Goal: Task Accomplishment & Management: Manage account settings

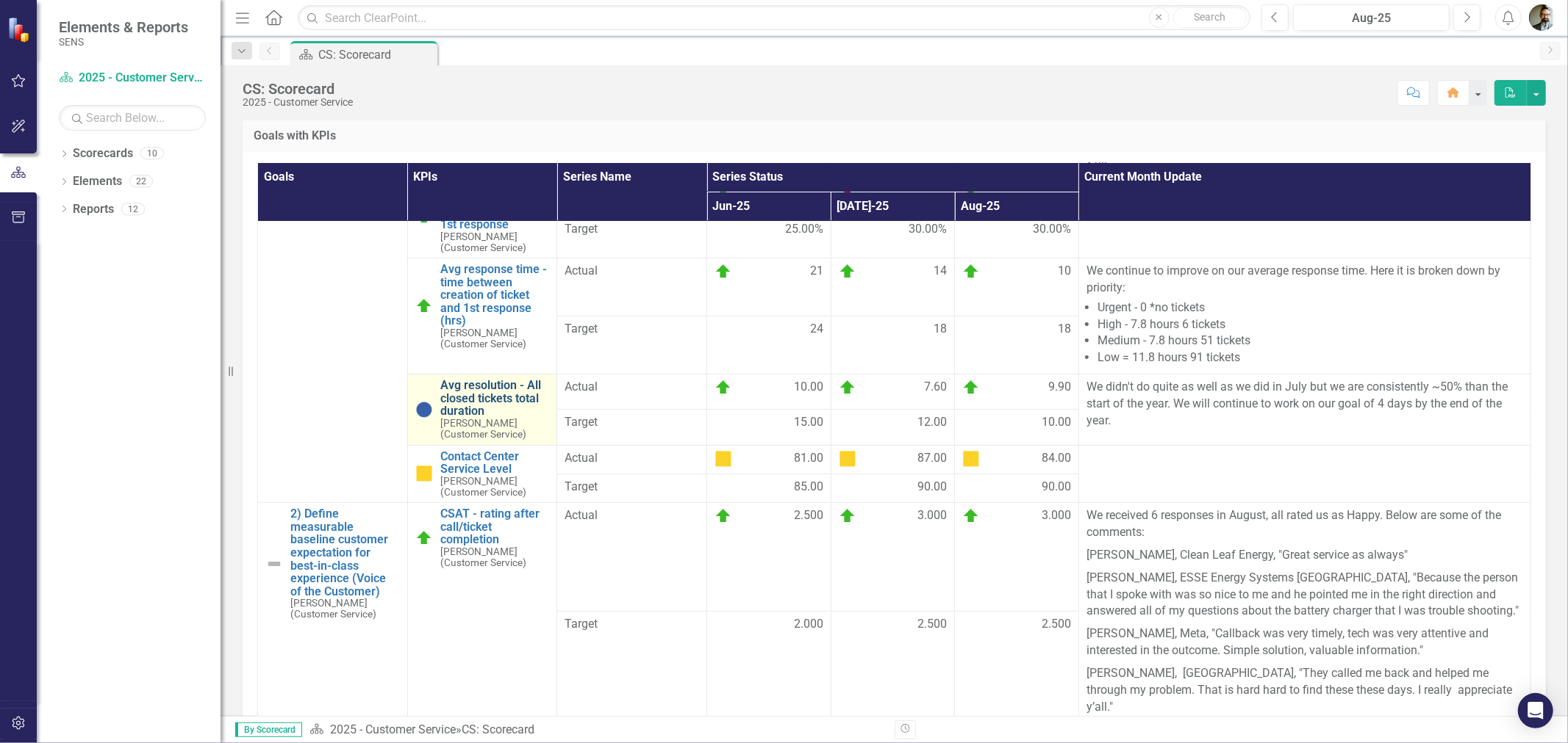
scroll to position [267, 0]
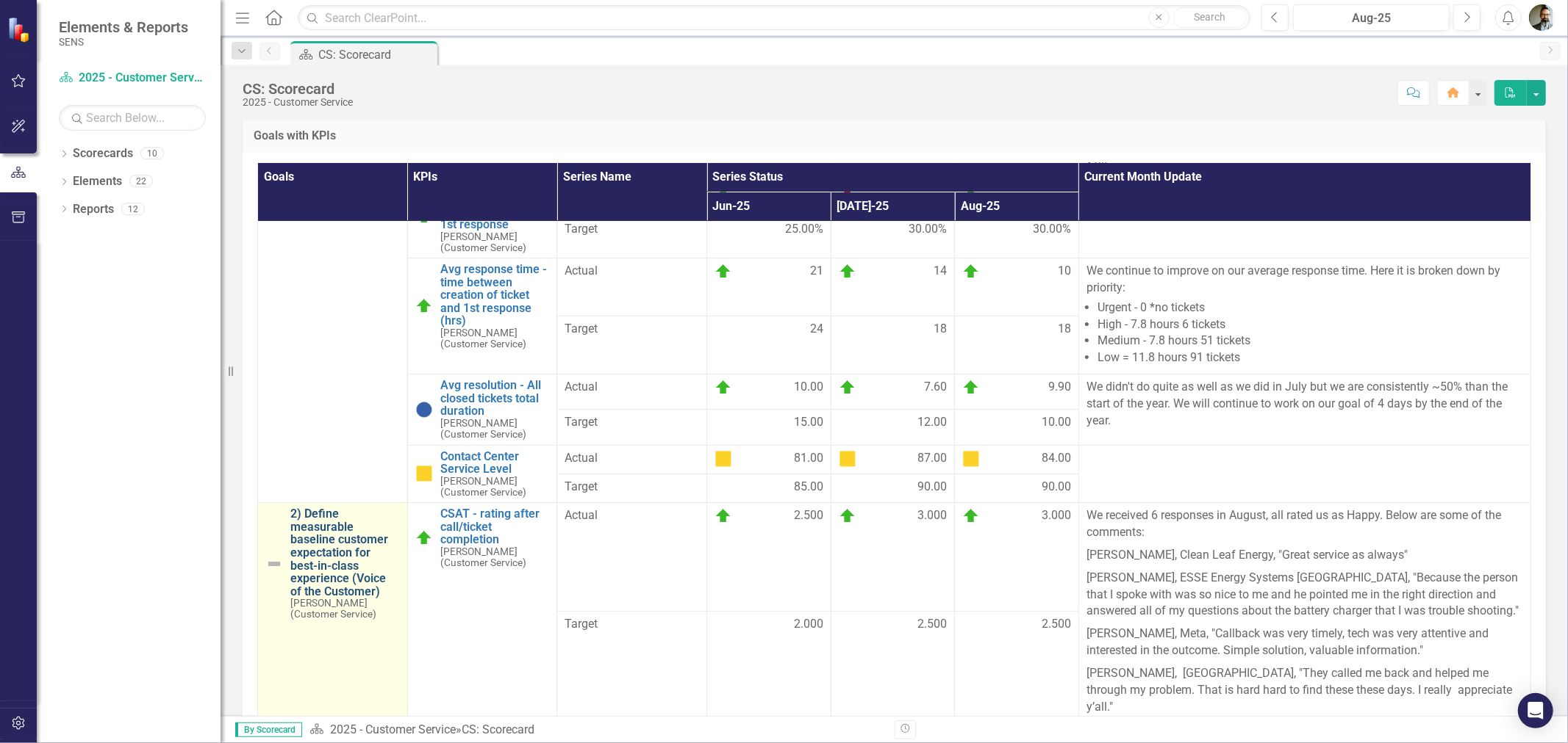
click at [332, 564] on link "2) Define measurable baseline customer expectation for best-in-class experience…" at bounding box center [345, 553] width 109 height 91
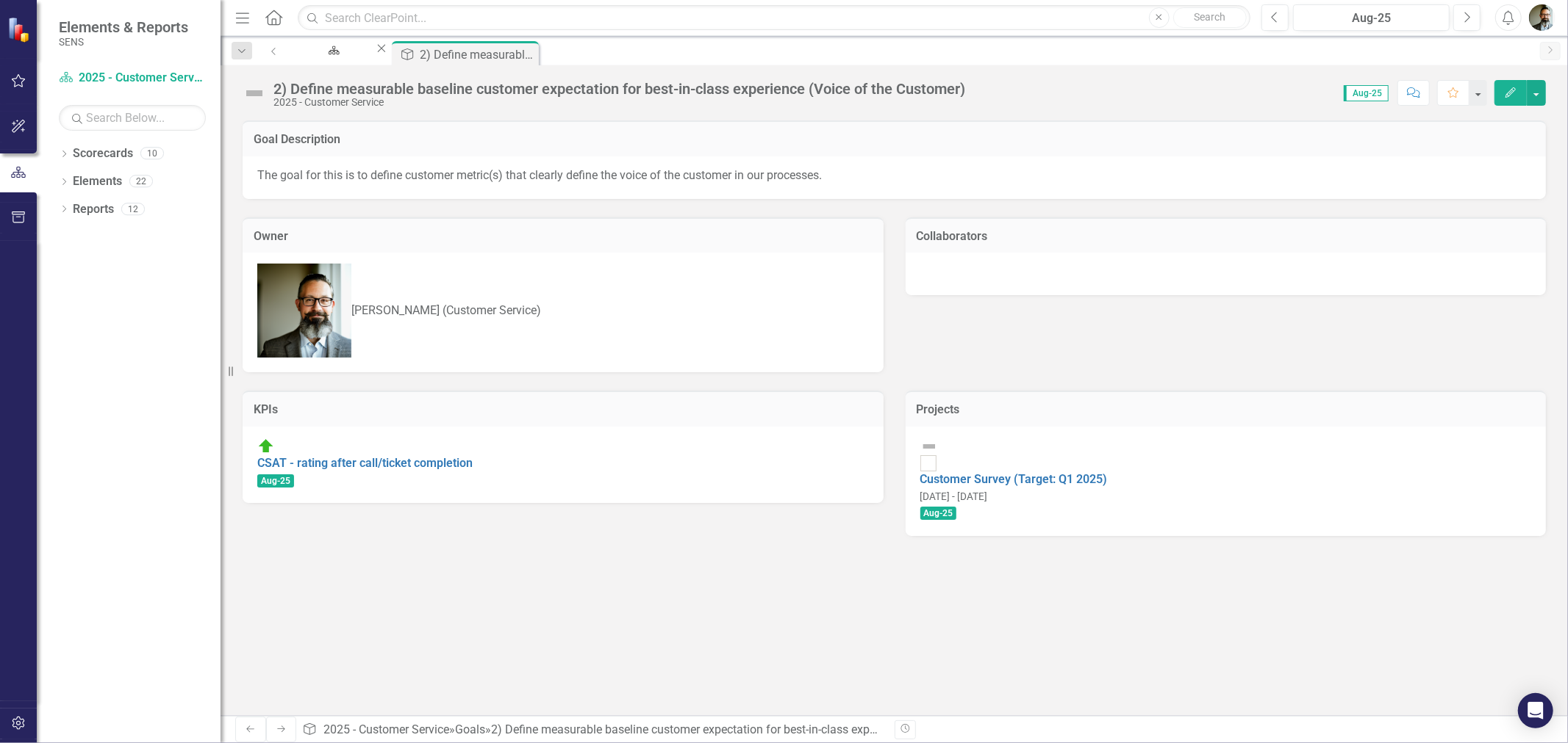
click at [774, 568] on div "Goal Description The goal for this is to define customer metric(s) that clearly…" at bounding box center [894, 418] width 1347 height 596
click at [1085, 473] on link "Customer Survey (Target: Q1 2025)" at bounding box center [1014, 479] width 187 height 14
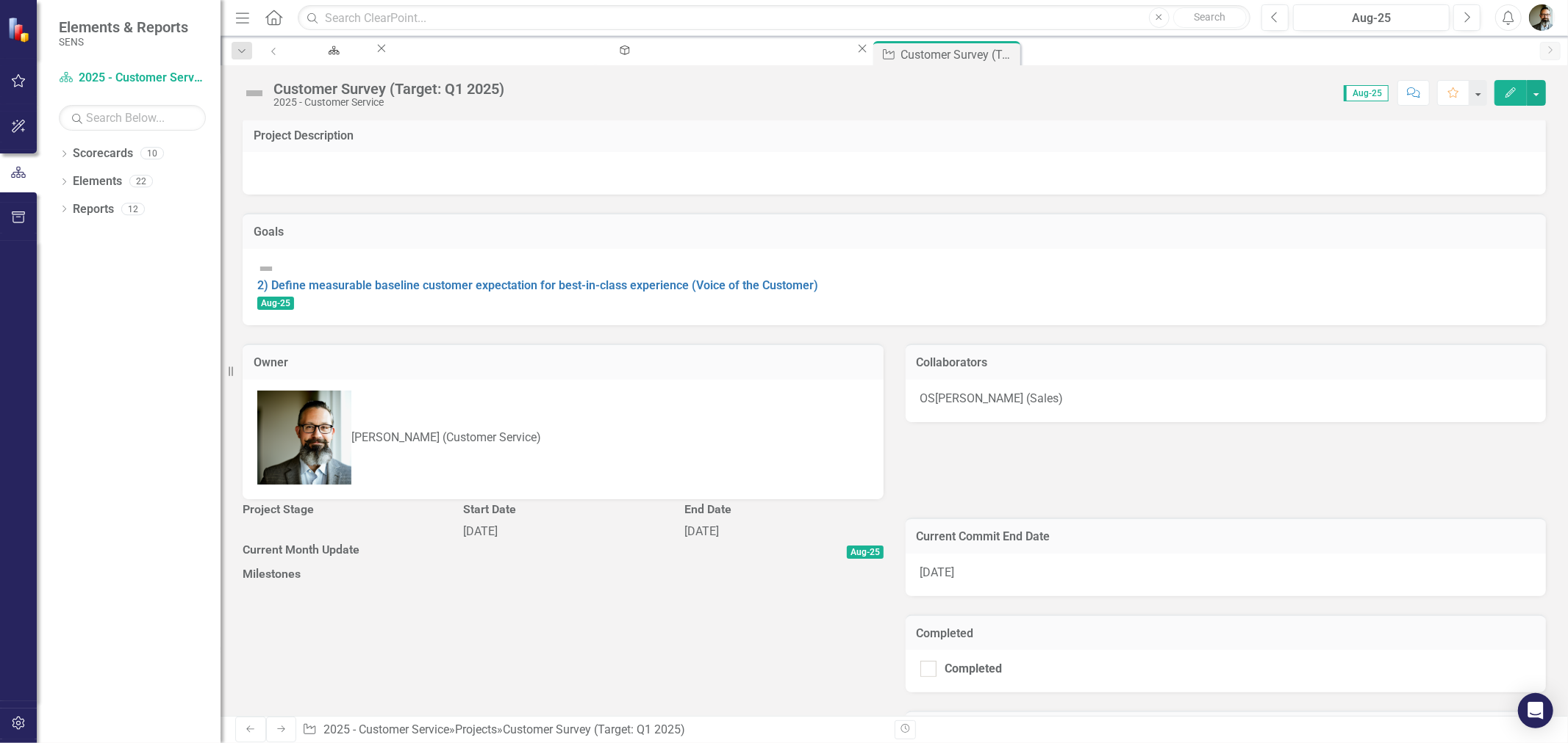
scroll to position [163, 0]
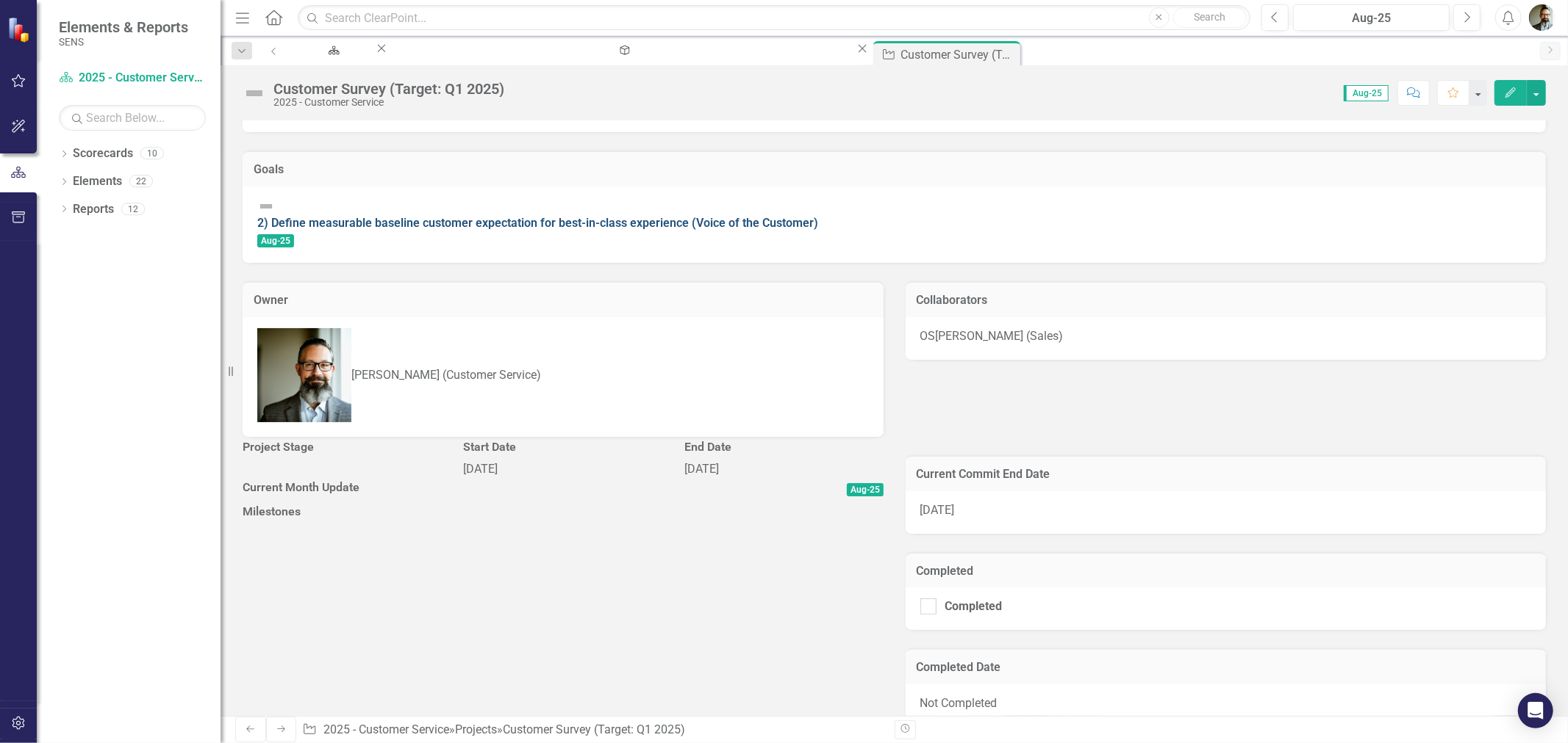
click at [707, 216] on link "2) Define measurable baseline customer expectation for best-in-class experience…" at bounding box center [538, 223] width 561 height 14
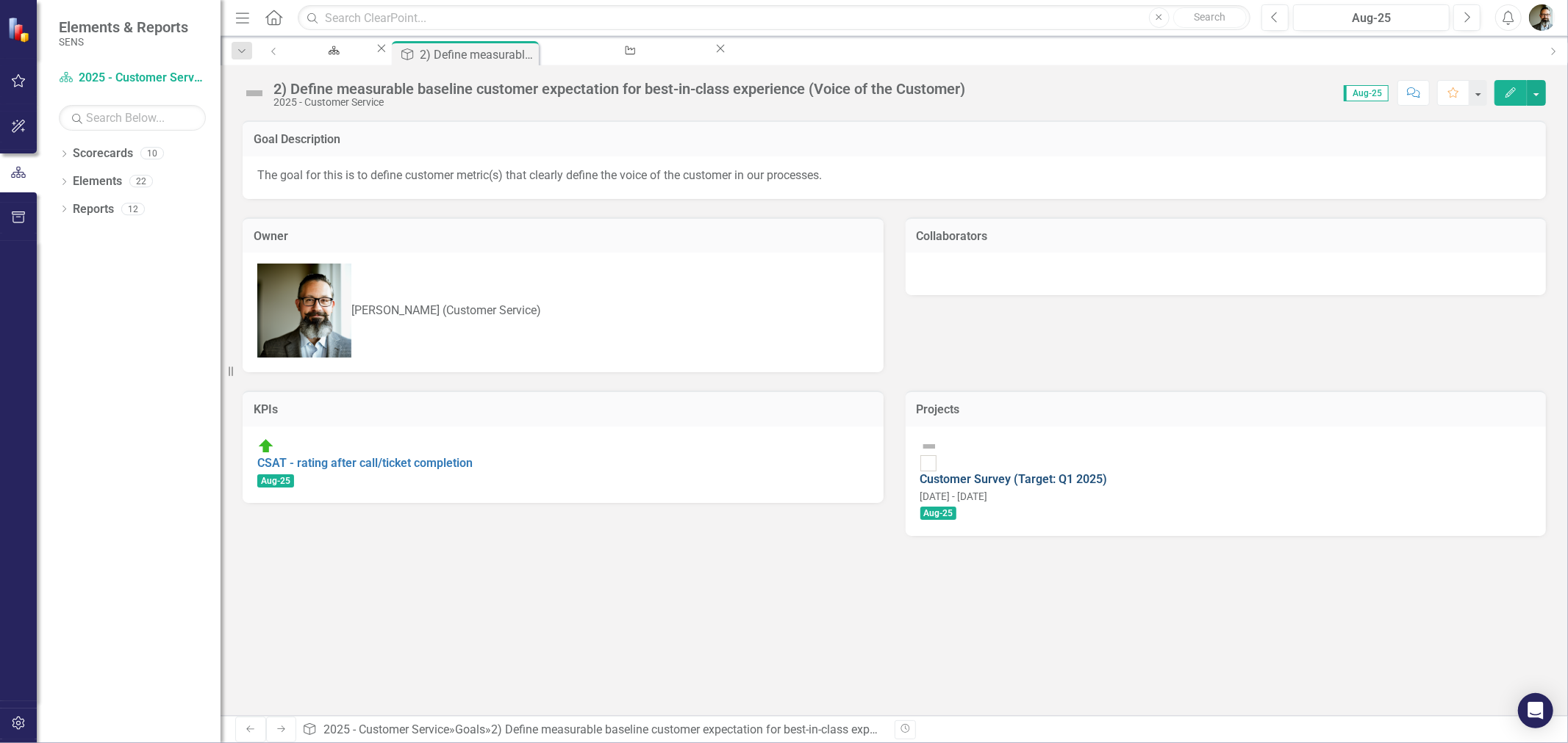
click at [1029, 473] on link "Customer Survey (Target: Q1 2025)" at bounding box center [1014, 479] width 187 height 14
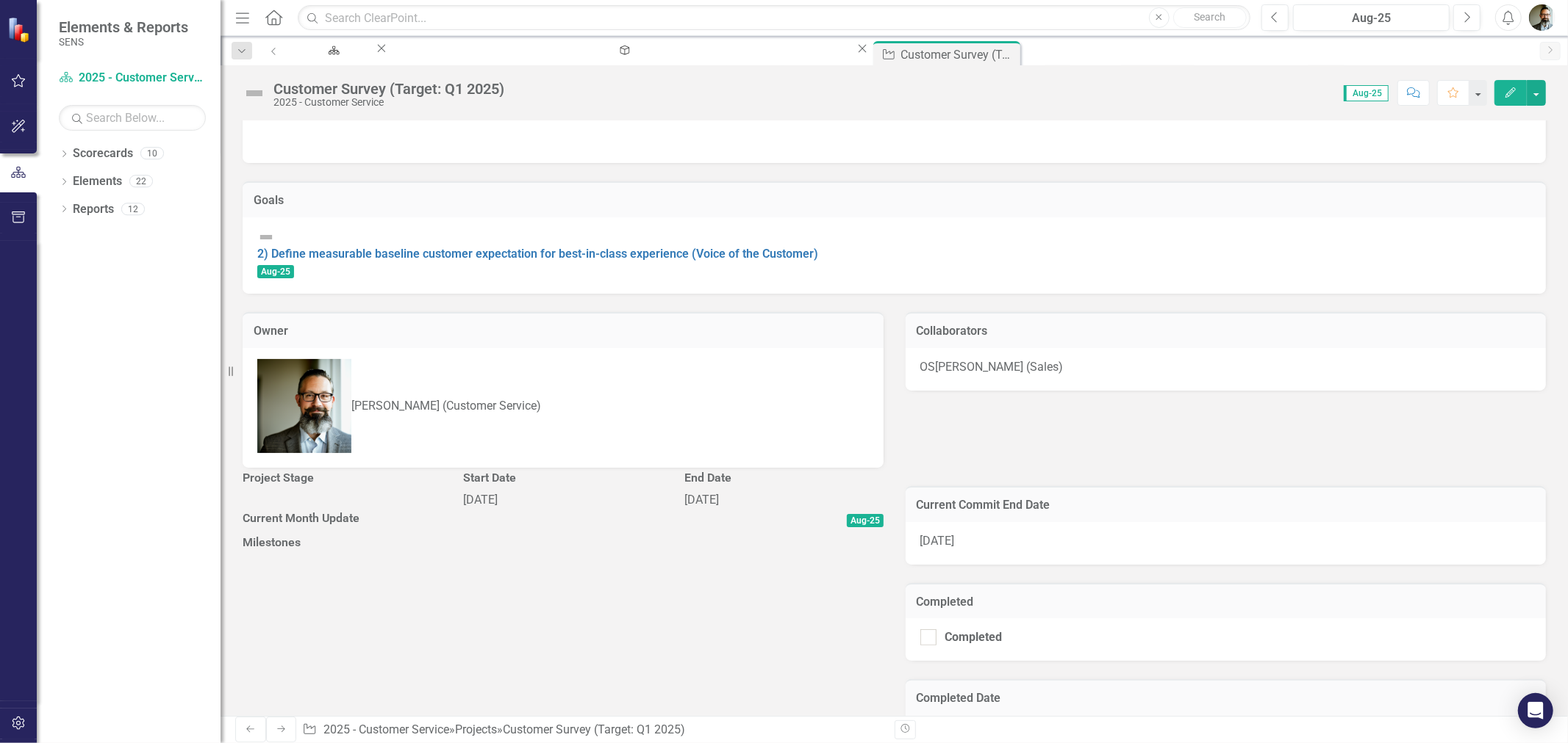
scroll to position [163, 0]
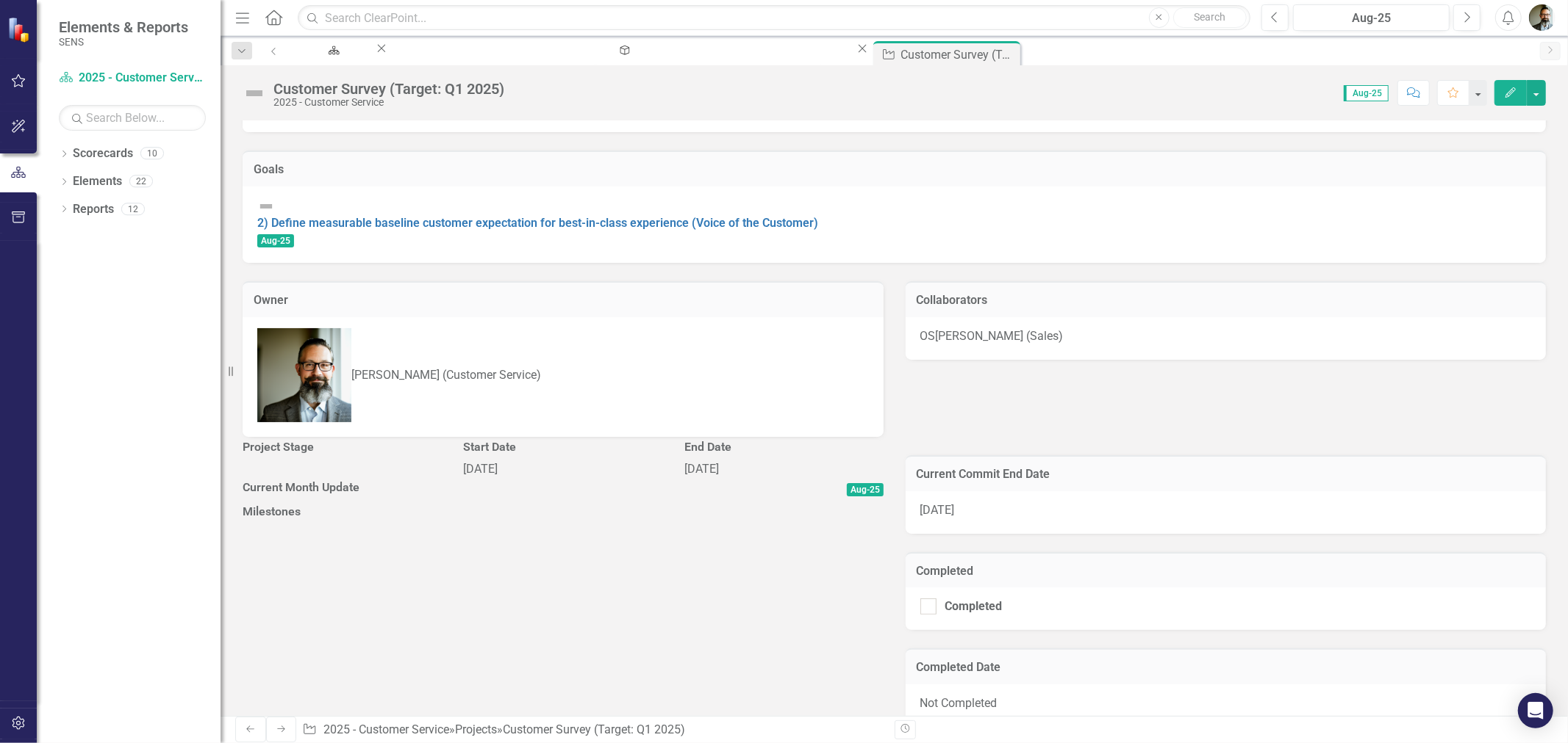
click at [545, 461] on div "1/1/25" at bounding box center [562, 470] width 199 height 17
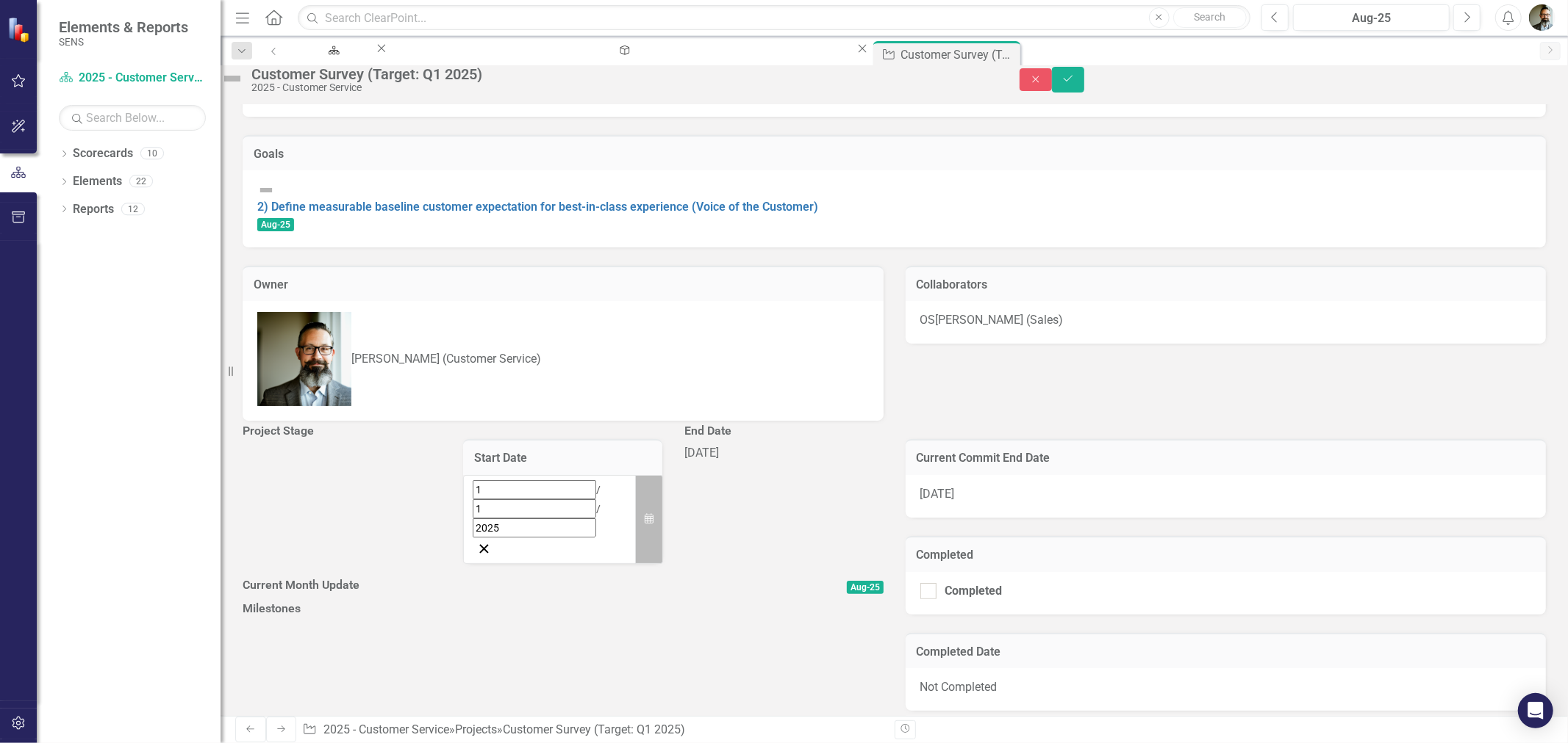
click at [645, 514] on icon "button" at bounding box center [649, 519] width 9 height 10
click at [656, 507] on button "›" at bounding box center [671, 522] width 32 height 32
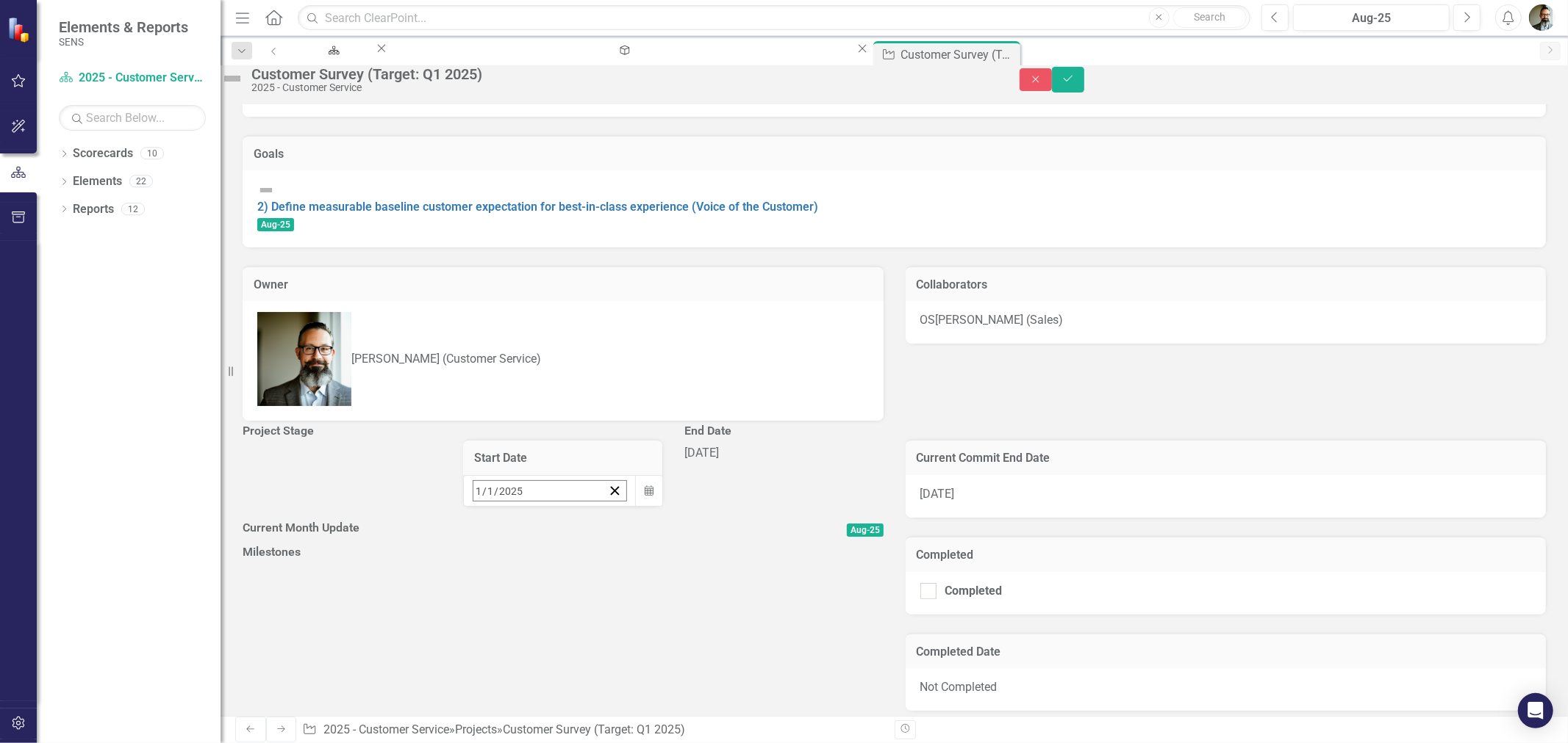
click at [656, 507] on button "›" at bounding box center [671, 522] width 32 height 32
click at [648, 568] on button "1" at bounding box center [665, 582] width 36 height 27
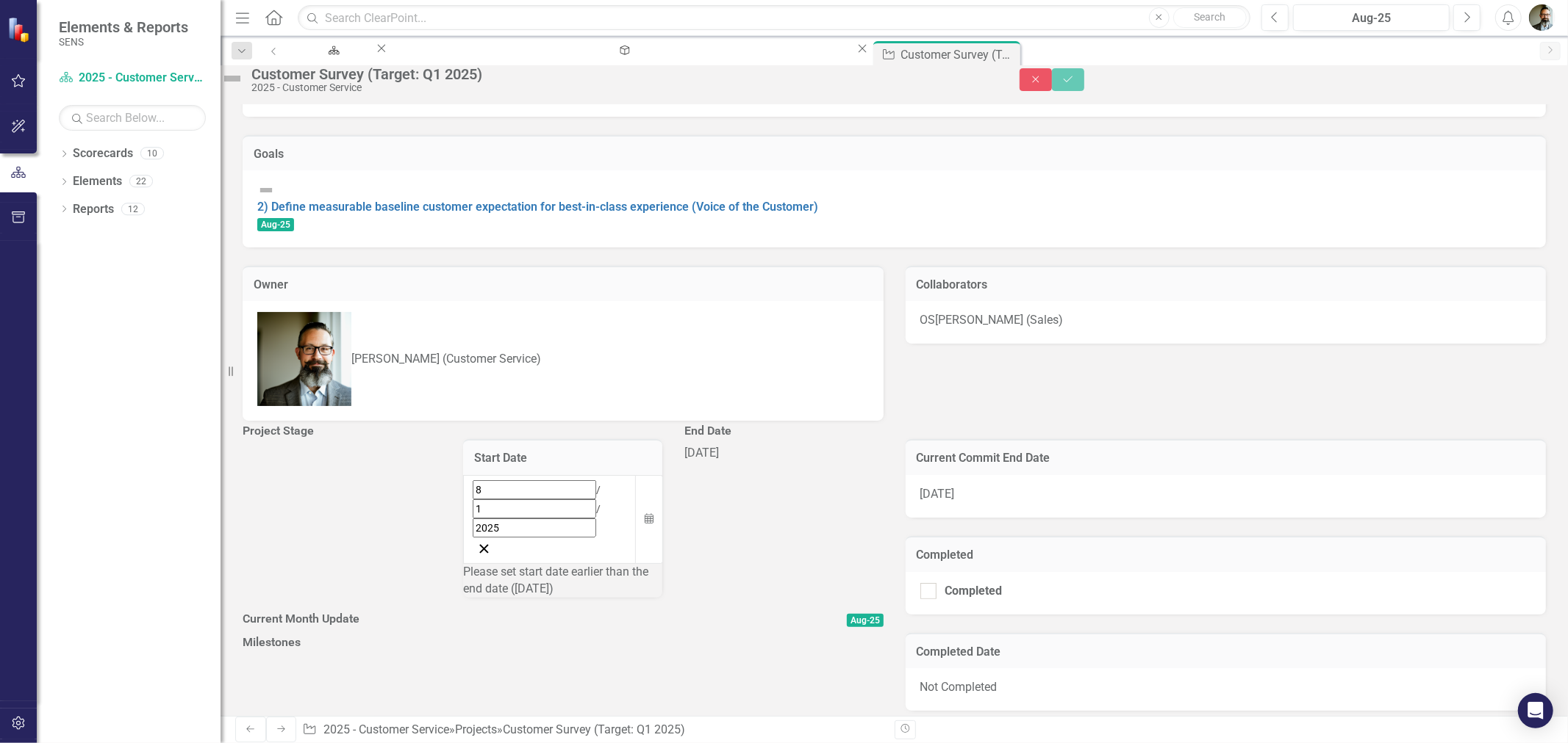
click at [749, 445] on div "[DATE]" at bounding box center [783, 453] width 199 height 17
click at [865, 514] on icon "button" at bounding box center [870, 519] width 9 height 10
click at [877, 507] on button "›" at bounding box center [892, 522] width 32 height 32
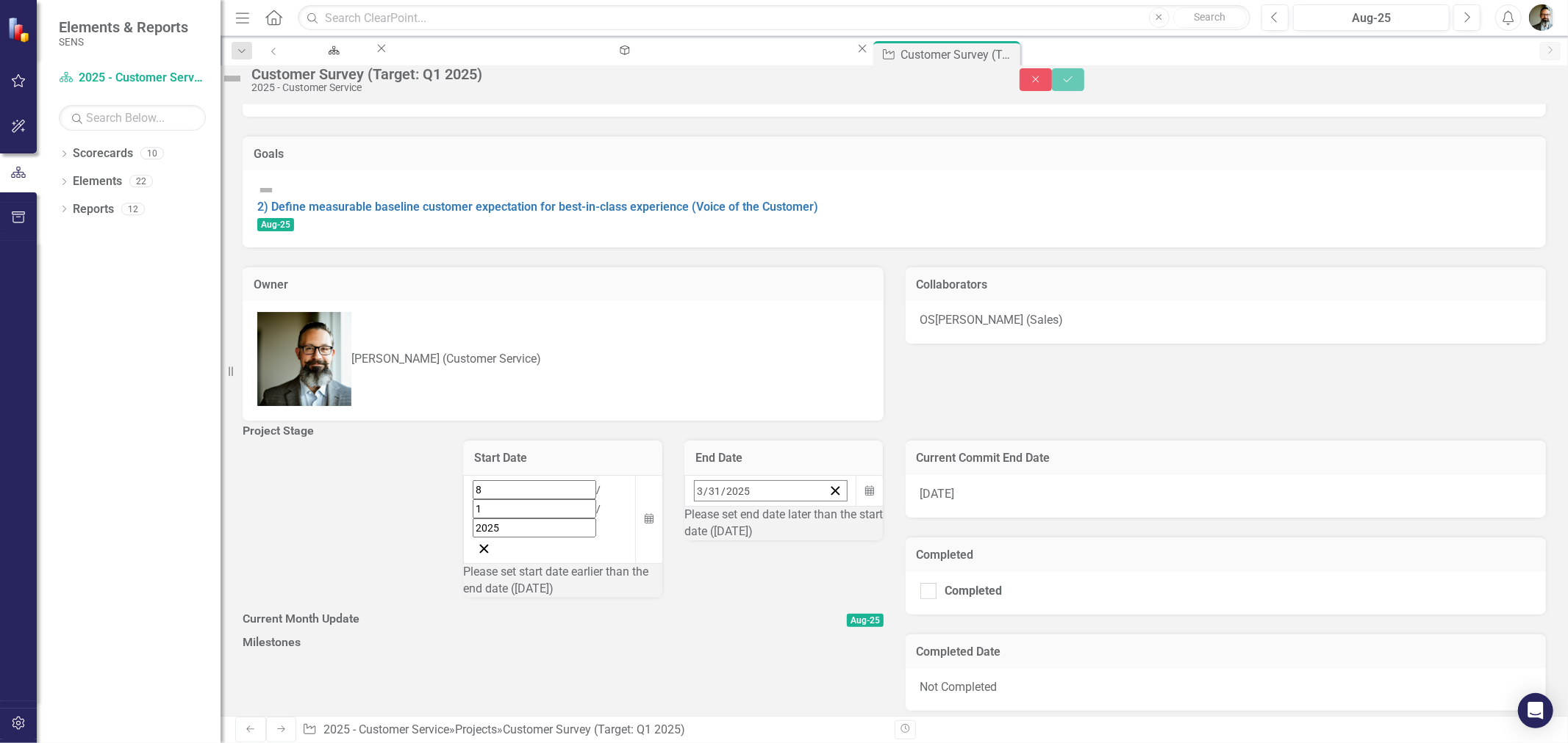
click at [877, 507] on button "›" at bounding box center [892, 522] width 32 height 32
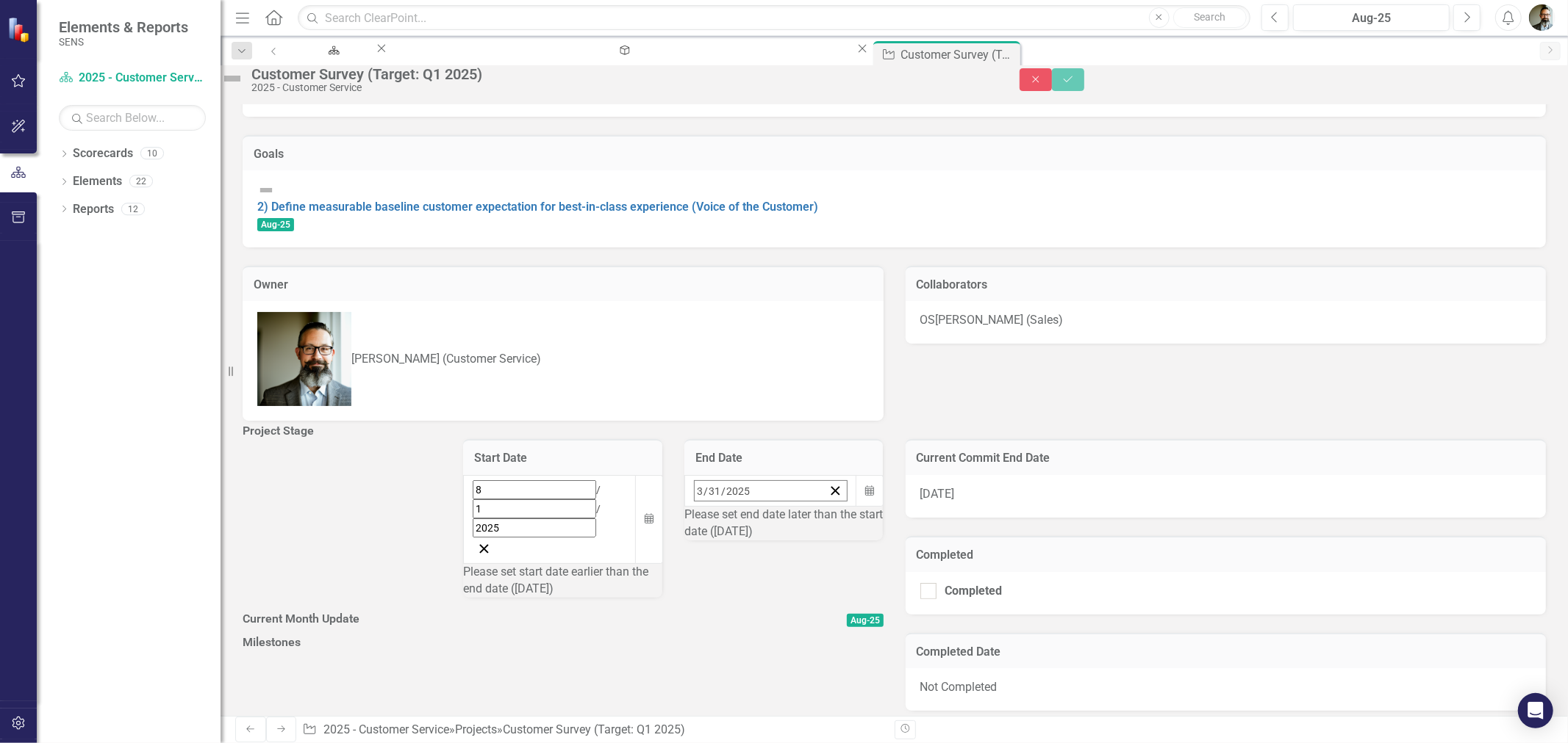
click at [877, 507] on button "›" at bounding box center [892, 522] width 32 height 32
click at [796, 675] on button "31" at bounding box center [813, 688] width 36 height 27
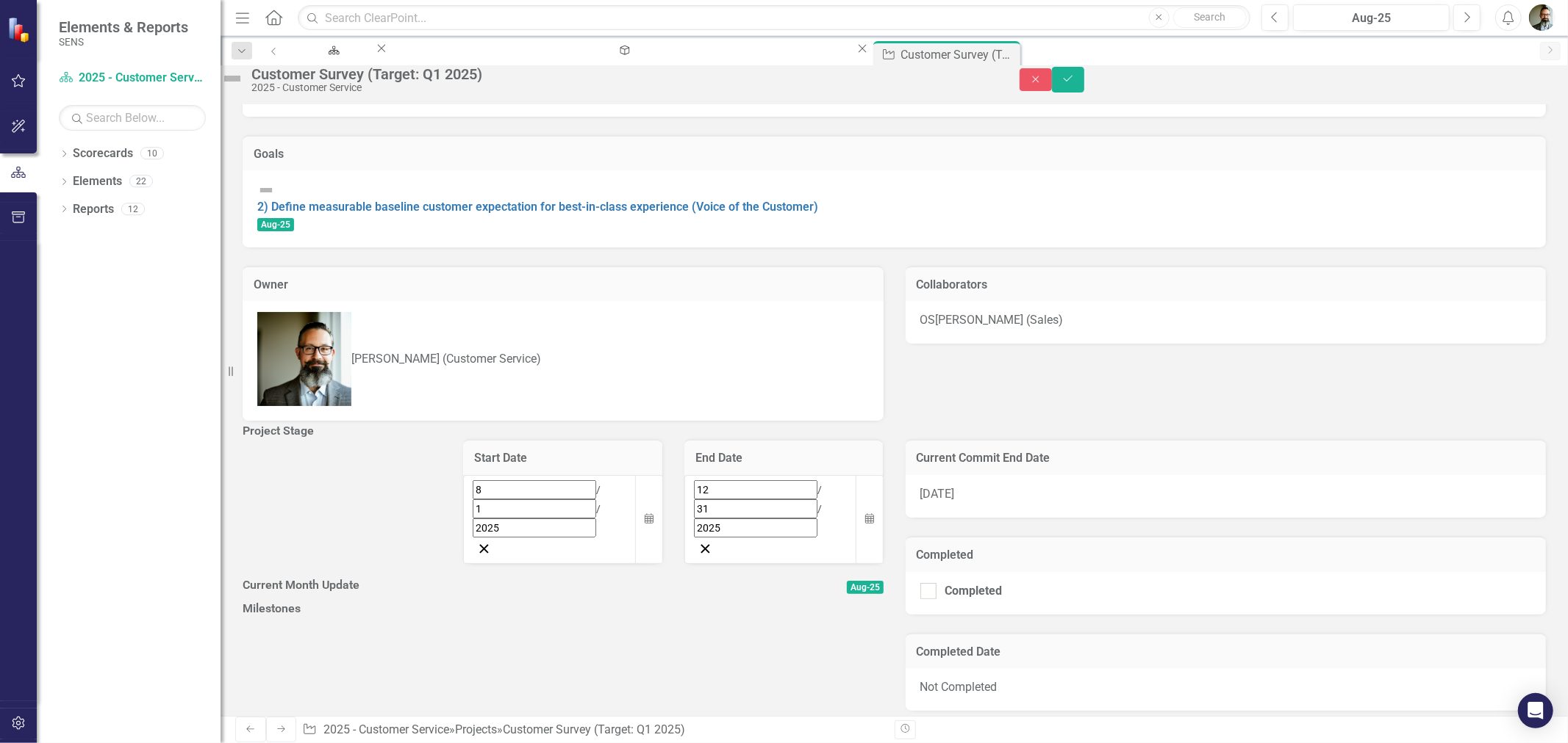
click at [346, 445] on div at bounding box center [341, 445] width 199 height 0
click at [312, 445] on div at bounding box center [341, 445] width 199 height 0
click at [332, 481] on div "Not Defined" at bounding box center [334, 489] width 162 height 17
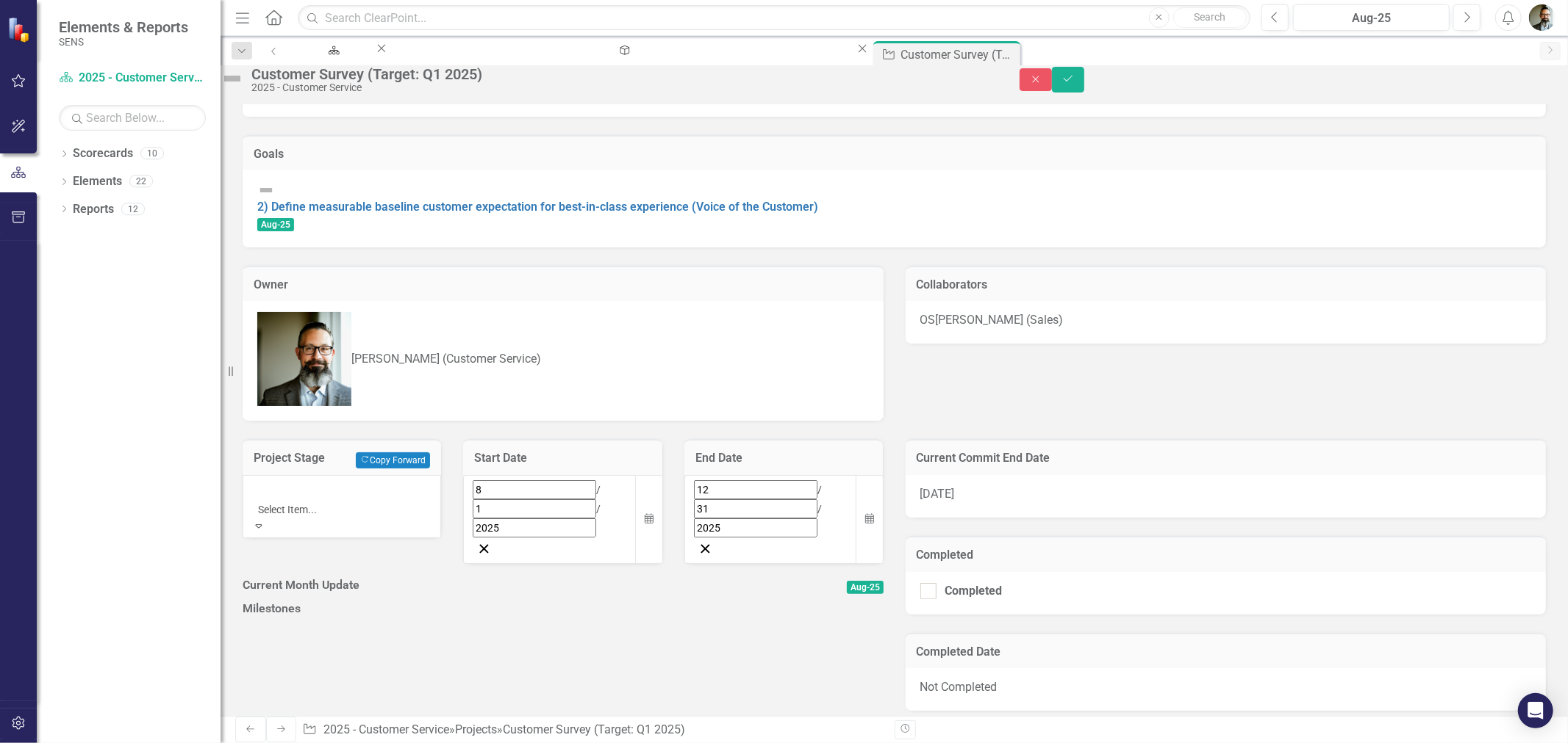
click at [696, 599] on div at bounding box center [563, 599] width 641 height 0
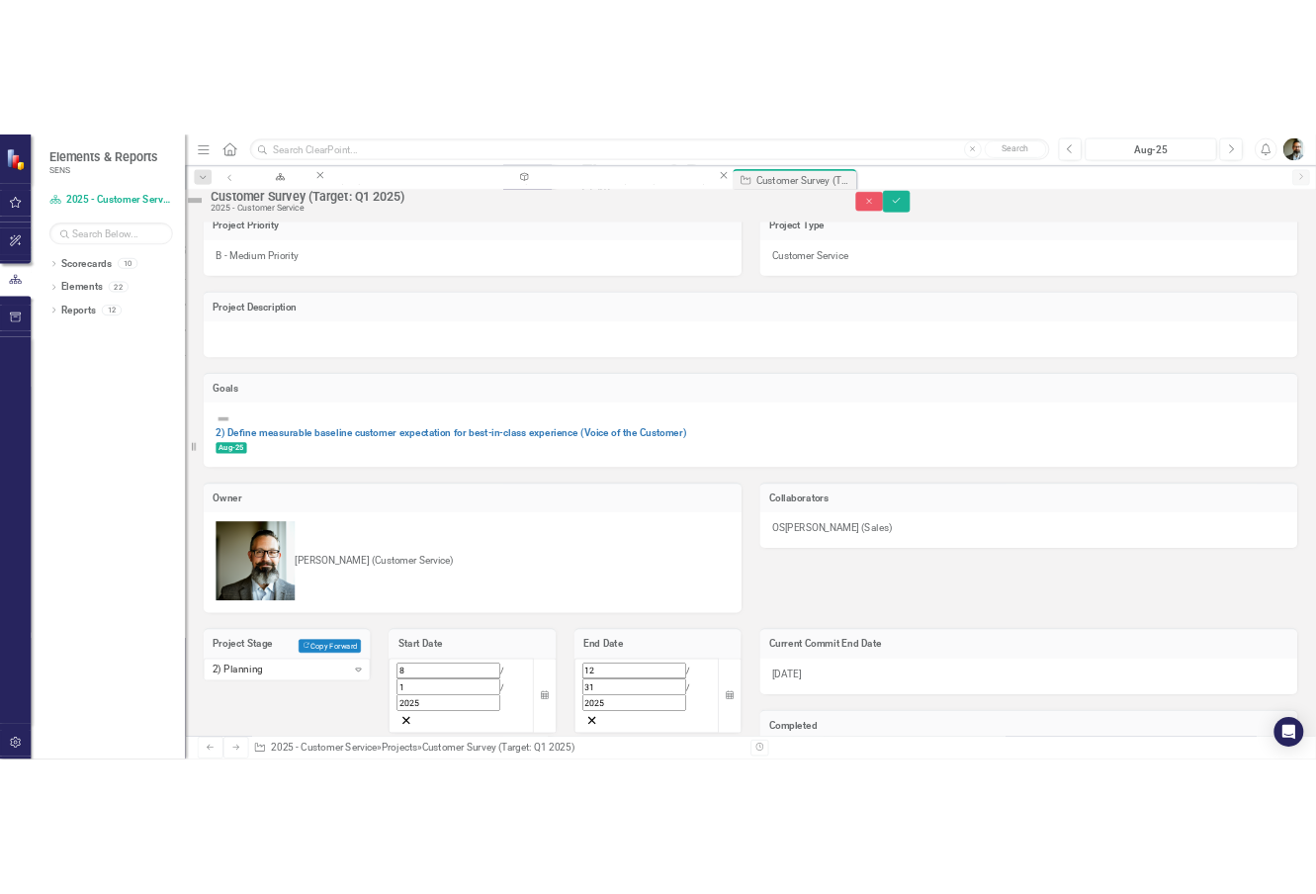
scroll to position [0, 0]
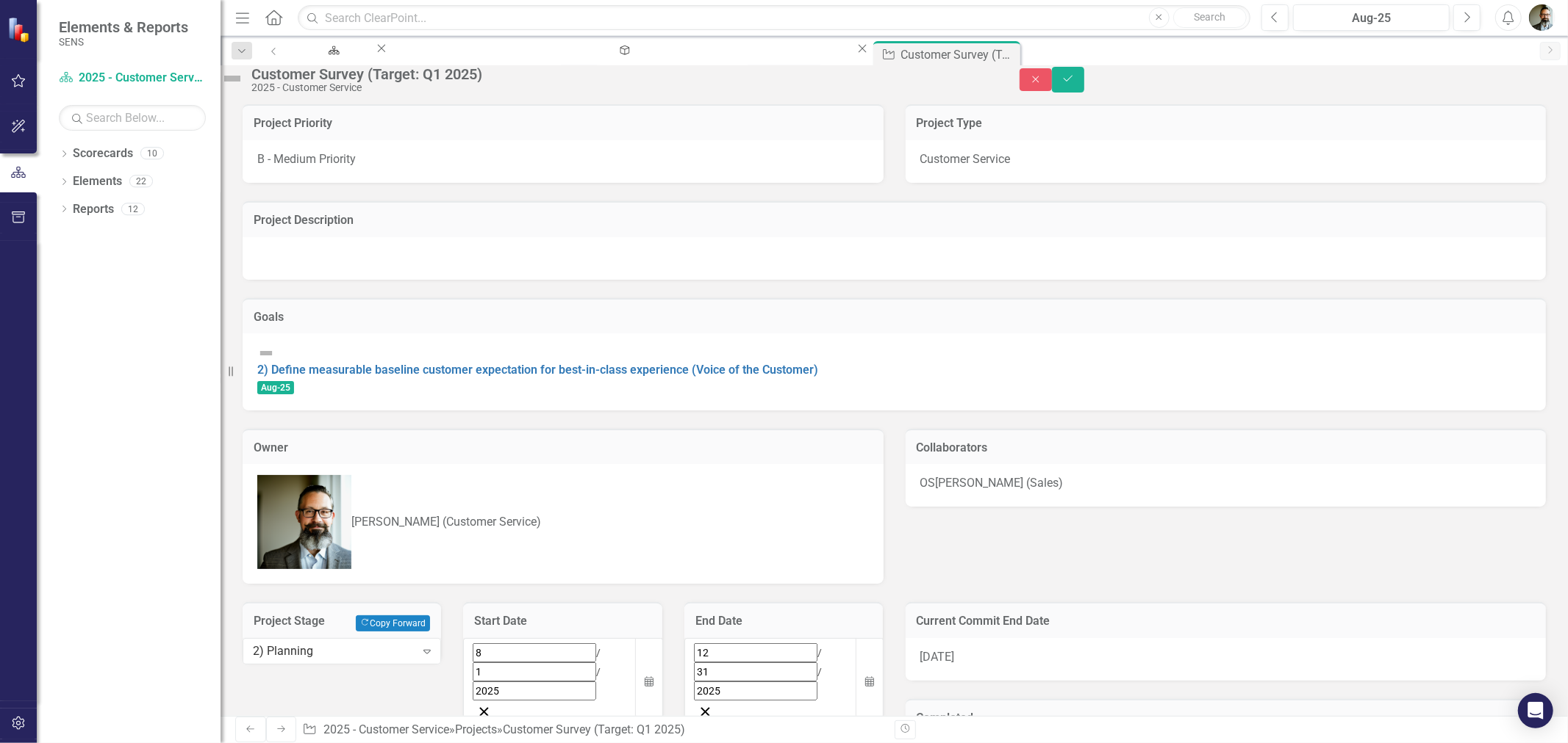
drag, startPoint x: 882, startPoint y: 373, endPoint x: 257, endPoint y: 392, distance: 625.3
click at [262, 383] on div "2) Define measurable baseline customer expectation for best-in-class experience…" at bounding box center [894, 370] width 1274 height 51
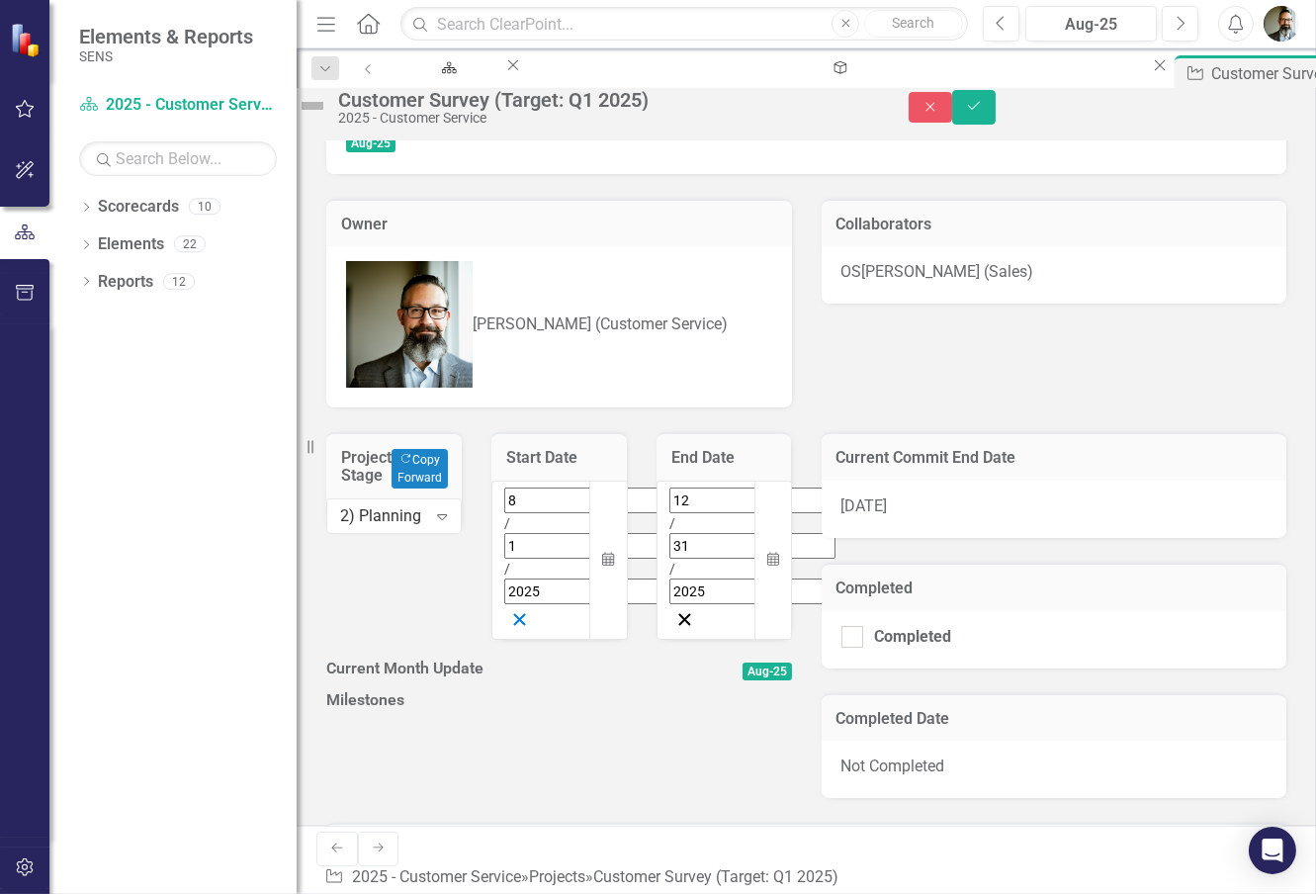
scroll to position [329, 0]
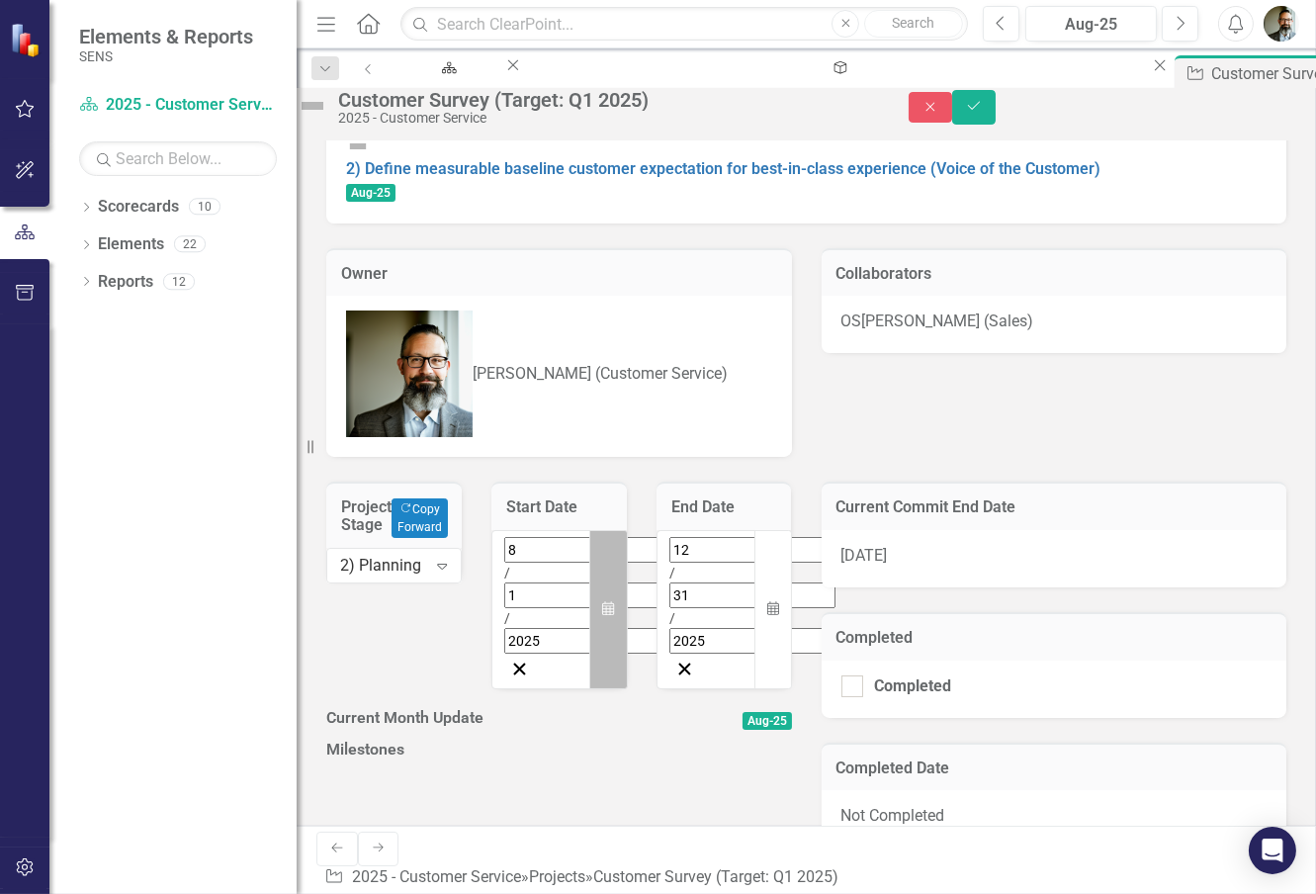
click at [602, 602] on icon "Calendar" at bounding box center [608, 609] width 12 height 14
click at [537, 572] on button "‹" at bounding box center [558, 593] width 43 height 43
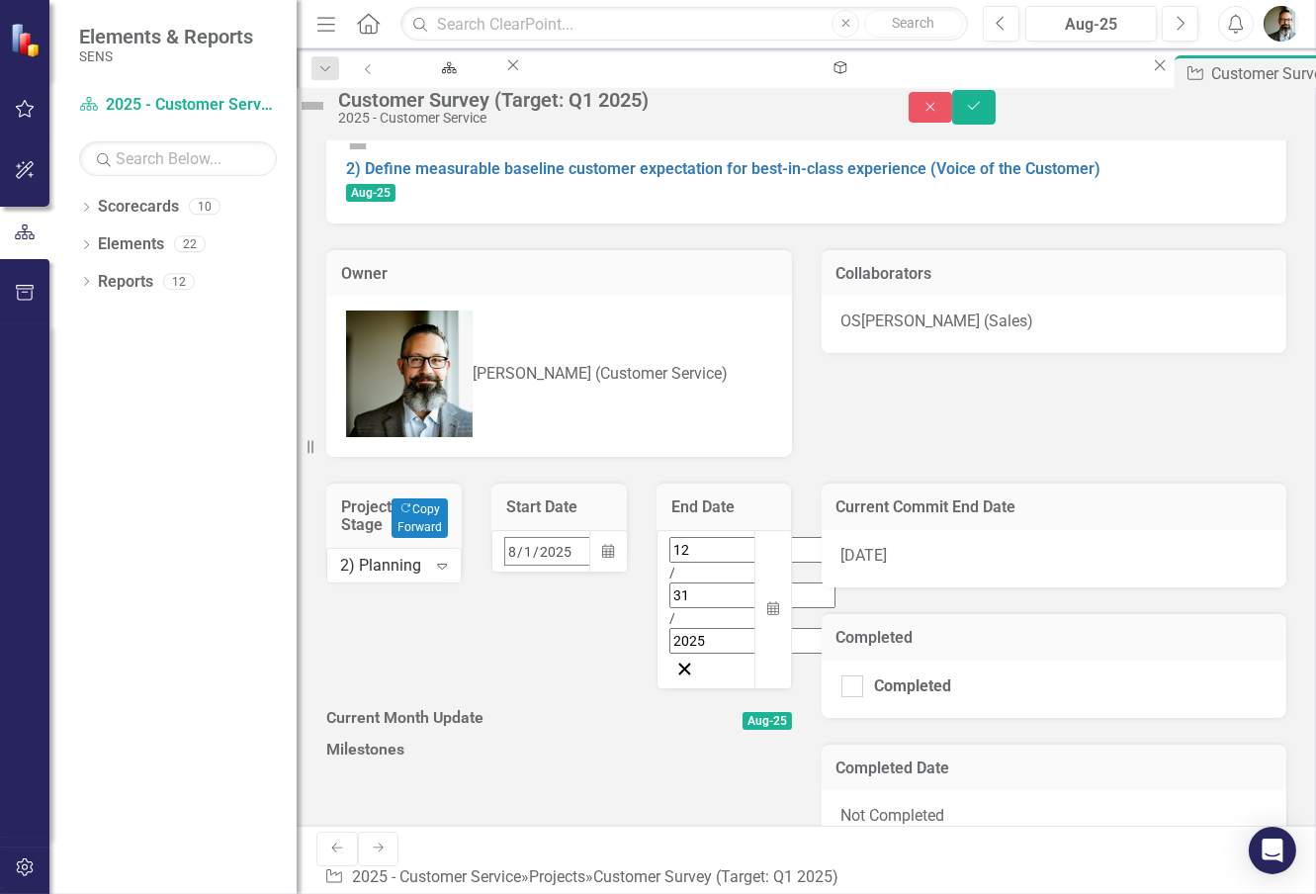
click at [537, 572] on button "‹" at bounding box center [558, 593] width 43 height 43
click at [641, 655] on button "1" at bounding box center [665, 673] width 49 height 36
click at [767, 602] on icon "Calendar" at bounding box center [773, 609] width 12 height 14
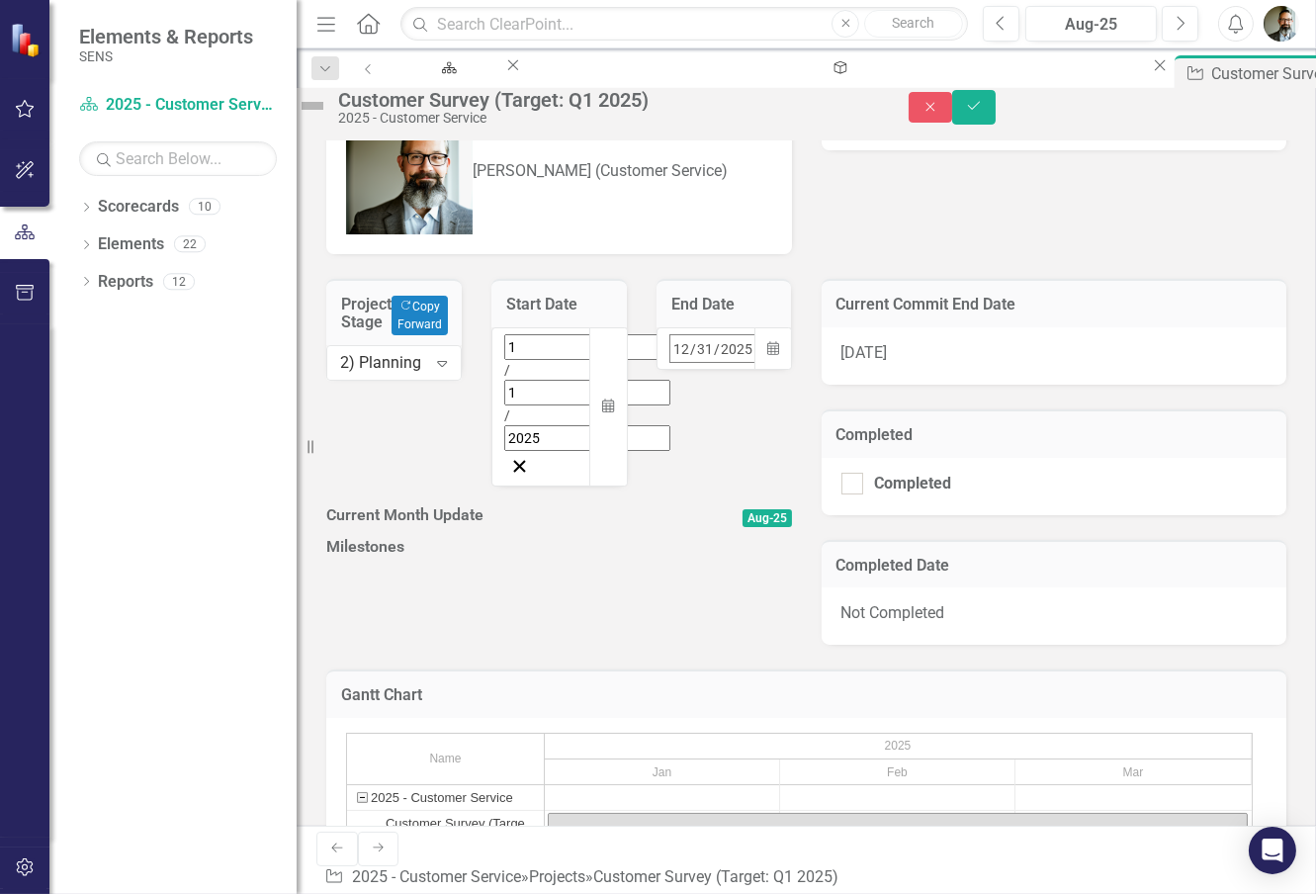
scroll to position [221, 0]
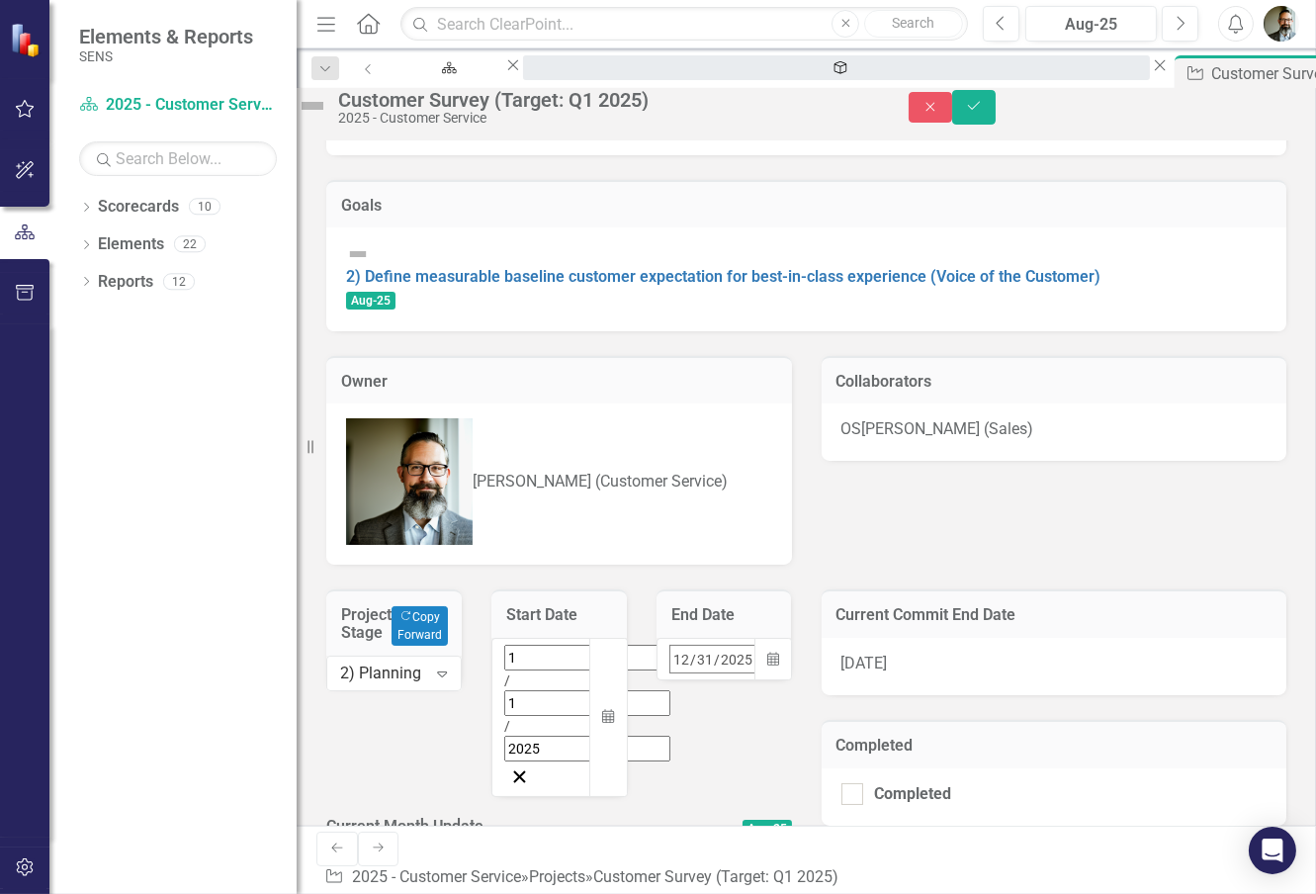
click at [723, 74] on div "2) Define measurable baseline customer expectation for best-in-class experience…" at bounding box center [836, 86] width 591 height 25
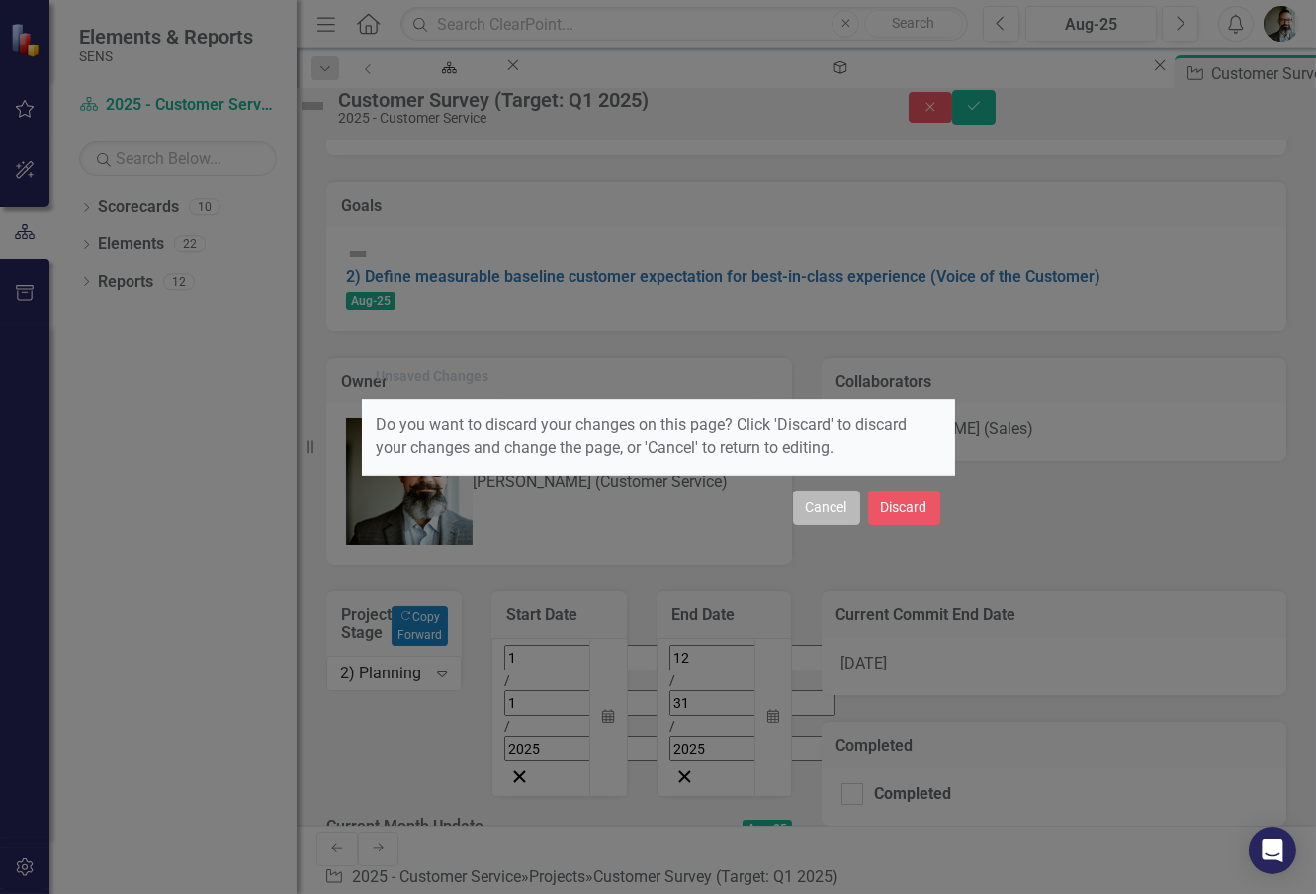
click at [833, 505] on button "Cancel" at bounding box center [826, 507] width 67 height 35
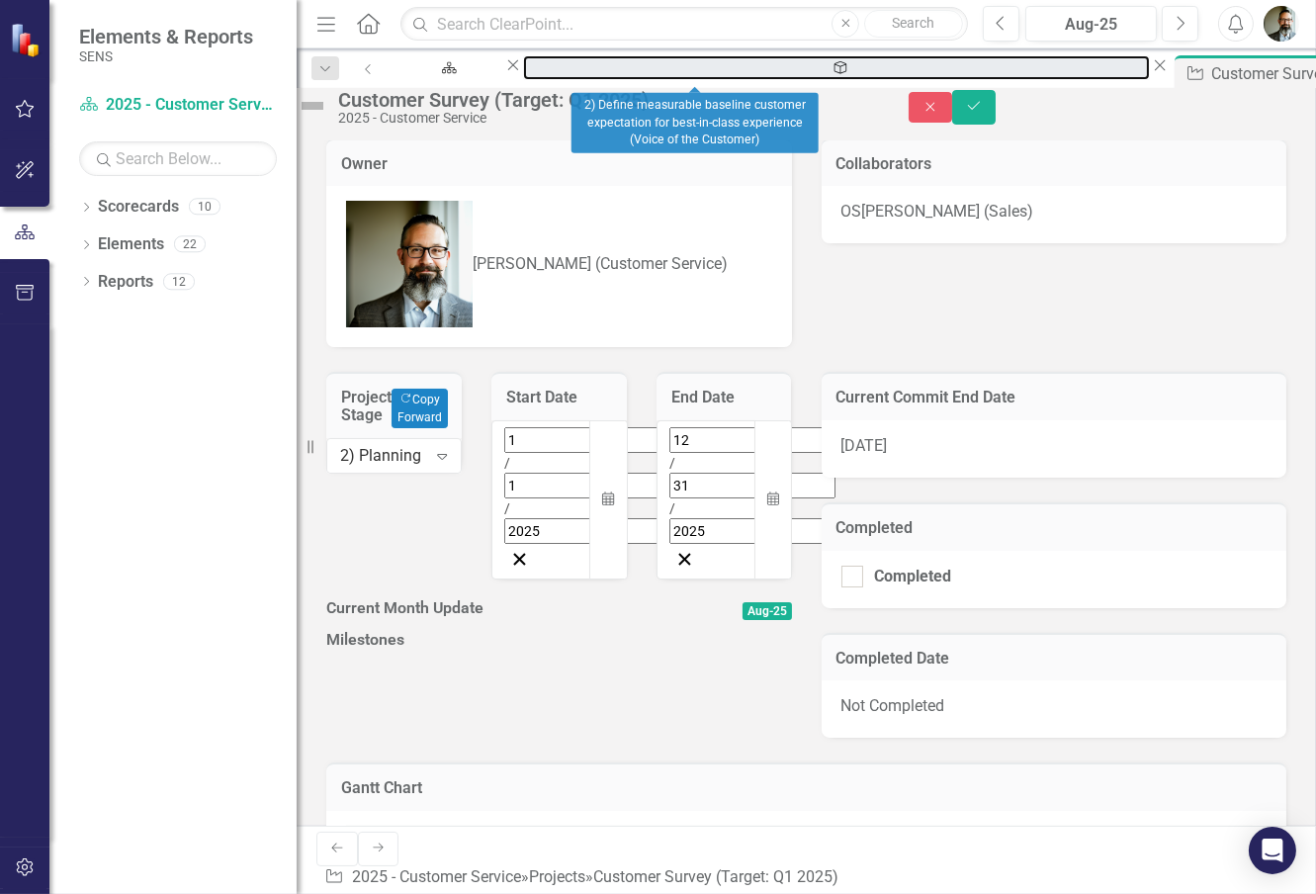
scroll to position [441, 0]
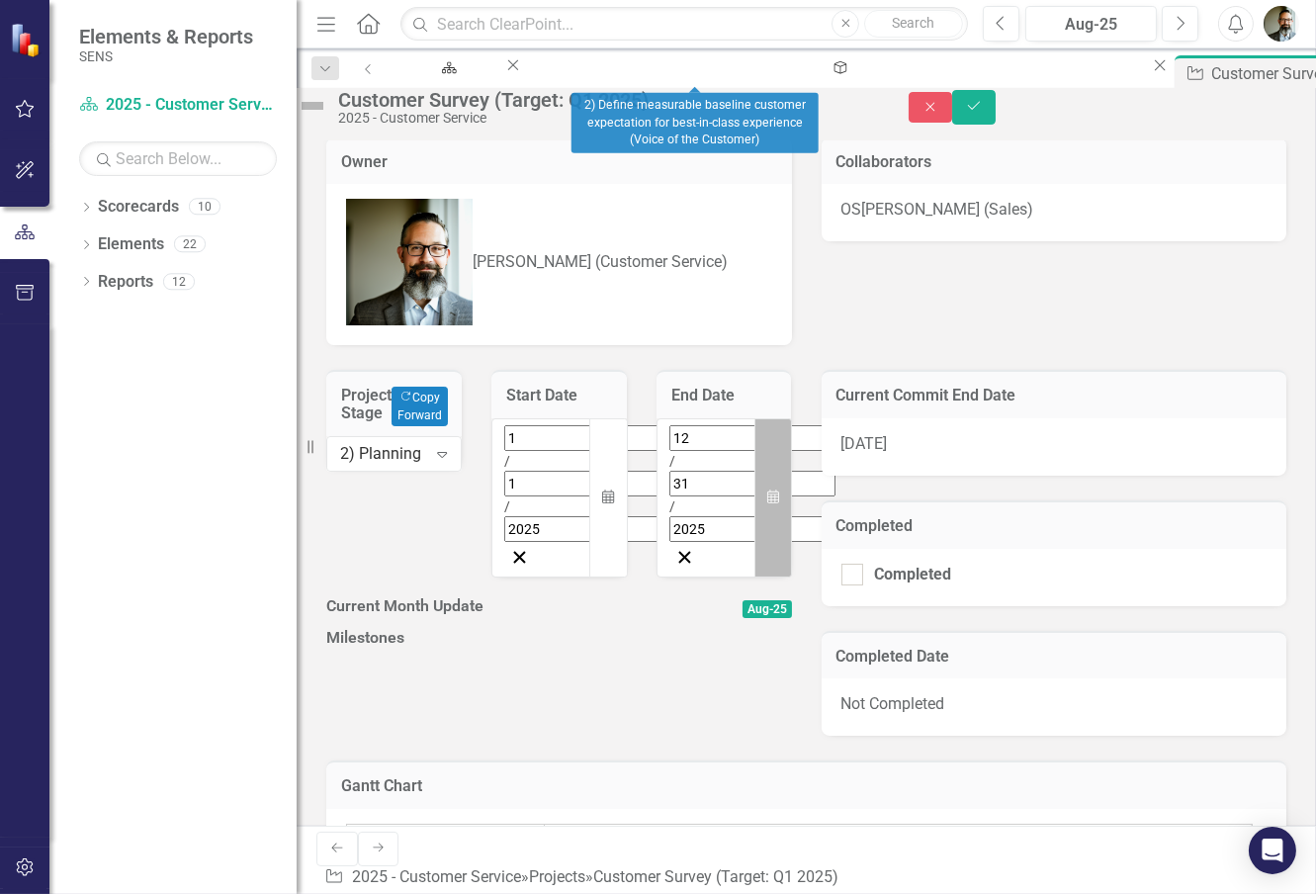
click at [767, 490] on icon "button" at bounding box center [773, 497] width 12 height 14
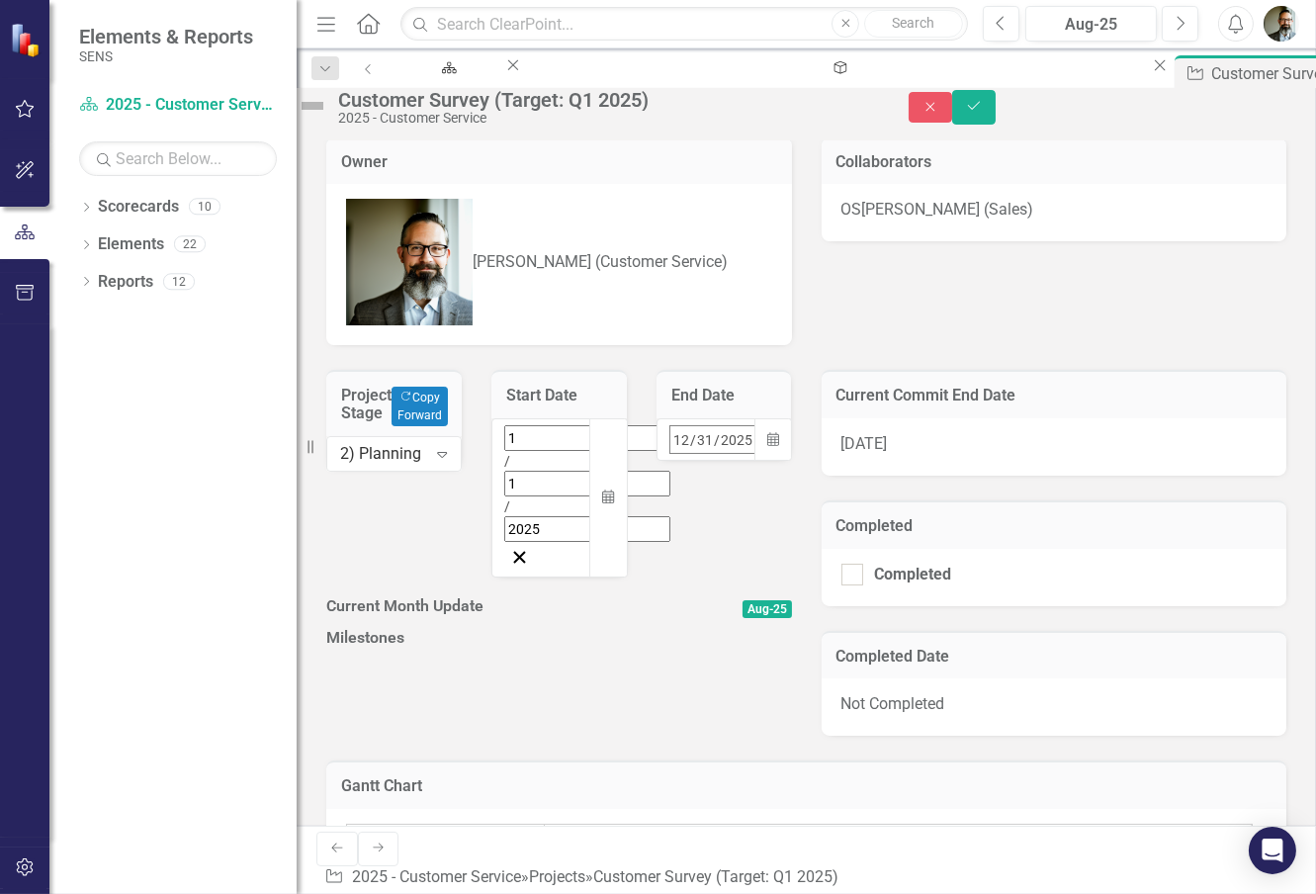
click at [702, 461] on button "‹" at bounding box center [723, 482] width 43 height 43
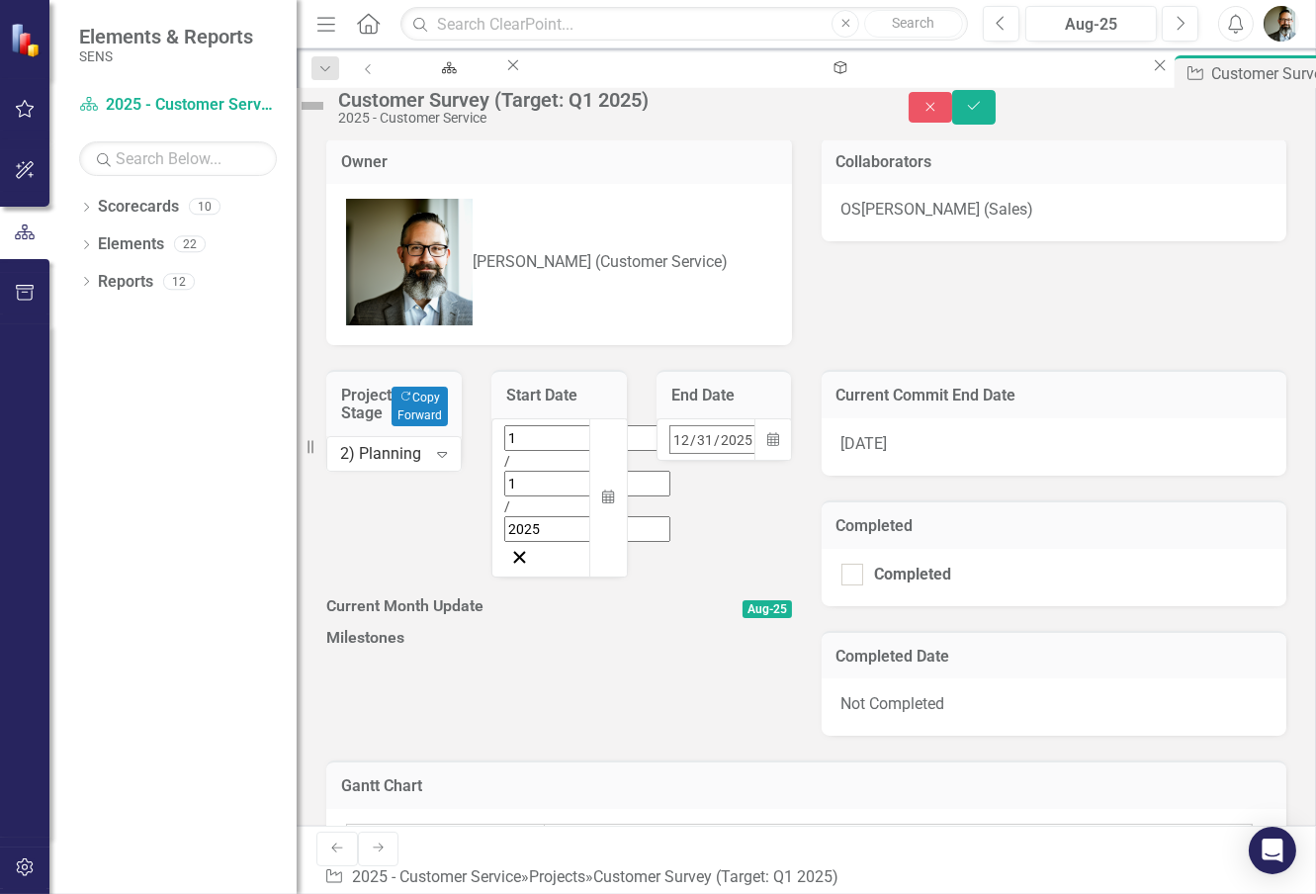
click at [702, 461] on button "‹" at bounding box center [723, 482] width 43 height 43
click at [970, 696] on abbr "31" at bounding box center [978, 704] width 16 height 16
click at [573, 624] on div at bounding box center [559, 624] width 466 height 0
click at [432, 446] on icon "Expand" at bounding box center [442, 454] width 20 height 16
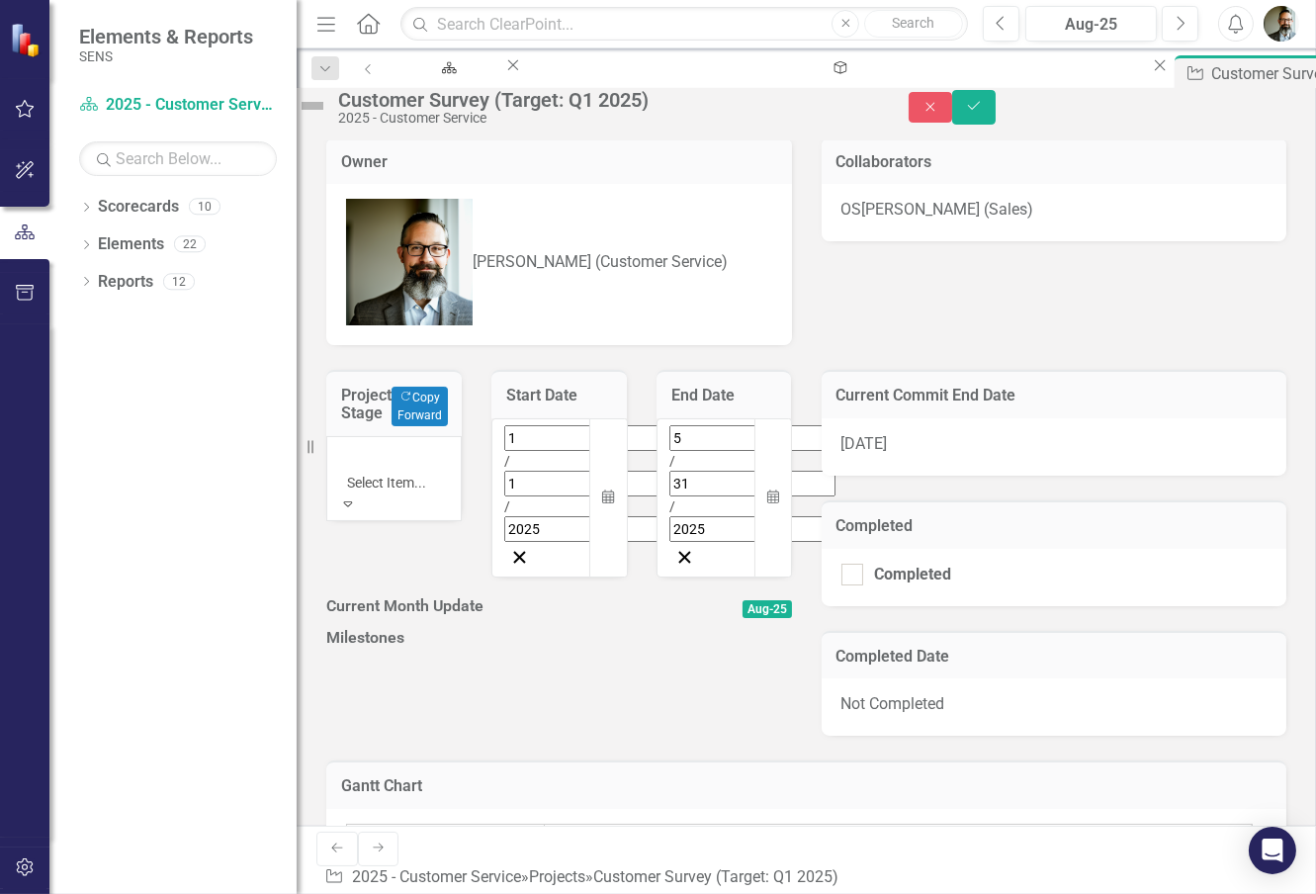
scroll to position [251, 0]
click at [415, 624] on div at bounding box center [559, 624] width 466 height 0
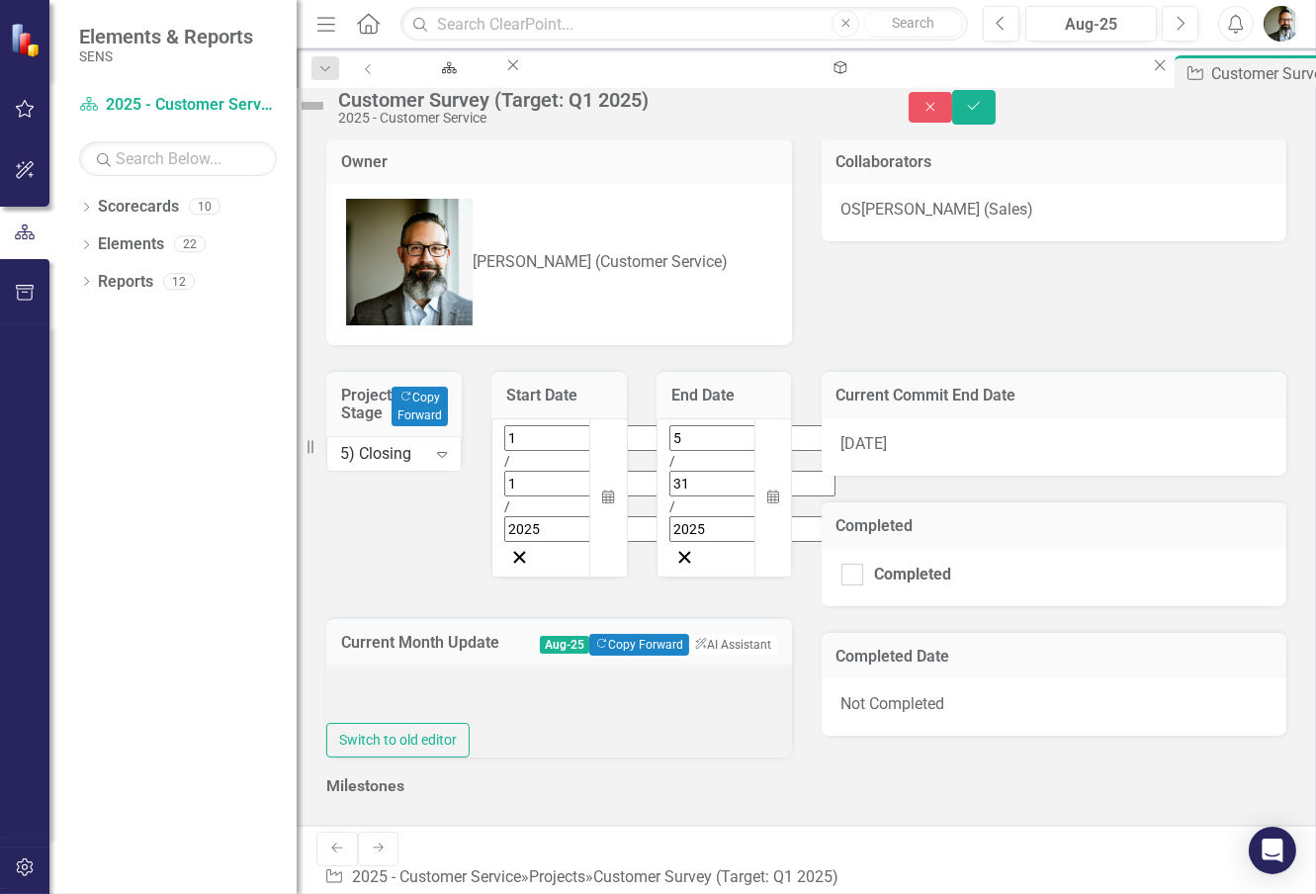
click at [446, 664] on div at bounding box center [559, 693] width 466 height 58
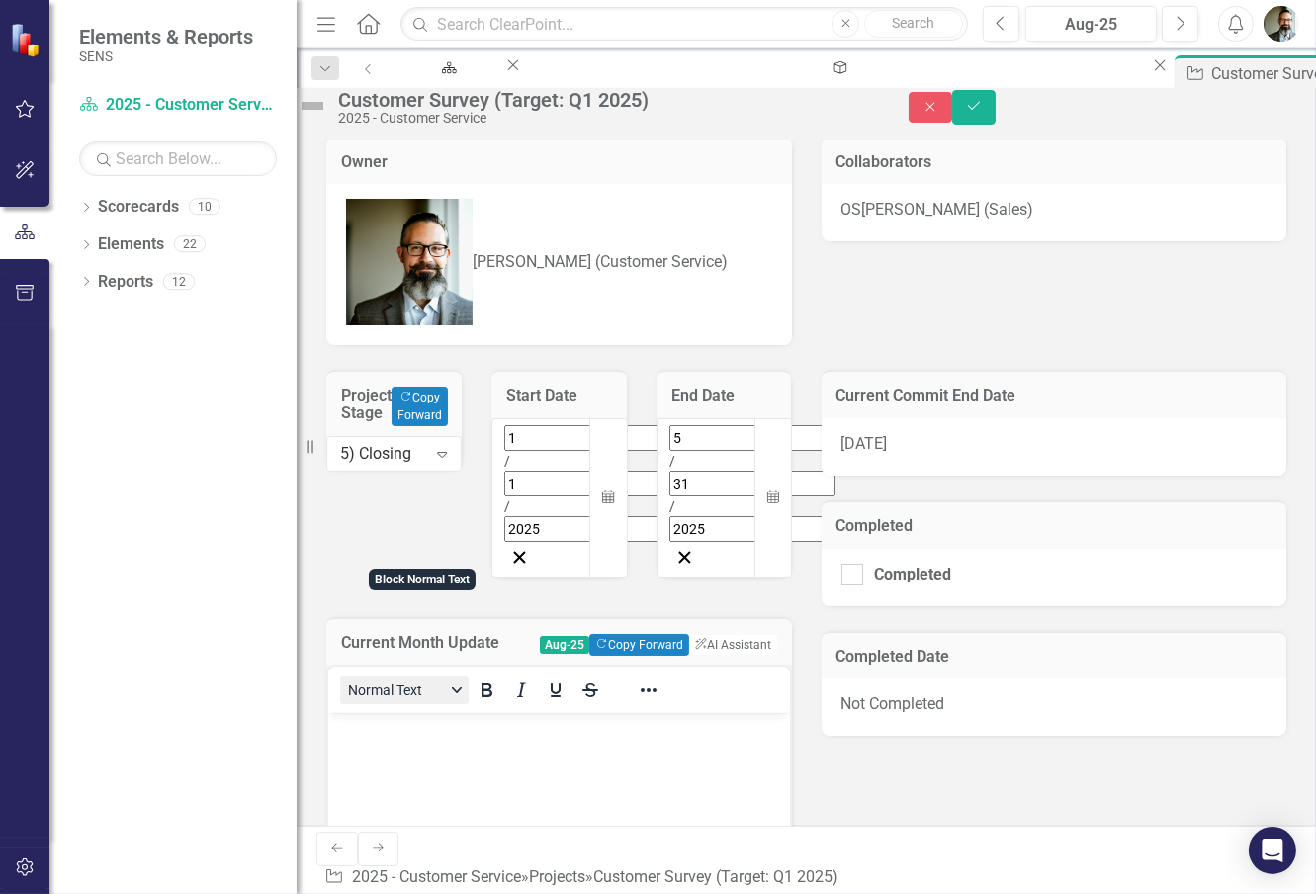
scroll to position [0, 0]
click at [409, 764] on body "Rich Text Area. Press ALT-0 for help." at bounding box center [558, 861] width 462 height 297
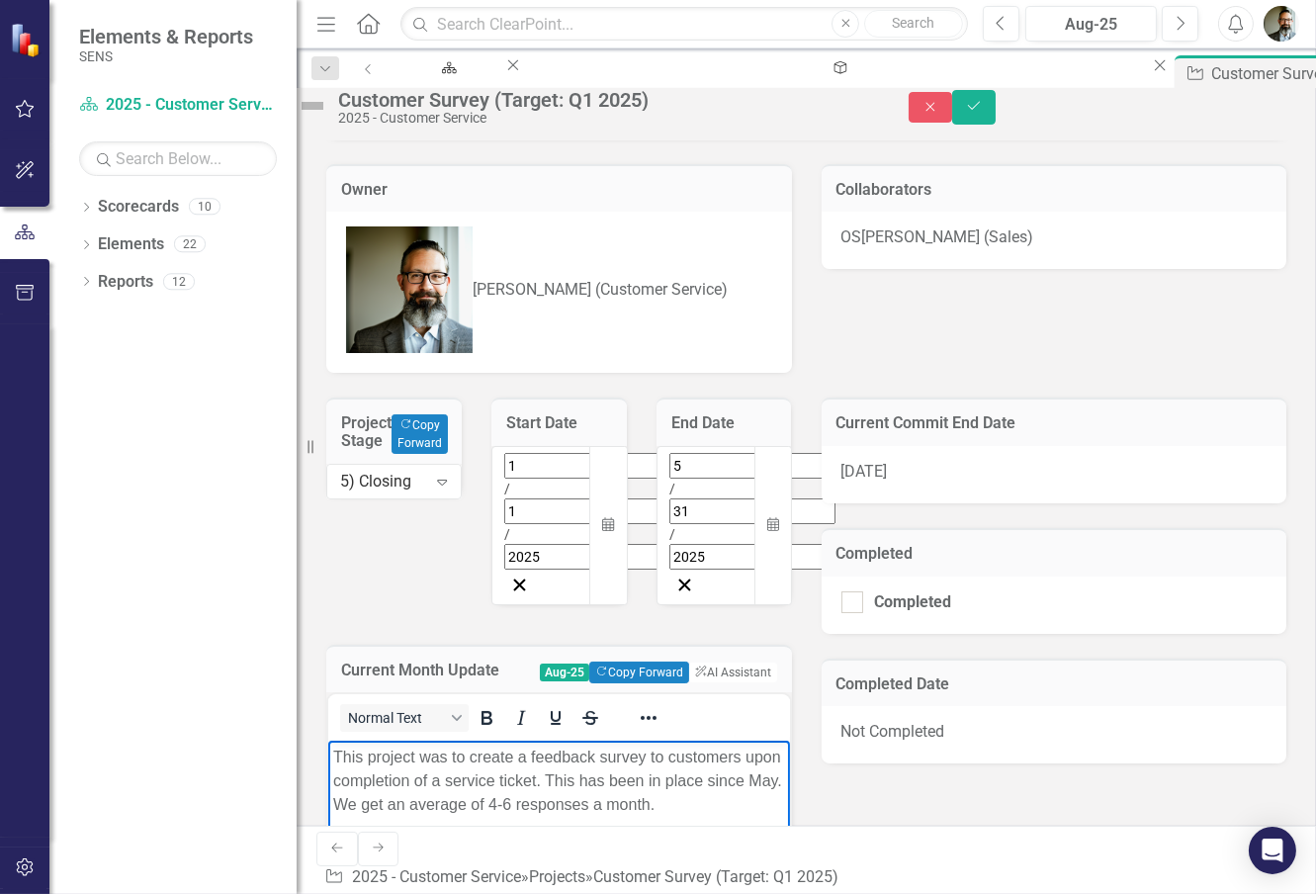
scroll to position [331, 0]
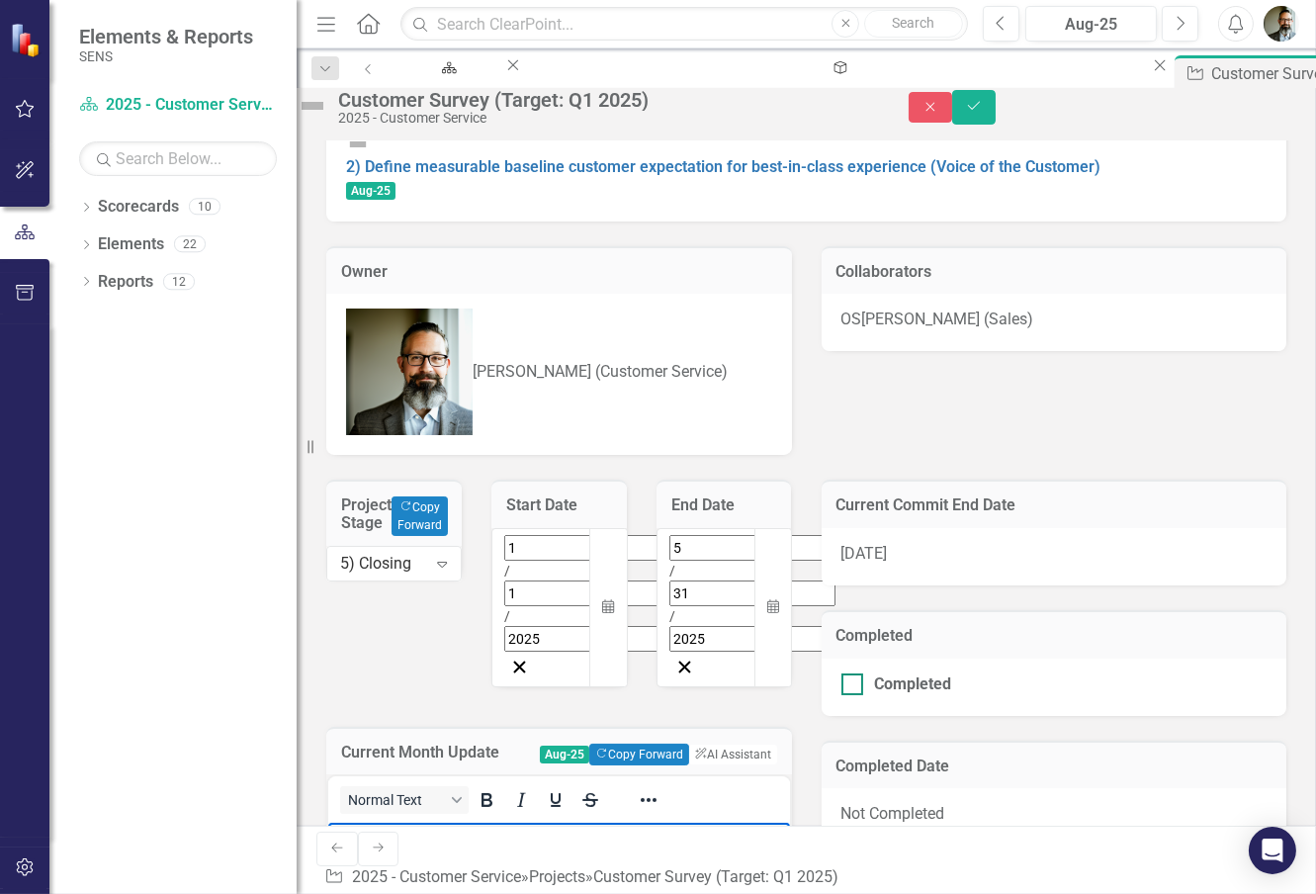
click at [843, 673] on input "Completed" at bounding box center [847, 679] width 13 height 13
checkbox input "true"
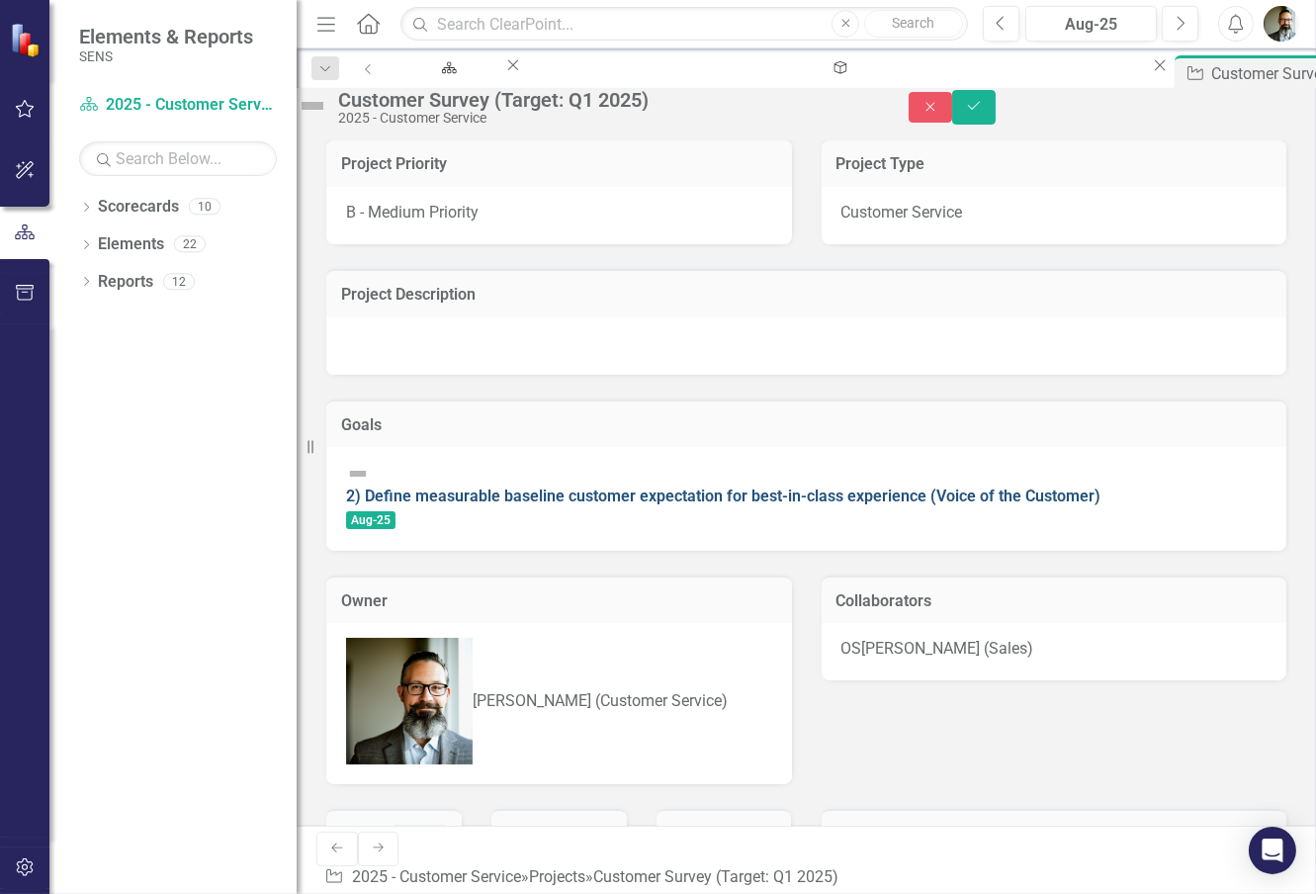
scroll to position [0, 0]
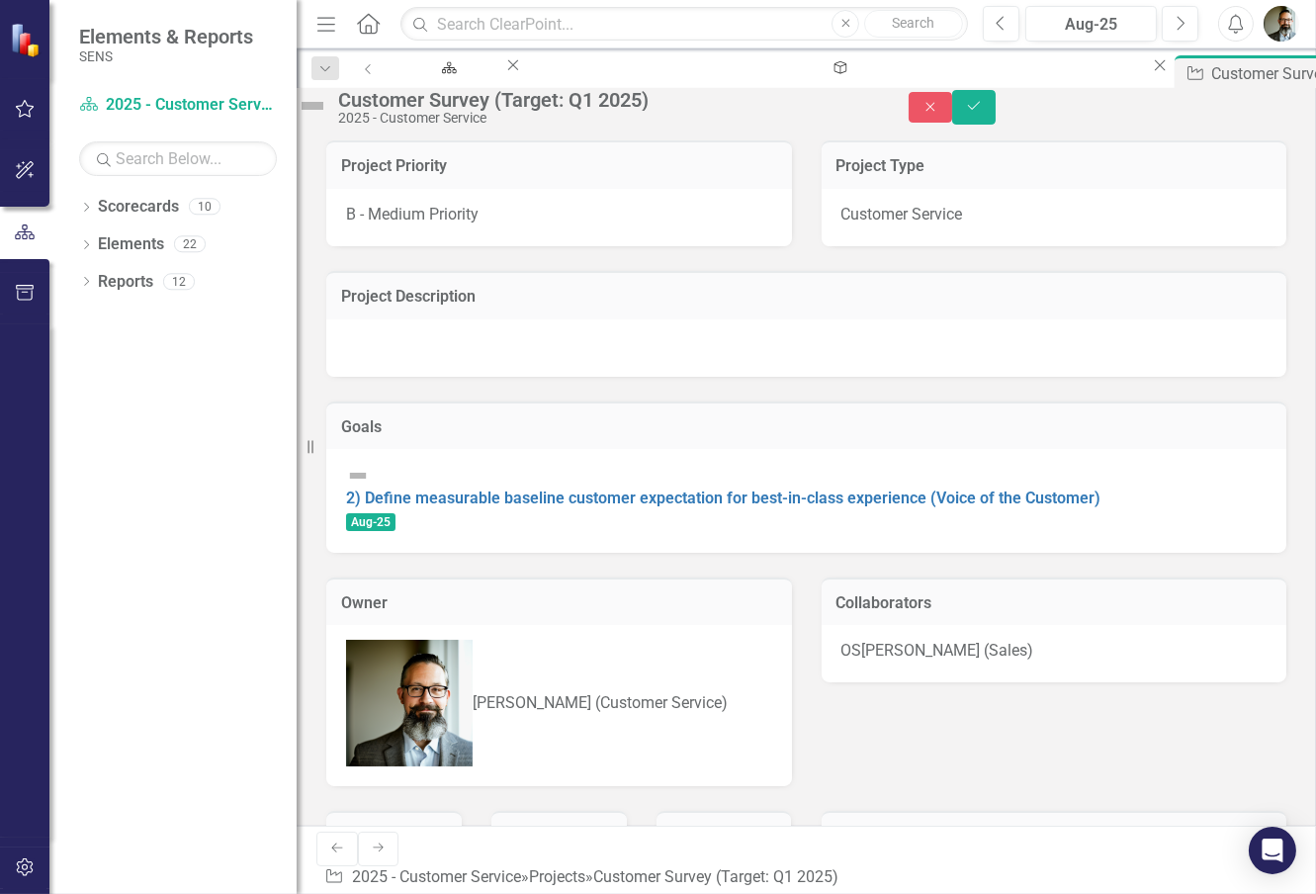
click at [328, 119] on img at bounding box center [313, 106] width 32 height 32
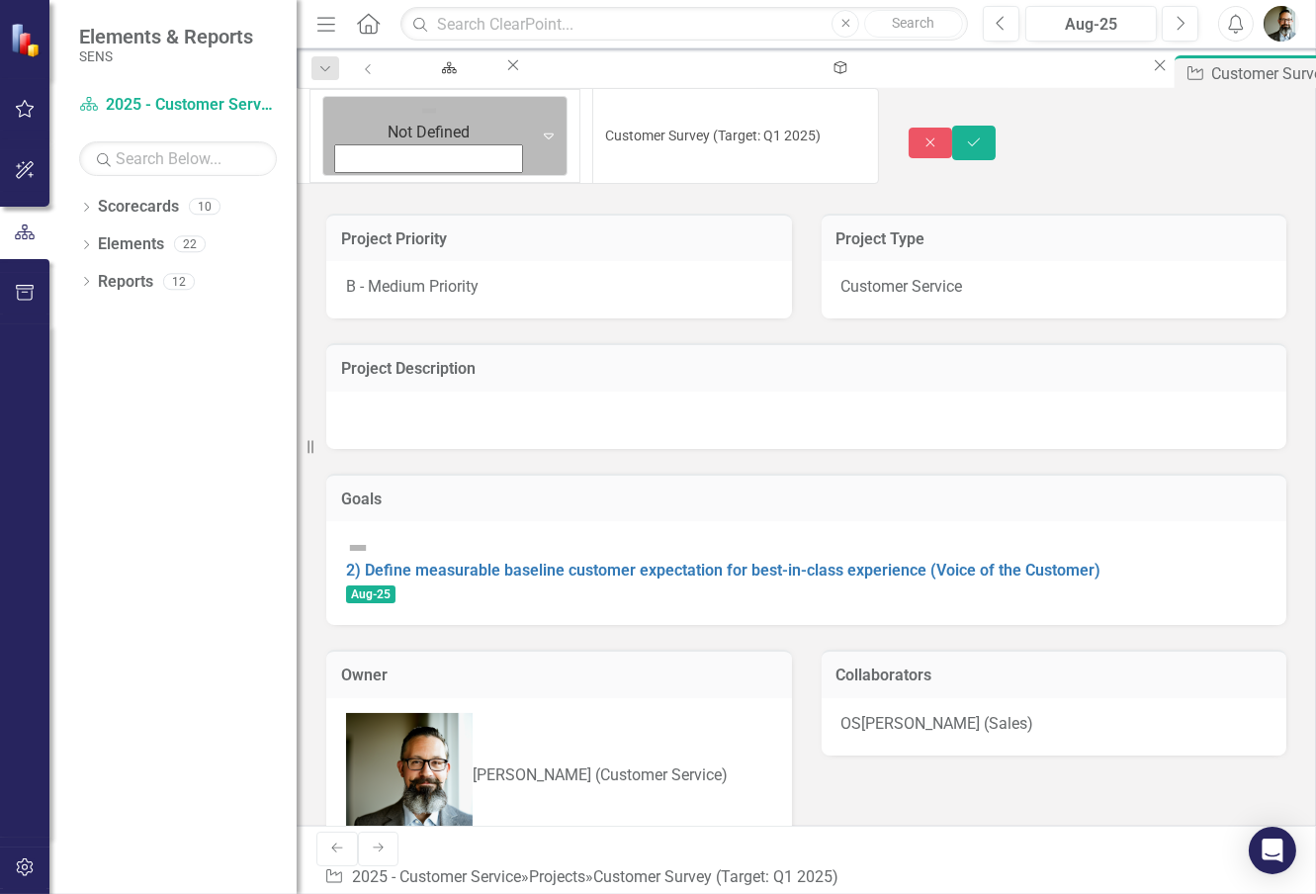
click at [419, 112] on img at bounding box center [429, 111] width 20 height 20
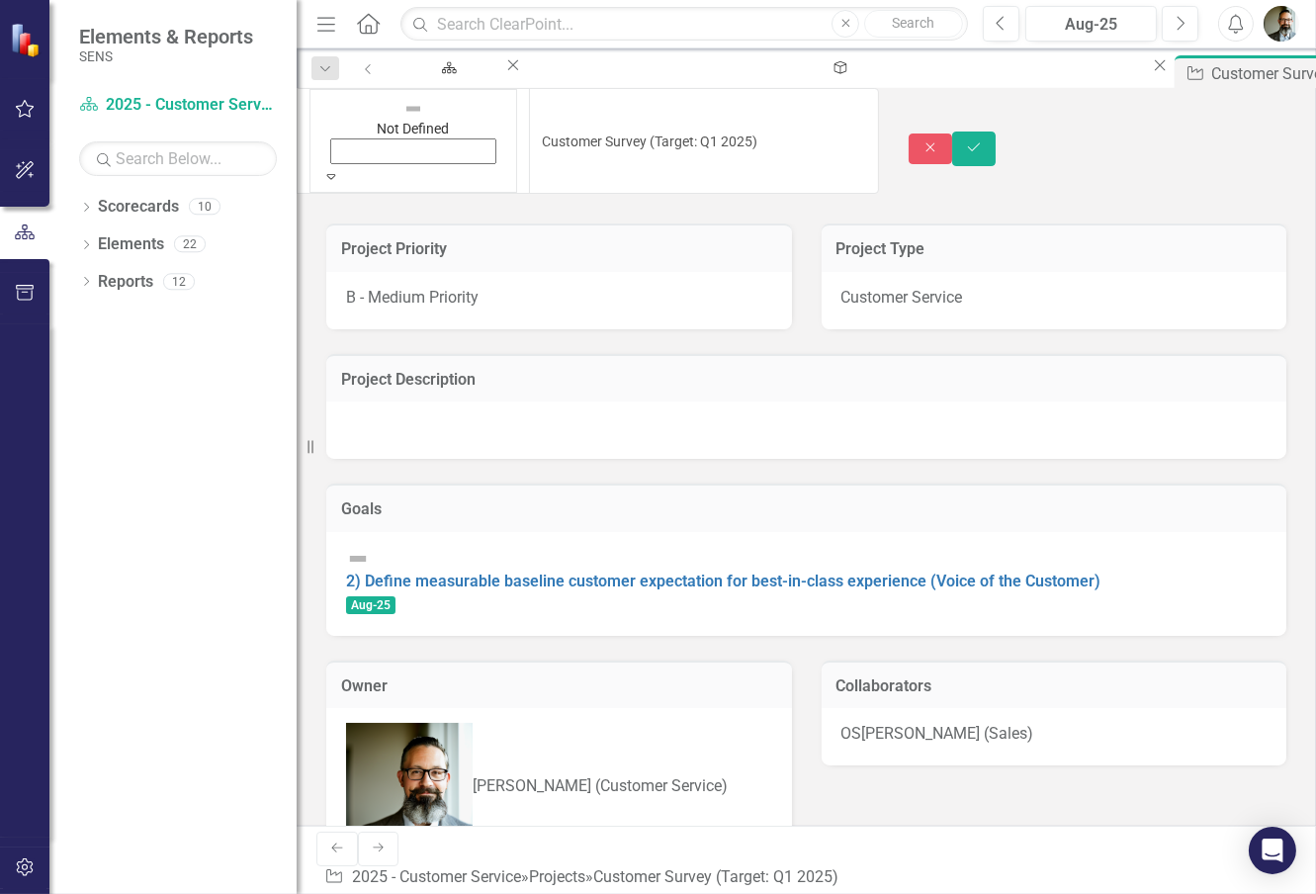
scroll to position [40, 0]
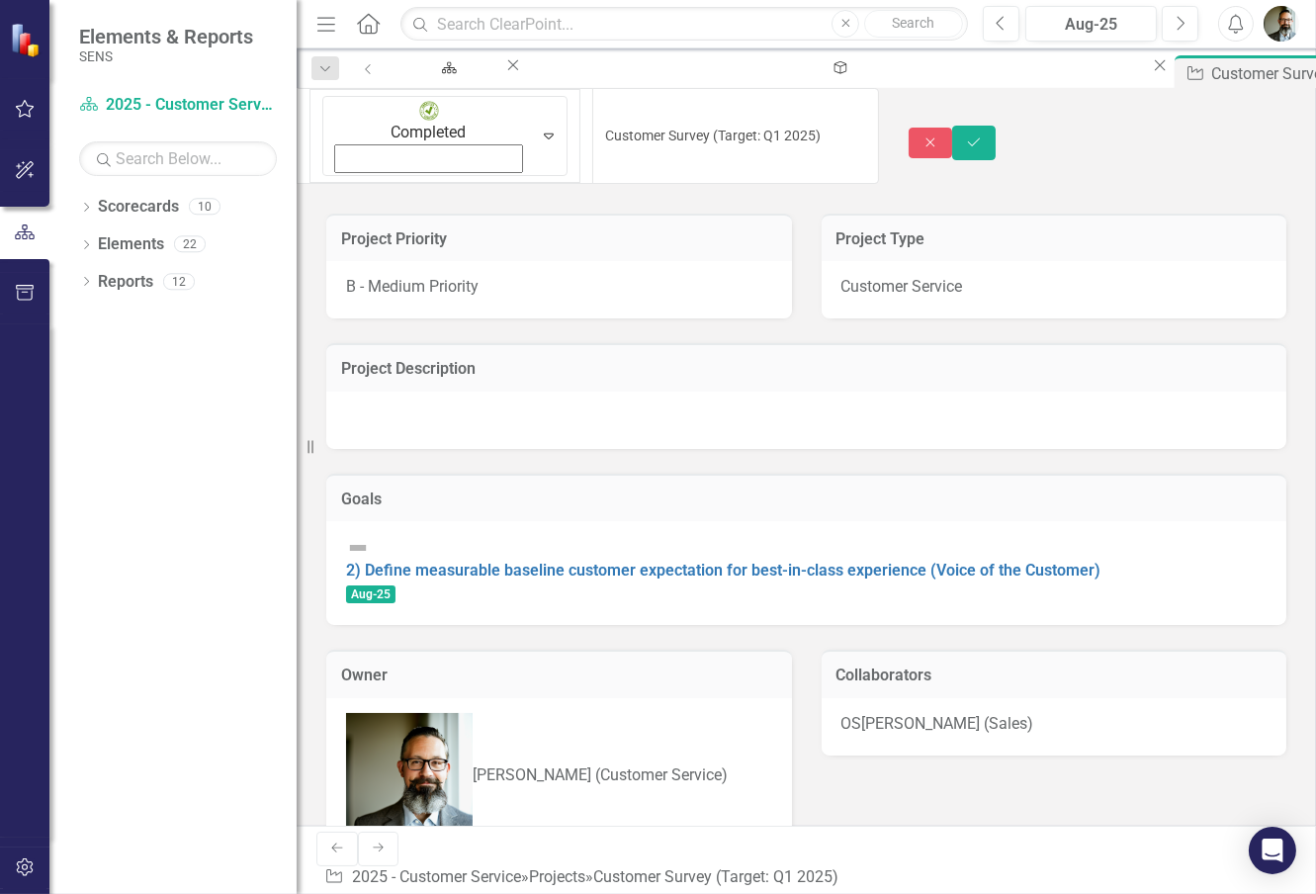
click at [1130, 126] on div "Close Save" at bounding box center [1112, 143] width 407 height 35
click at [996, 126] on button "Save" at bounding box center [973, 143] width 43 height 35
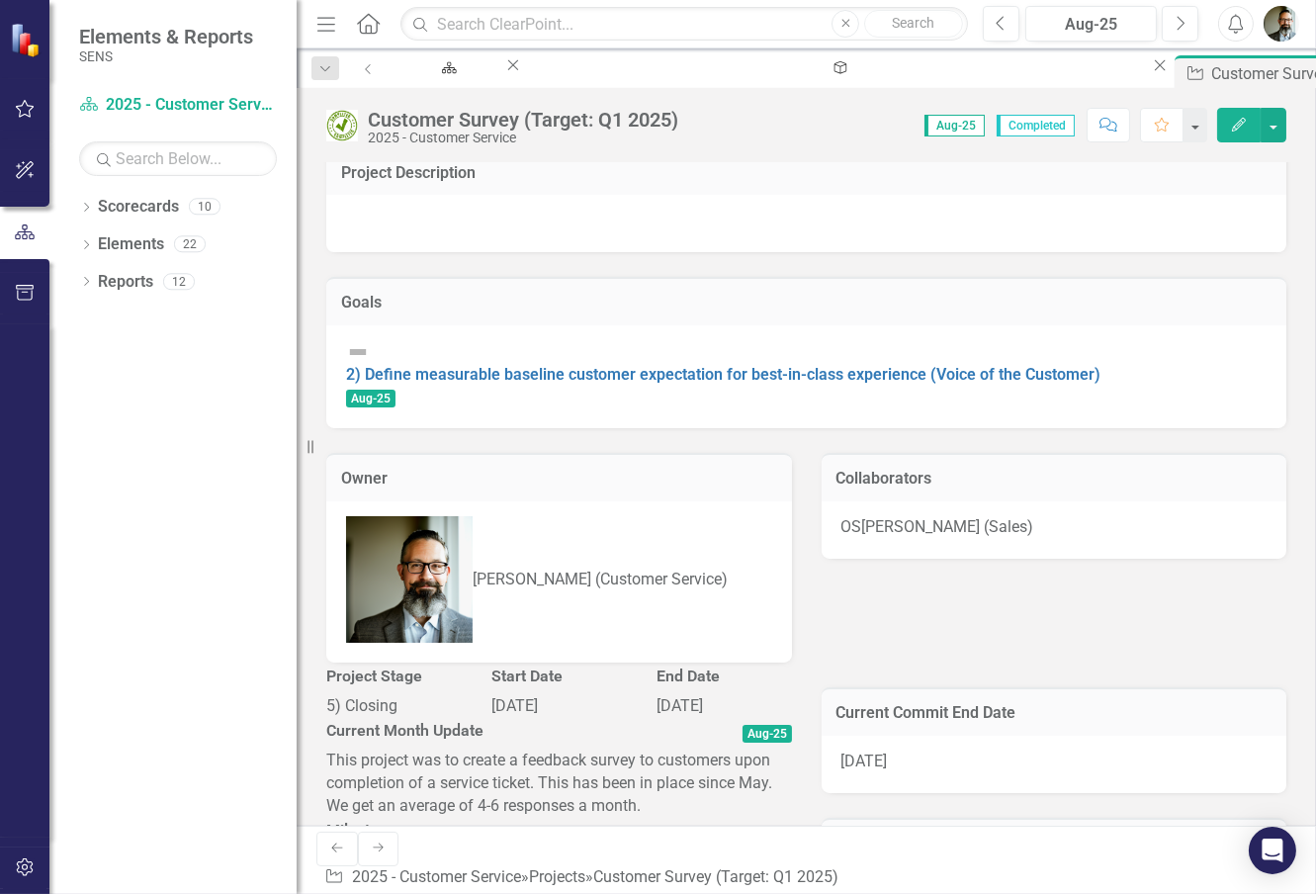
scroll to position [0, 0]
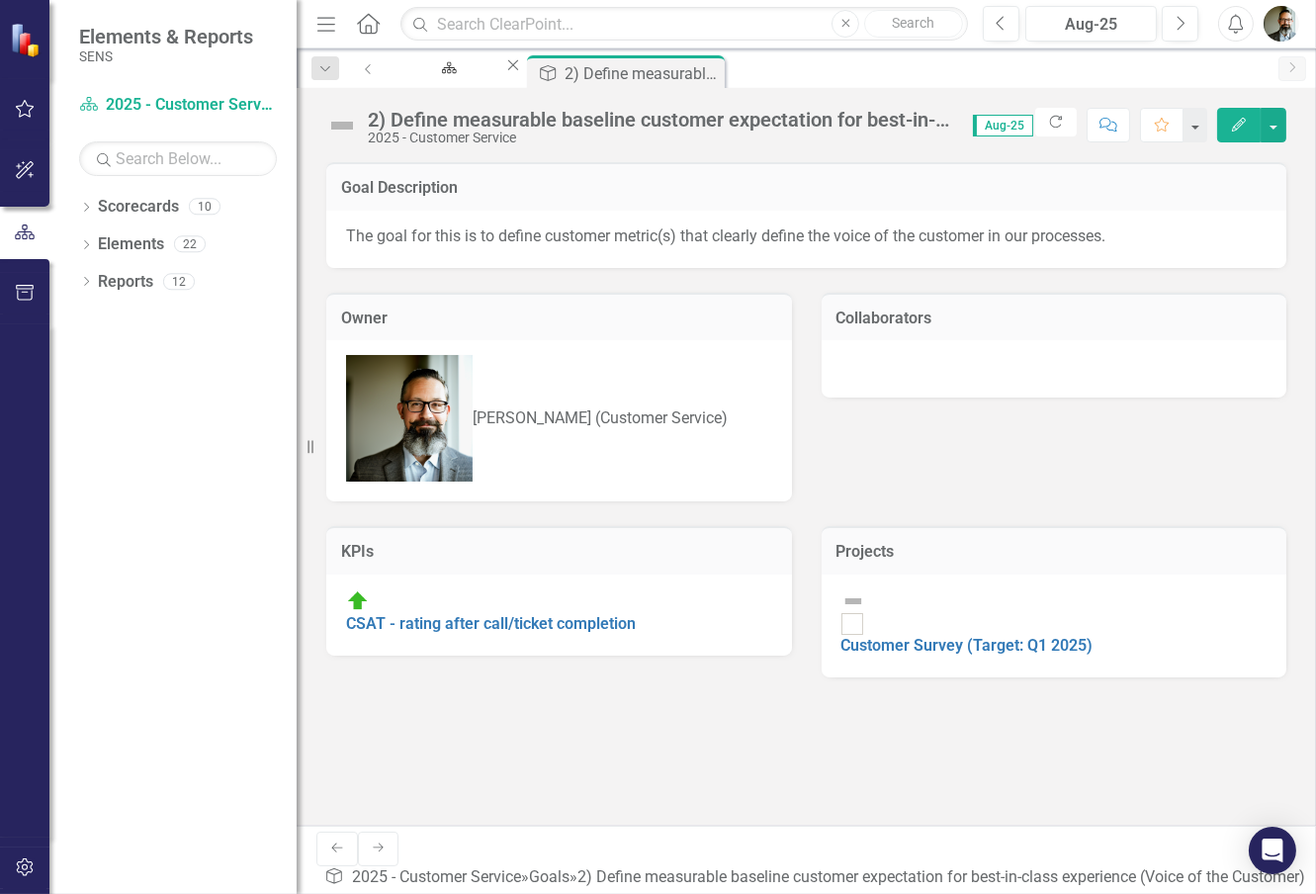
click at [687, 686] on div "Goal Description The goal for this is to define customer metric(s) that clearly…" at bounding box center [806, 493] width 1019 height 663
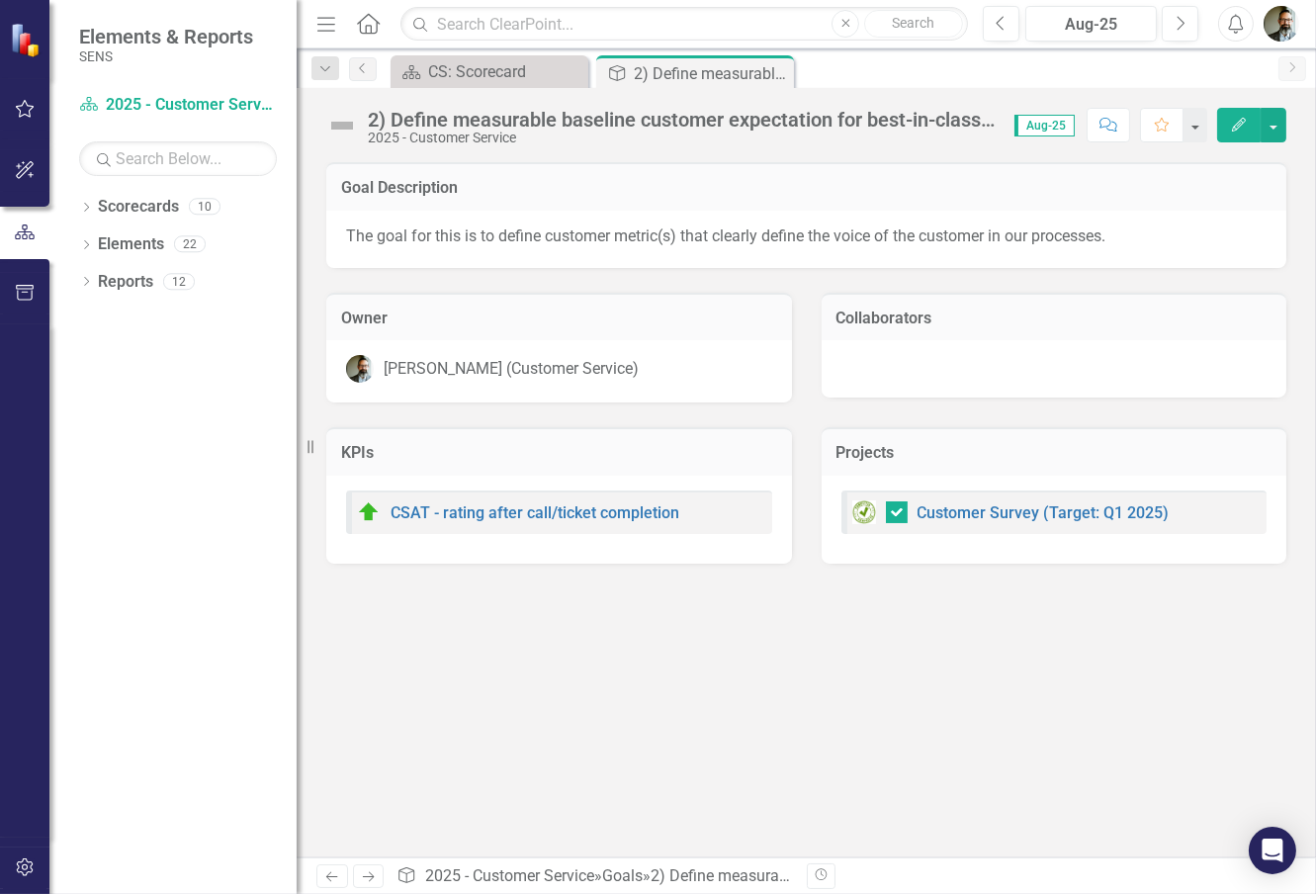
click at [747, 725] on div "Goal Description The goal for this is to define customer metric(s) that clearly…" at bounding box center [806, 509] width 1019 height 695
click at [620, 784] on div "Goal Description The goal for this is to define customer metric(s) that clearly…" at bounding box center [806, 509] width 1019 height 695
click at [1270, 119] on button "button" at bounding box center [1274, 125] width 26 height 35
click at [756, 720] on div "Goal Description The goal for this is to define customer metric(s) that clearly…" at bounding box center [806, 509] width 1019 height 695
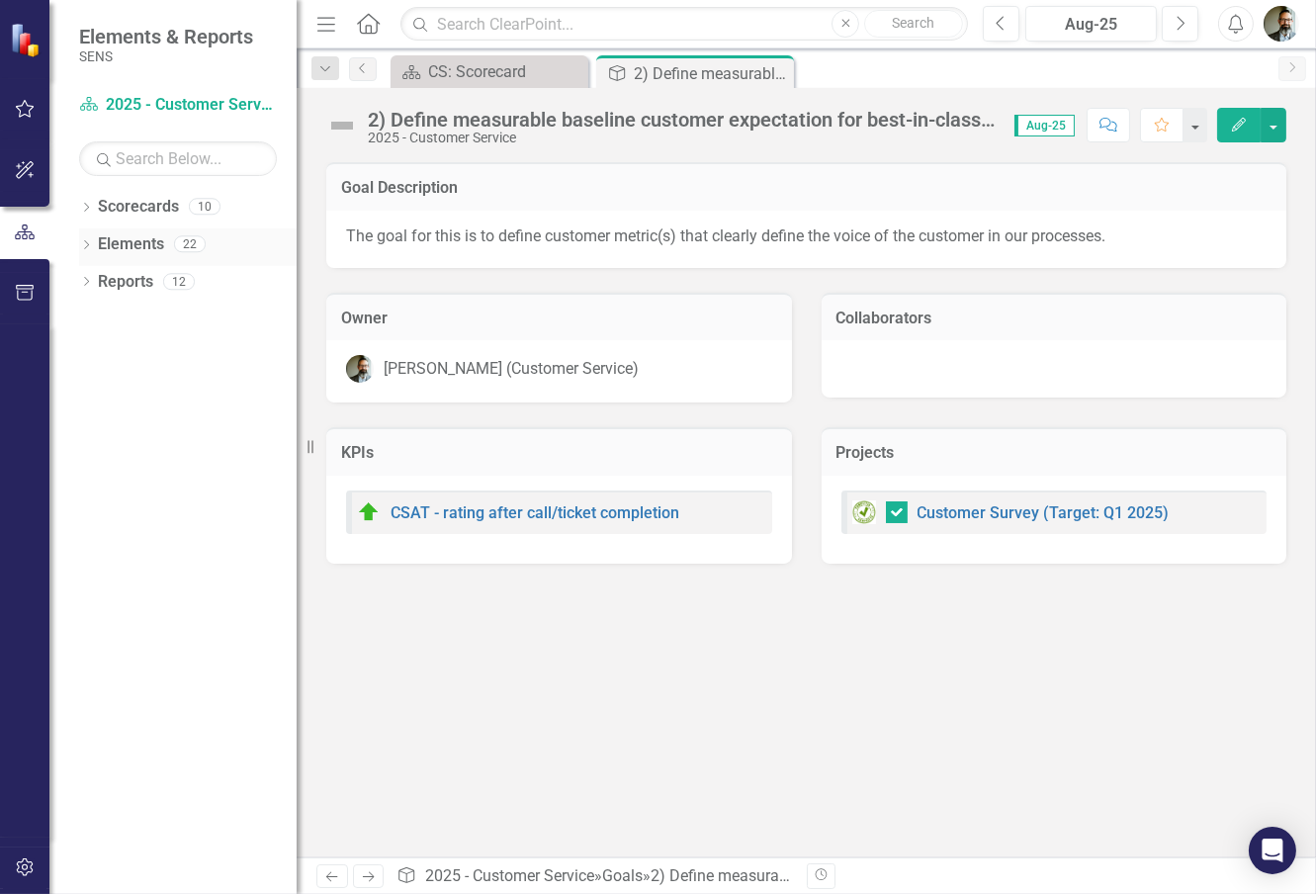
click at [91, 241] on icon "Dropdown" at bounding box center [86, 246] width 14 height 11
click at [95, 358] on icon "Dropdown" at bounding box center [96, 358] width 14 height 11
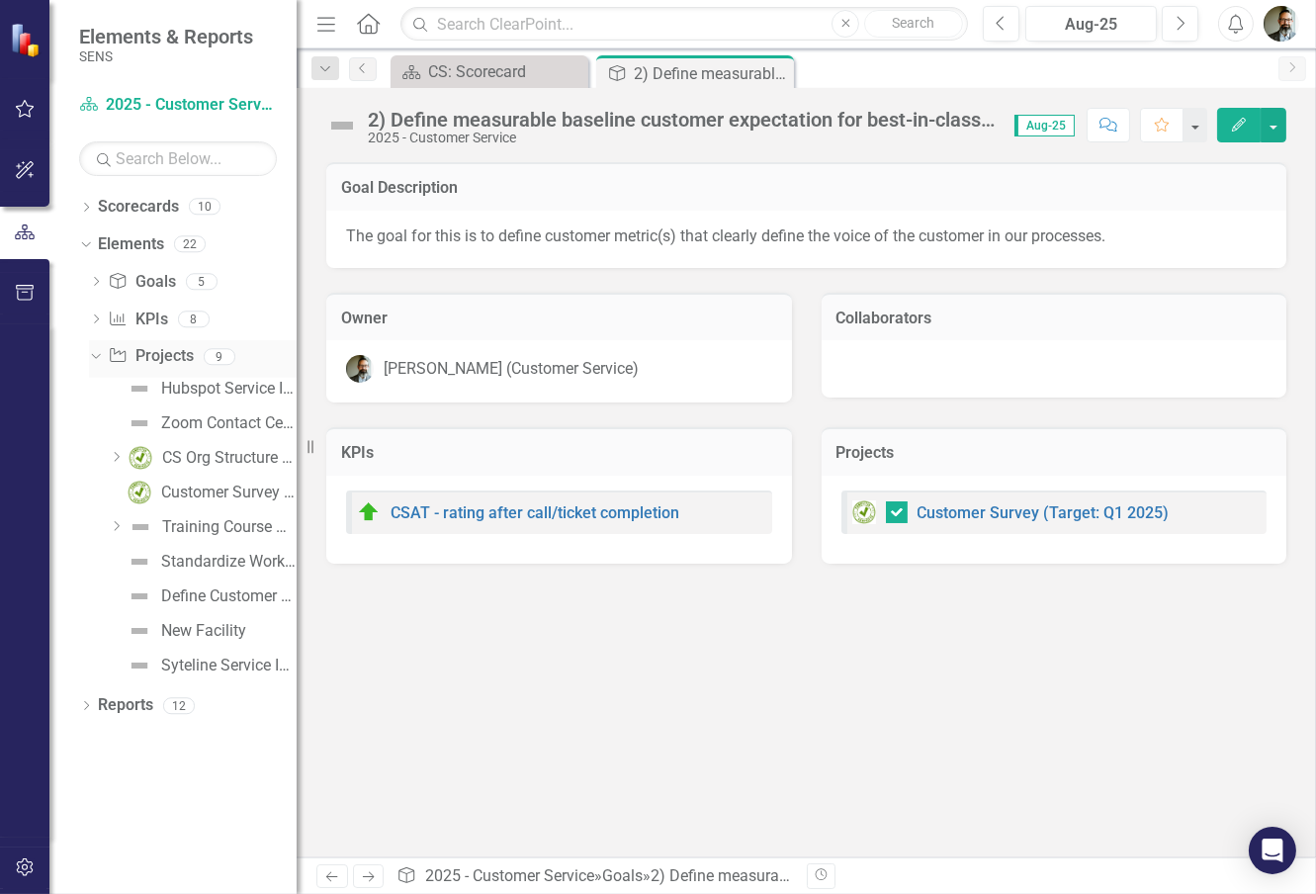
click at [173, 350] on link "Project Projects" at bounding box center [150, 356] width 85 height 23
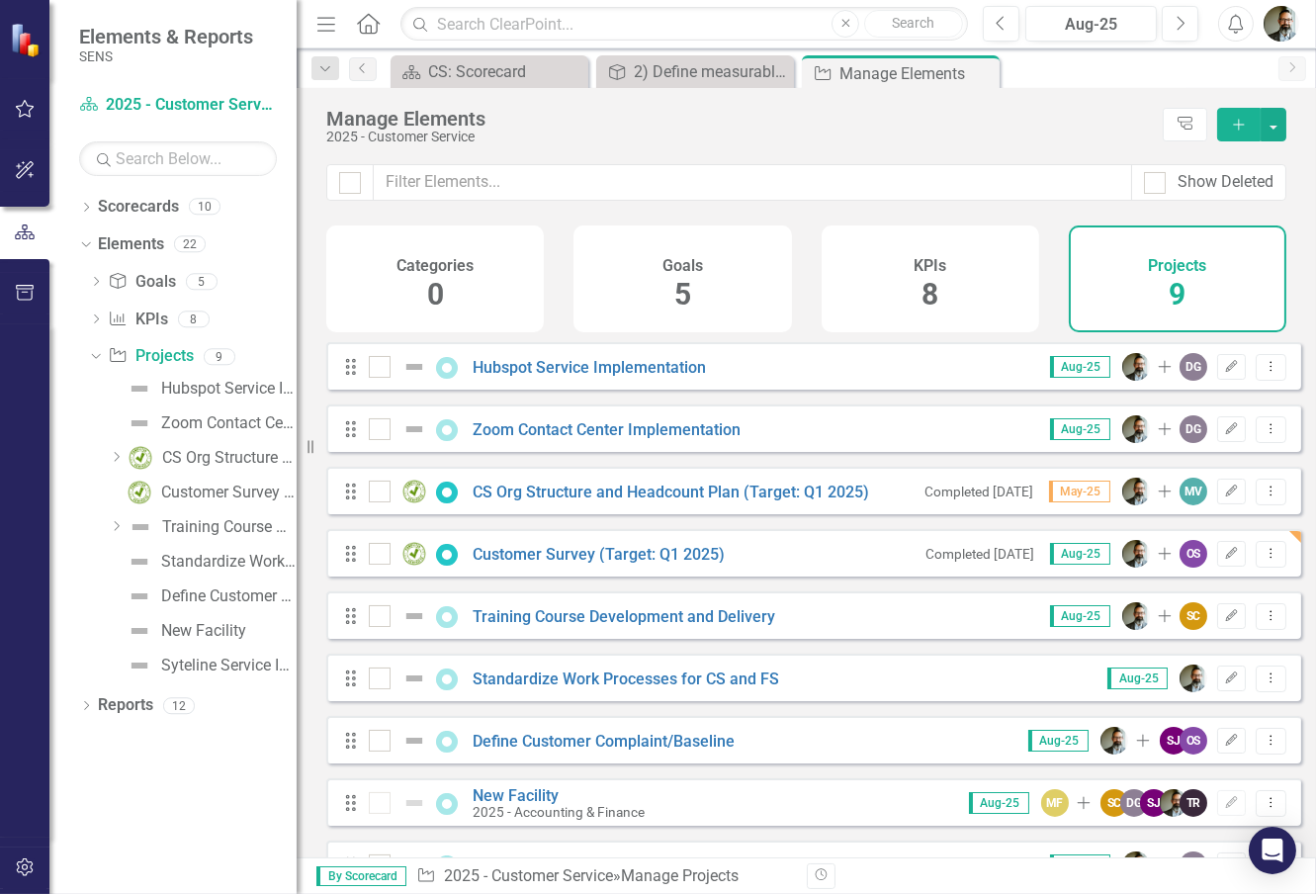
click at [1238, 122] on icon "Add" at bounding box center [1239, 125] width 18 height 14
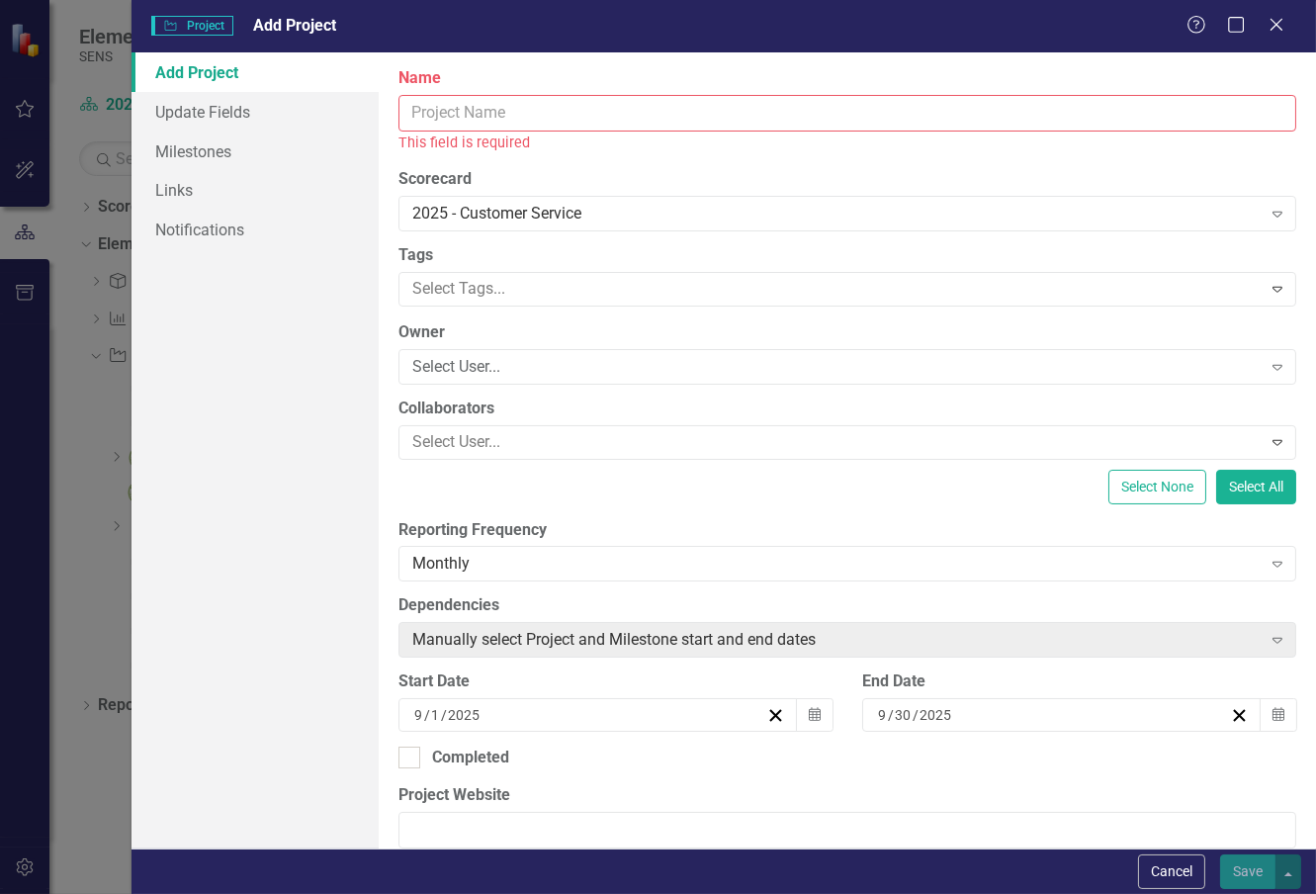
click at [458, 106] on input "Name" at bounding box center [847, 113] width 898 height 37
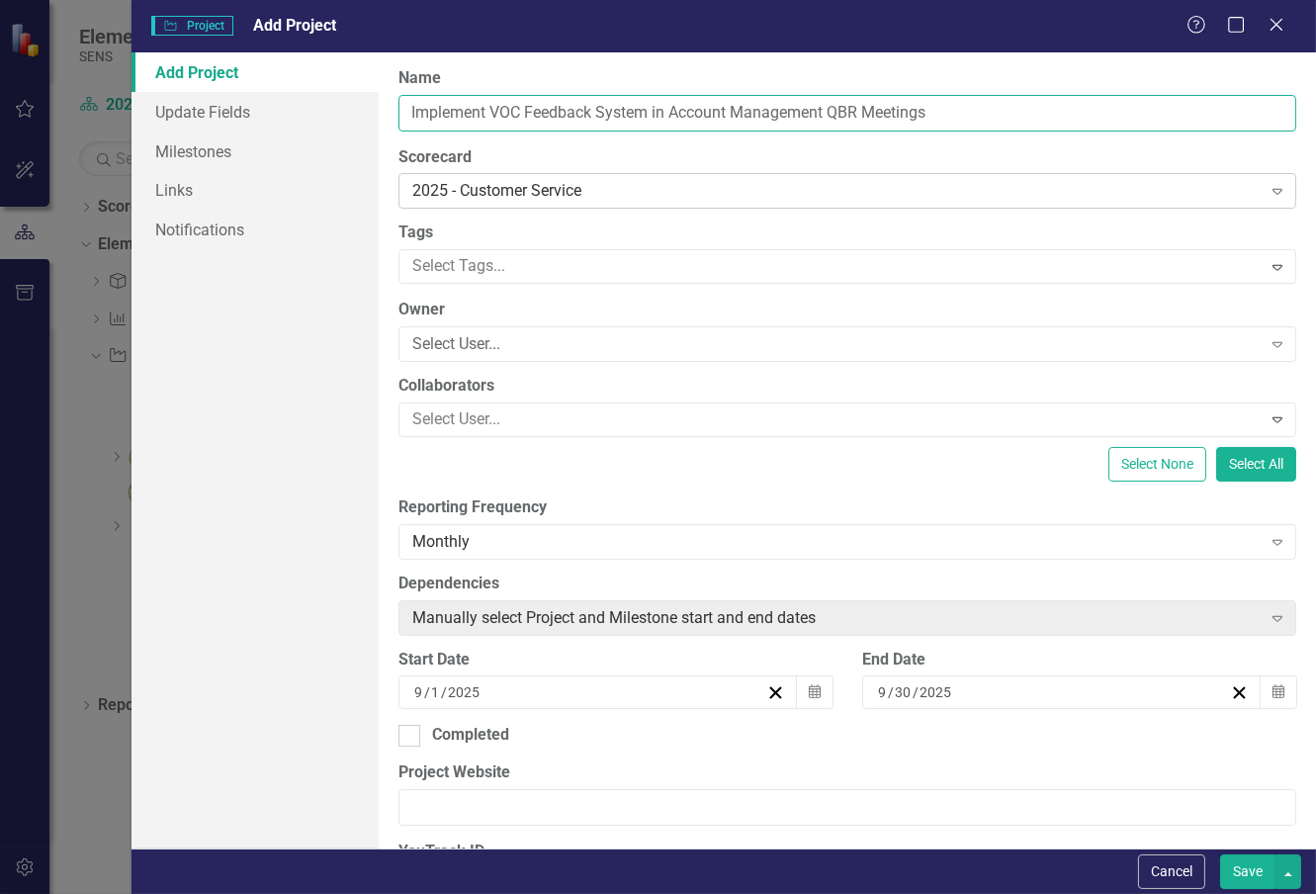
type input "Implement VOC Feedback System in Account Management QBR Meetings"
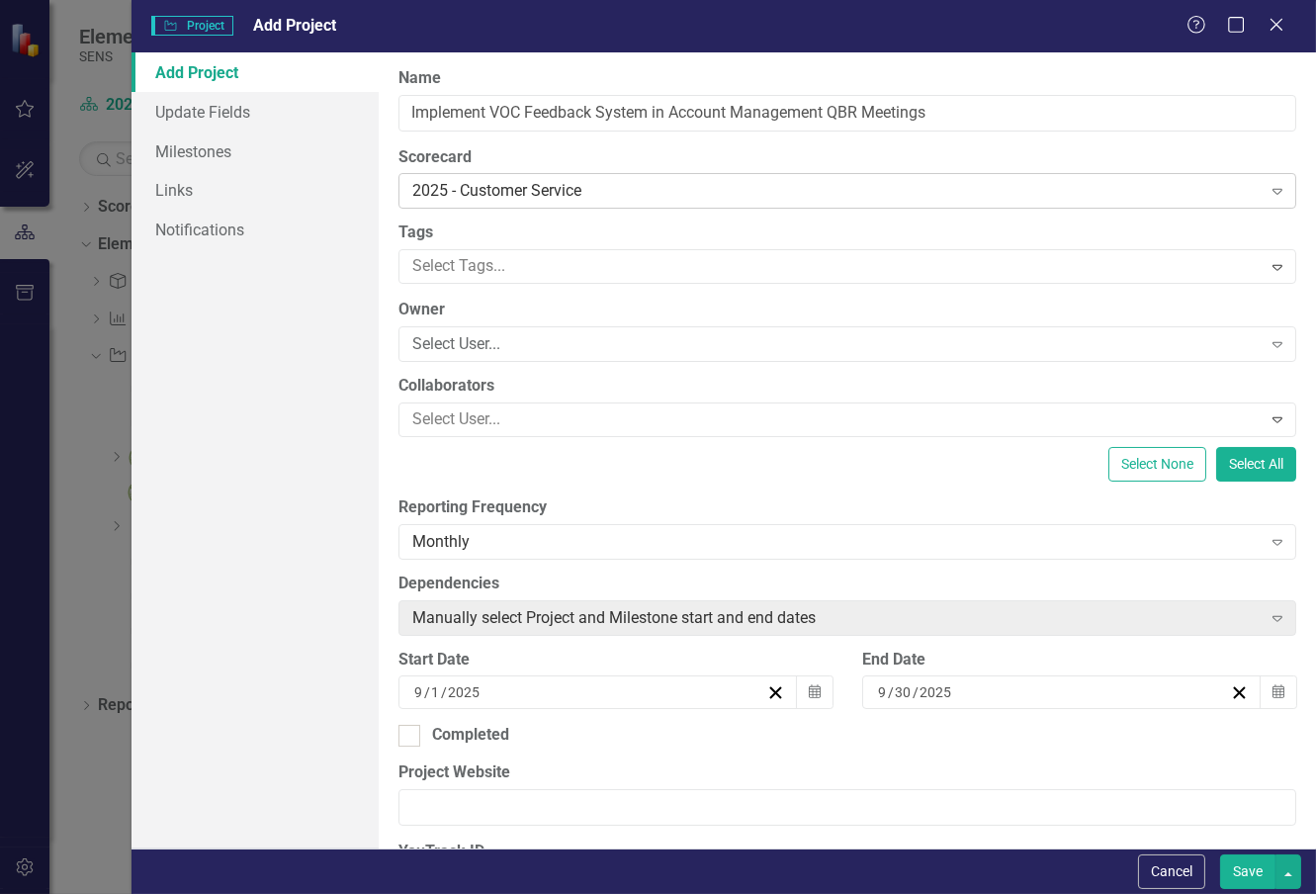
click at [607, 202] on div "2025 - Customer Service" at bounding box center [836, 191] width 848 height 23
click at [561, 234] on label "Tags" at bounding box center [847, 232] width 898 height 23
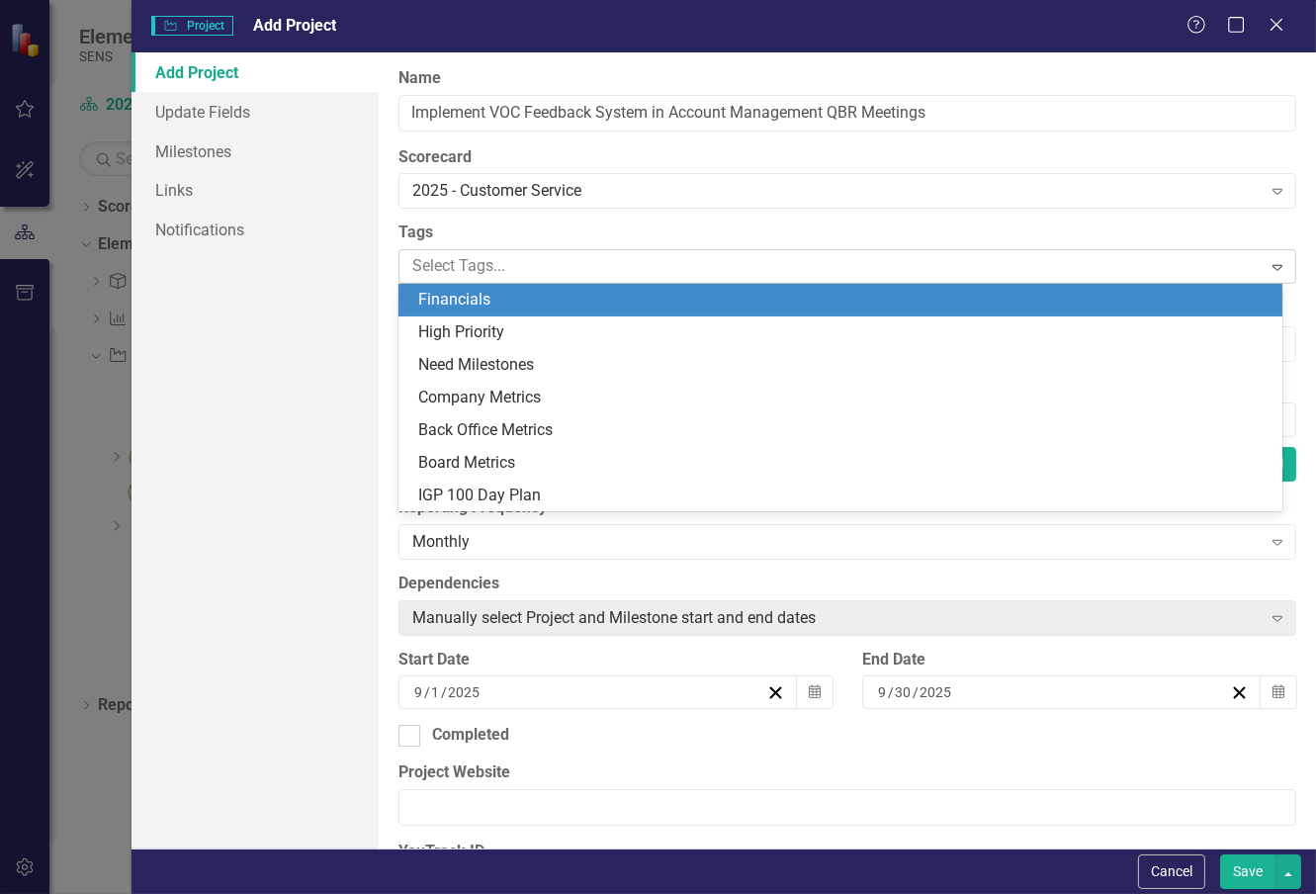
click at [531, 265] on div at bounding box center [832, 266] width 856 height 27
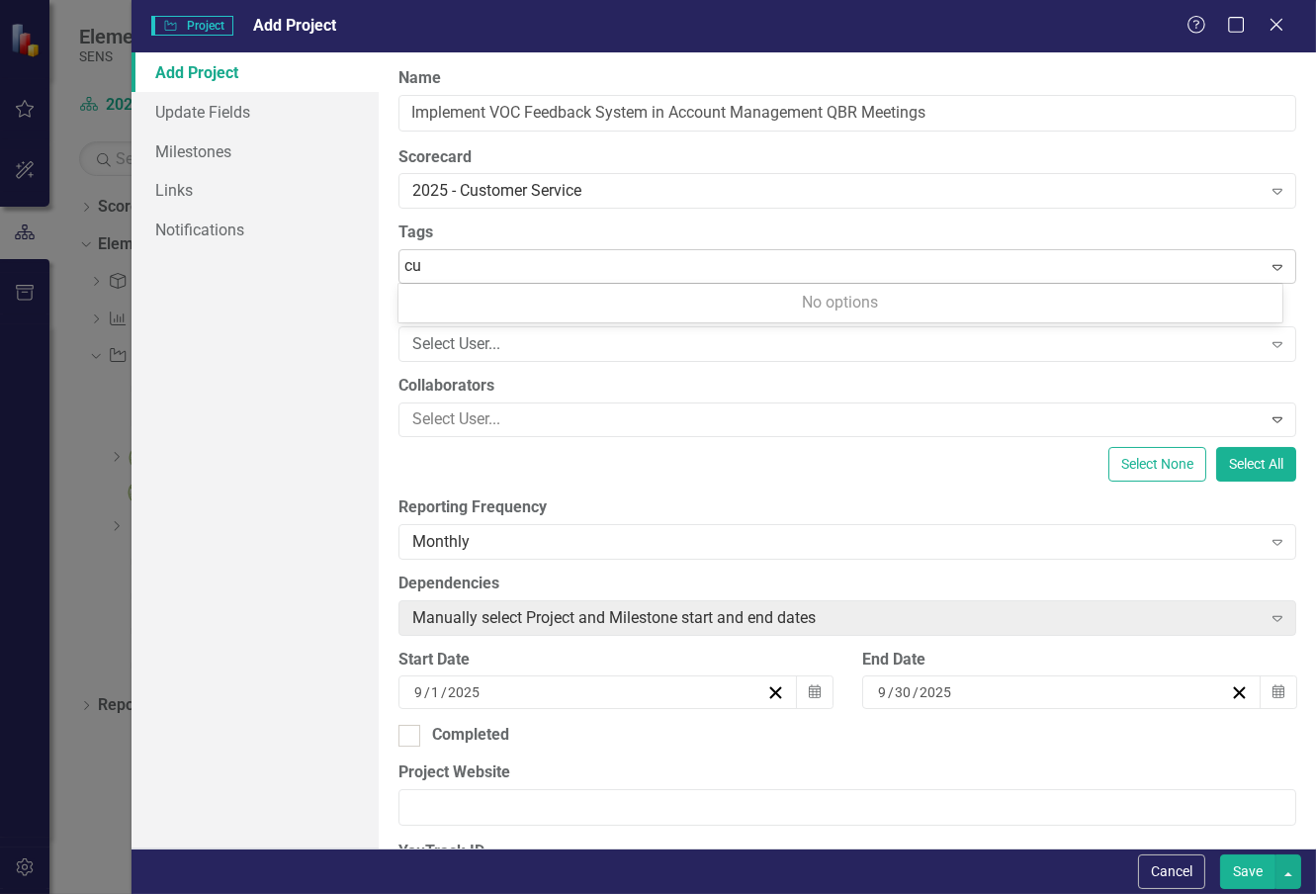
type input "c"
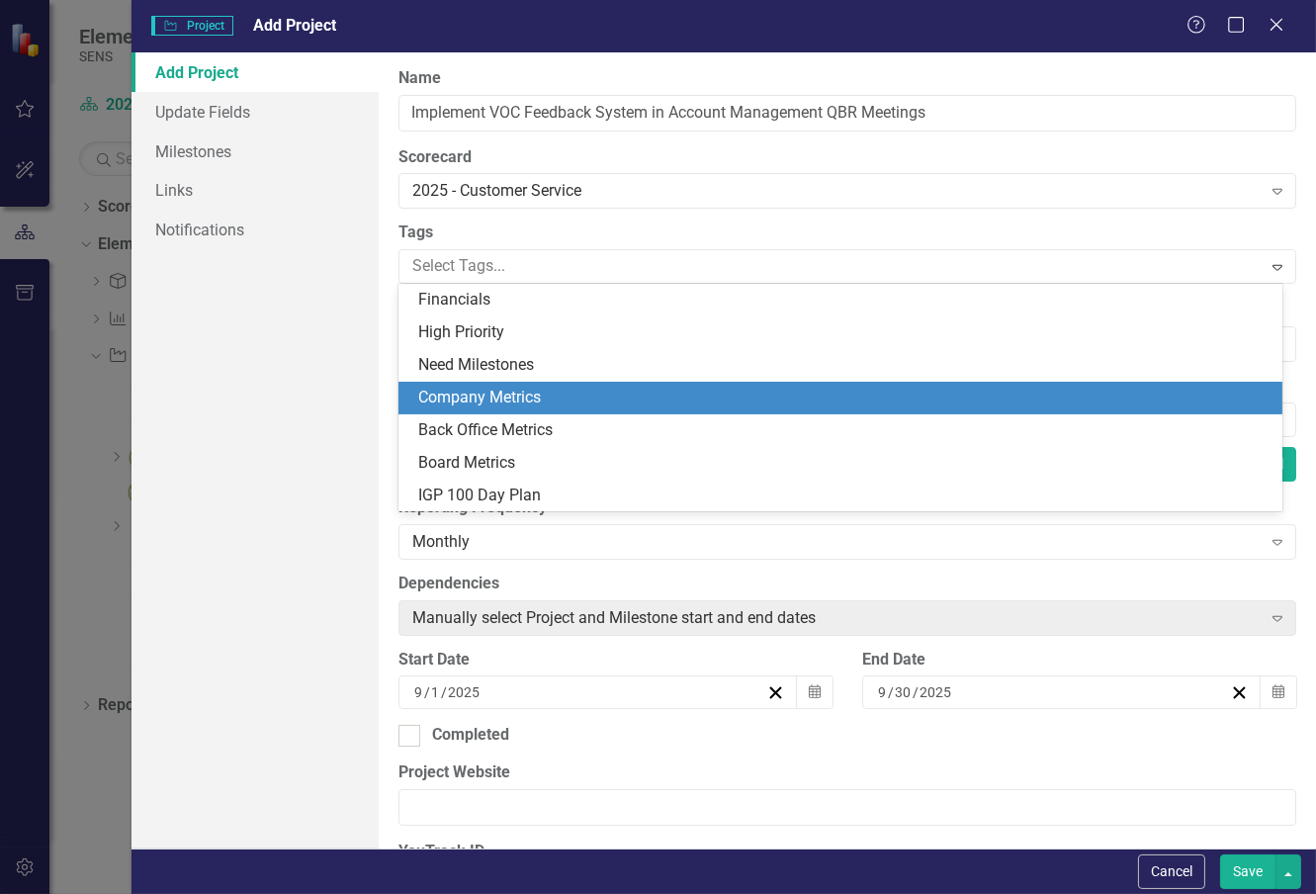
click at [571, 382] on div "Company Metrics" at bounding box center [840, 398] width 884 height 33
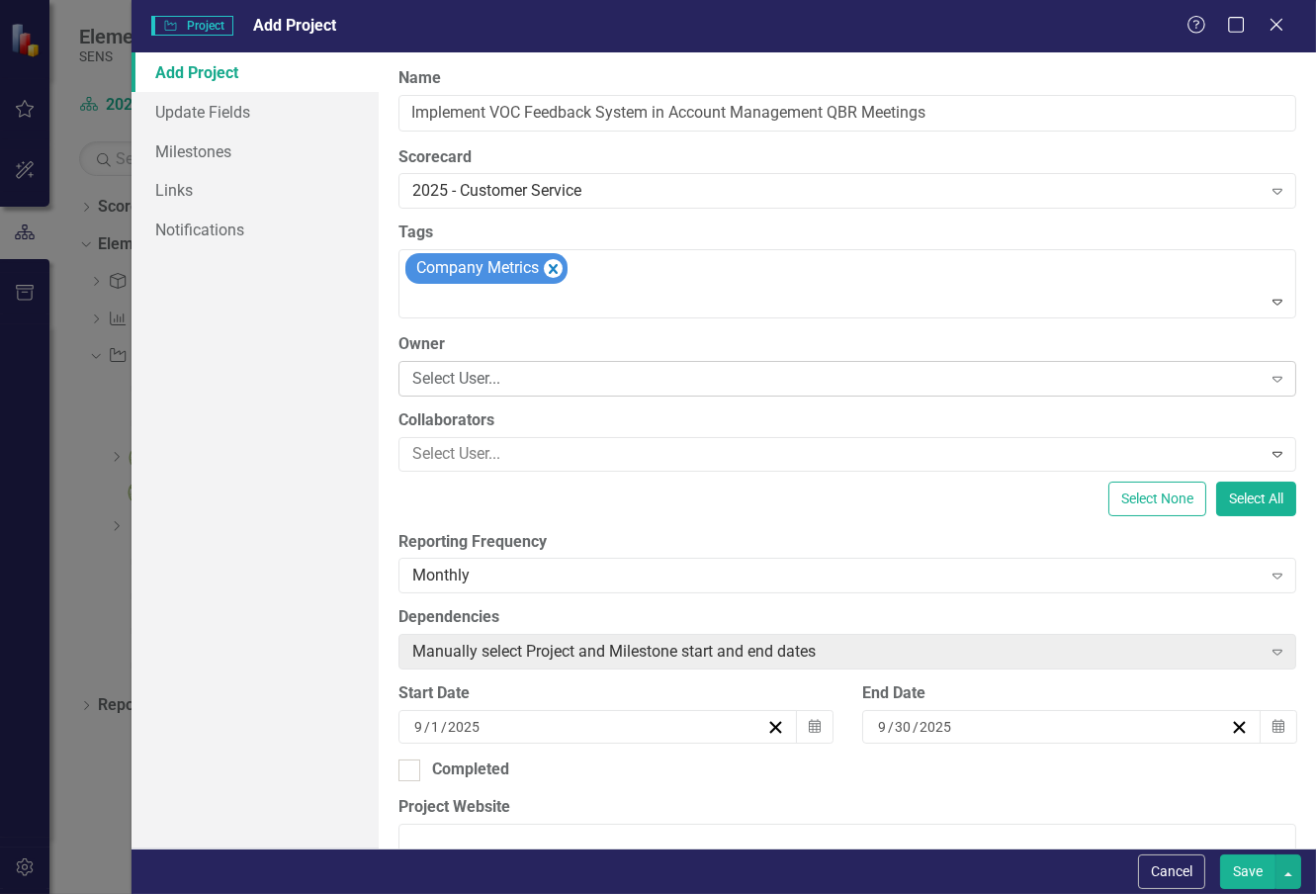
click at [442, 371] on div "Select User..." at bounding box center [836, 378] width 848 height 23
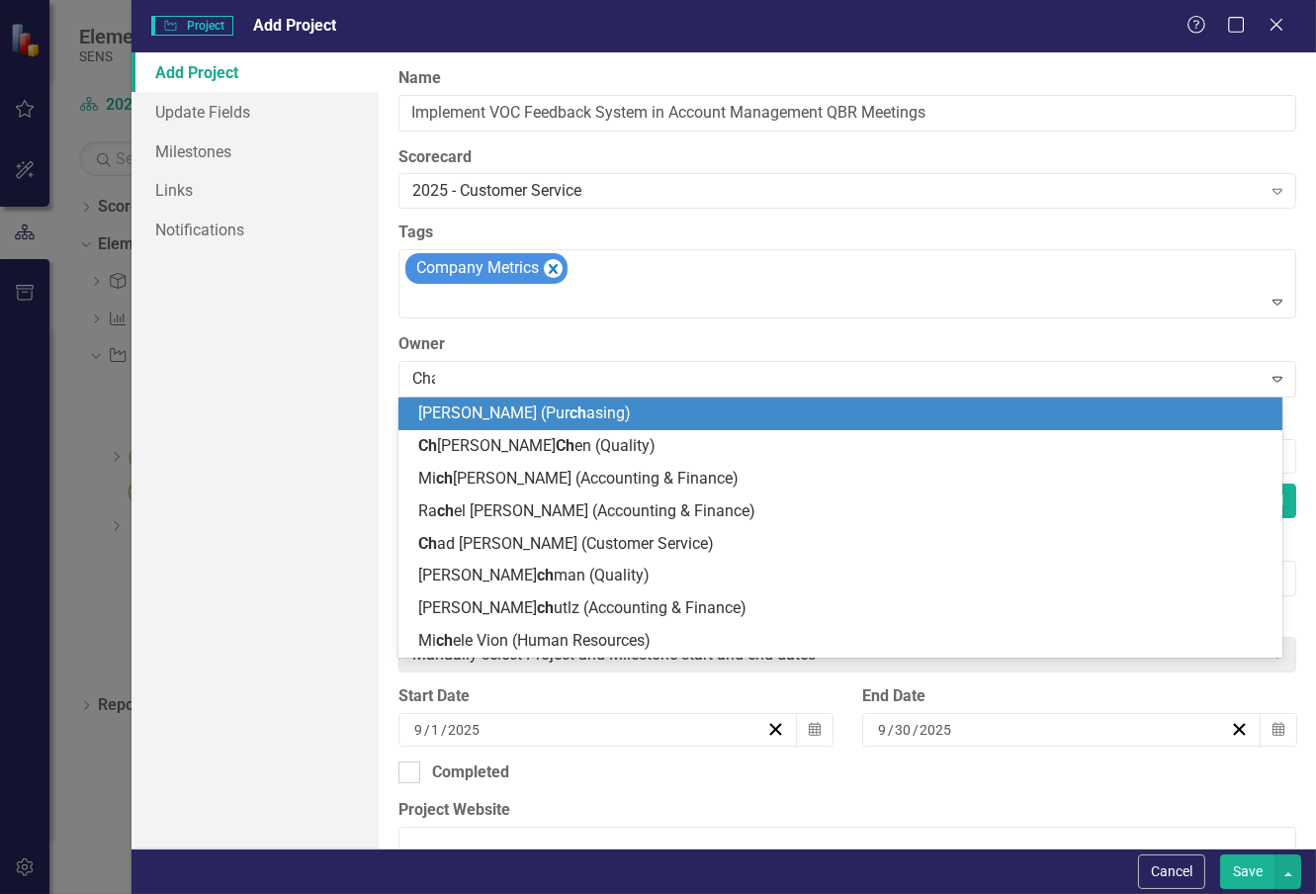
type input "[PERSON_NAME]"
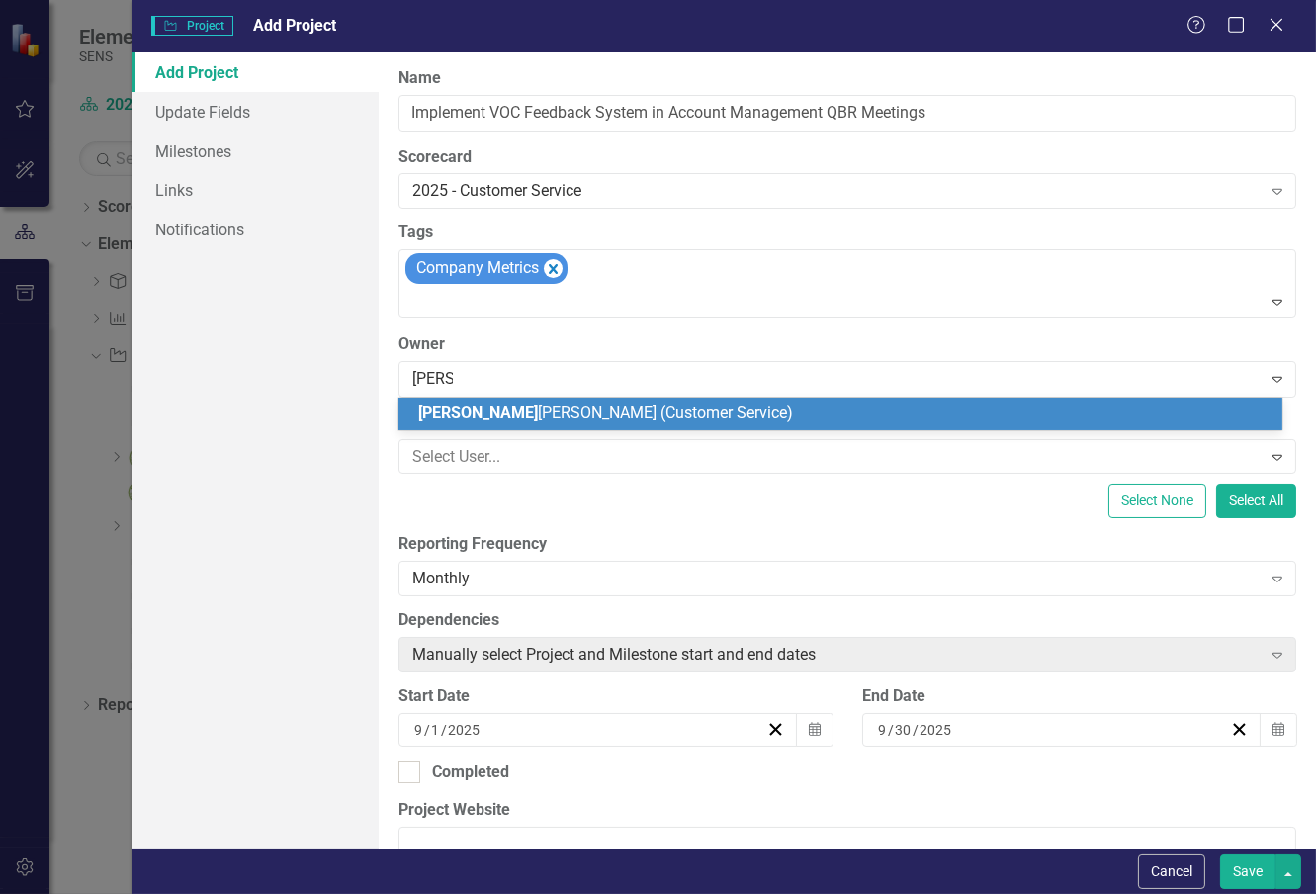
click at [457, 416] on span "[PERSON_NAME] (Customer Service)" at bounding box center [605, 412] width 375 height 19
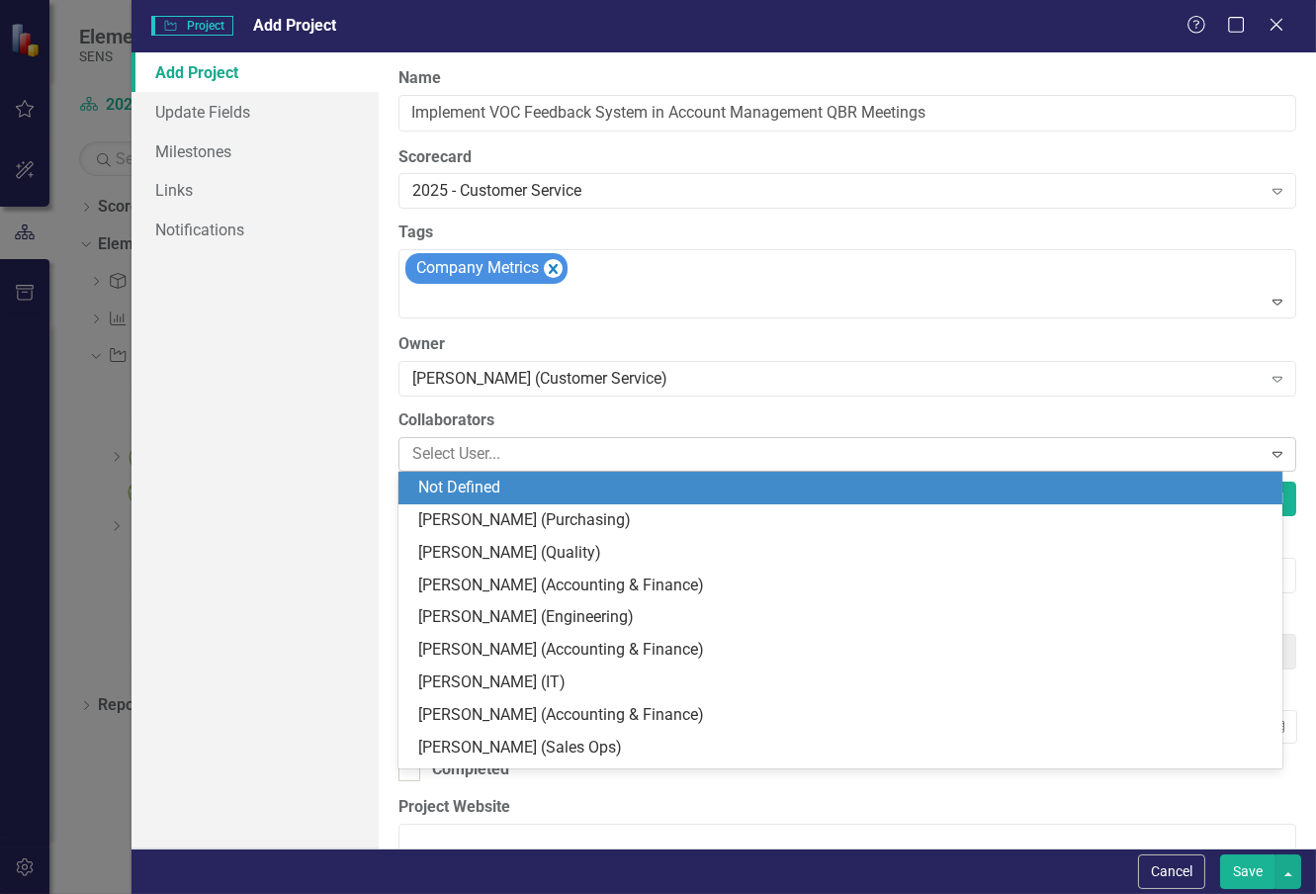
click at [463, 450] on div at bounding box center [832, 454] width 856 height 27
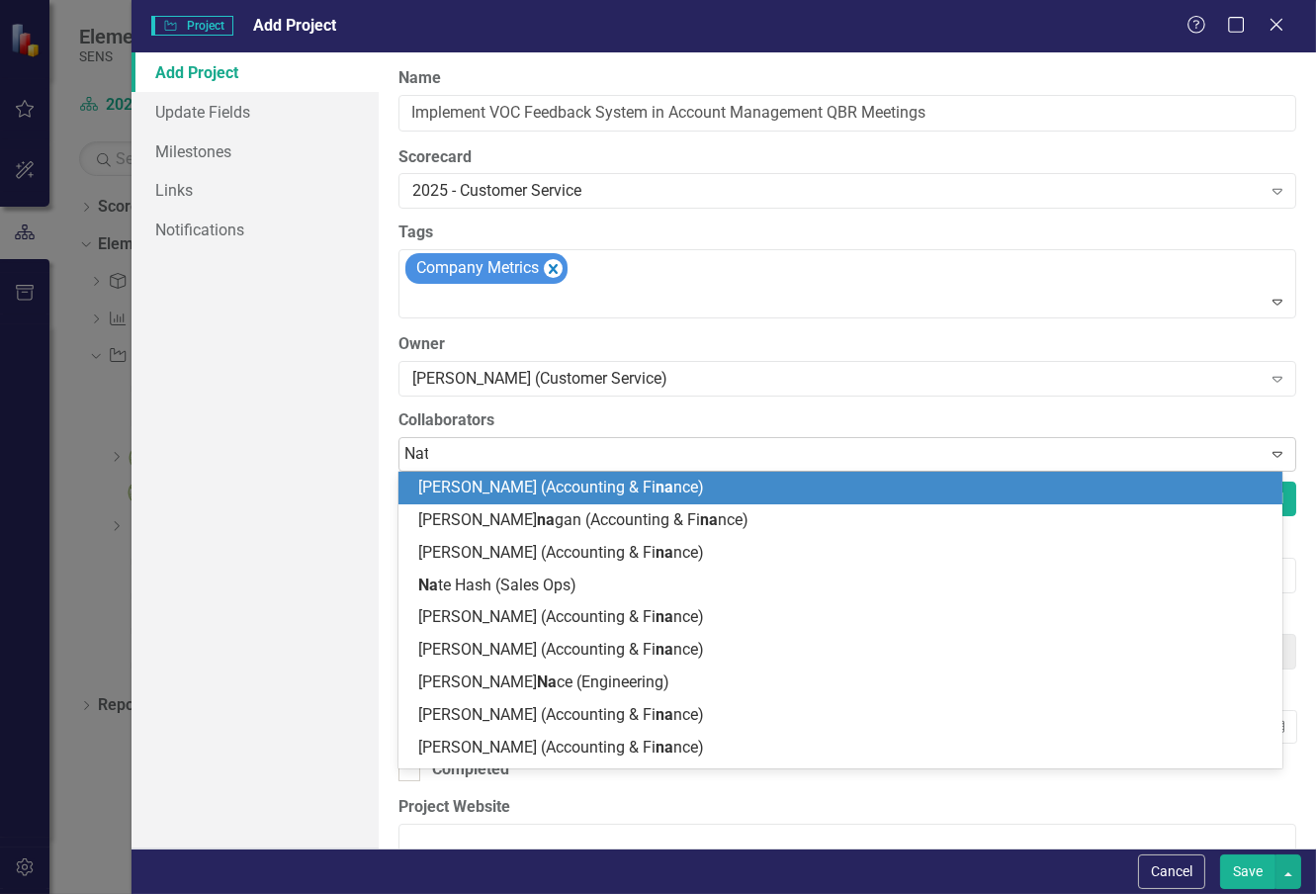
type input "[PERSON_NAME]"
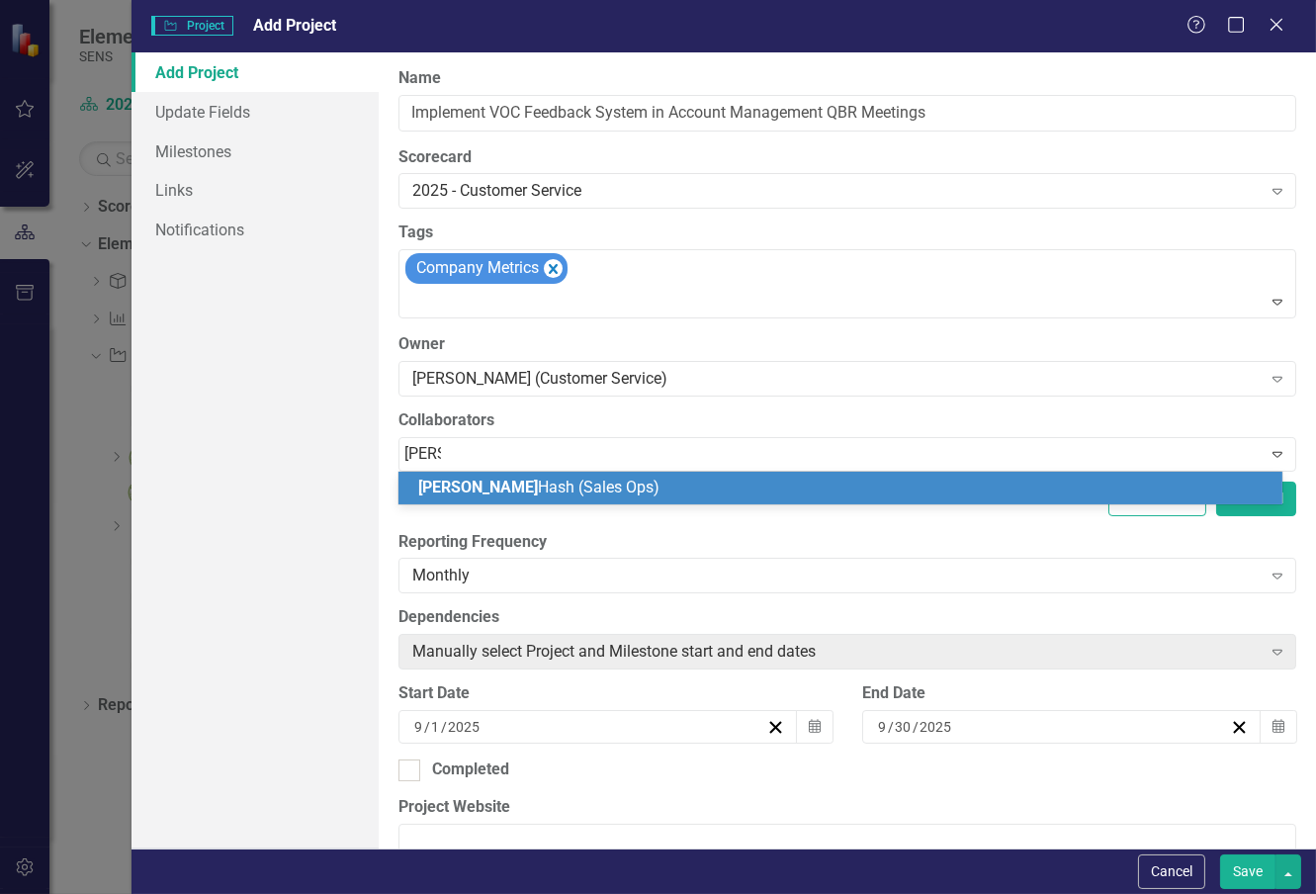
click at [470, 487] on span "[PERSON_NAME] (Sales Ops)" at bounding box center [538, 487] width 241 height 19
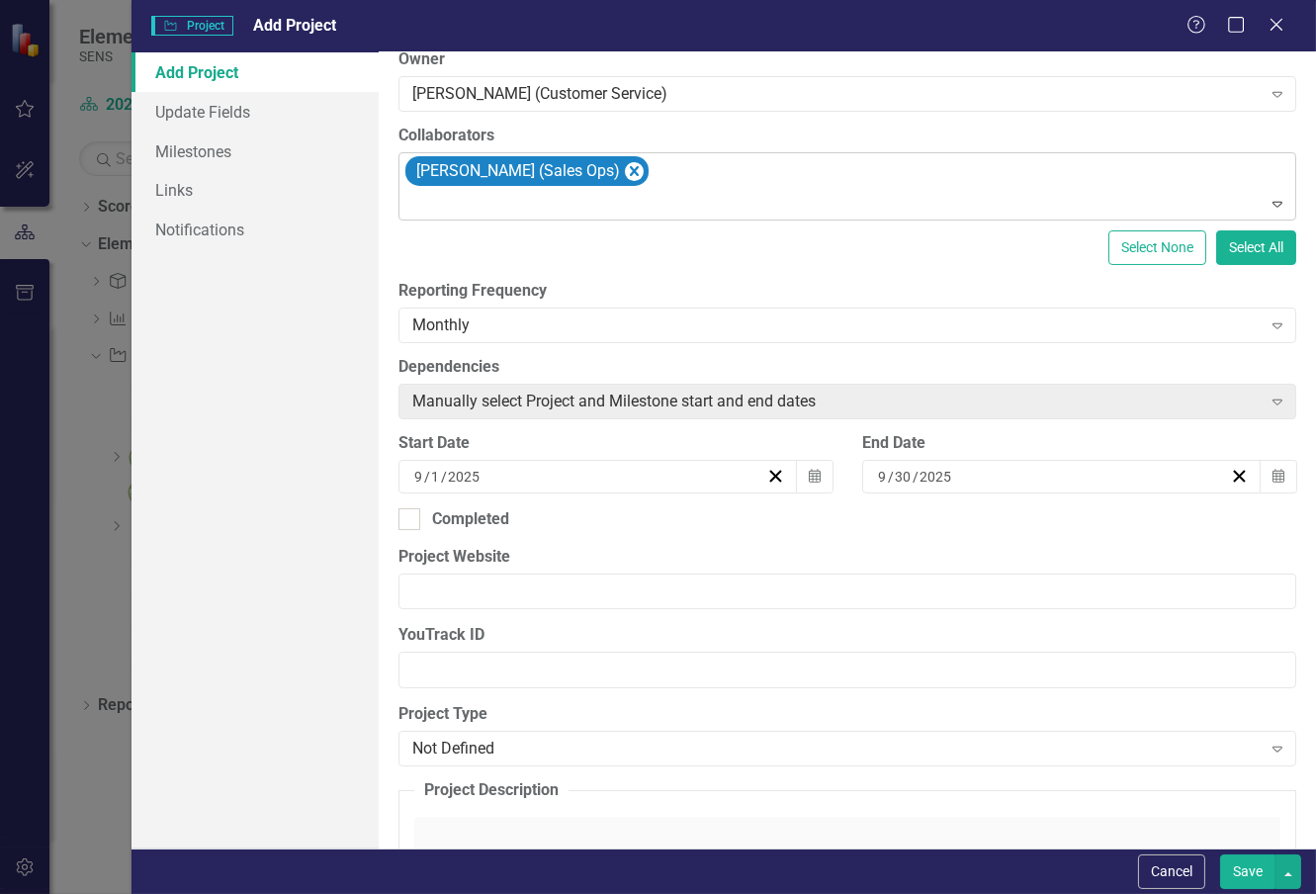
scroll to position [329, 0]
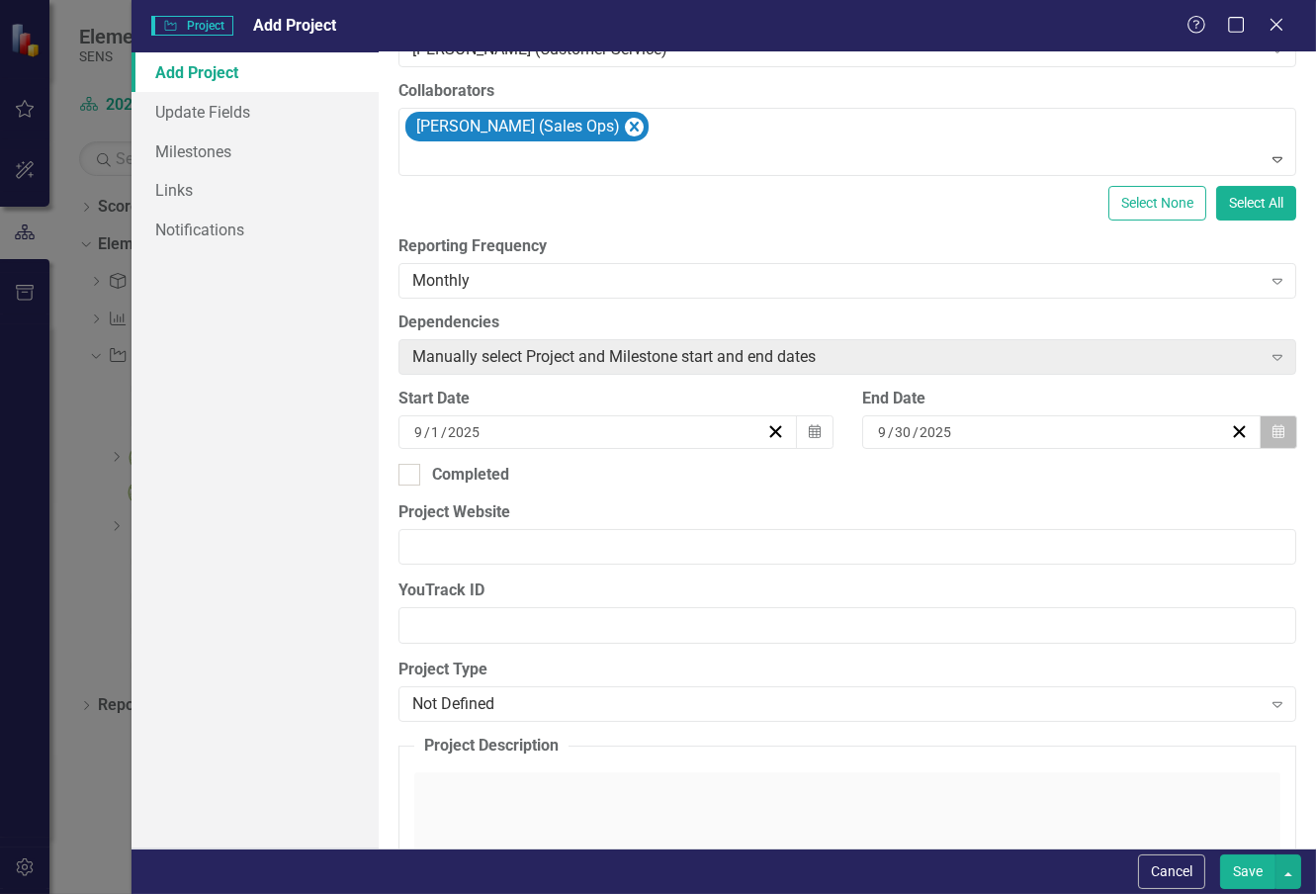
click at [1272, 427] on icon "Calendar" at bounding box center [1278, 432] width 12 height 14
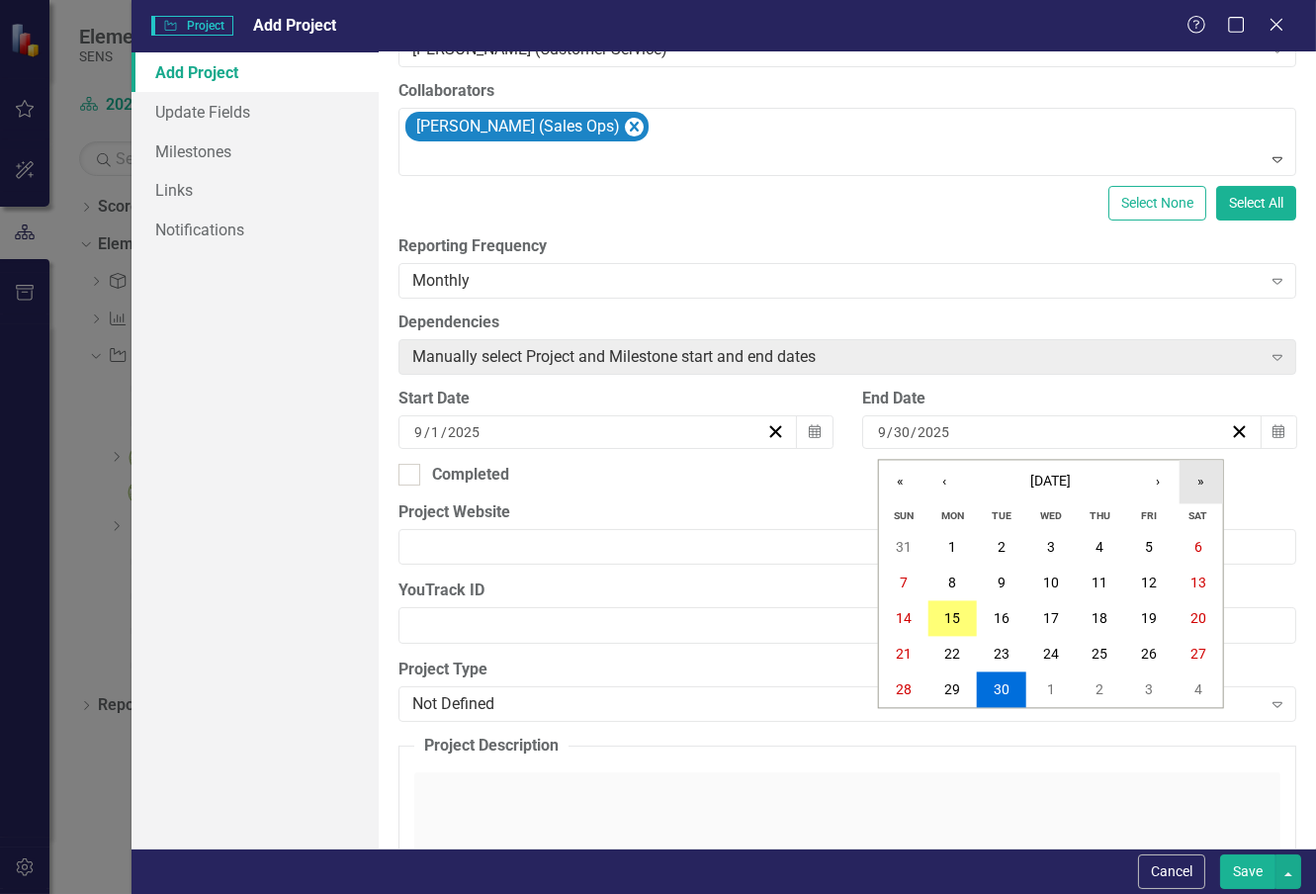
click at [1202, 488] on button "»" at bounding box center [1200, 481] width 43 height 43
click at [902, 480] on button "«" at bounding box center [900, 481] width 43 height 43
click at [1163, 484] on button "›" at bounding box center [1157, 481] width 43 height 43
click at [1162, 484] on button "›" at bounding box center [1157, 481] width 43 height 43
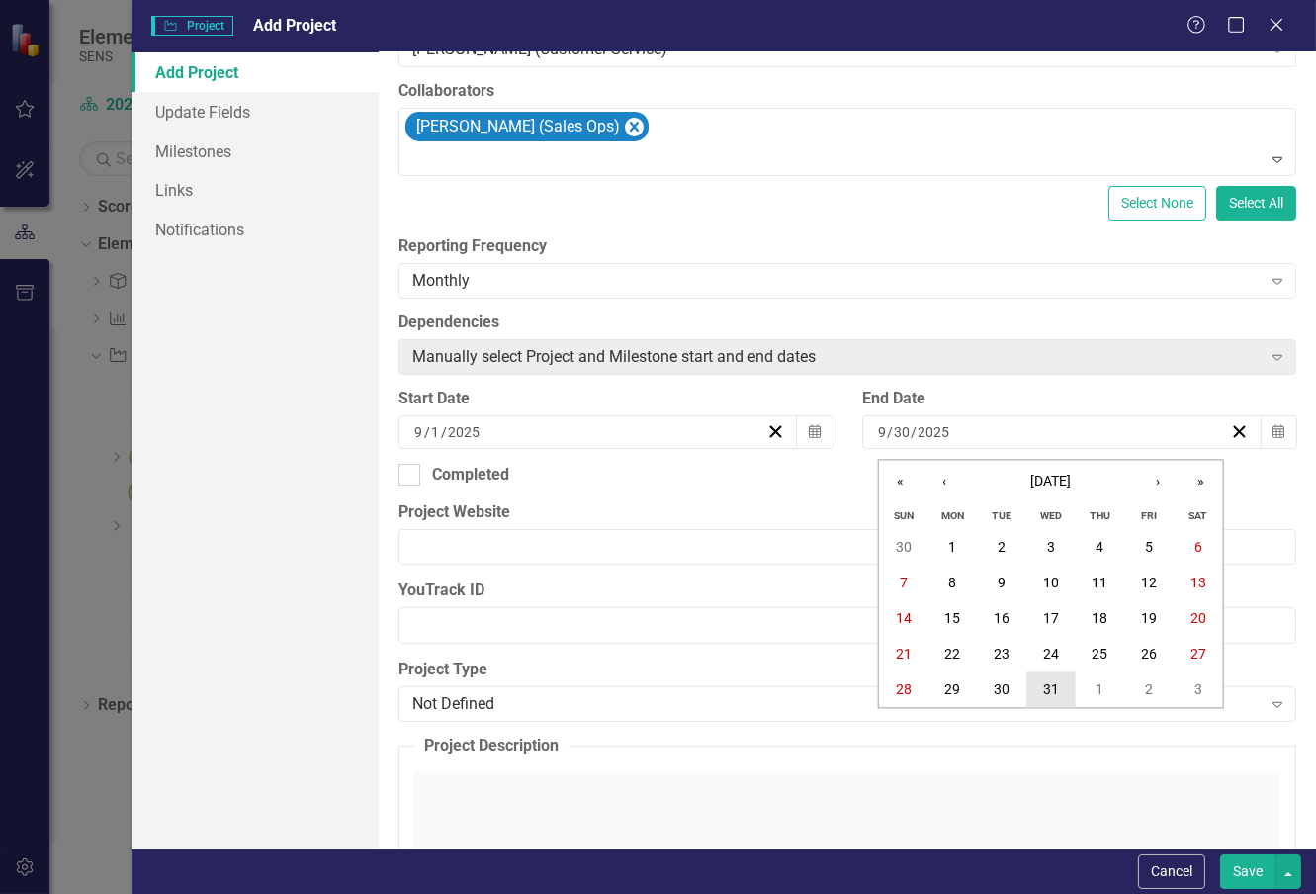
click at [1051, 677] on button "31" at bounding box center [1050, 690] width 49 height 36
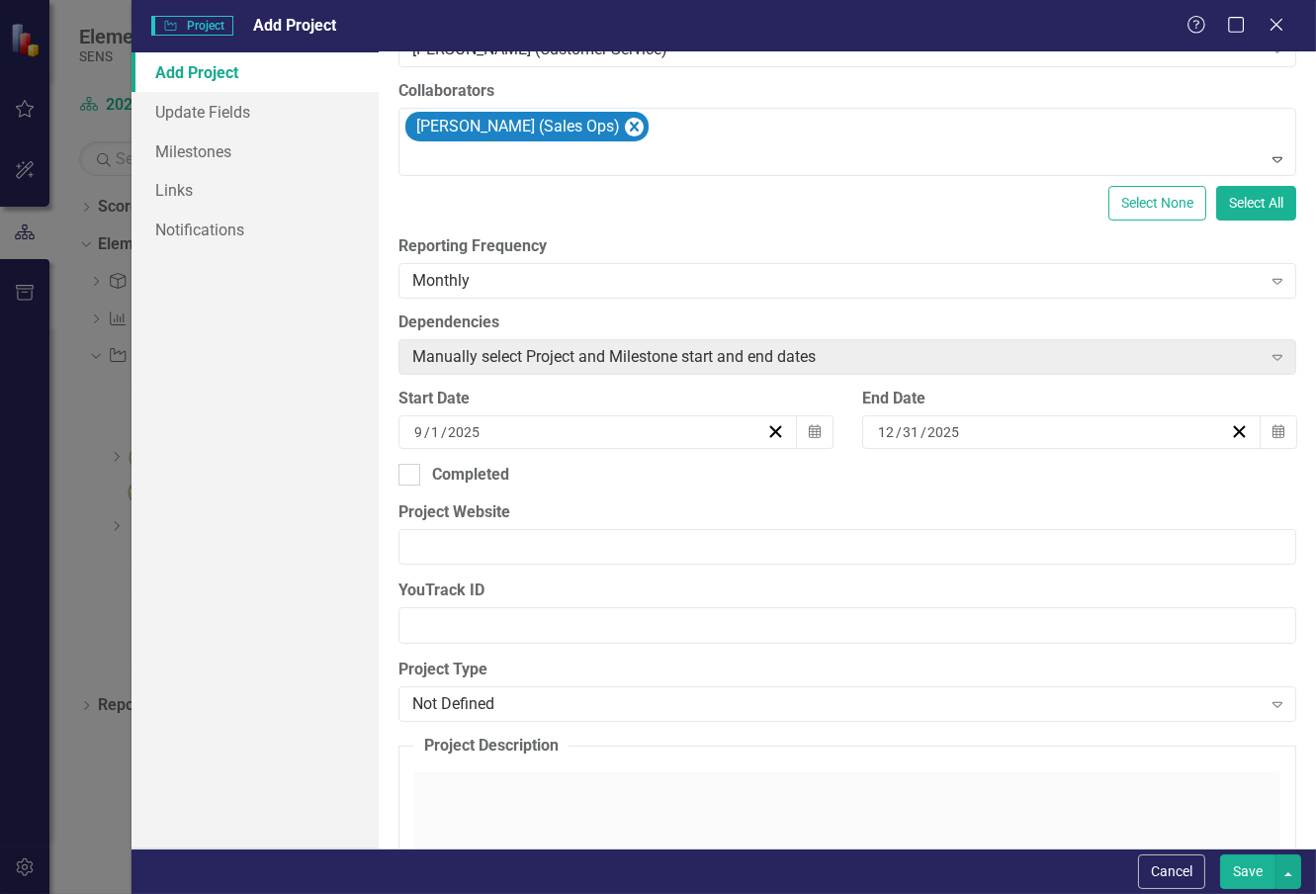
click at [618, 504] on label "Project Website" at bounding box center [847, 512] width 898 height 23
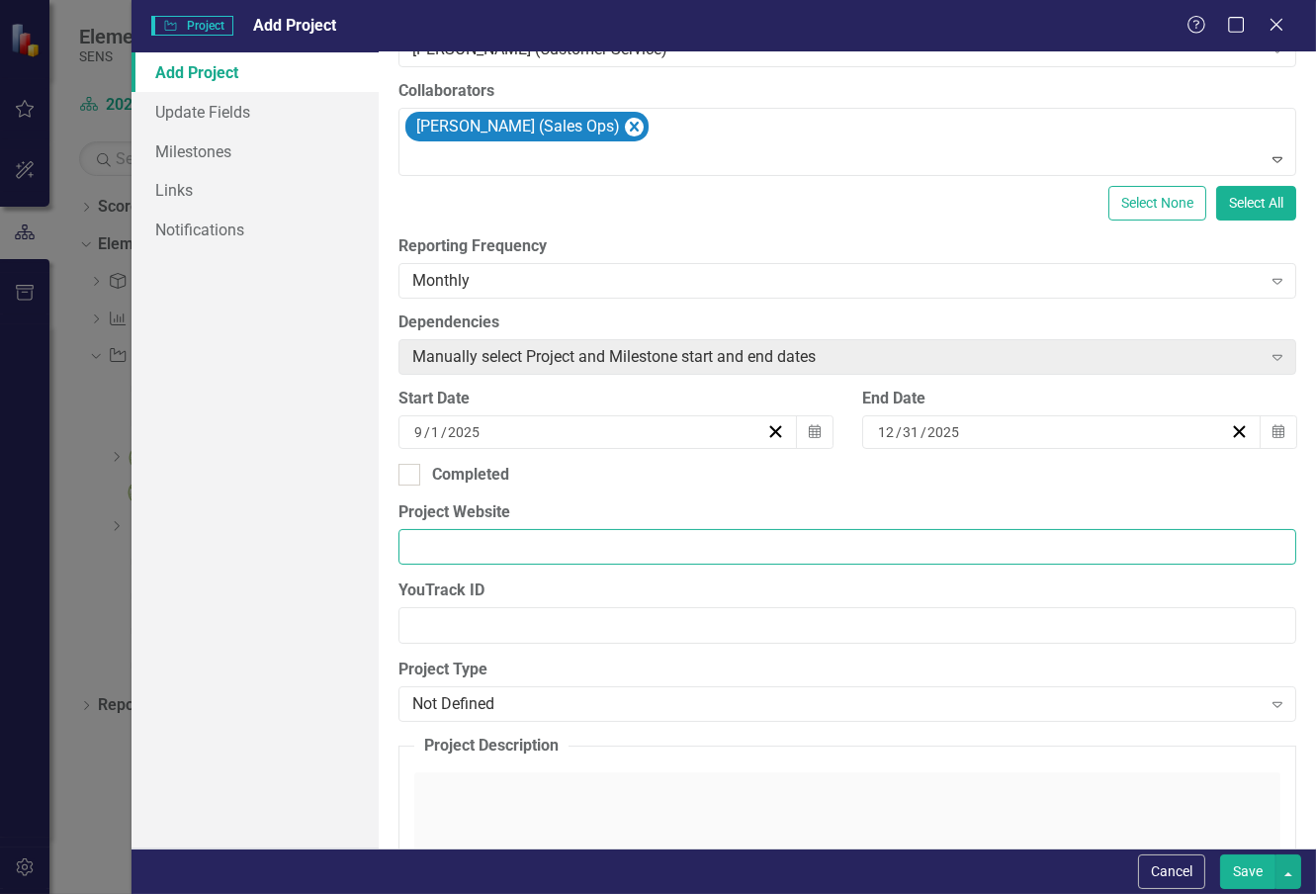
click at [618, 529] on input "Project Website" at bounding box center [847, 547] width 898 height 37
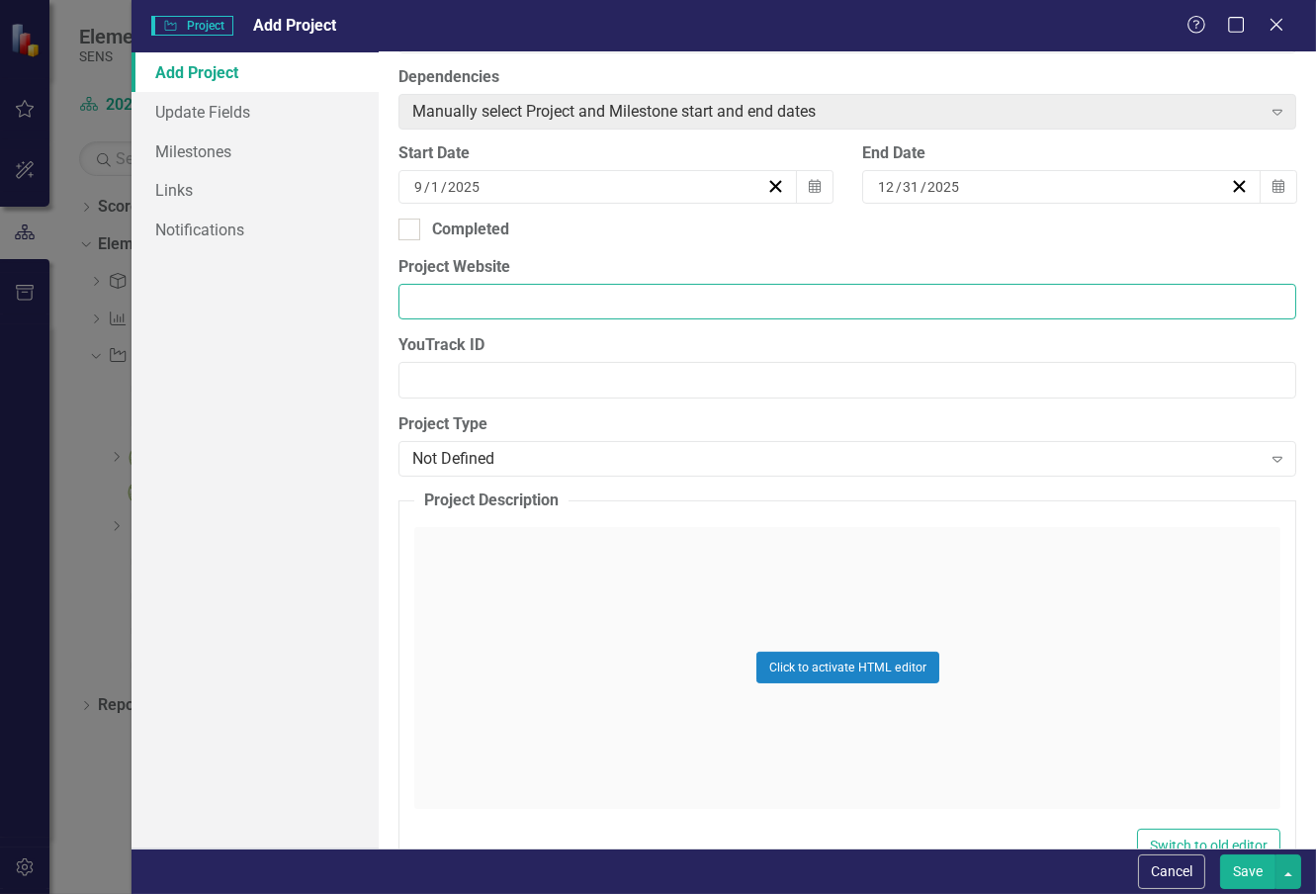
scroll to position [658, 0]
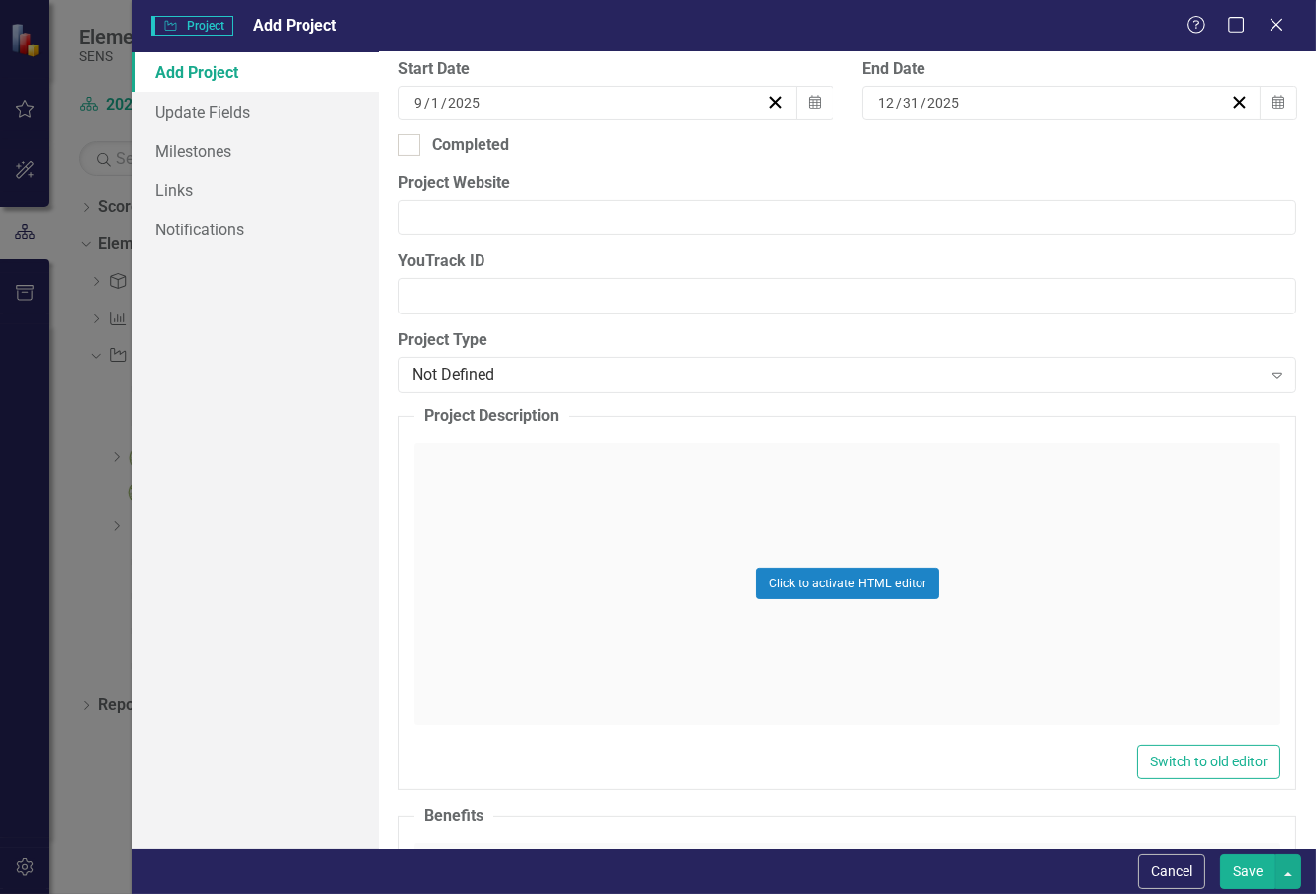
click at [509, 480] on div "Click to activate HTML editor" at bounding box center [847, 584] width 866 height 282
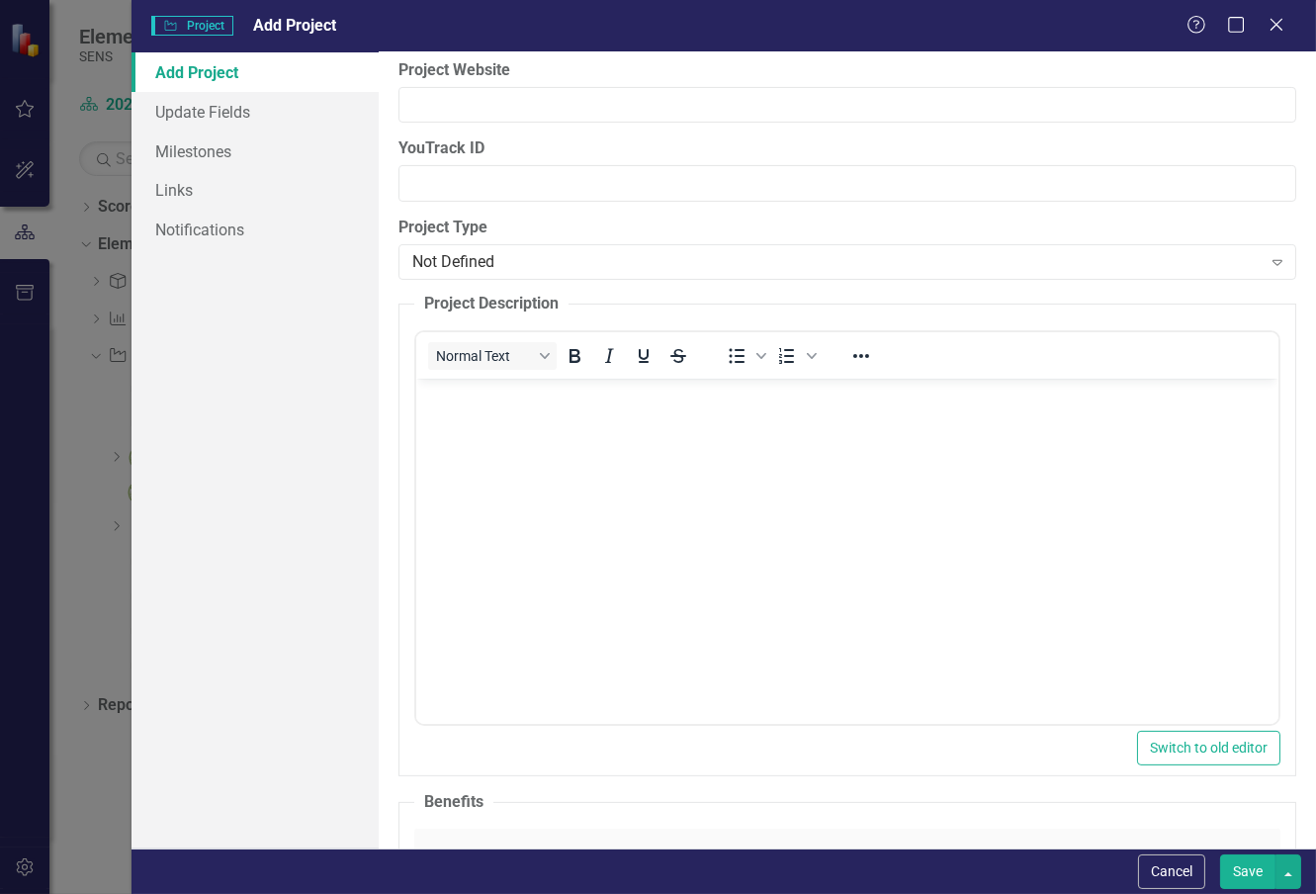
scroll to position [768, 0]
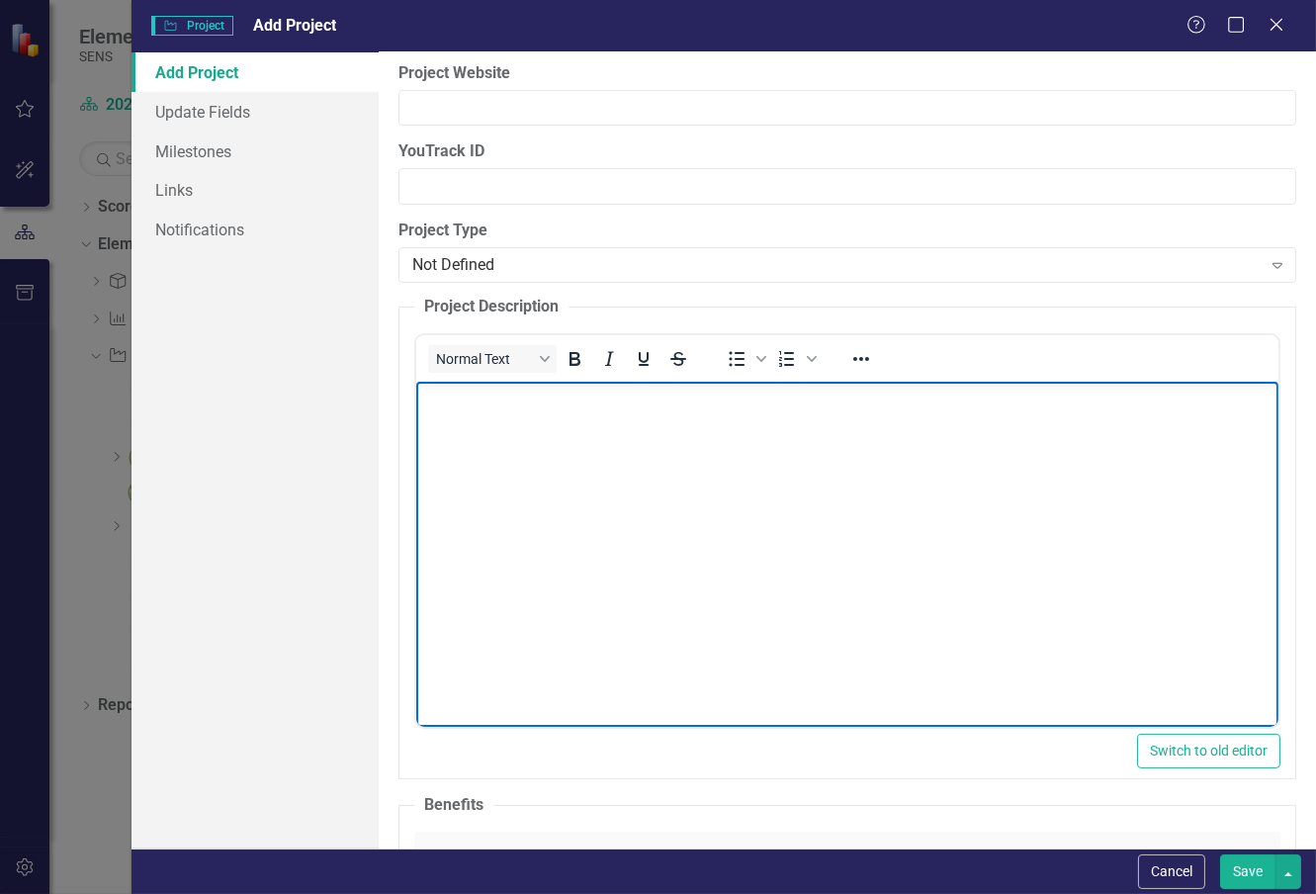
click at [460, 420] on body "Rich Text Area. Press ALT-0 for help." at bounding box center [847, 529] width 862 height 297
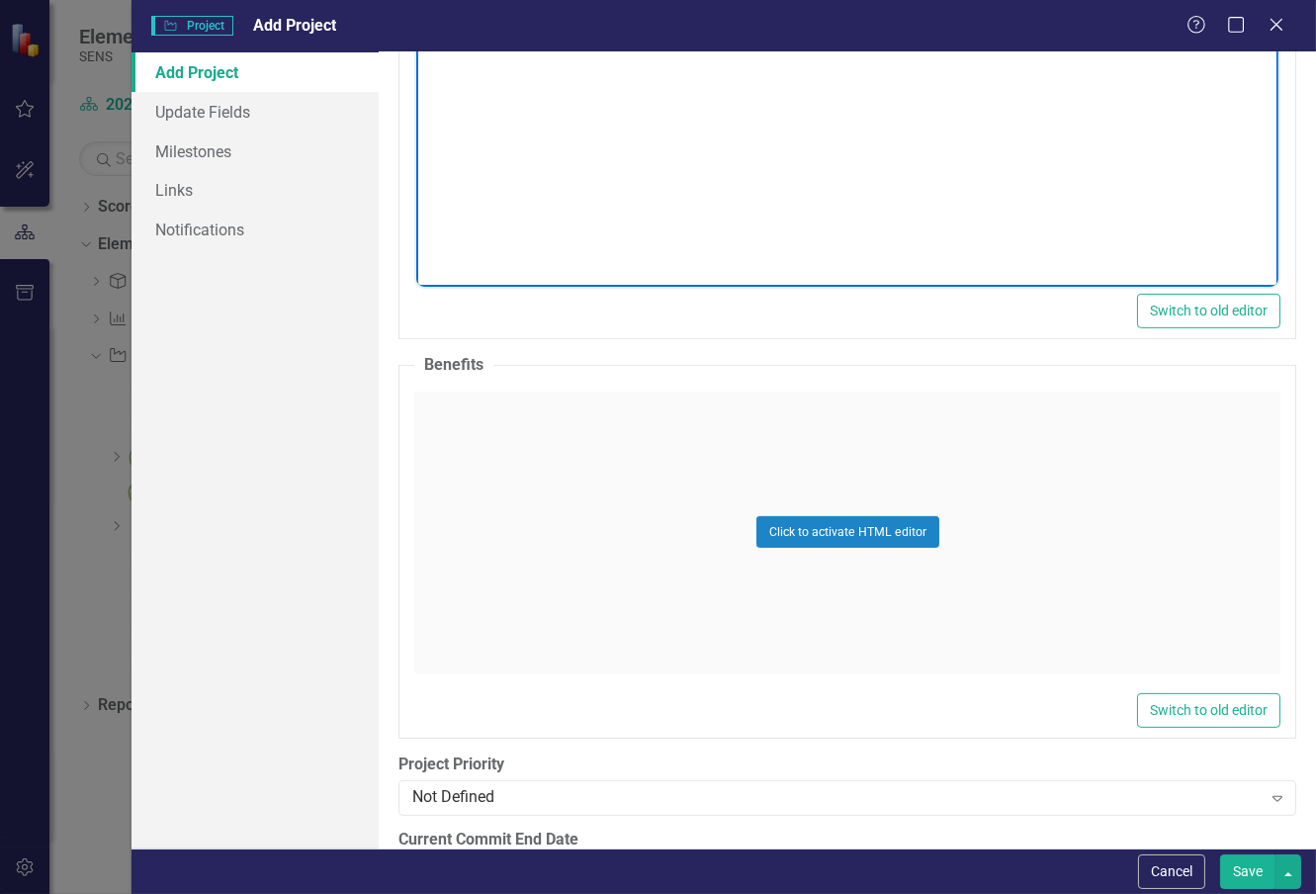
scroll to position [1428, 0]
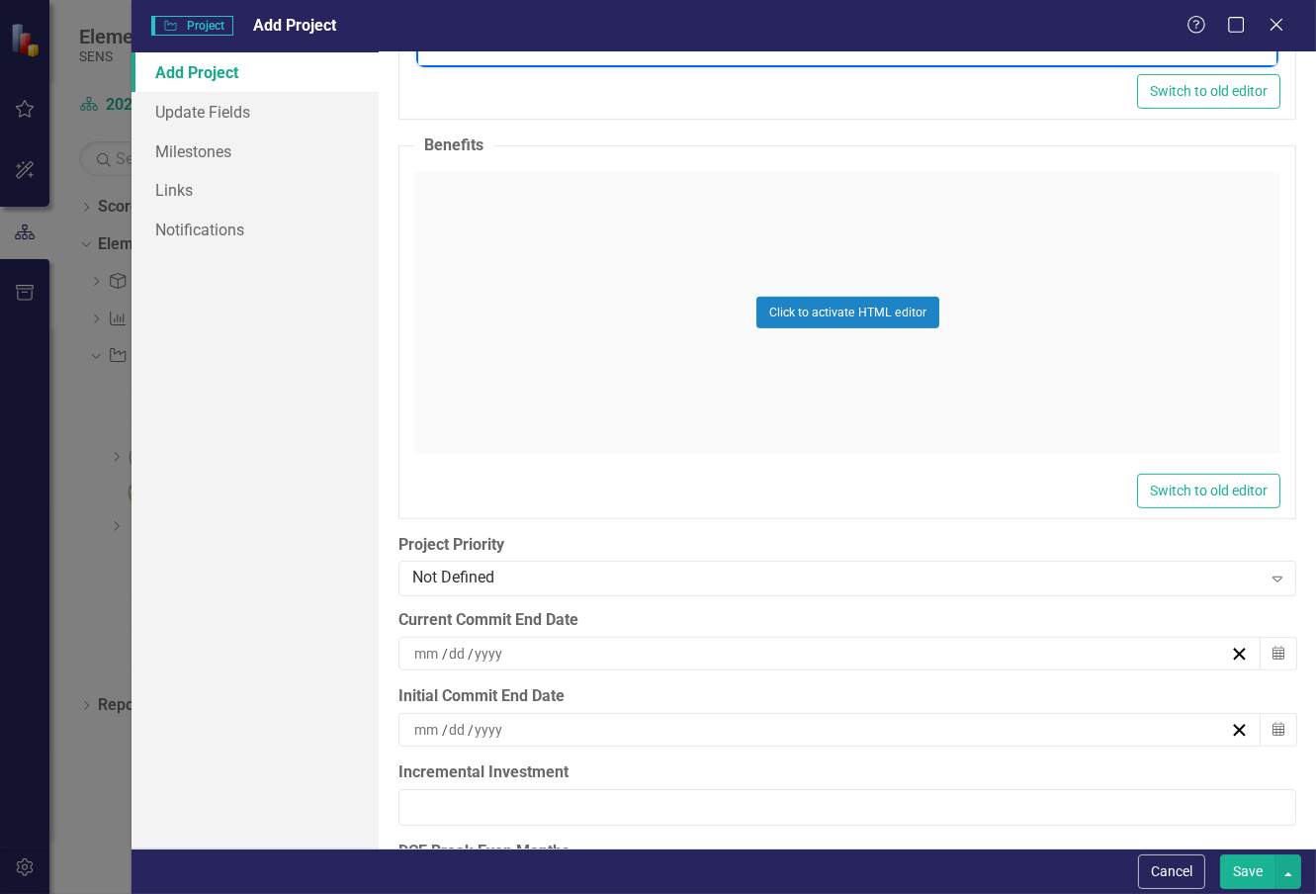
click at [520, 306] on div "Click to activate HTML editor" at bounding box center [847, 313] width 866 height 282
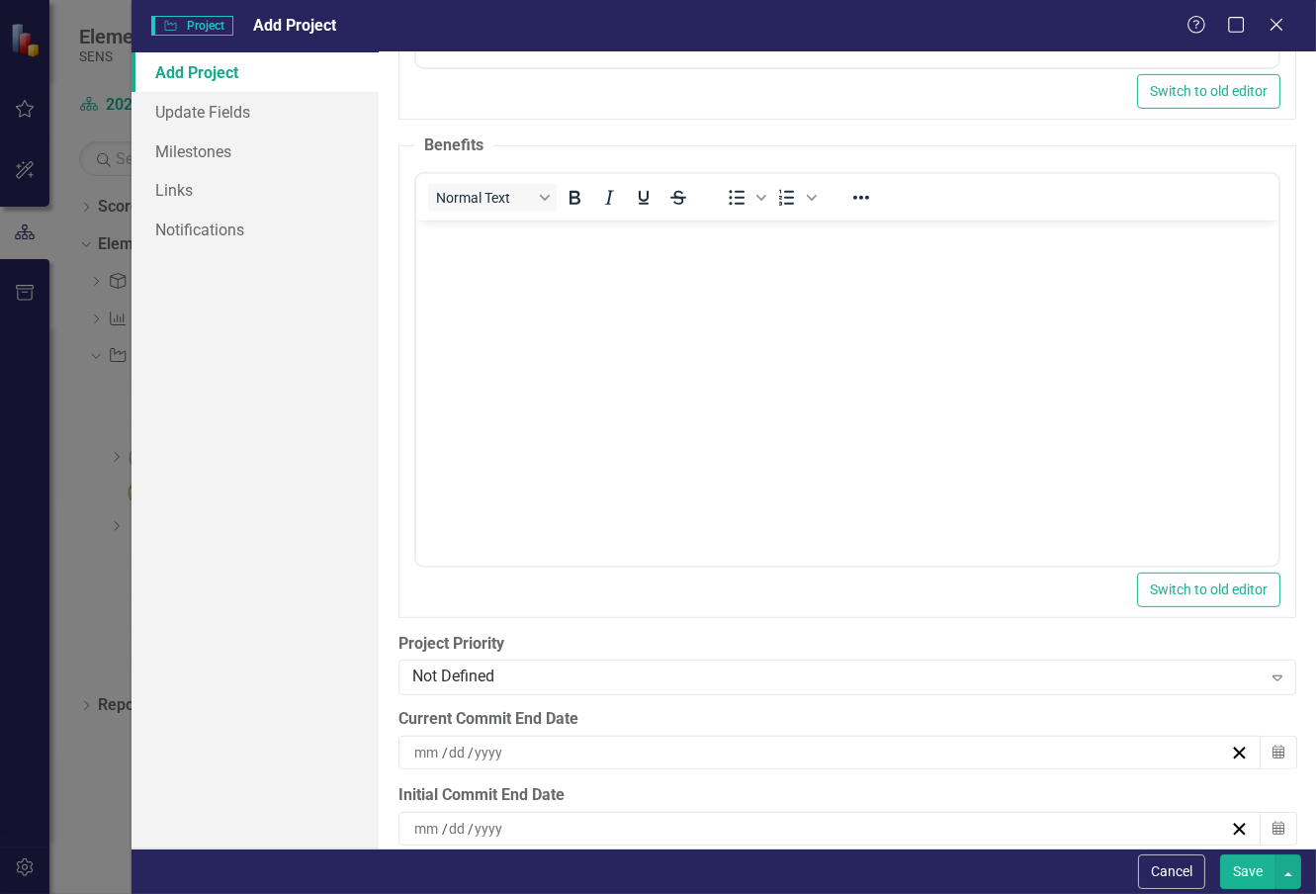
scroll to position [0, 0]
click at [484, 285] on body "Rich Text Area. Press ALT-0 for help." at bounding box center [847, 367] width 862 height 297
click at [739, 206] on icon "Bullet list" at bounding box center [737, 198] width 24 height 24
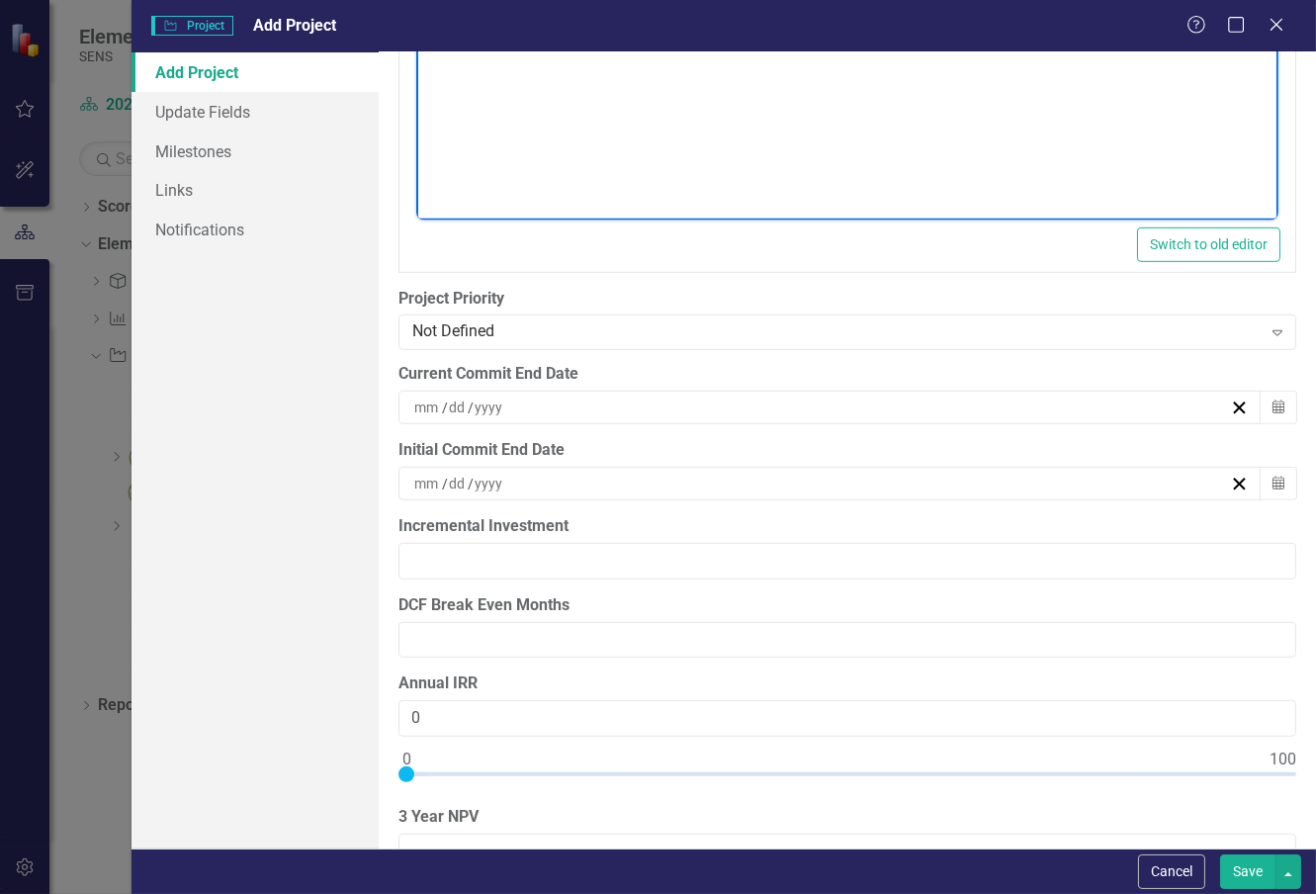
scroll to position [1867, 0]
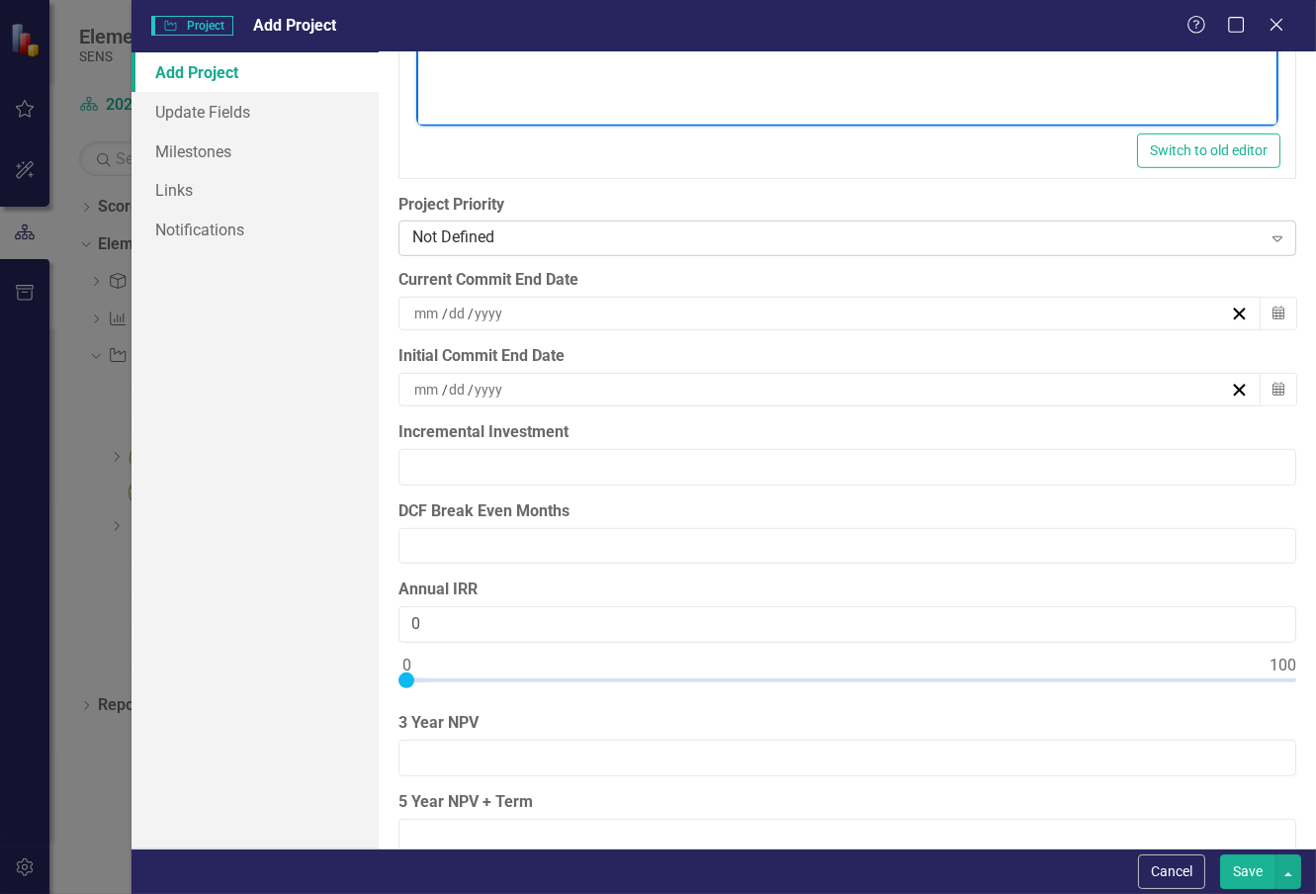
click at [537, 230] on div "Not Defined" at bounding box center [836, 238] width 848 height 23
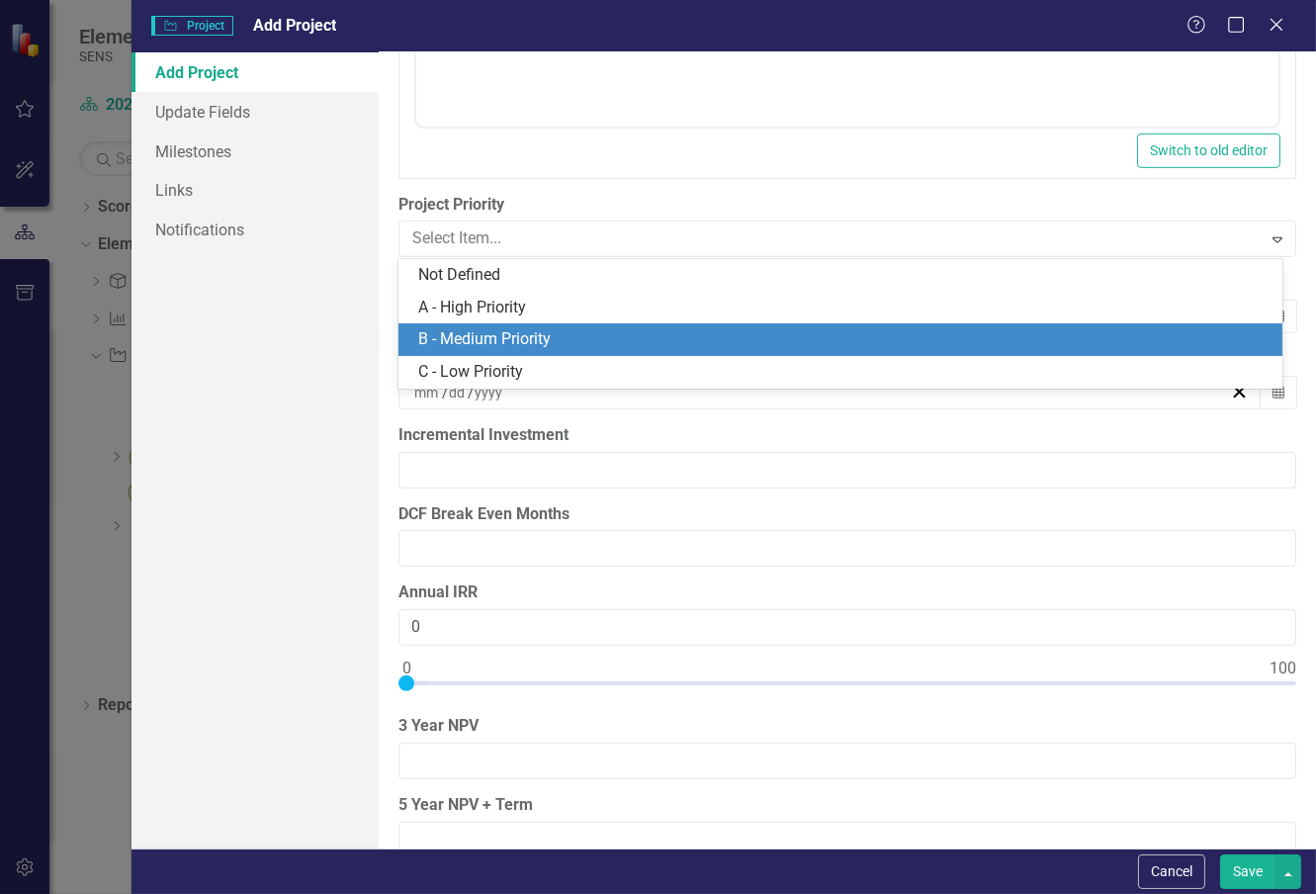
click at [527, 326] on div "B - Medium Priority" at bounding box center [840, 339] width 884 height 33
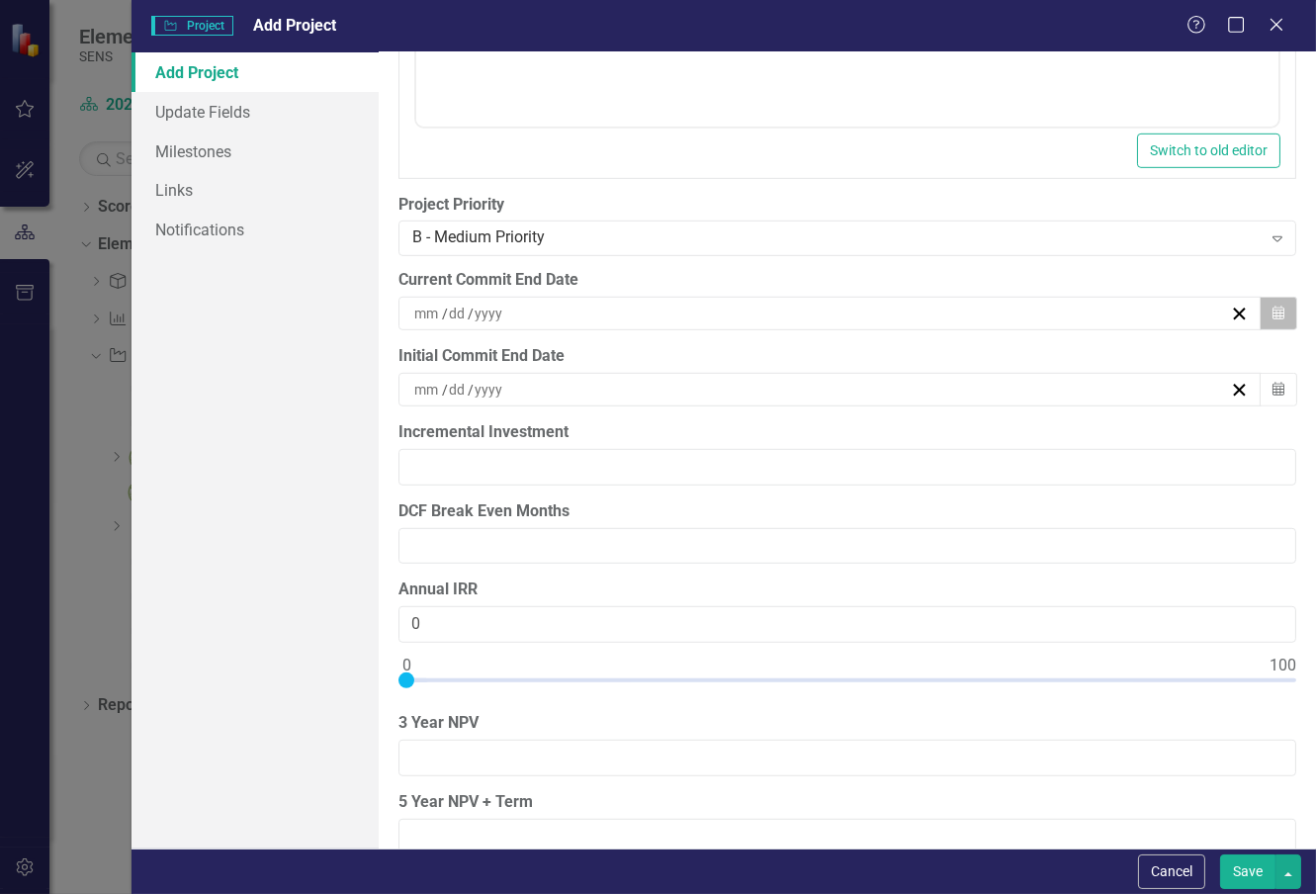
click at [1272, 308] on icon "button" at bounding box center [1278, 312] width 12 height 14
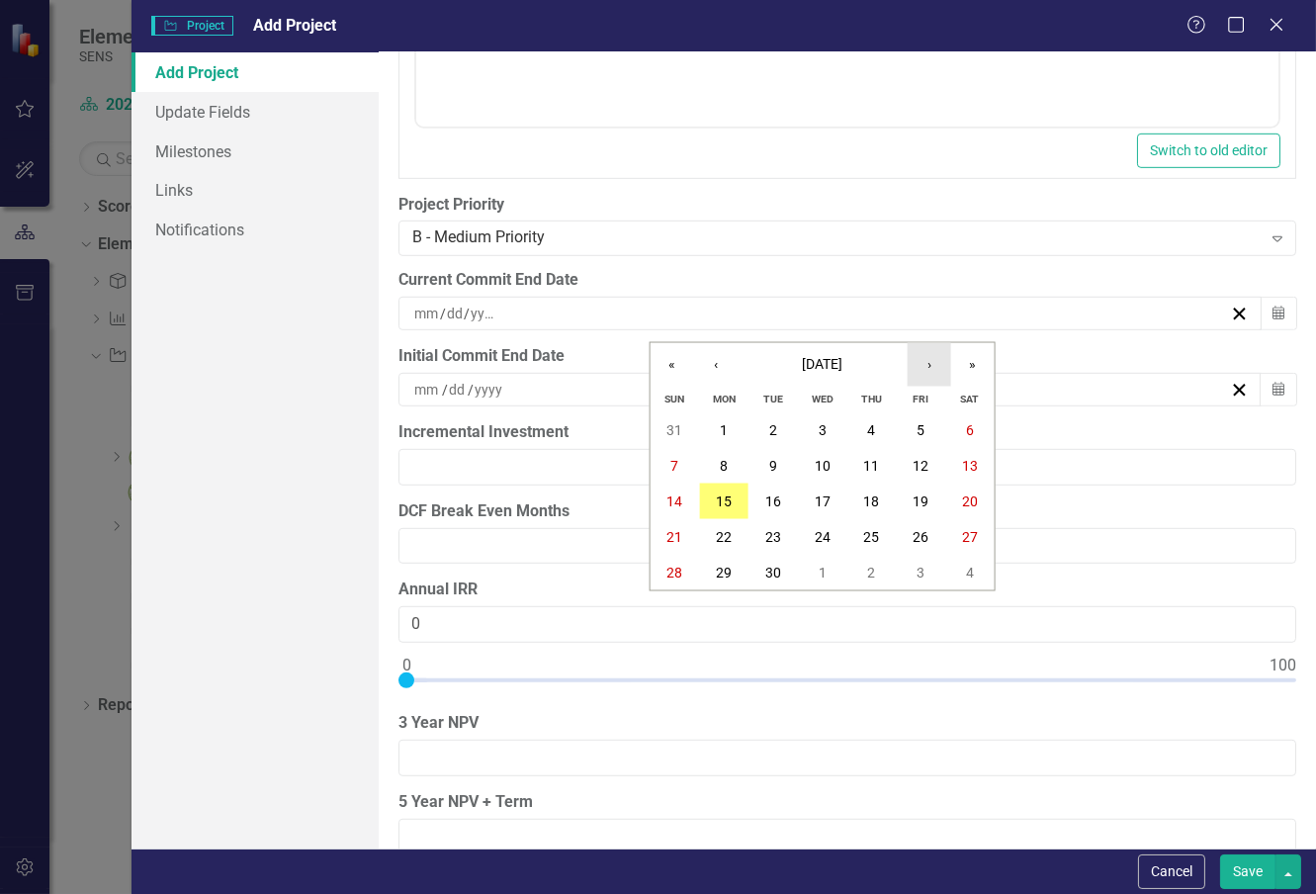
click at [929, 368] on button "›" at bounding box center [929, 364] width 43 height 43
click at [723, 364] on button "‹" at bounding box center [715, 364] width 43 height 43
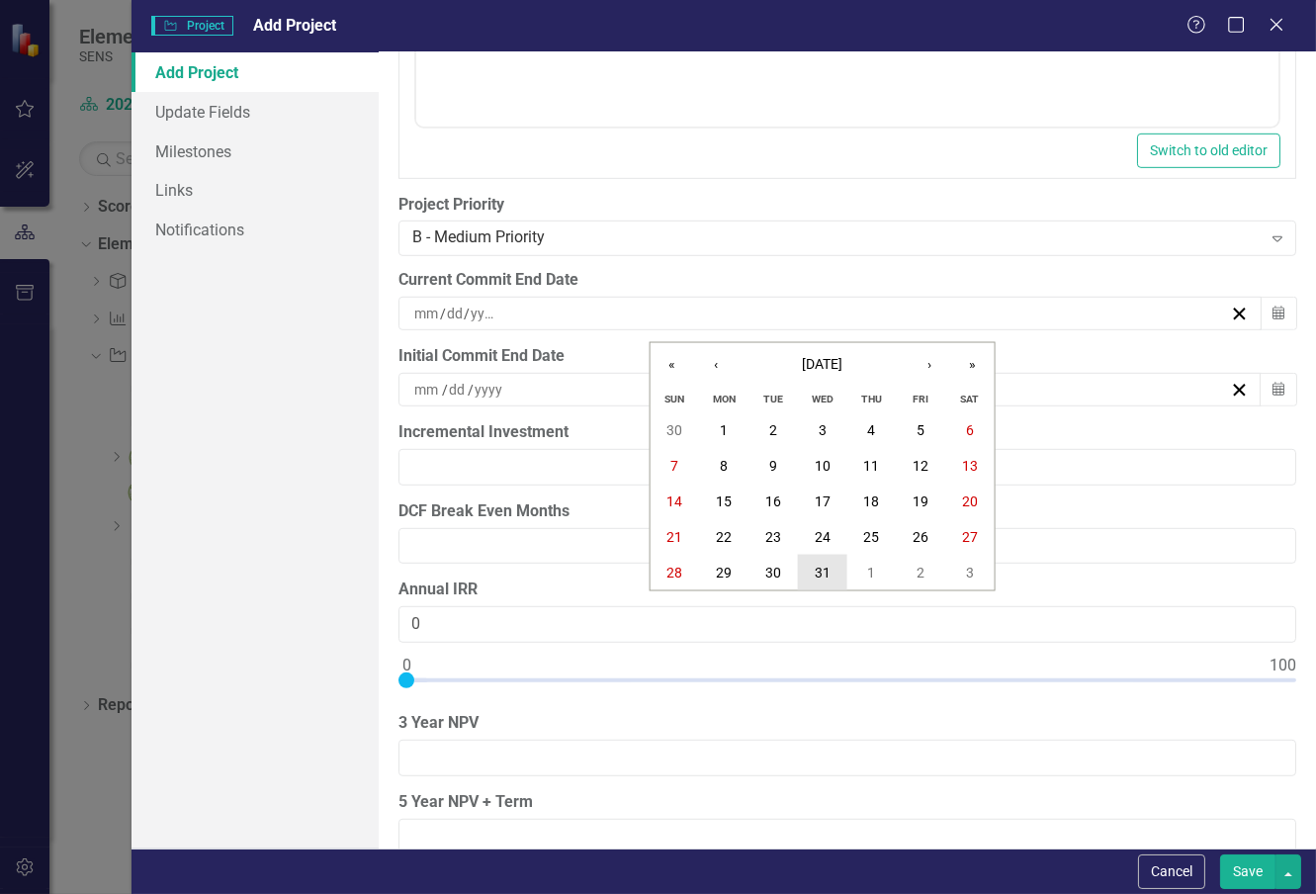
click at [813, 562] on button "31" at bounding box center [822, 573] width 49 height 36
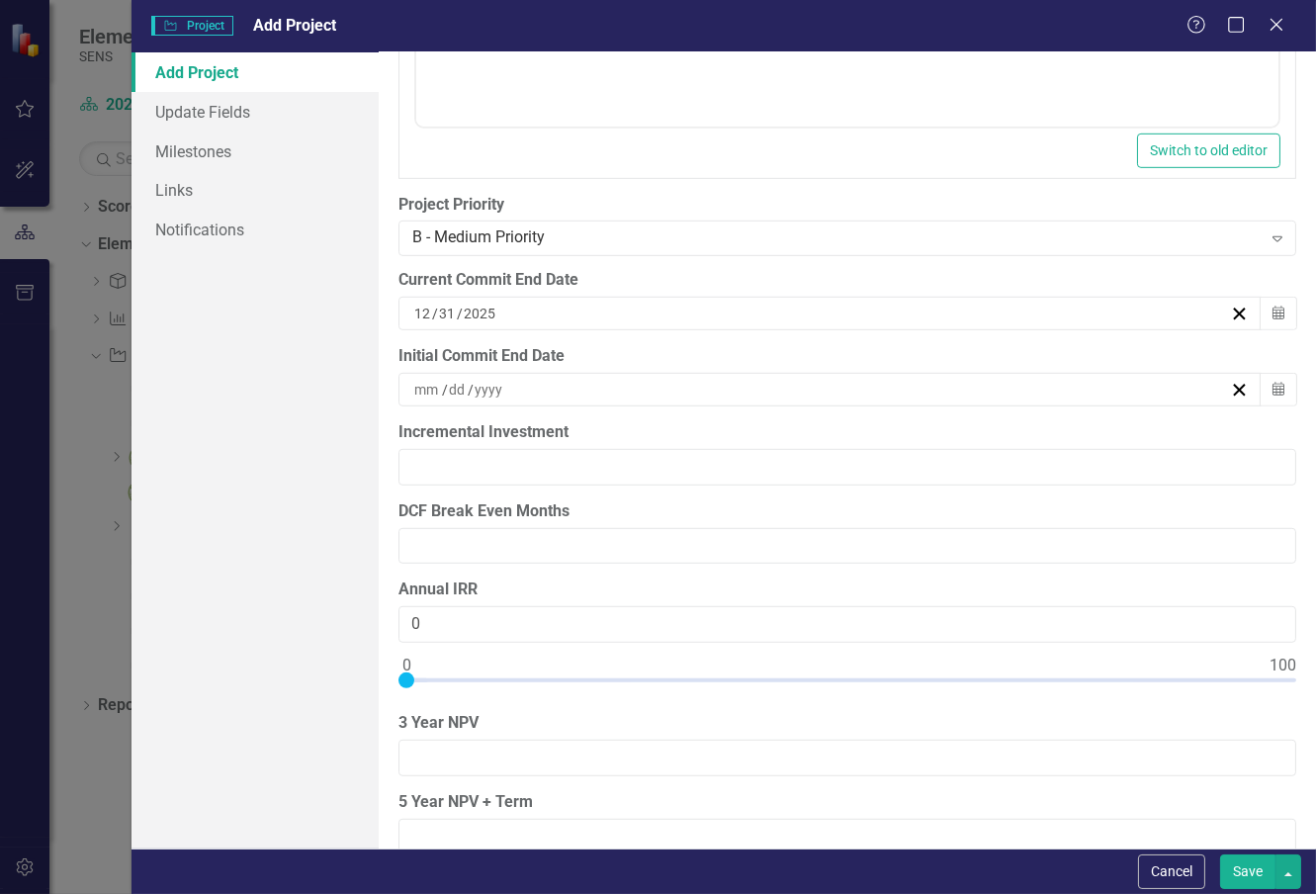
click at [291, 422] on div "Add Project Update Fields Milestones Links Notifications" at bounding box center [254, 450] width 247 height 796
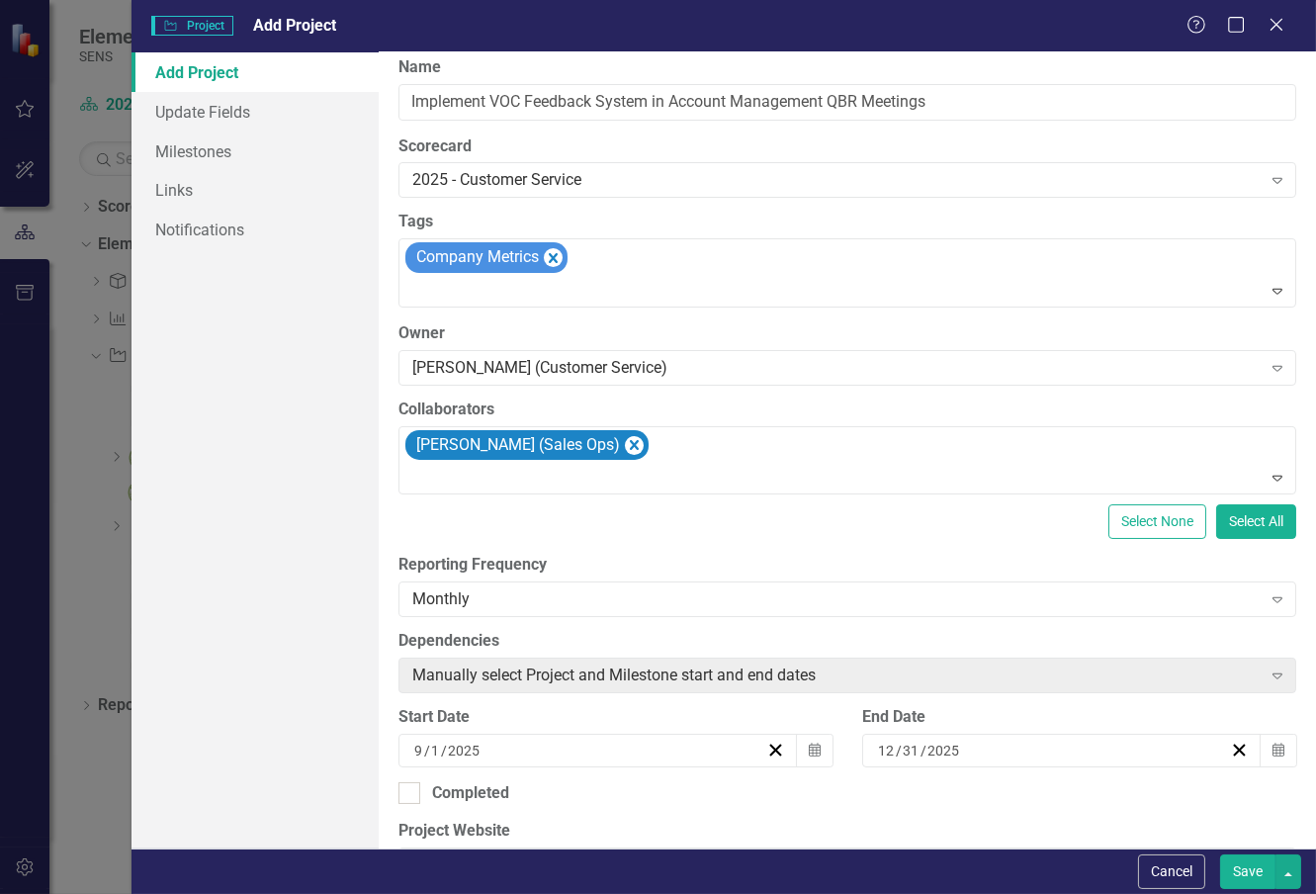
scroll to position [0, 0]
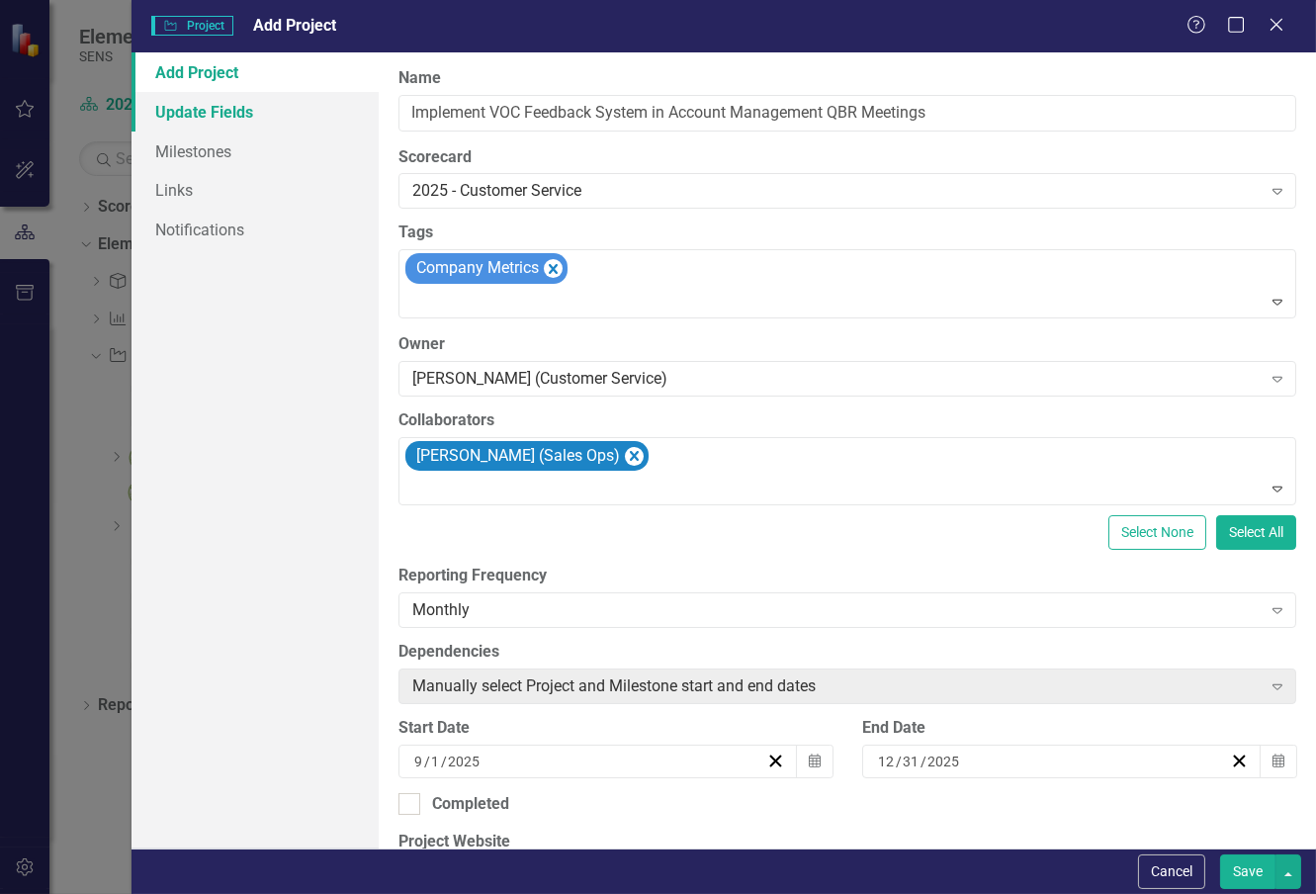
click at [243, 113] on link "Update Fields" at bounding box center [254, 112] width 247 height 40
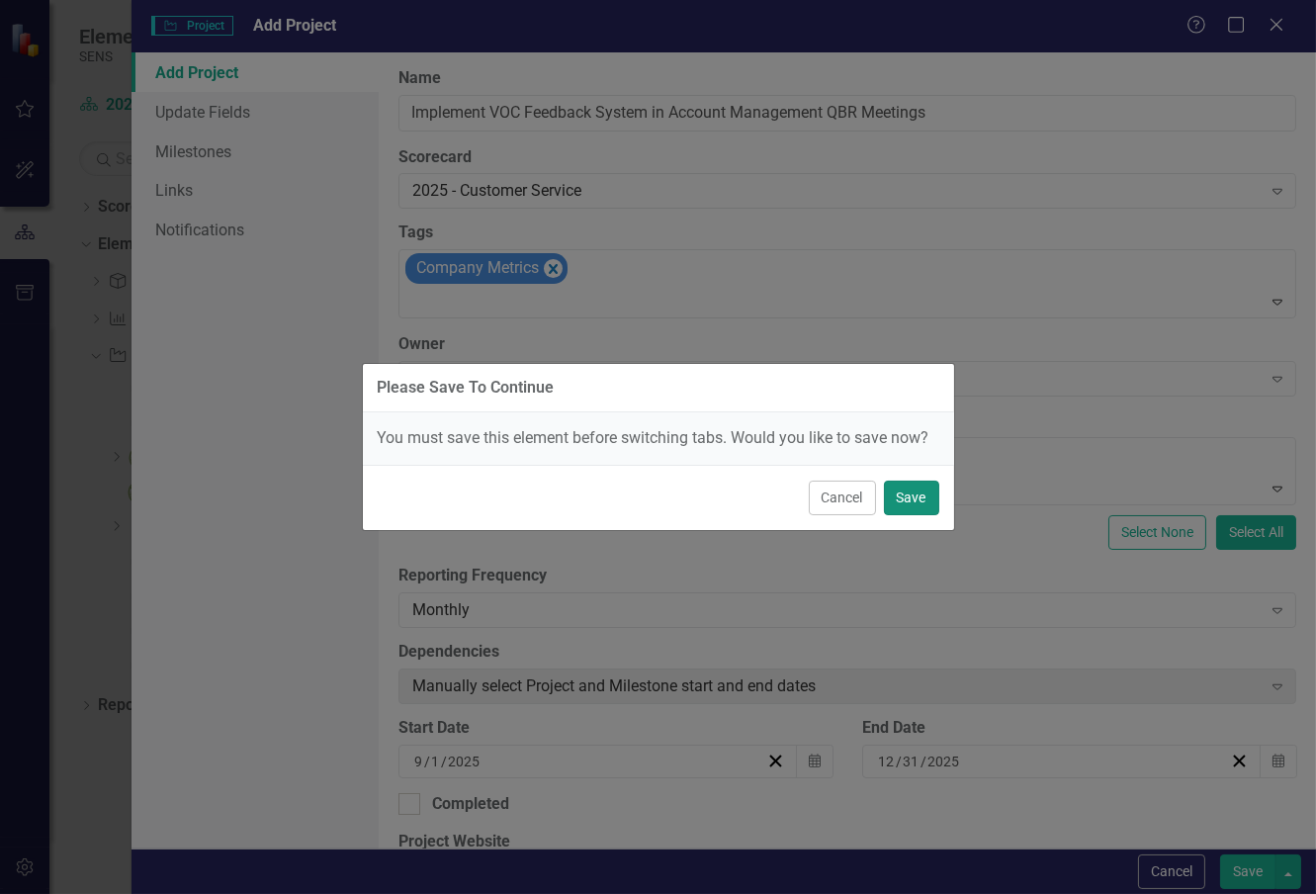
click at [915, 495] on button "Save" at bounding box center [911, 497] width 55 height 35
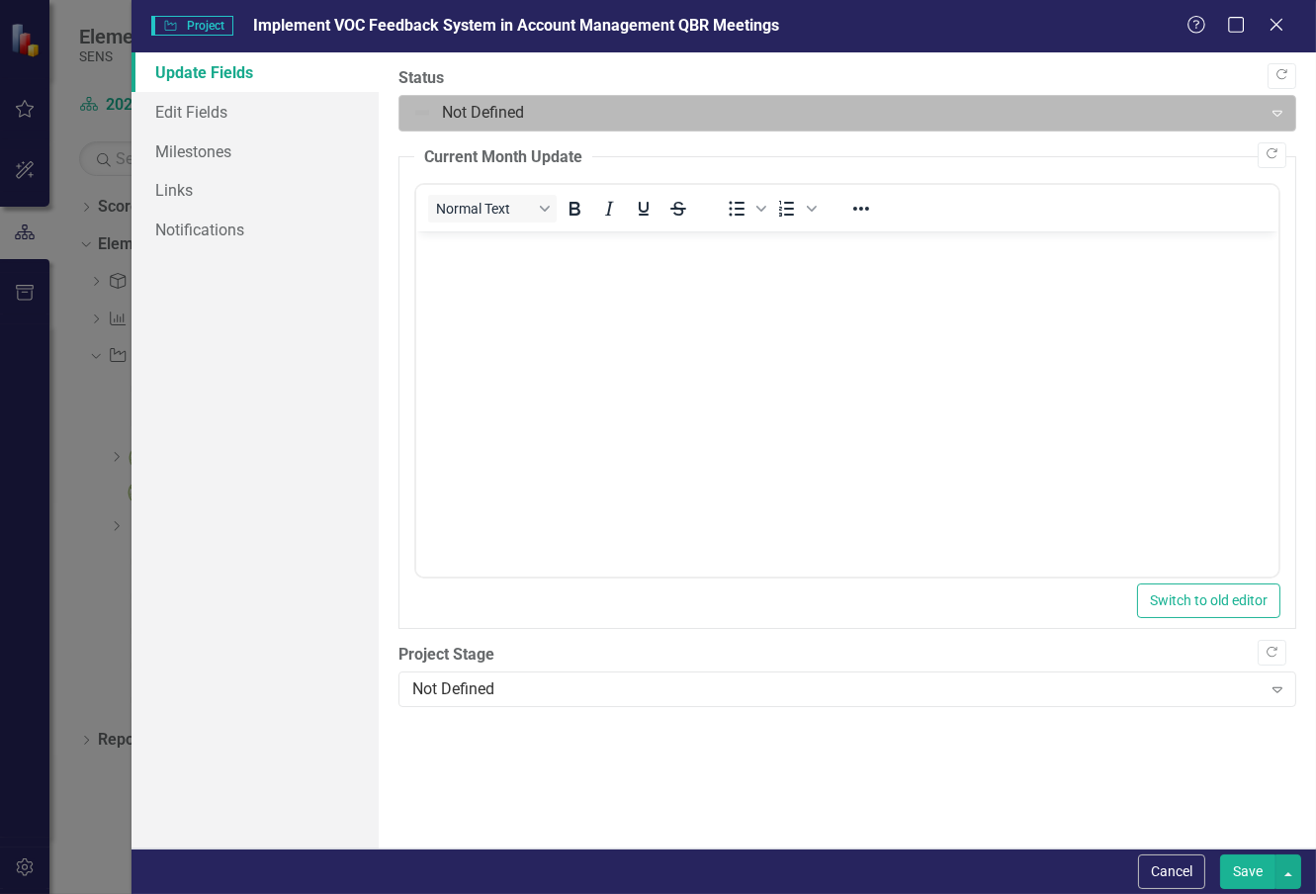
click at [1227, 112] on div at bounding box center [830, 113] width 836 height 27
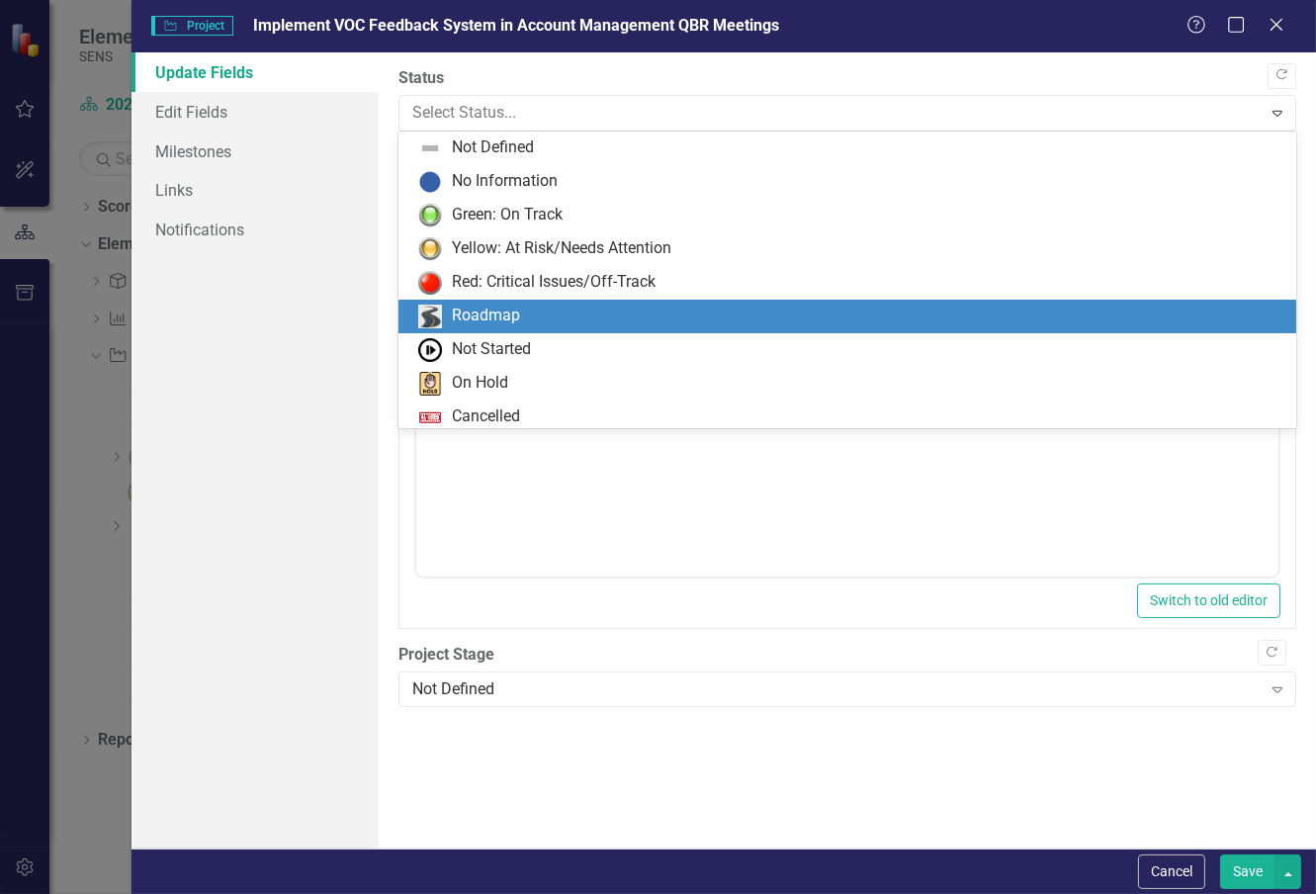
click at [509, 312] on div "Roadmap" at bounding box center [486, 315] width 68 height 23
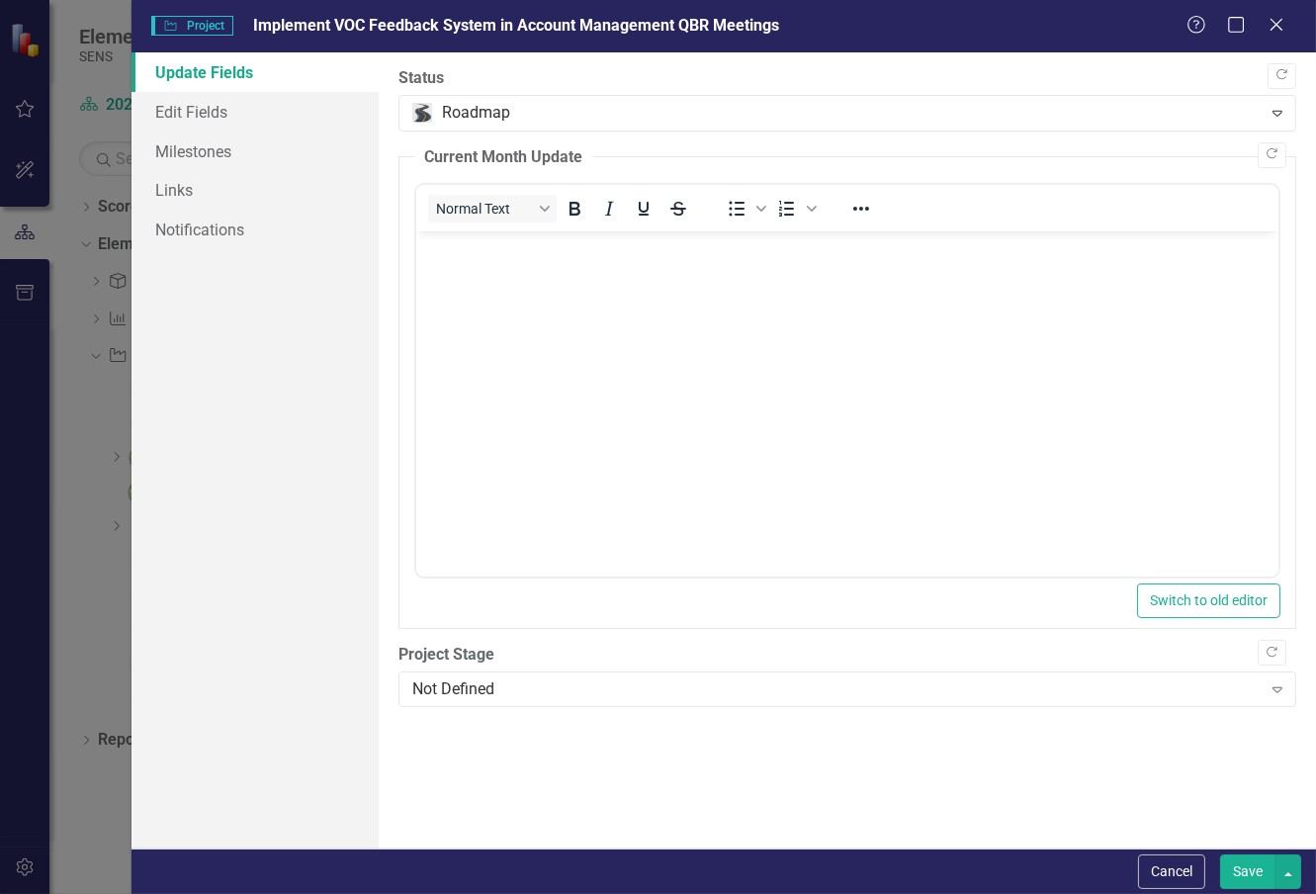
click at [516, 309] on body "Rich Text Area. Press ALT-0 for help." at bounding box center [847, 379] width 862 height 297
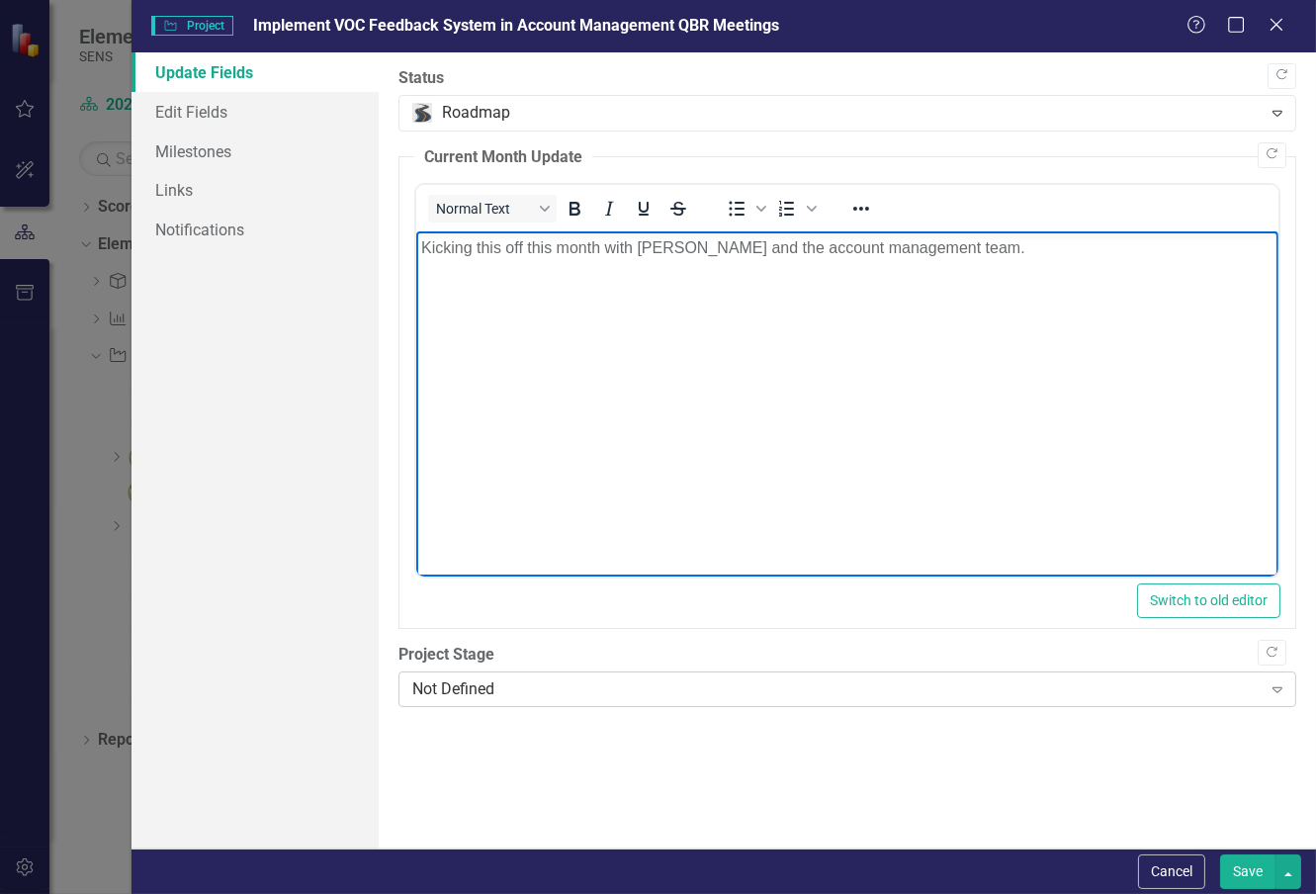
click at [467, 678] on div "Not Defined" at bounding box center [836, 689] width 848 height 23
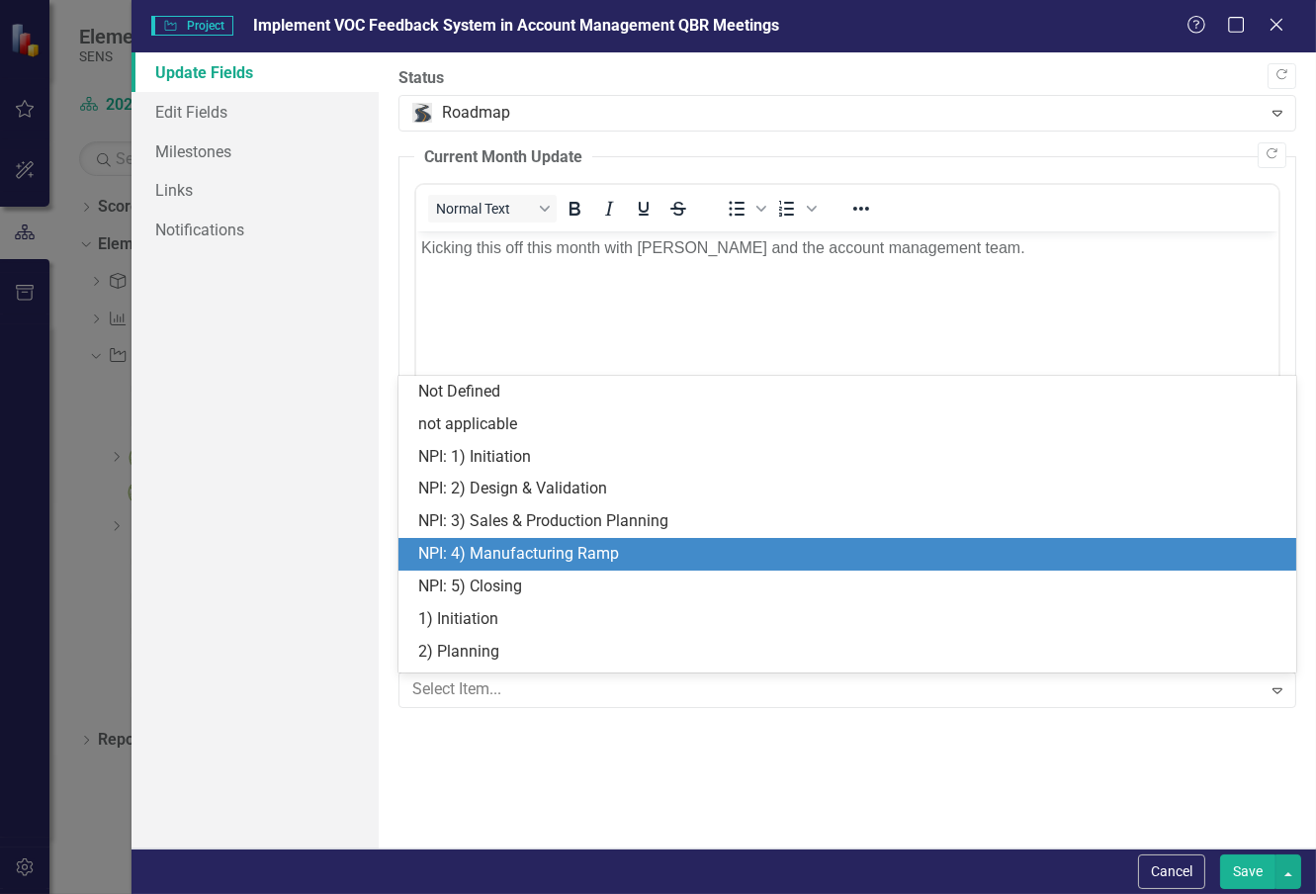
scroll to position [93, 0]
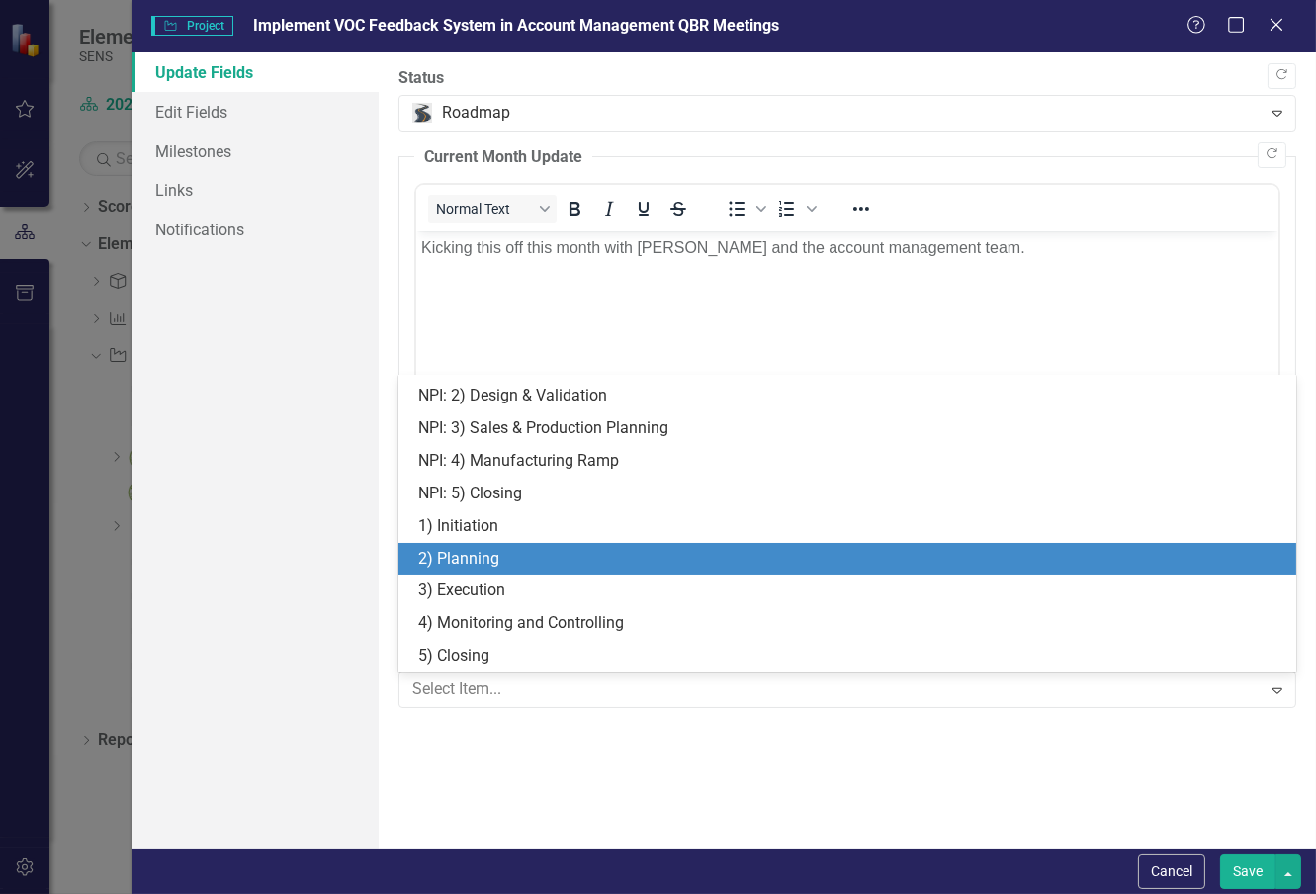
click at [498, 561] on div "2) Planning" at bounding box center [851, 559] width 866 height 23
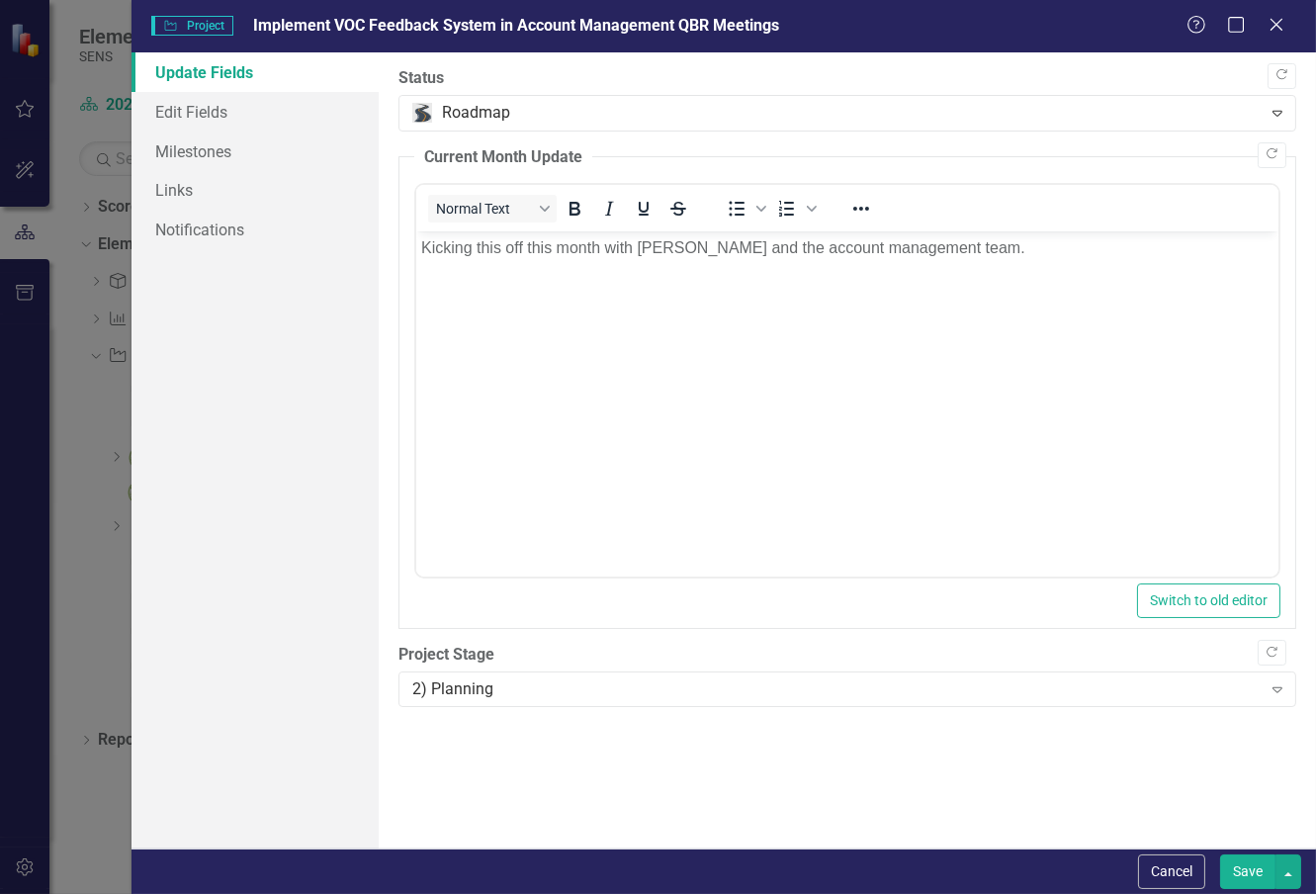
click at [853, 775] on div ""Update" fields in ClearPoint are the fields that change from reporting period …" at bounding box center [847, 450] width 937 height 796
click at [201, 99] on link "Edit Fields" at bounding box center [254, 112] width 247 height 40
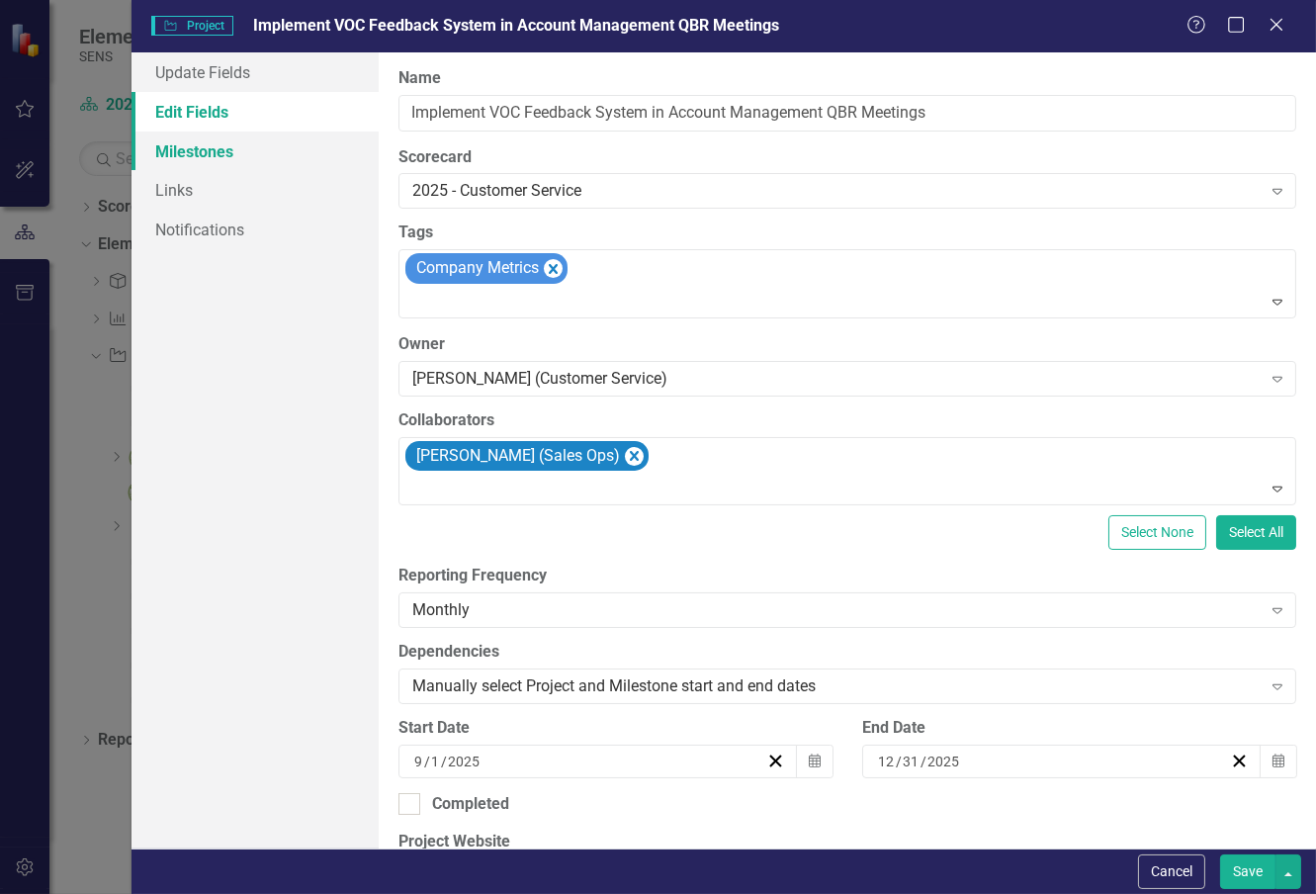
click at [205, 149] on link "Milestones" at bounding box center [254, 151] width 247 height 40
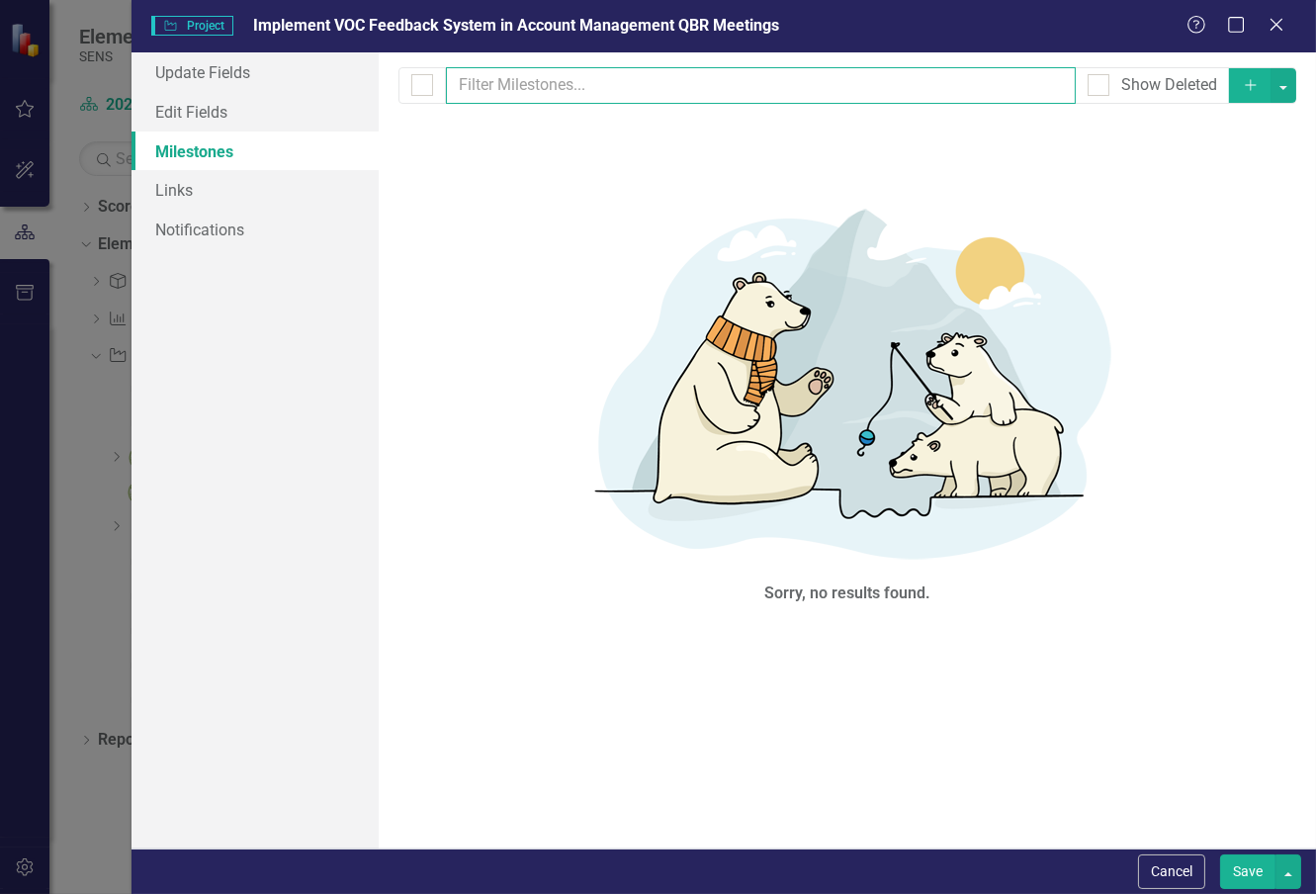
click at [548, 96] on input "text" at bounding box center [761, 85] width 630 height 37
click at [1250, 81] on icon "button" at bounding box center [1250, 84] width 11 height 11
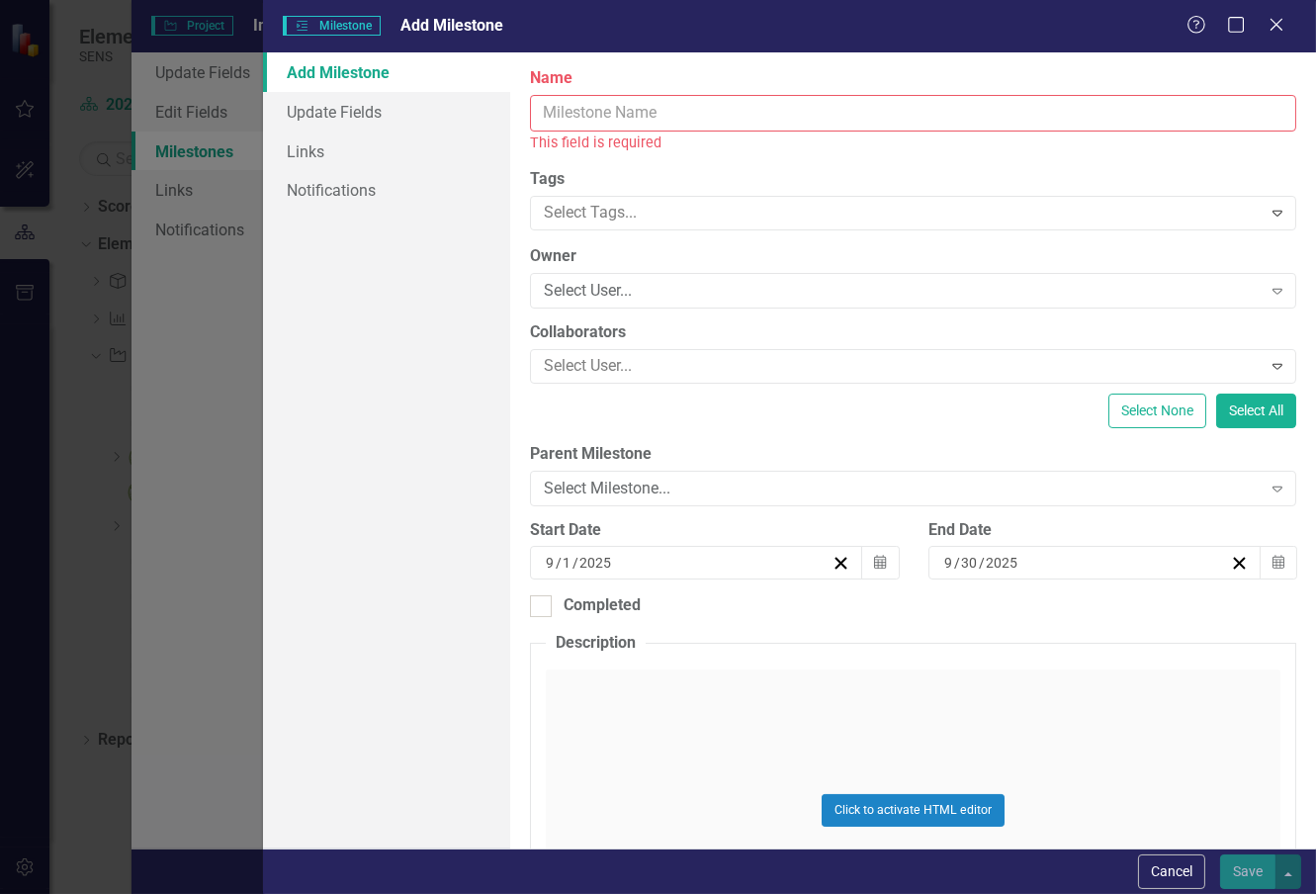
click at [621, 110] on input "Name" at bounding box center [913, 113] width 766 height 37
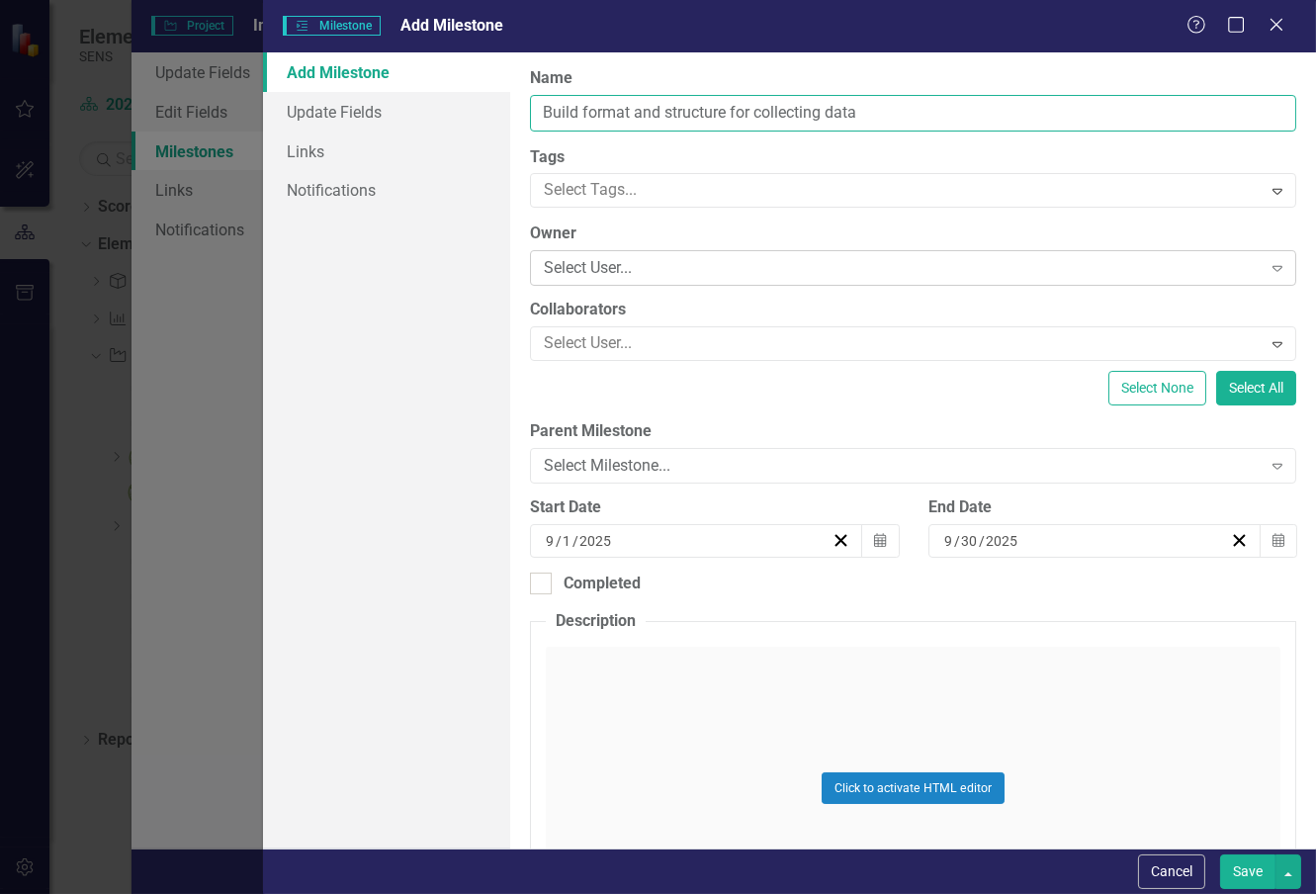
type input "Build format and structure for collecting data"
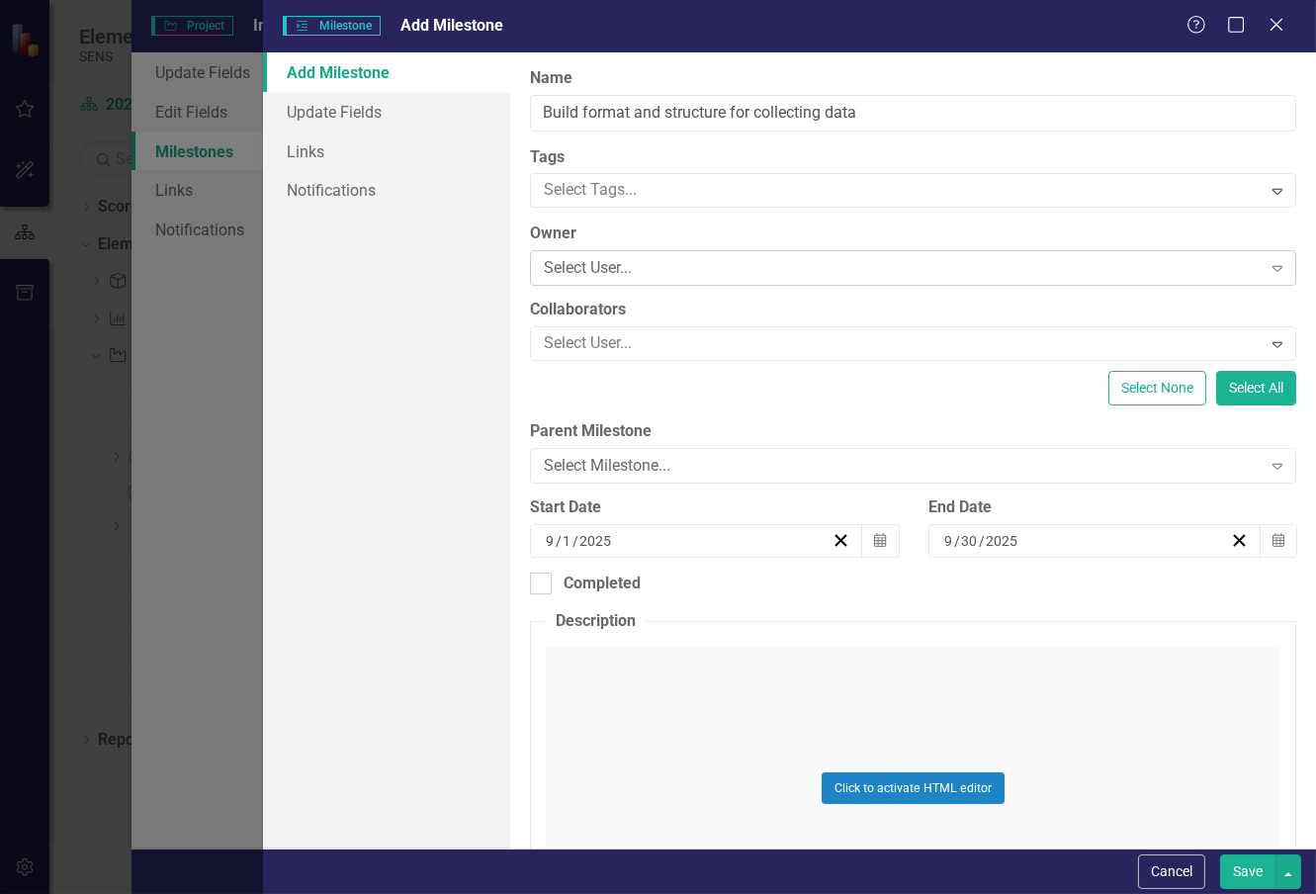
click at [626, 262] on div "Select User..." at bounding box center [902, 268] width 717 height 23
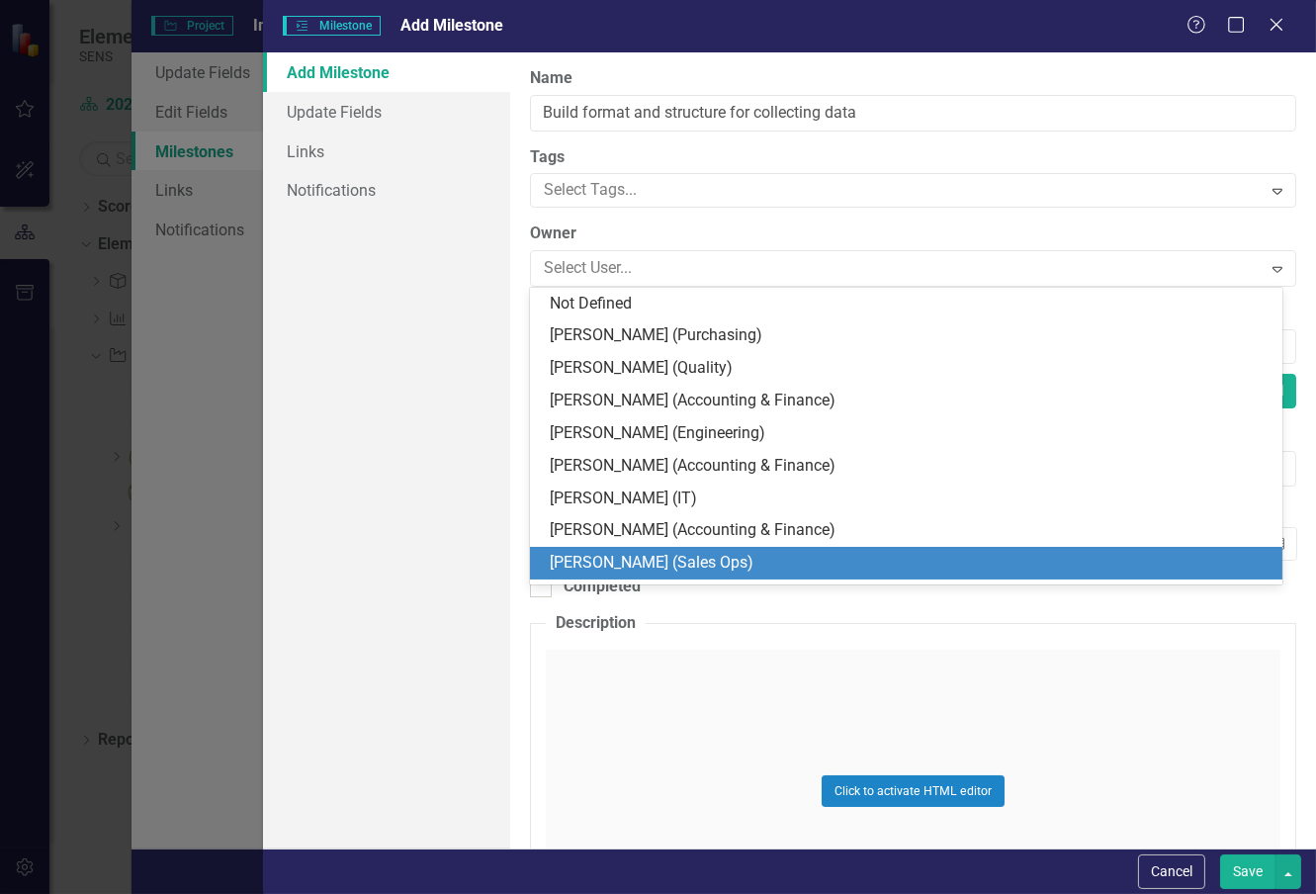
click at [621, 557] on div "[PERSON_NAME] (Sales Ops)" at bounding box center [910, 563] width 720 height 23
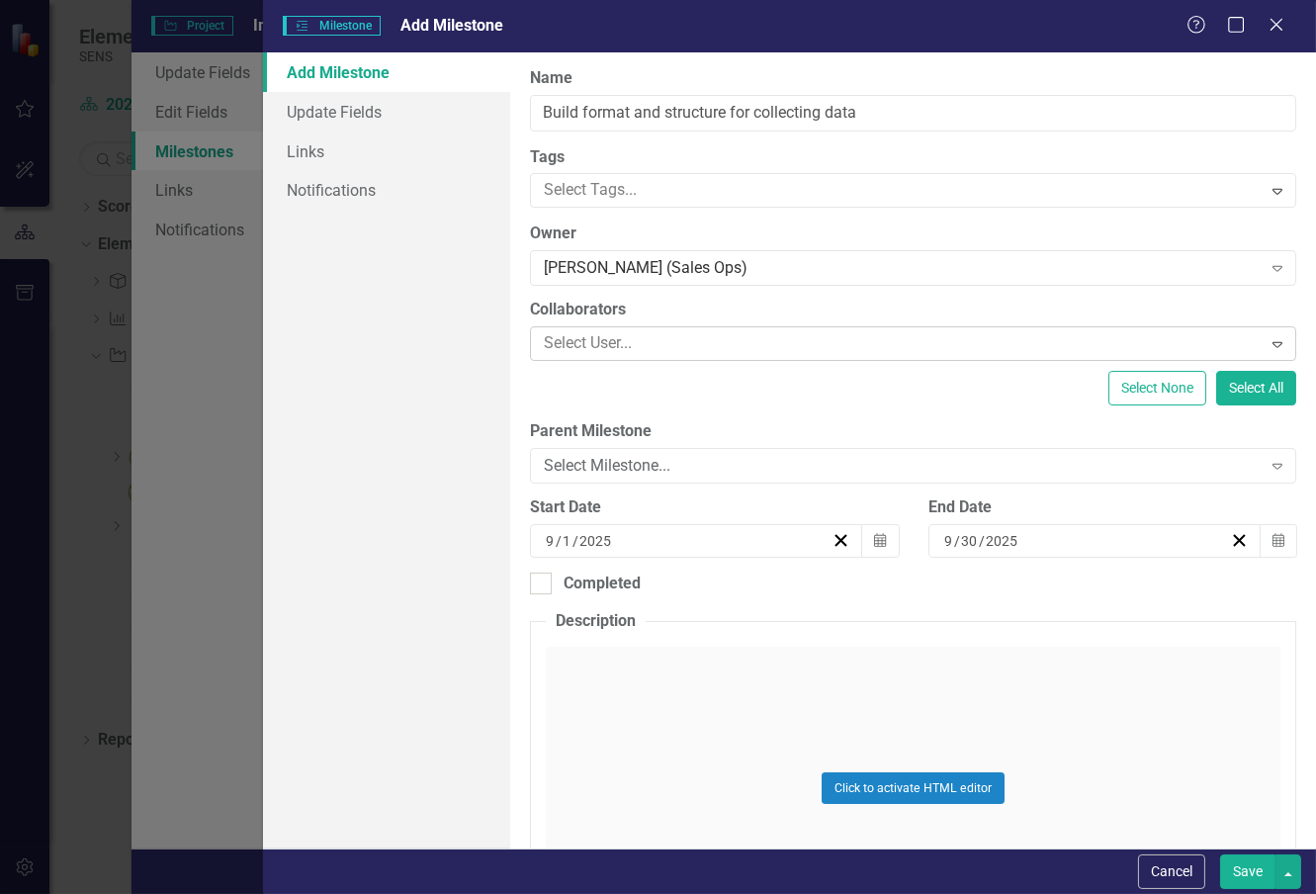
click at [581, 342] on div at bounding box center [898, 343] width 725 height 27
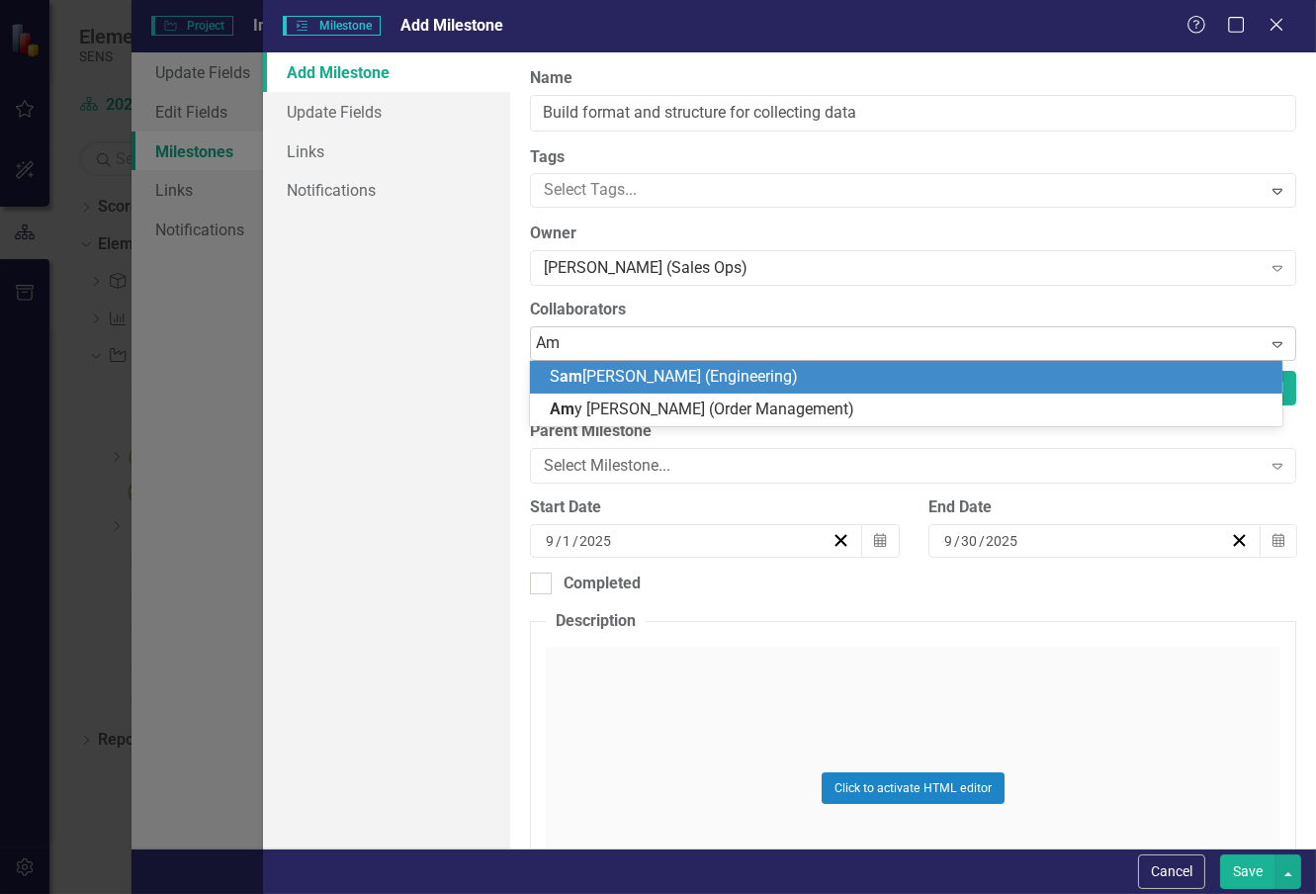
type input "[PERSON_NAME]"
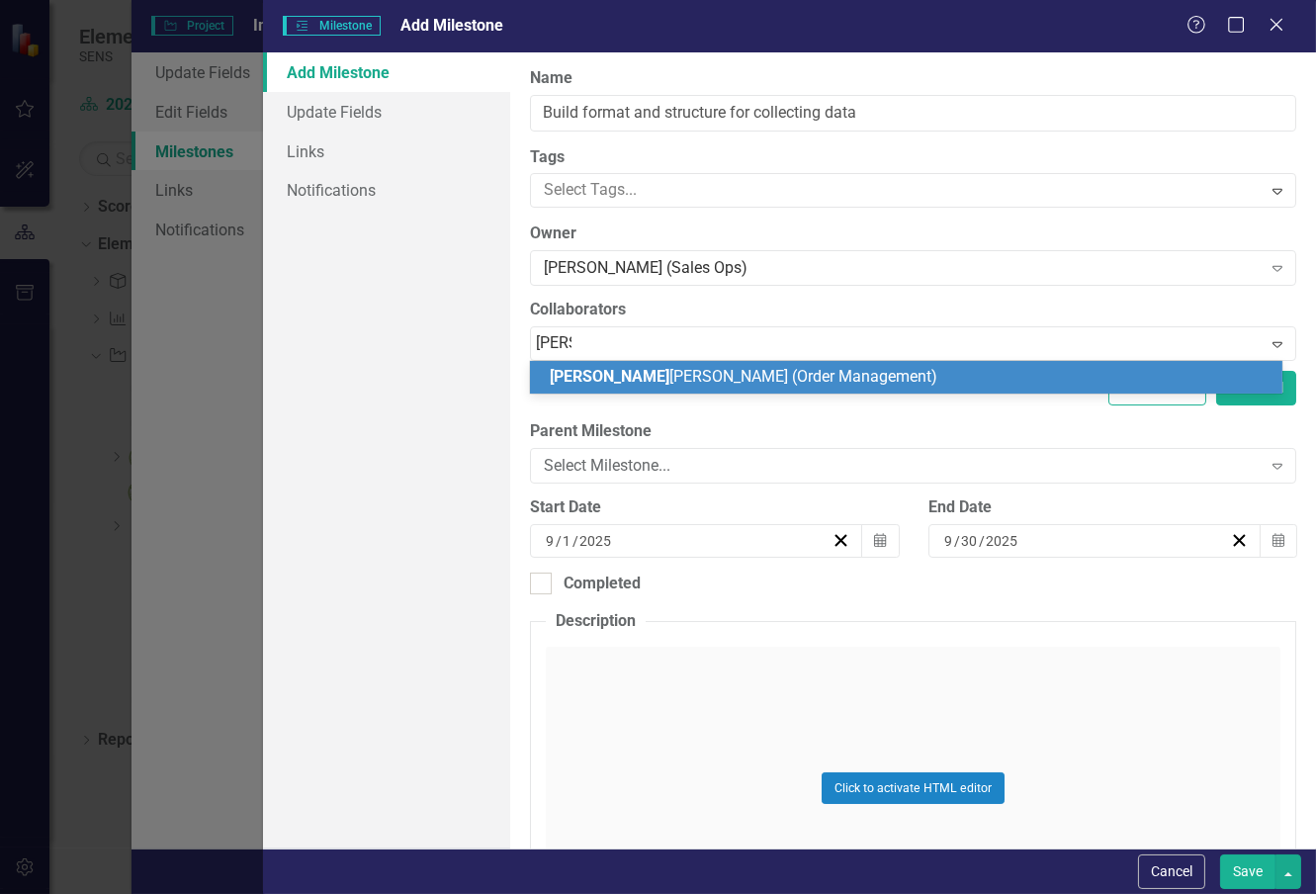
click at [606, 379] on span "[PERSON_NAME] (Order Management)" at bounding box center [744, 376] width 388 height 19
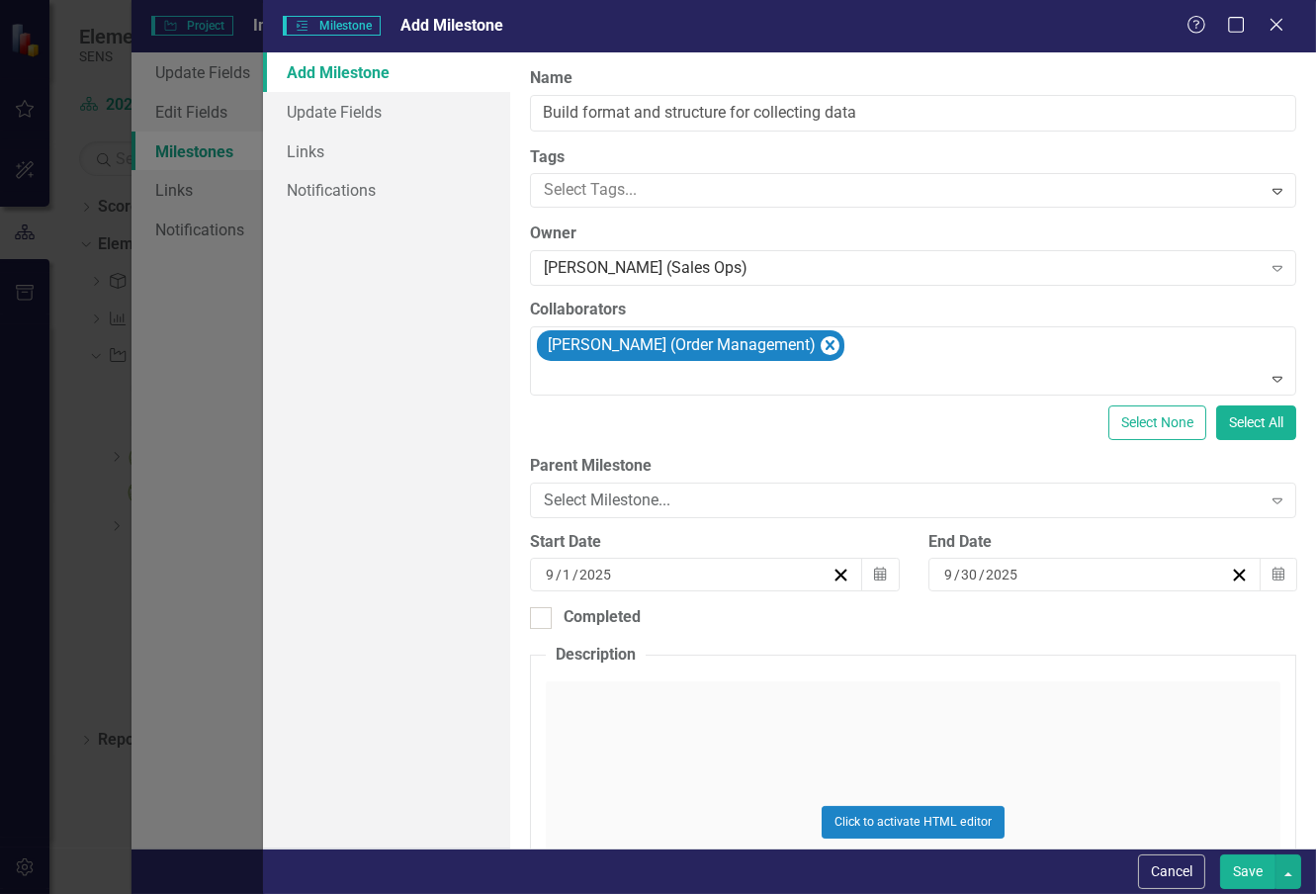
click at [818, 441] on div "ClearPoint Can Do More! How ClearPoint Can Help Close Enterprise plans can auto…" at bounding box center [913, 450] width 806 height 796
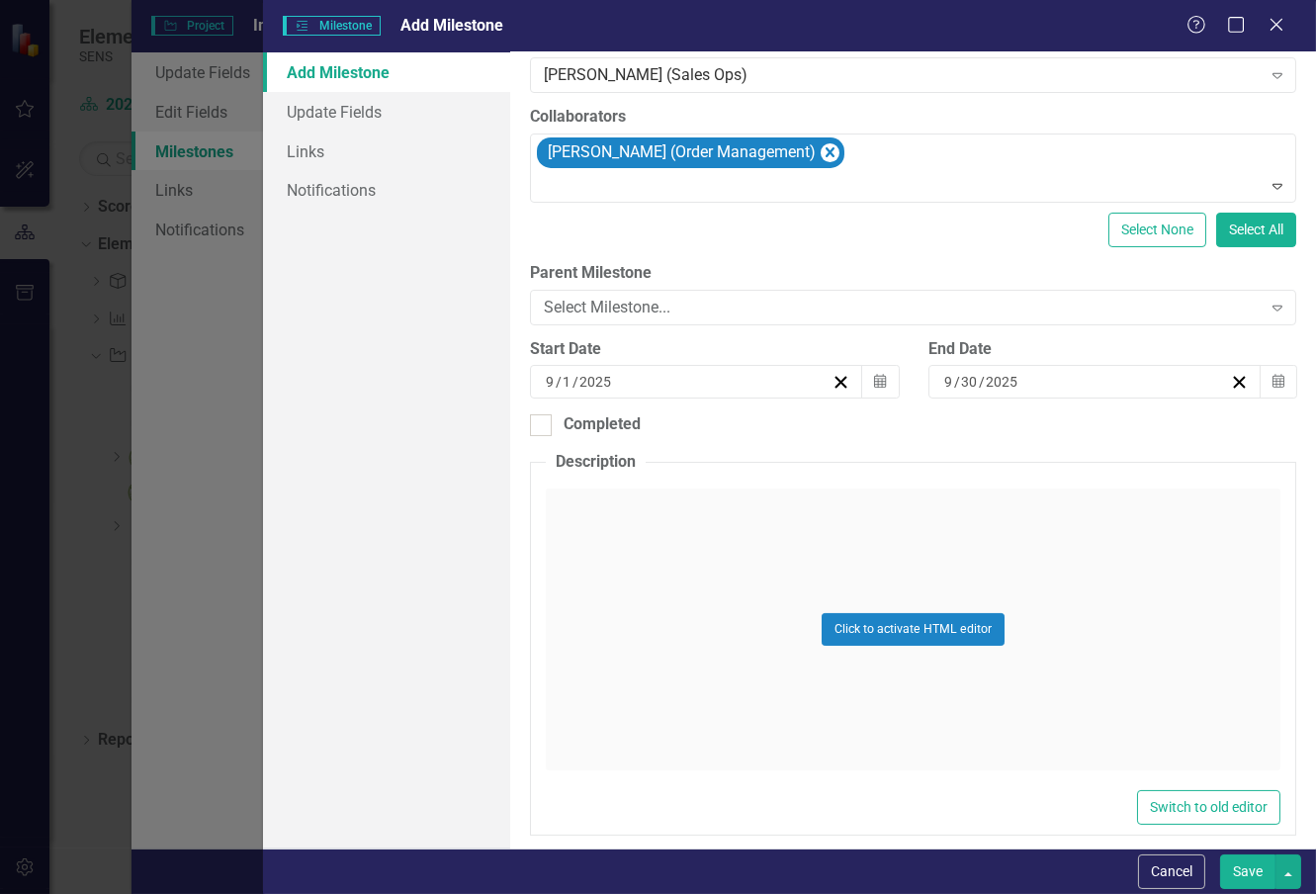
scroll to position [210, 0]
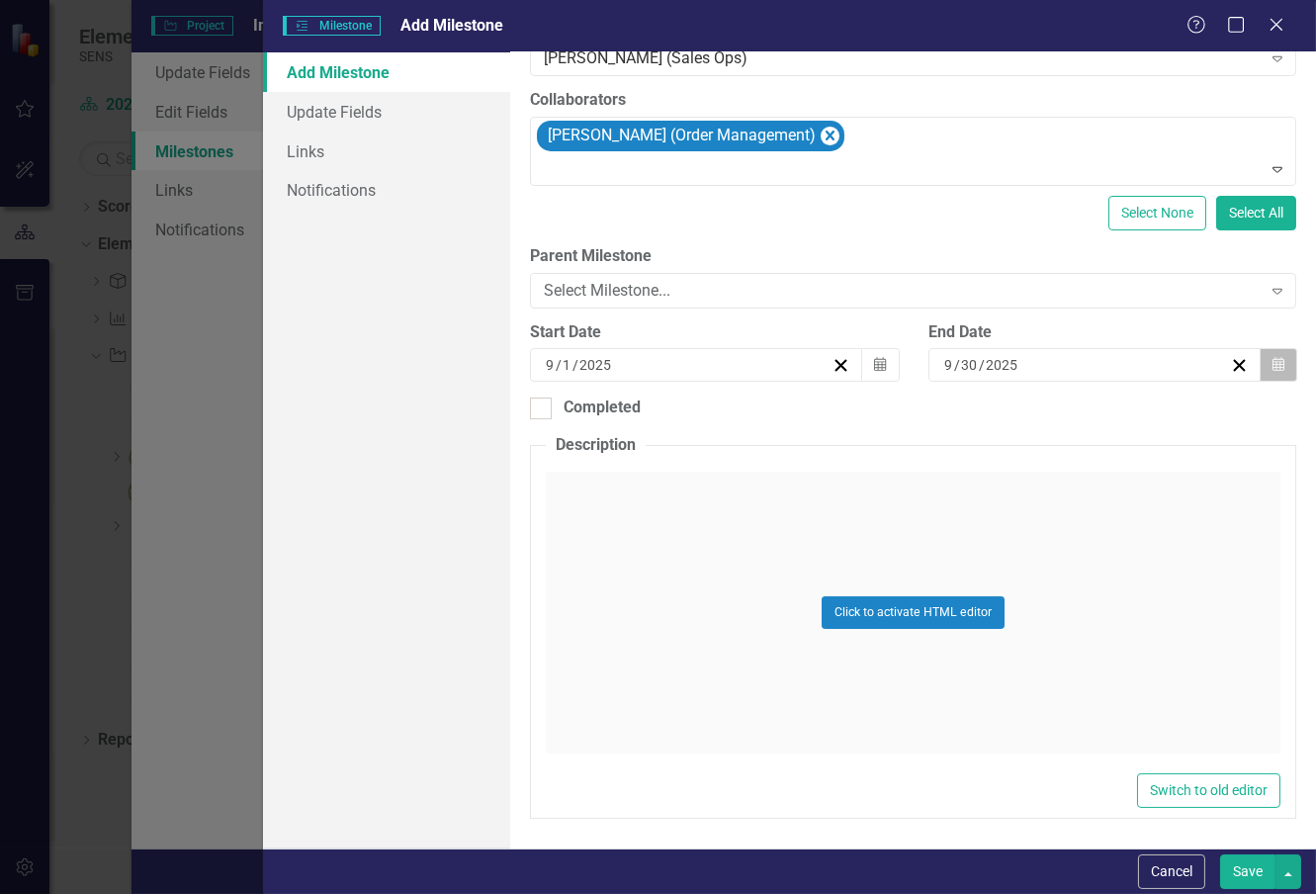
click at [1272, 367] on icon "button" at bounding box center [1278, 365] width 12 height 14
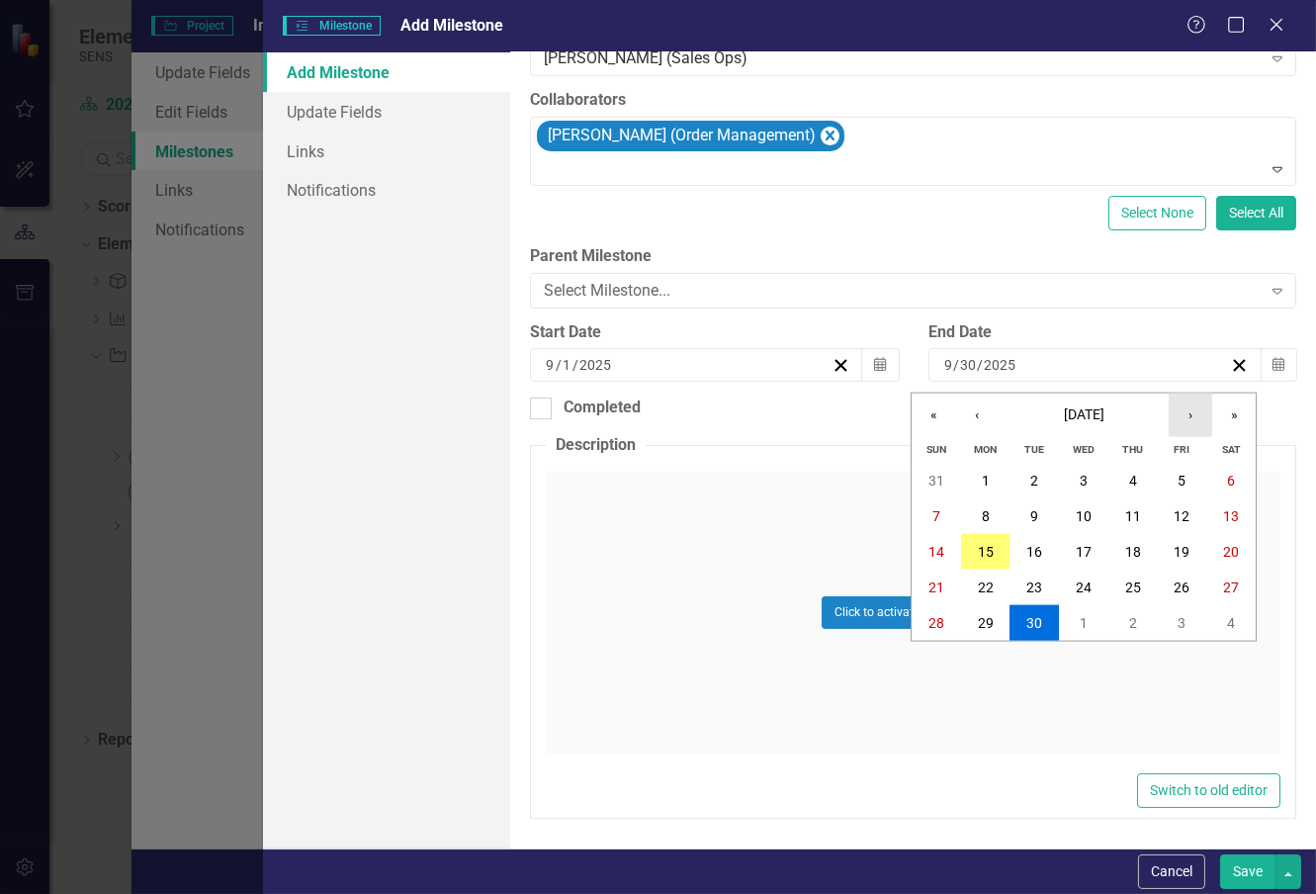
click at [1192, 420] on button "›" at bounding box center [1190, 414] width 43 height 43
click at [1172, 617] on button "31" at bounding box center [1182, 623] width 49 height 36
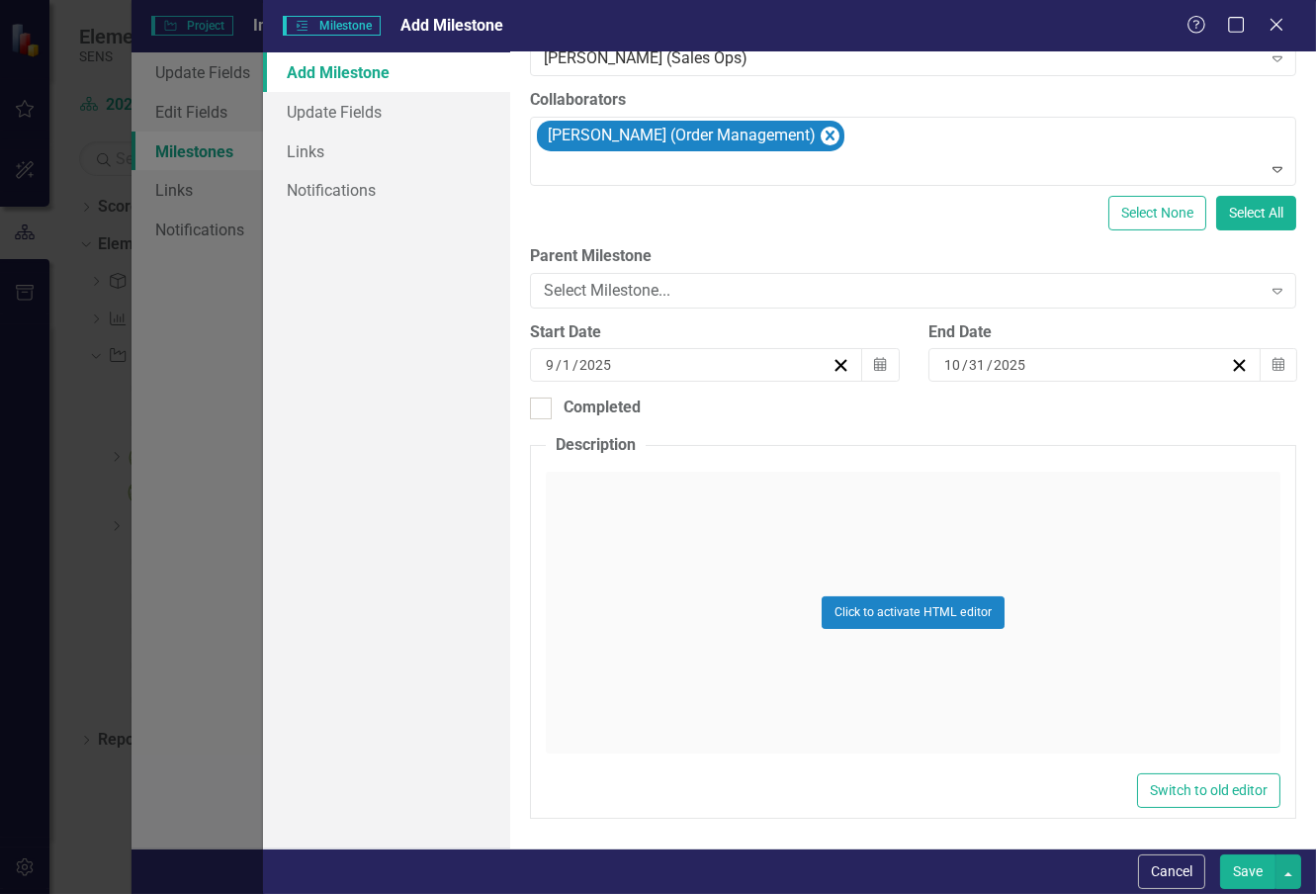
click at [801, 420] on div "ClearPoint Can Do More! How ClearPoint Can Help Close Enterprise plans can auto…" at bounding box center [913, 450] width 806 height 796
click at [1250, 864] on button "Save" at bounding box center [1247, 871] width 55 height 35
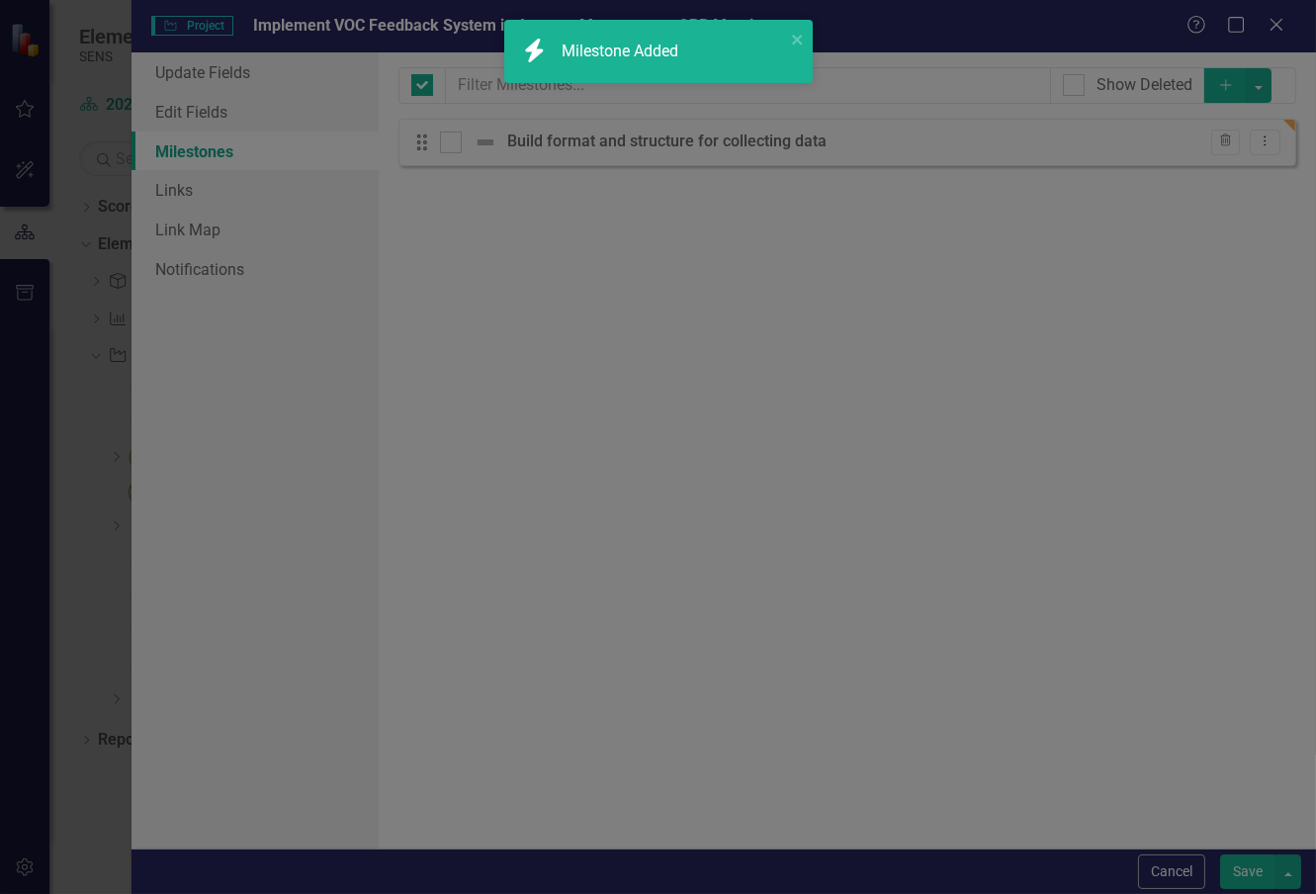
checkbox input "false"
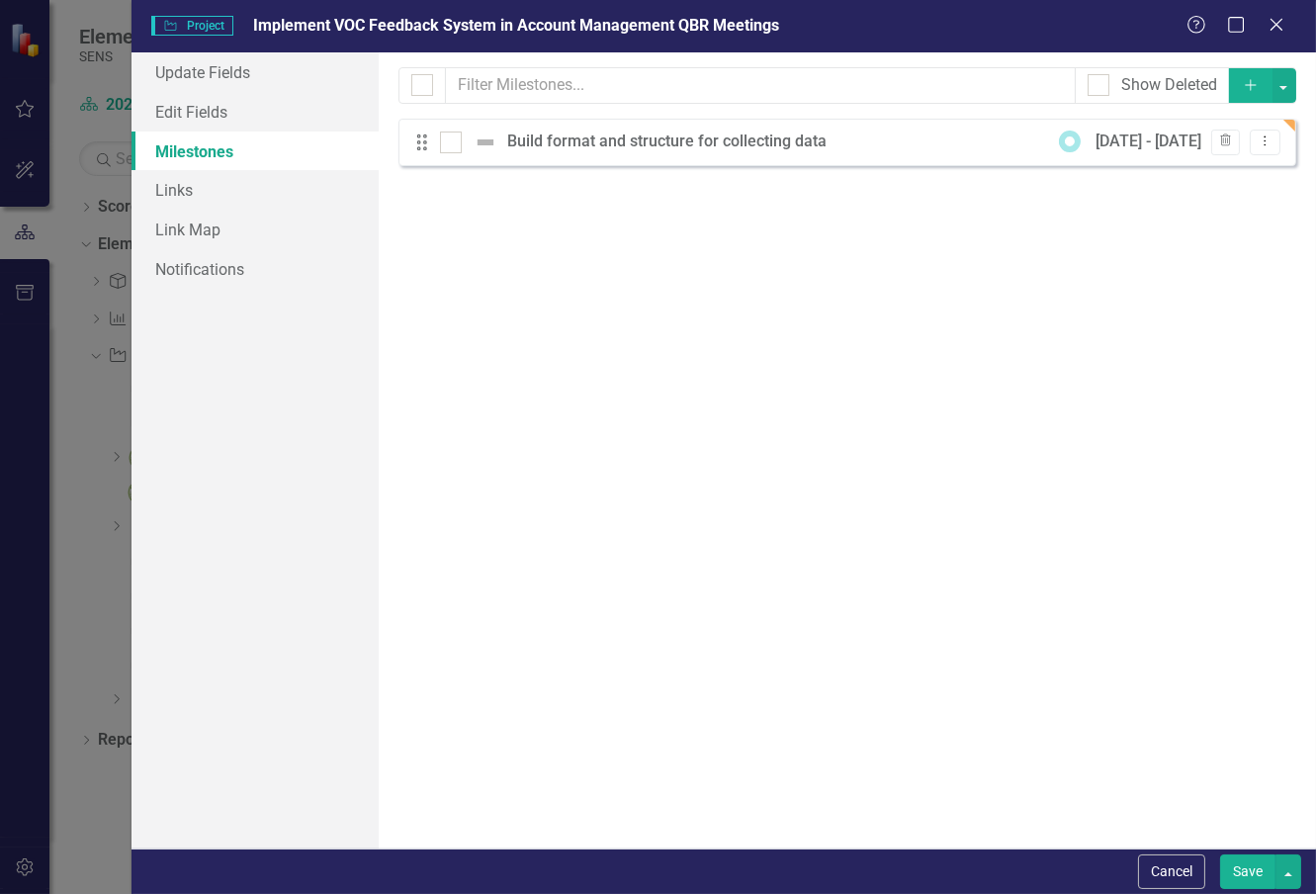
click at [1250, 87] on icon "button" at bounding box center [1250, 84] width 11 height 11
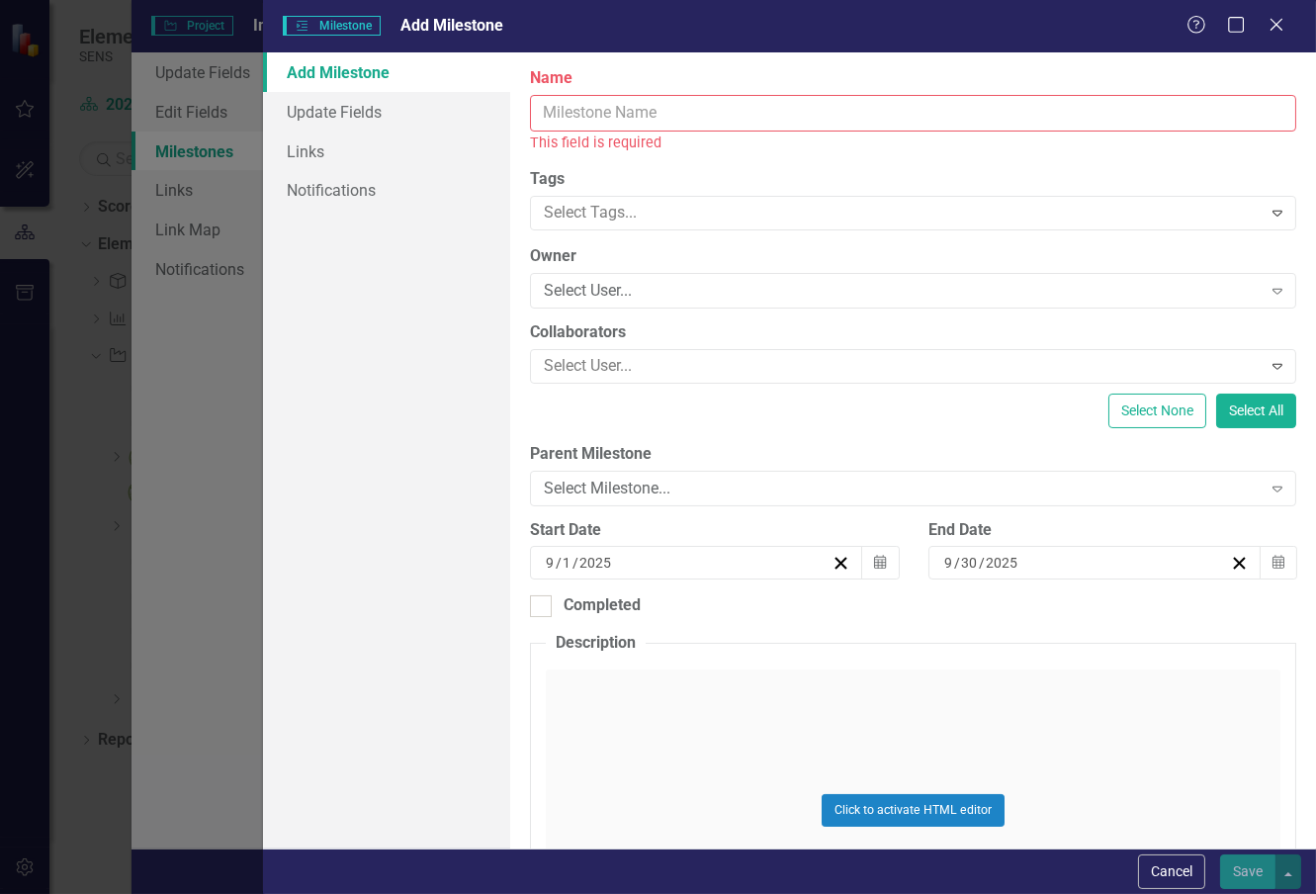
click at [625, 119] on input "Name" at bounding box center [913, 113] width 766 height 37
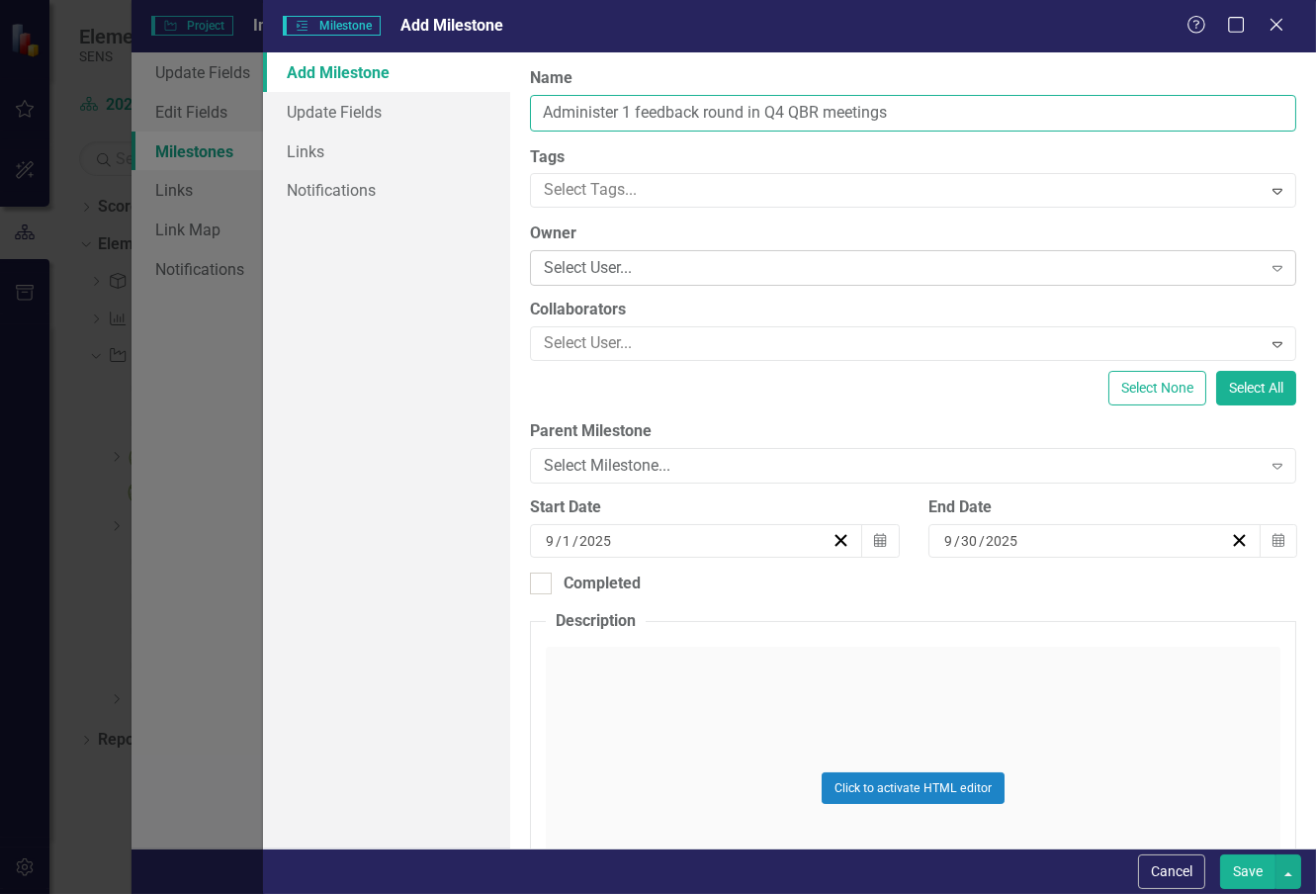
type input "Administer 1 feedback round in Q4 QBR meetings"
click at [610, 253] on div "Select User... Expand" at bounding box center [913, 268] width 766 height 36
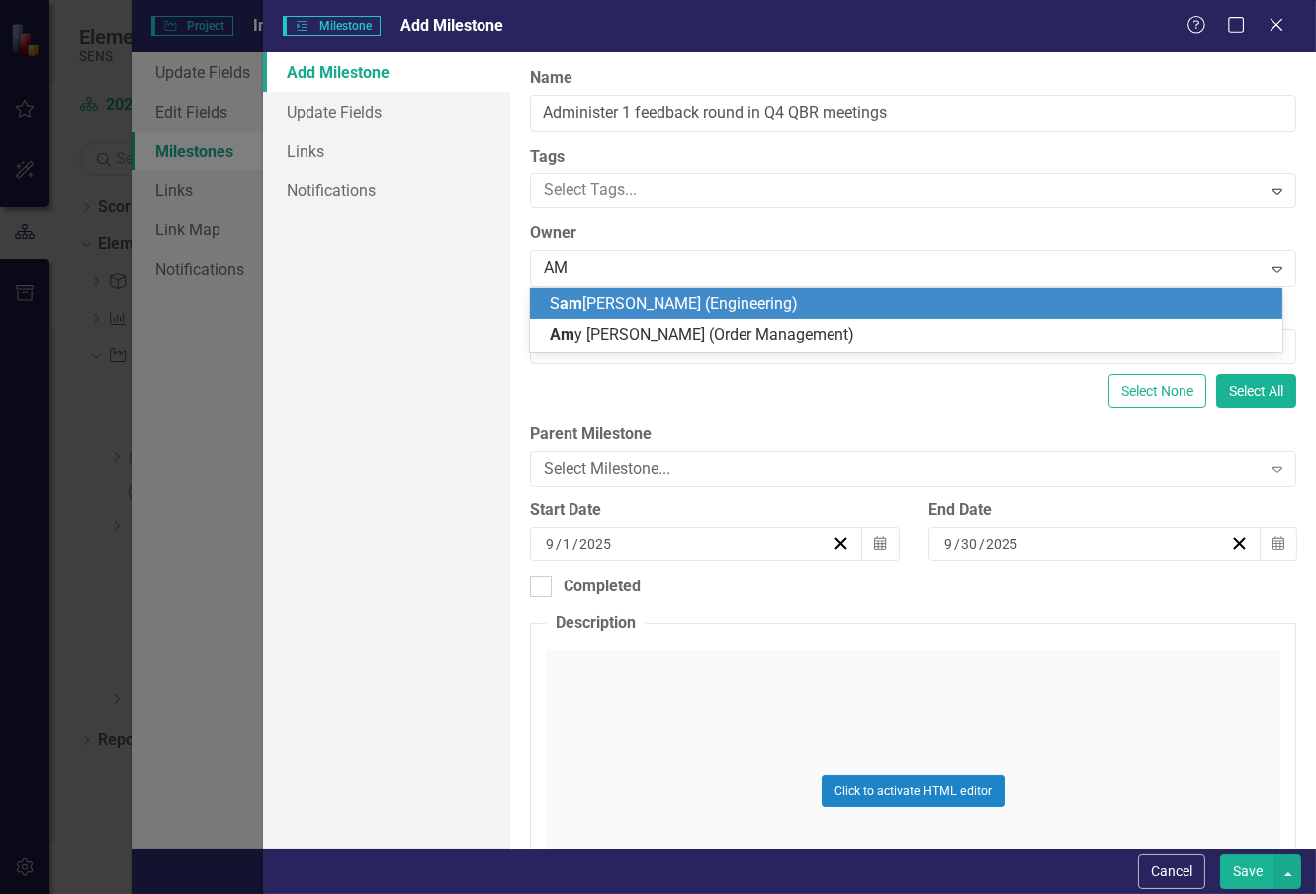
type input "[PERSON_NAME]"
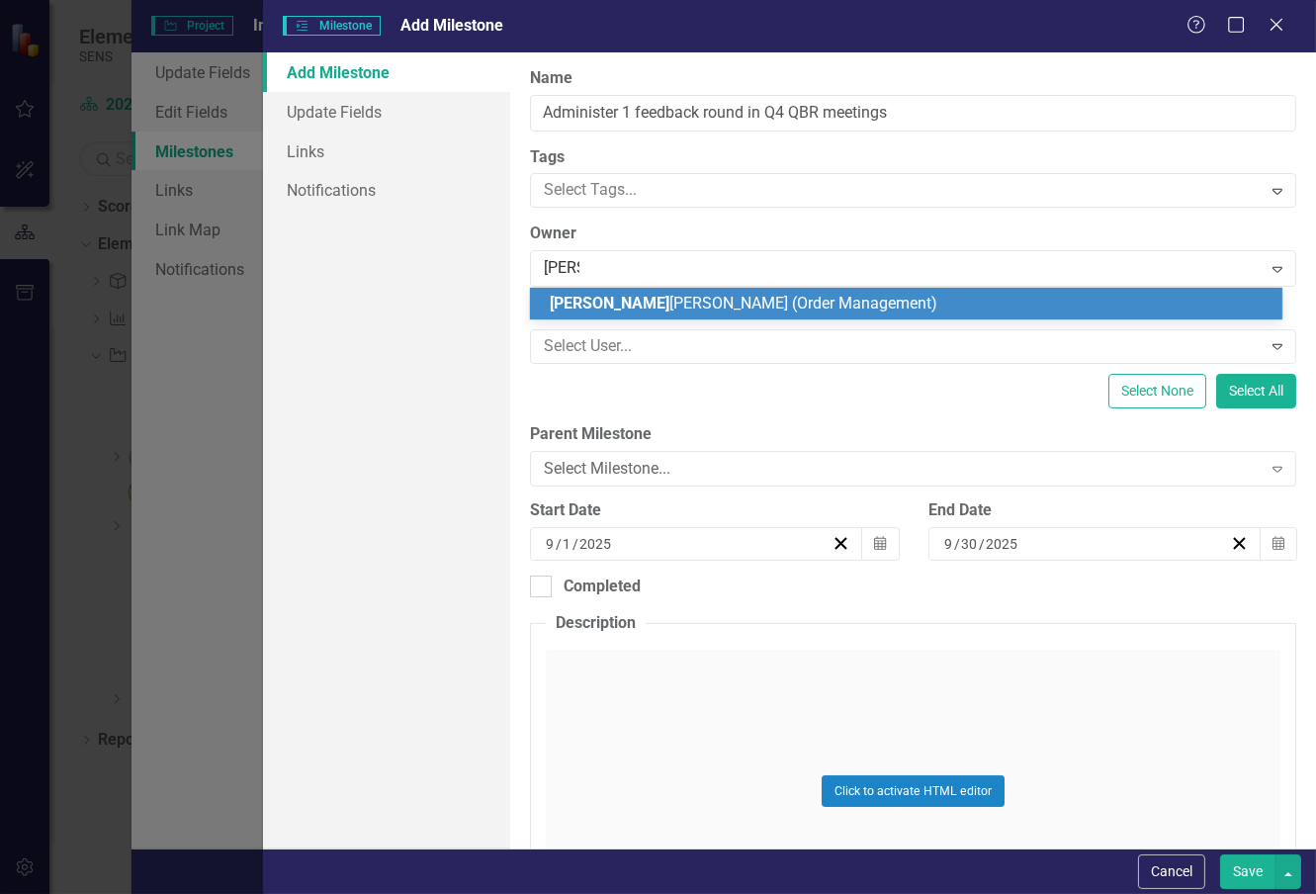
click at [630, 298] on span "[PERSON_NAME] (Order Management)" at bounding box center [744, 303] width 388 height 19
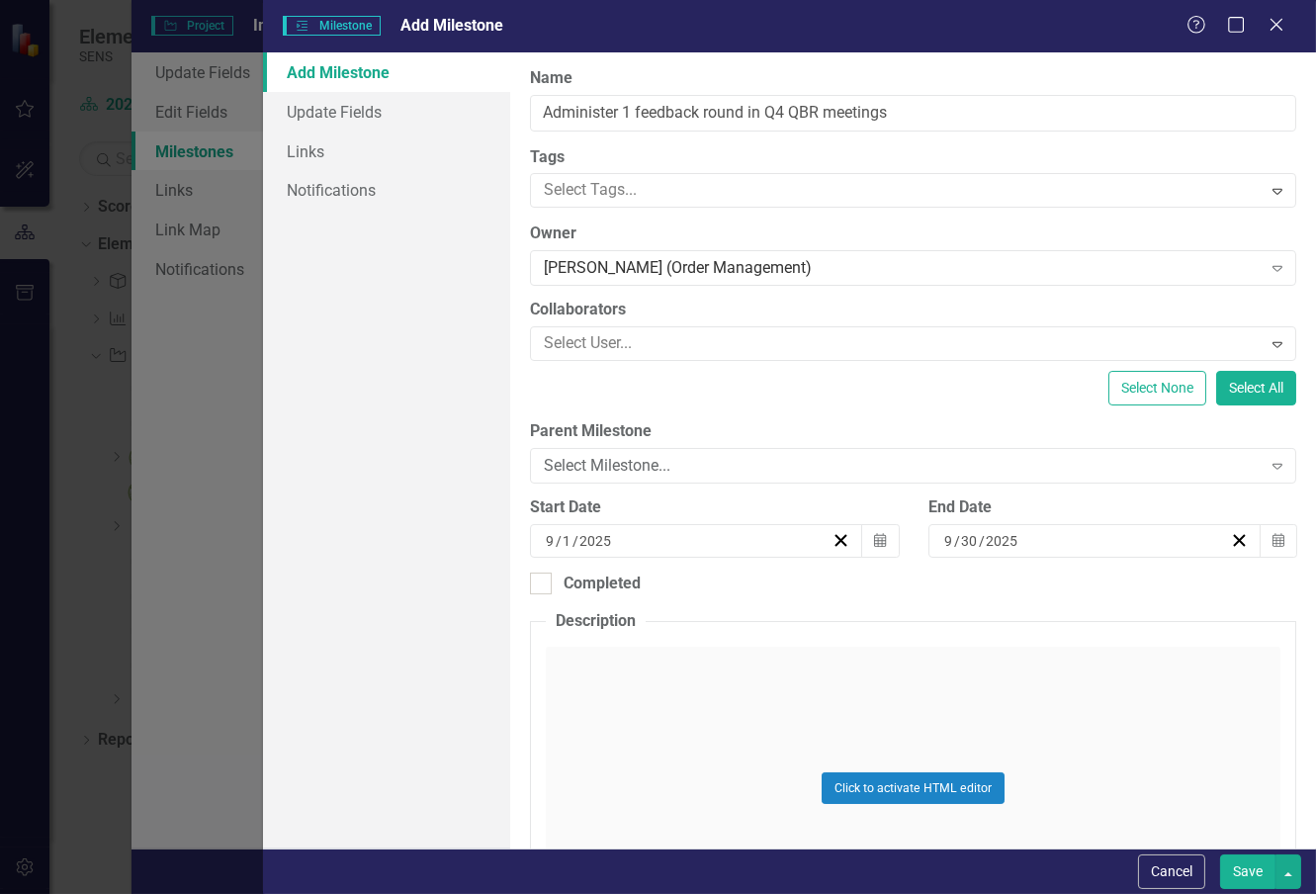
click at [735, 381] on div "Select None Select All" at bounding box center [913, 388] width 766 height 35
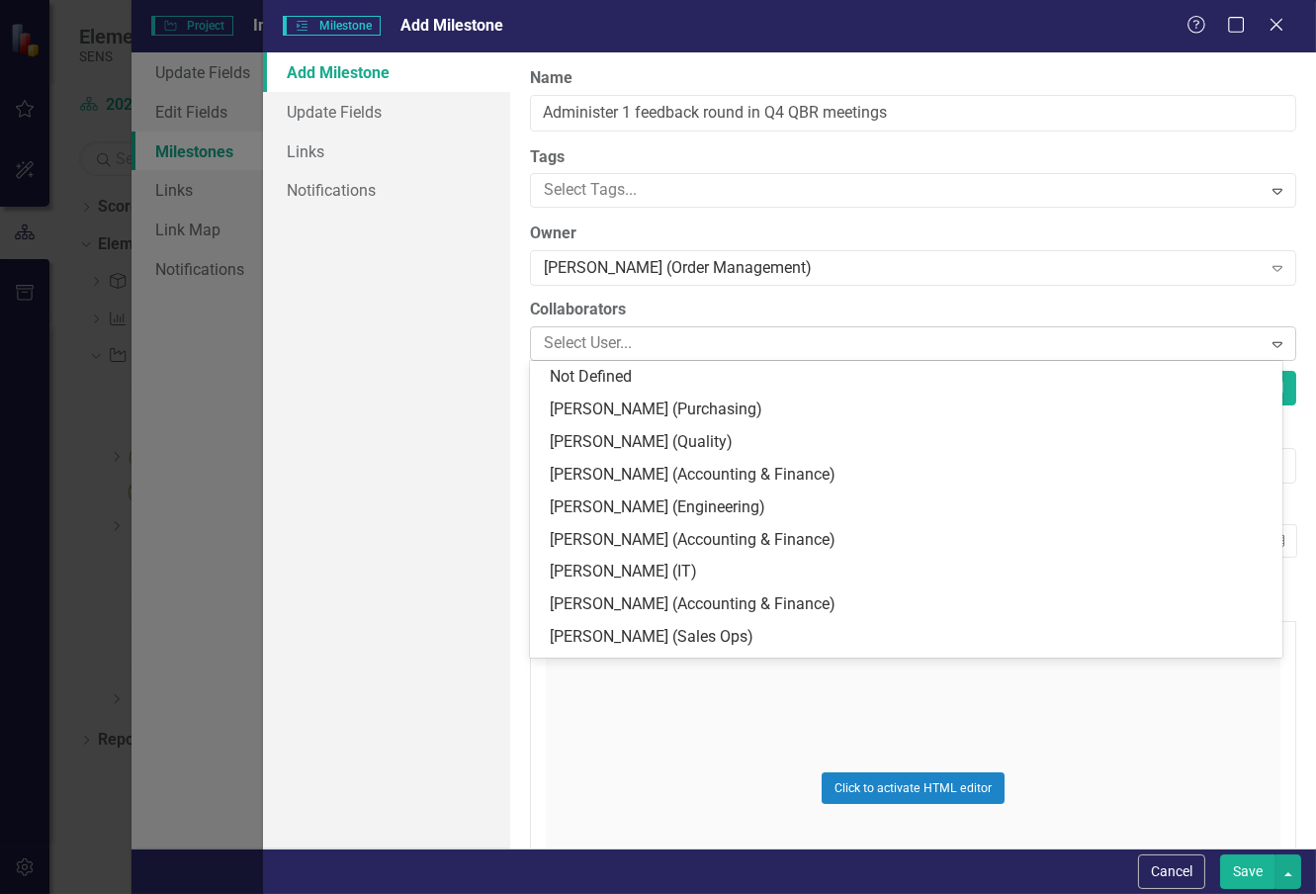
click at [574, 340] on div at bounding box center [898, 343] width 725 height 27
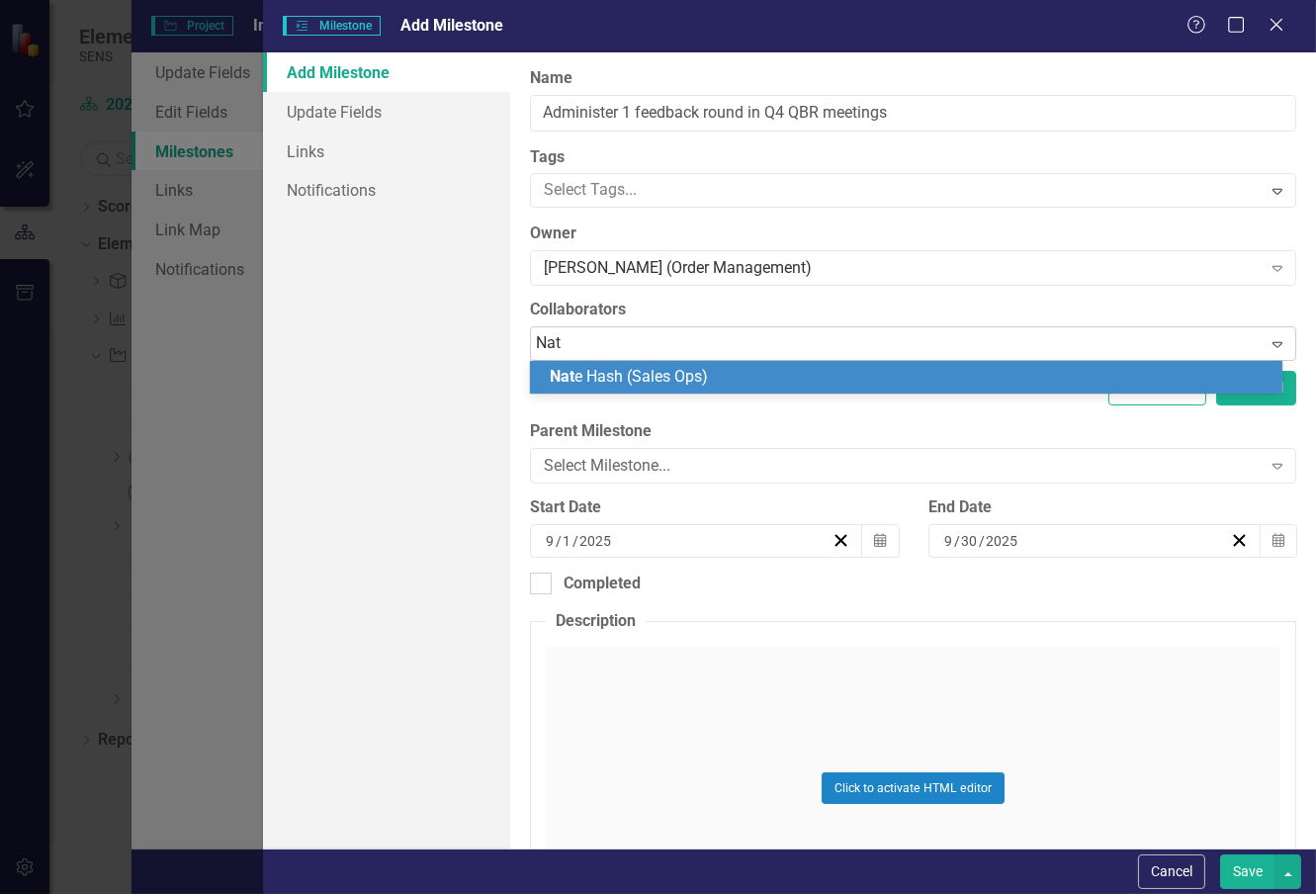
type input "[PERSON_NAME]"
click at [597, 370] on span "[PERSON_NAME] (Sales Ops)" at bounding box center [670, 376] width 241 height 19
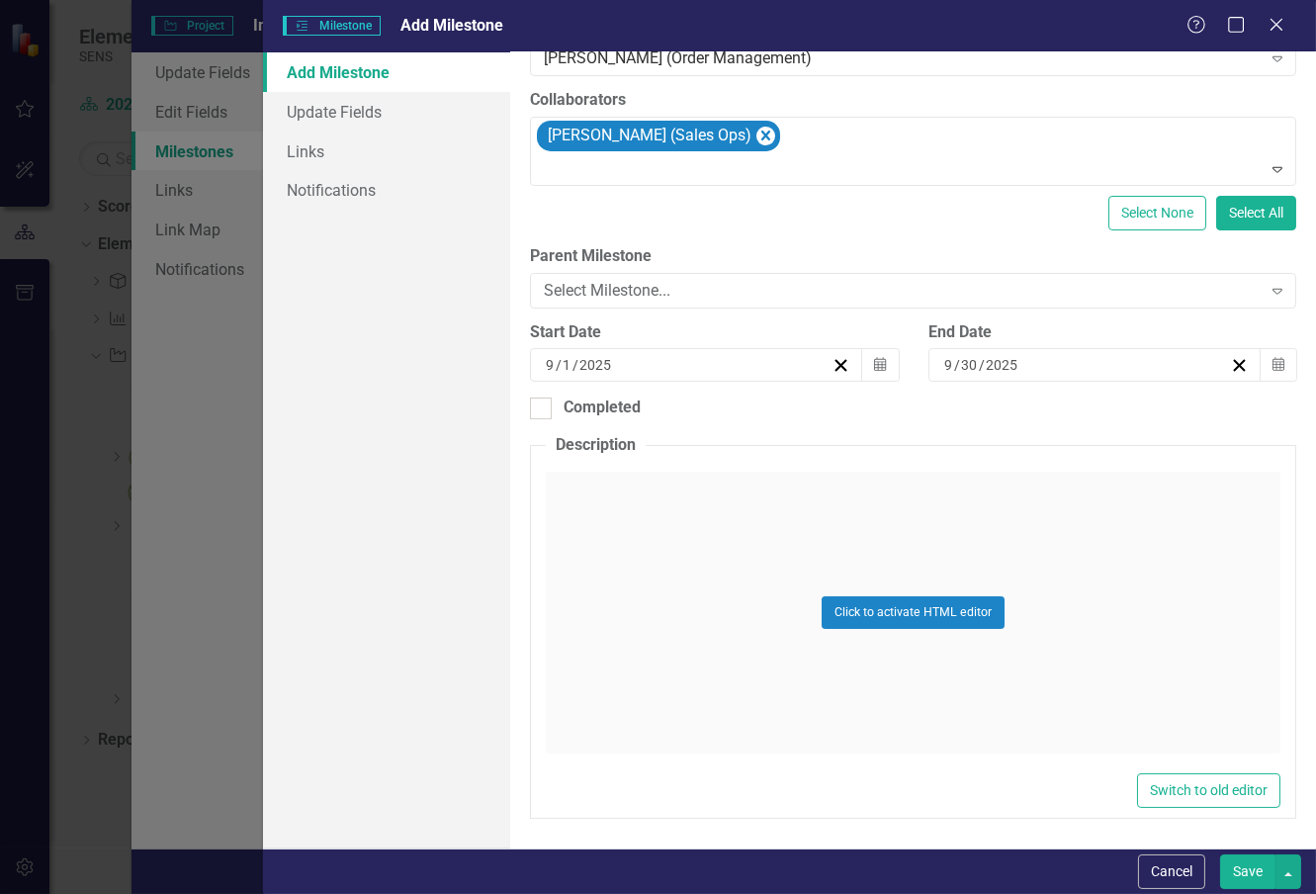
click at [1243, 871] on button "Save" at bounding box center [1247, 871] width 55 height 35
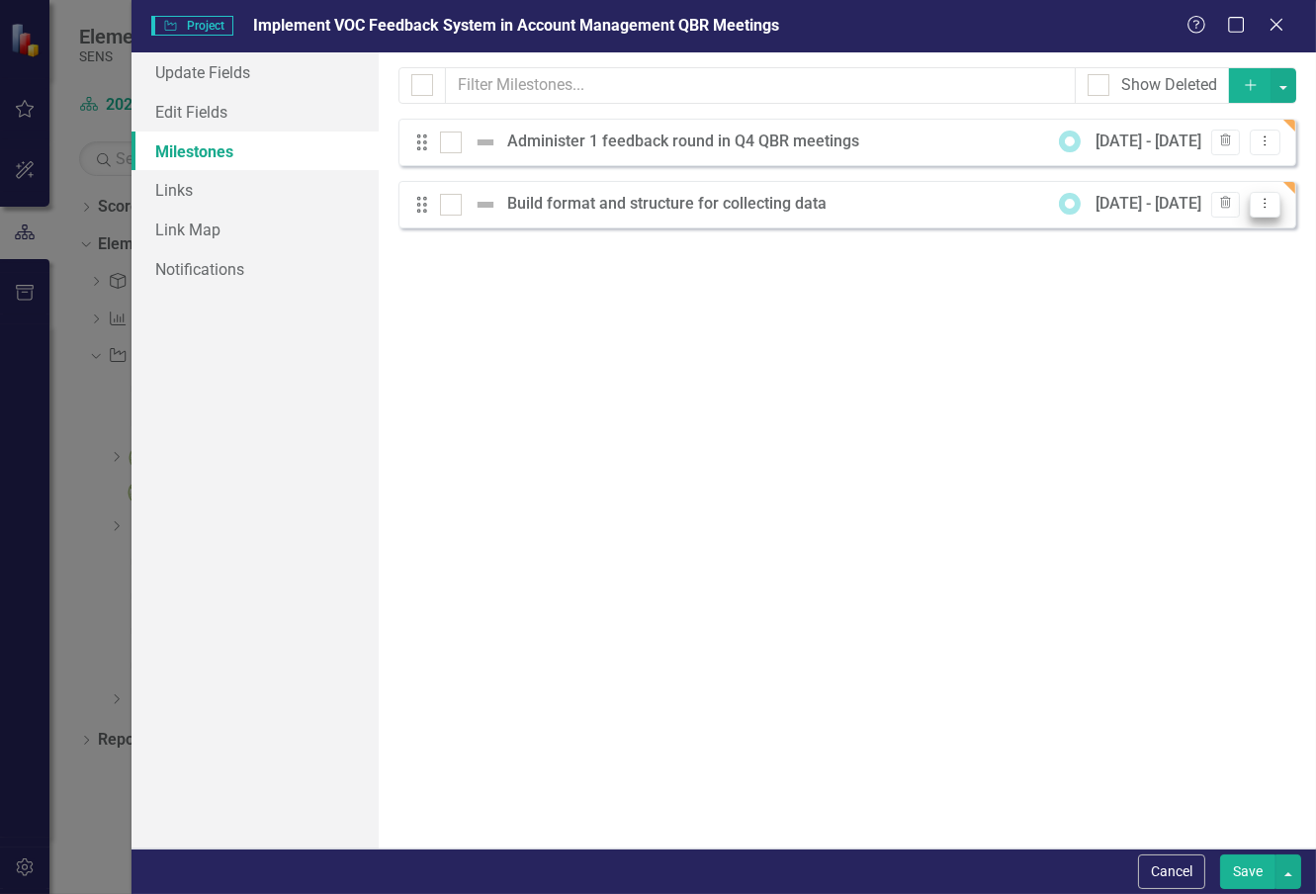
click at [1272, 205] on icon "Dropdown Menu" at bounding box center [1265, 203] width 17 height 13
click at [1209, 227] on link "Edit Edit Milestone" at bounding box center [1186, 237] width 186 height 37
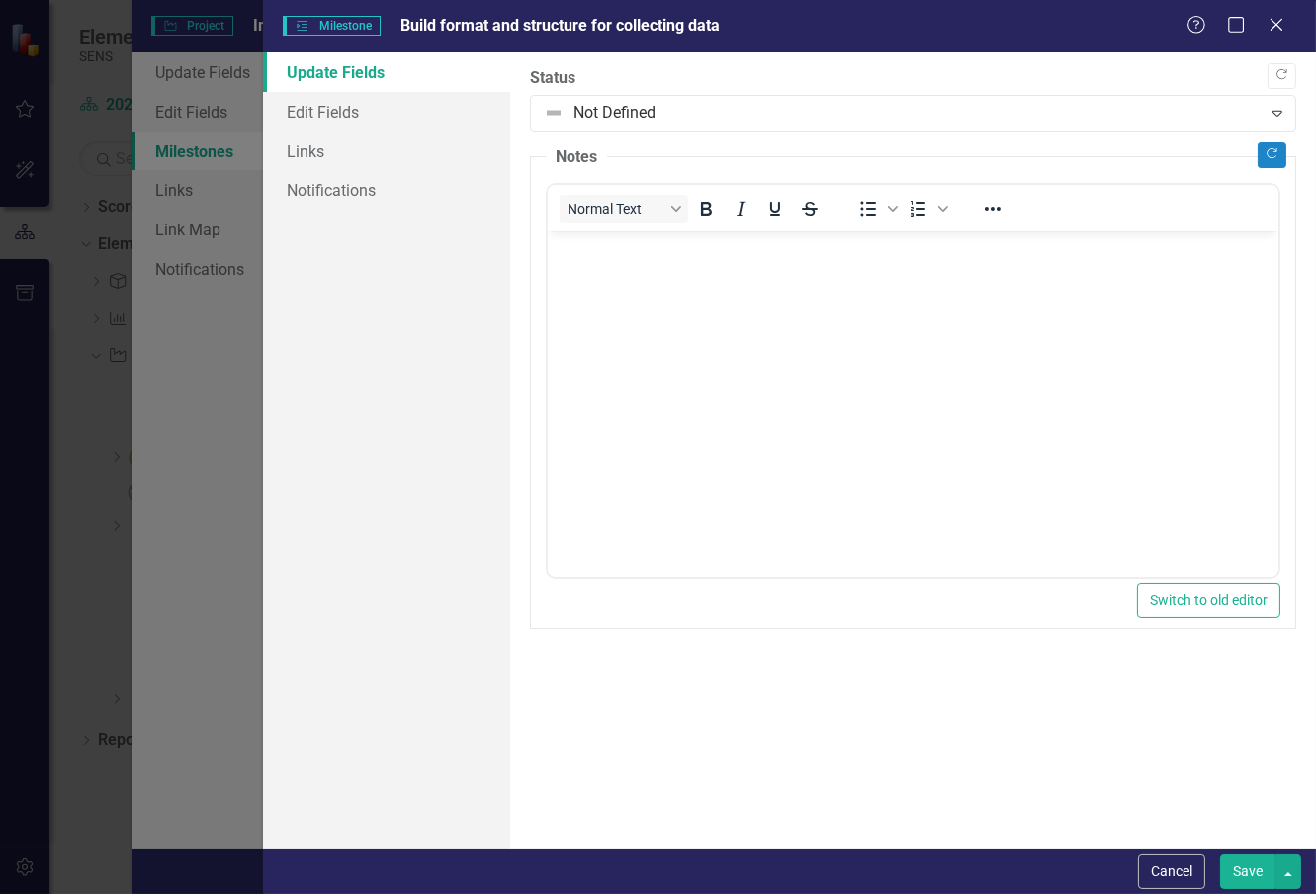
scroll to position [0, 0]
click at [332, 111] on link "Edit Fields" at bounding box center [386, 112] width 247 height 40
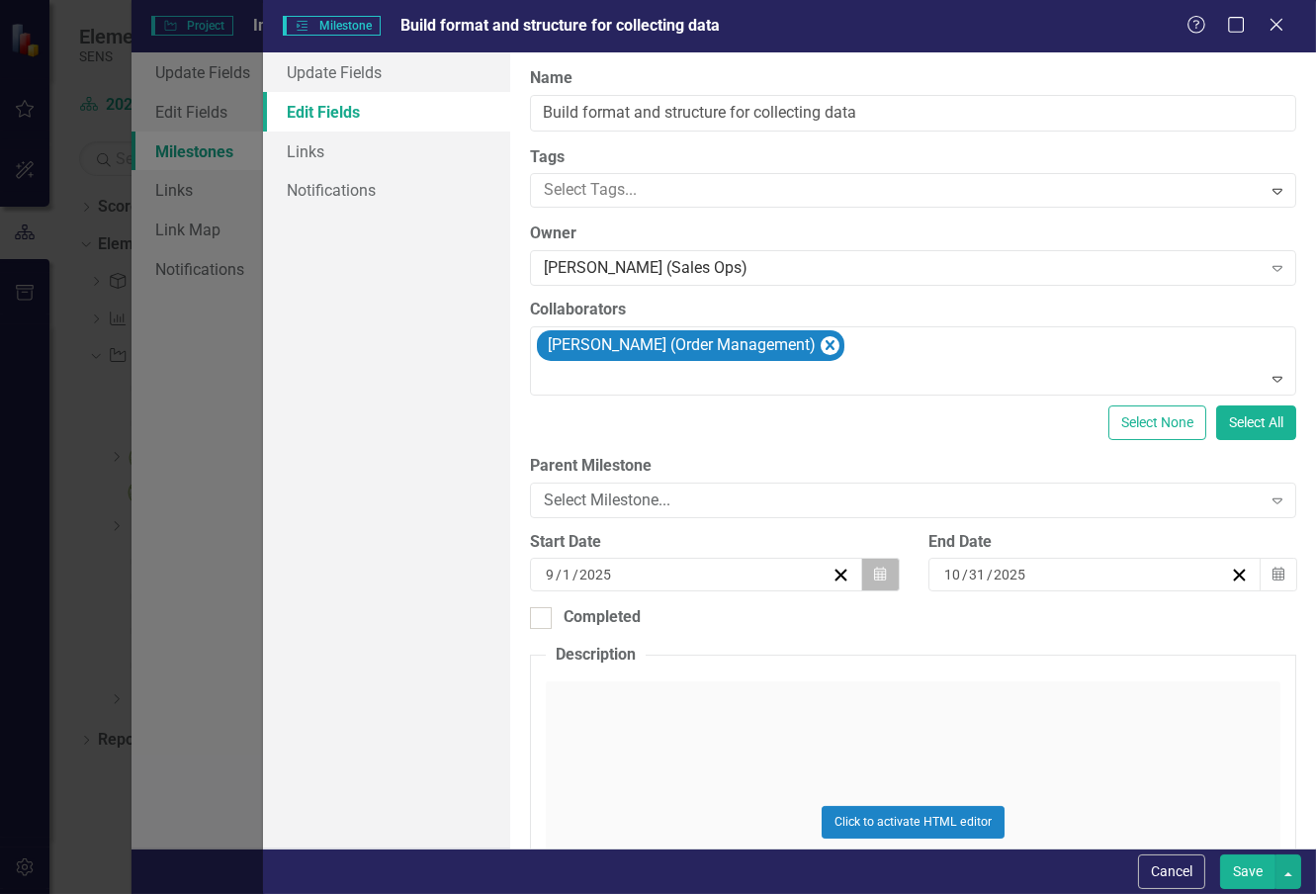
click at [874, 578] on icon "Calendar" at bounding box center [880, 574] width 12 height 14
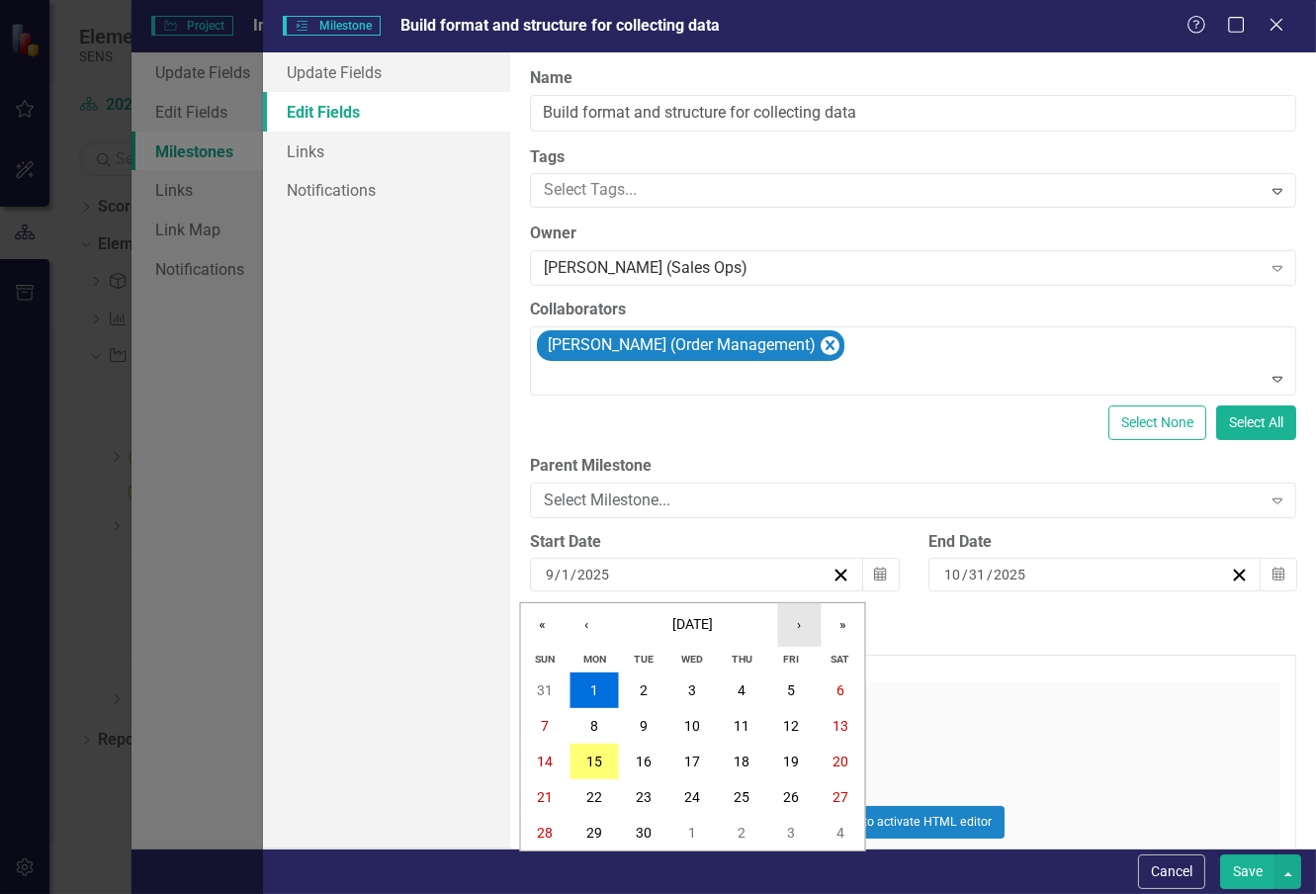
click at [806, 620] on button "›" at bounding box center [799, 624] width 43 height 43
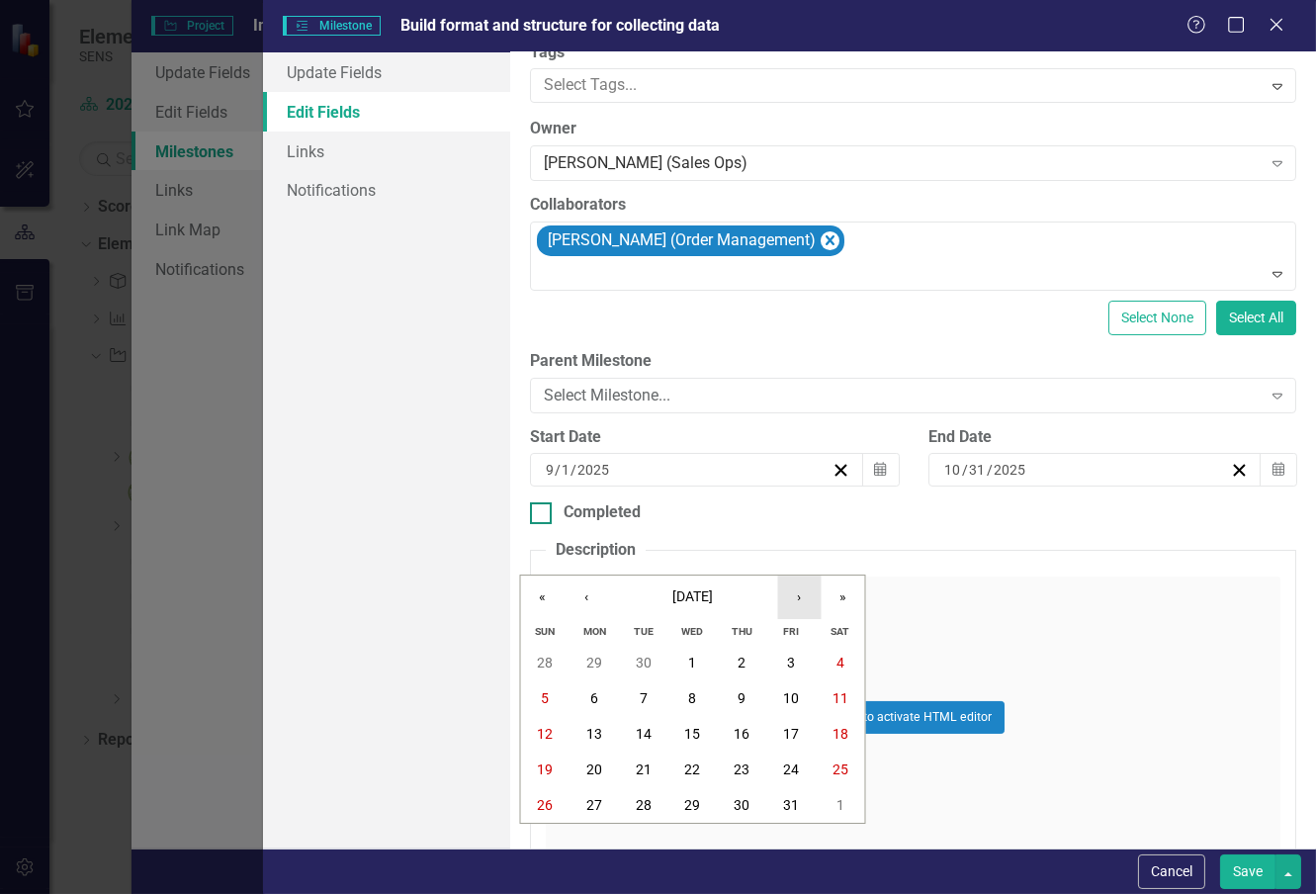
scroll to position [210, 0]
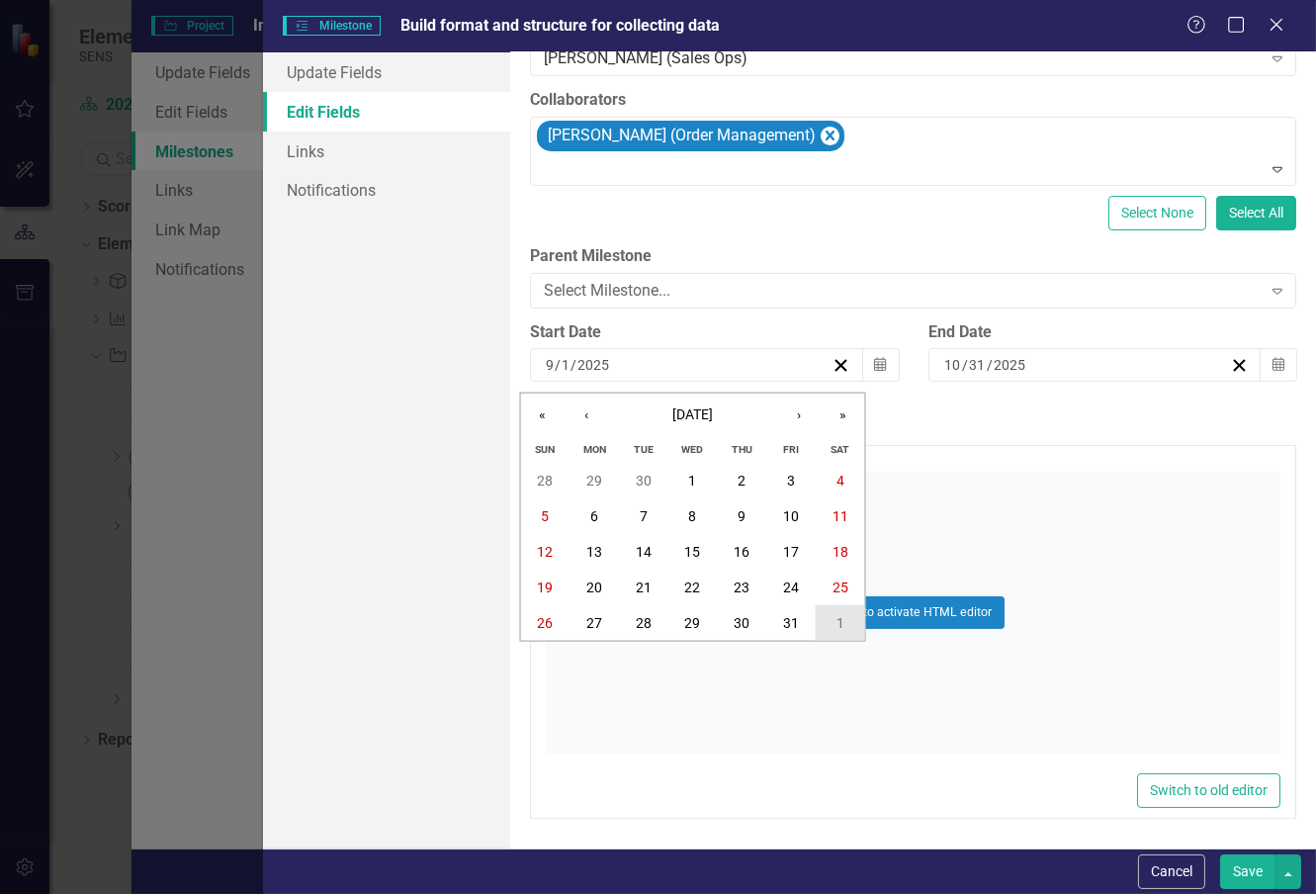
click at [834, 625] on button "1" at bounding box center [840, 623] width 49 height 36
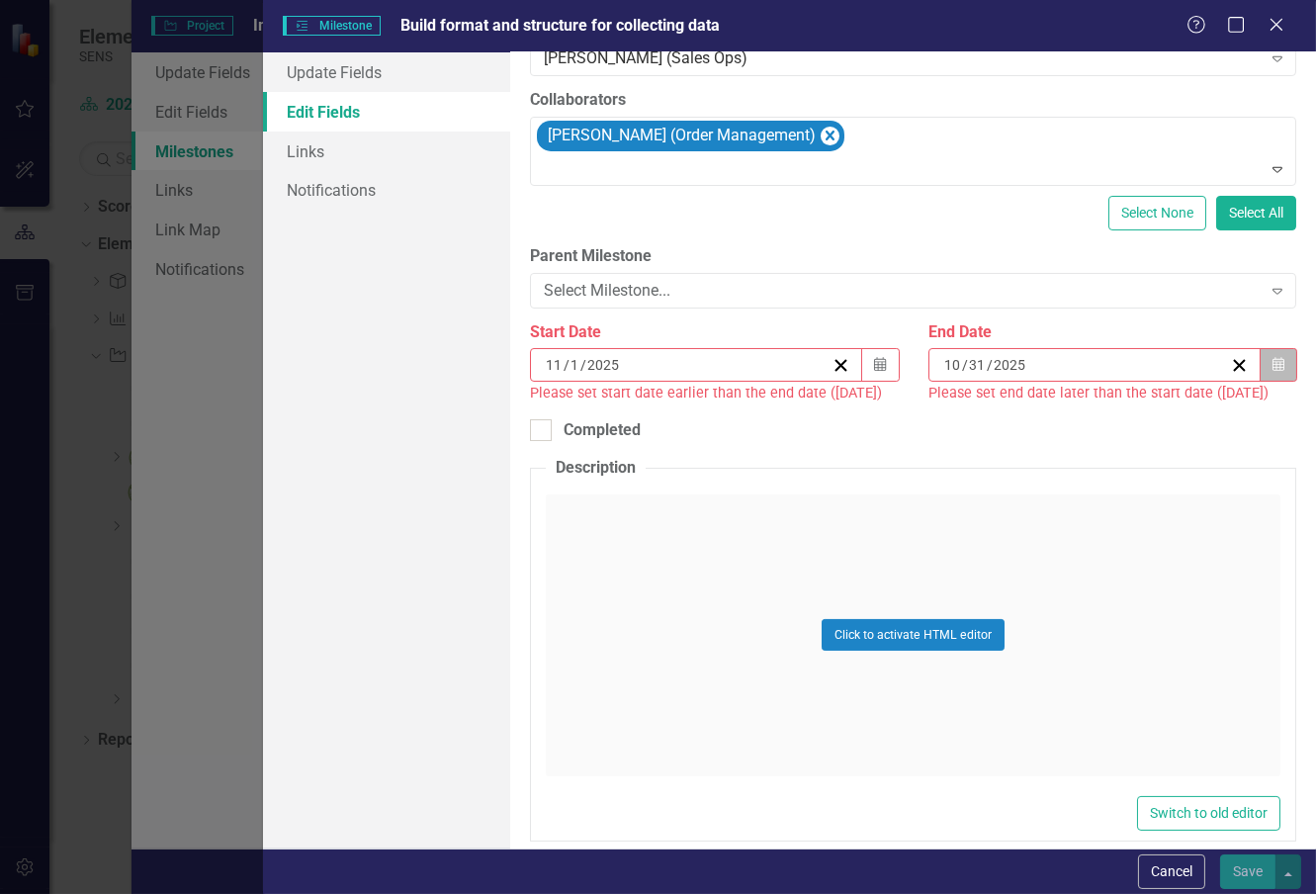
click at [1272, 369] on icon "Calendar" at bounding box center [1278, 365] width 12 height 14
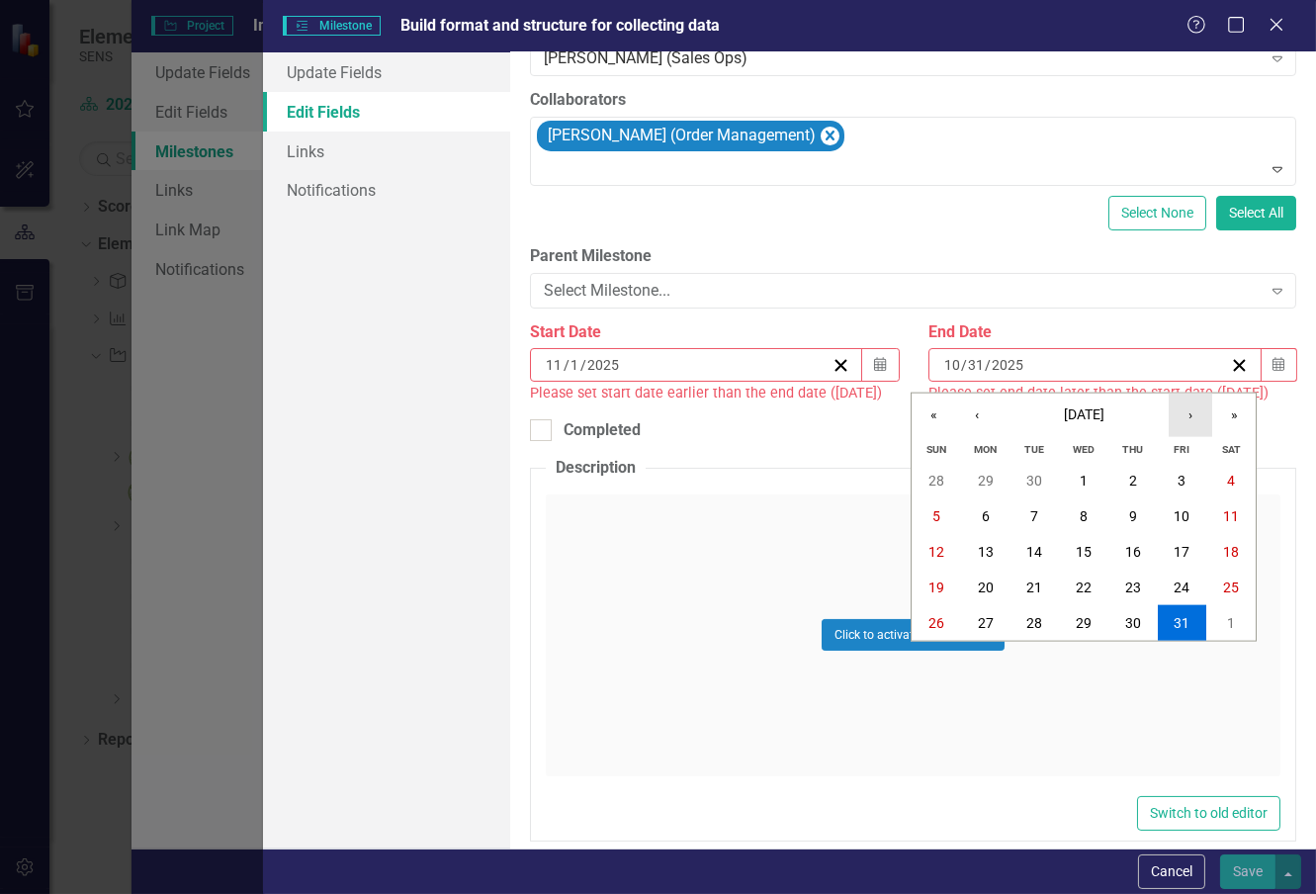
click at [1199, 403] on button "›" at bounding box center [1190, 414] width 43 height 43
click at [1183, 415] on button "›" at bounding box center [1190, 414] width 43 height 43
click at [1087, 620] on abbr "31" at bounding box center [1084, 623] width 16 height 16
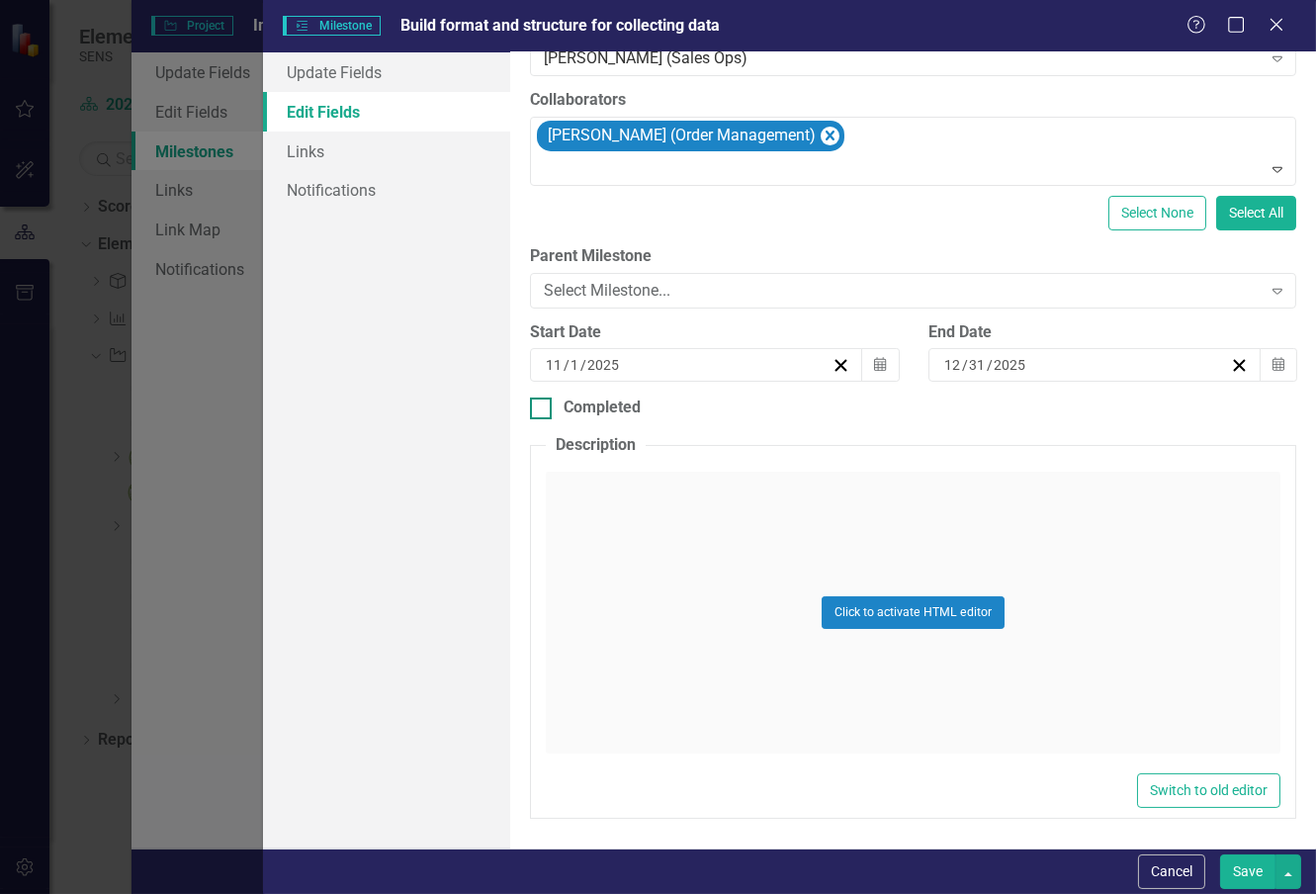
click at [926, 416] on div "Completed" at bounding box center [913, 407] width 766 height 23
click at [543, 410] on input "Completed" at bounding box center [536, 403] width 13 height 13
checkbox input "true"
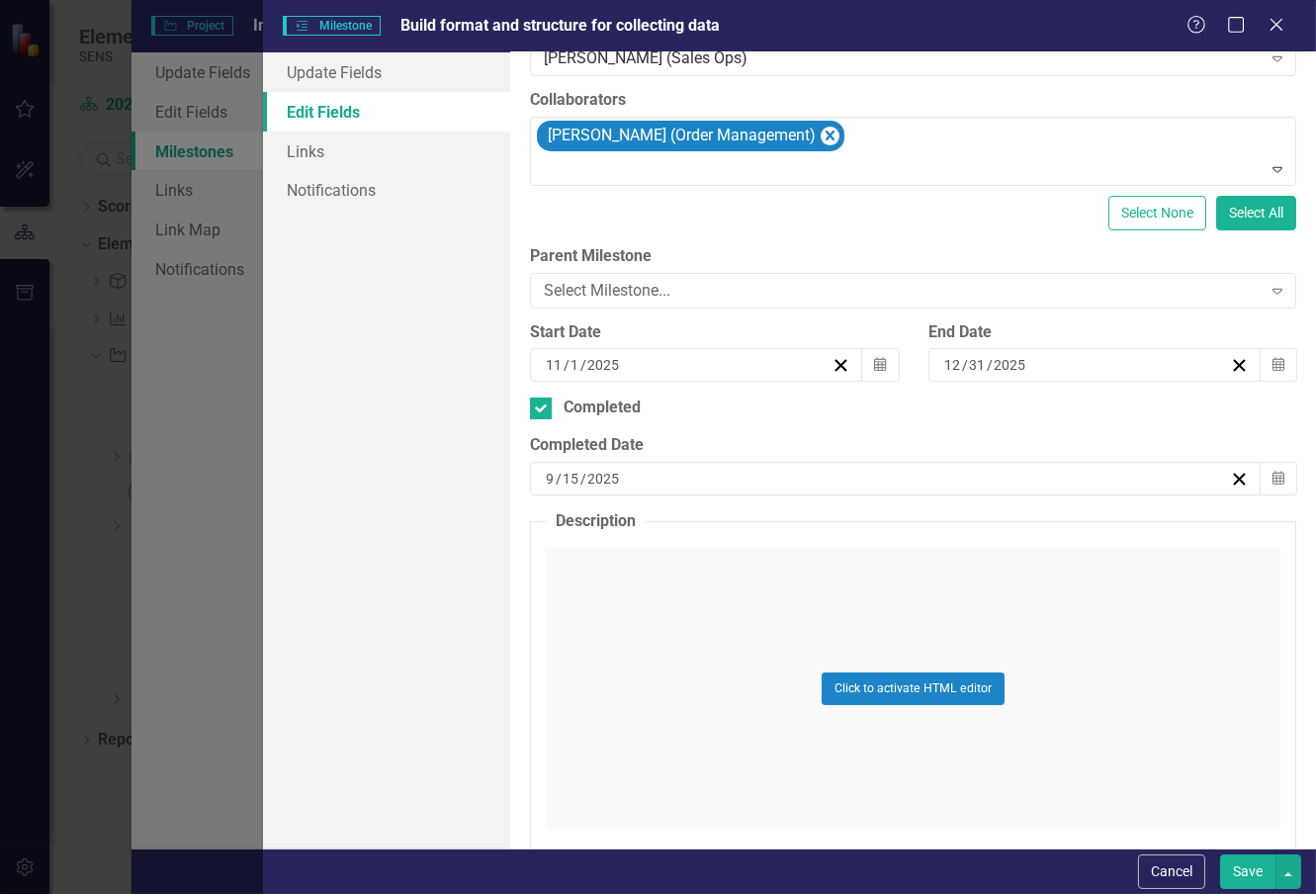
scroll to position [0, 0]
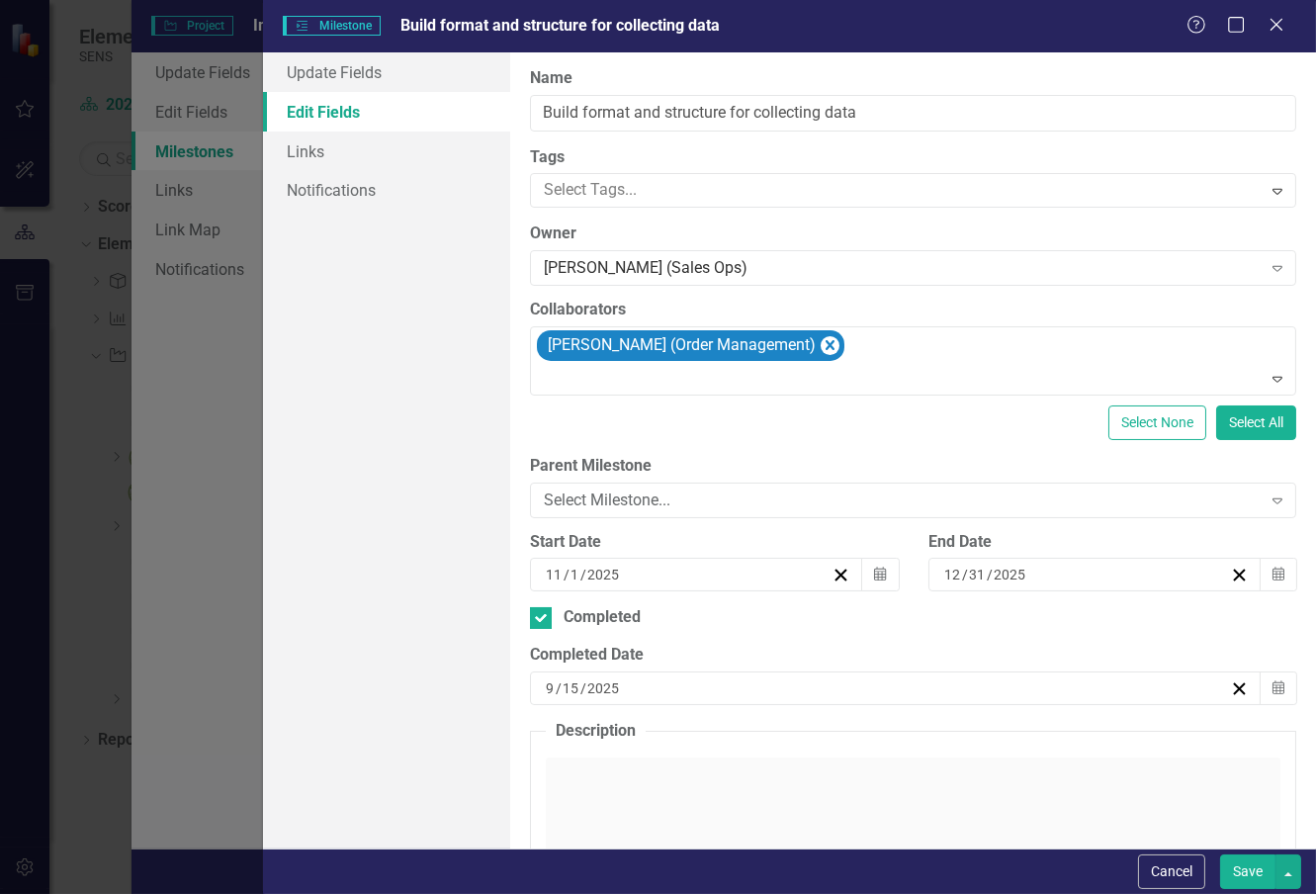
click at [1244, 861] on button "Save" at bounding box center [1247, 871] width 55 height 35
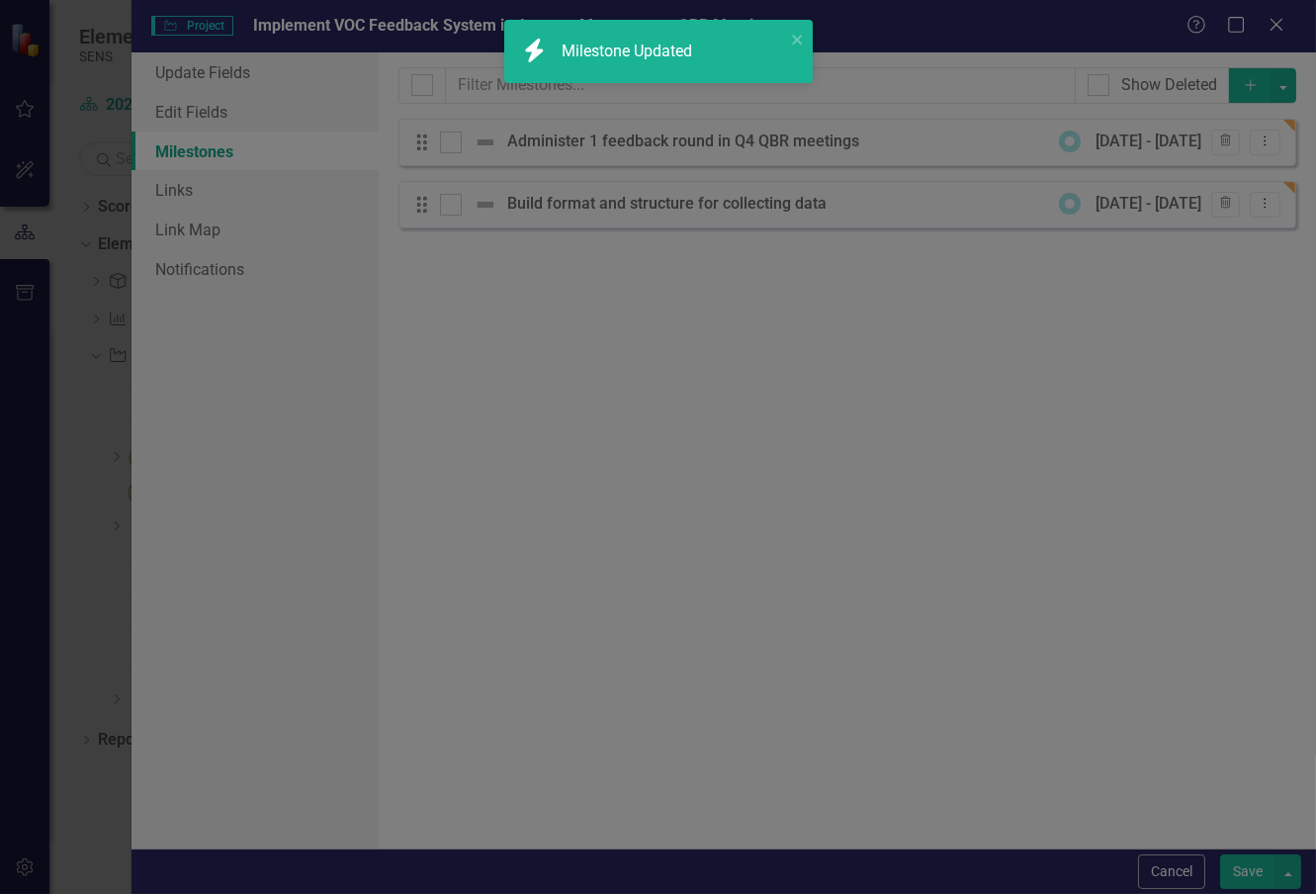
type input "9"
type input "15"
type input "2025"
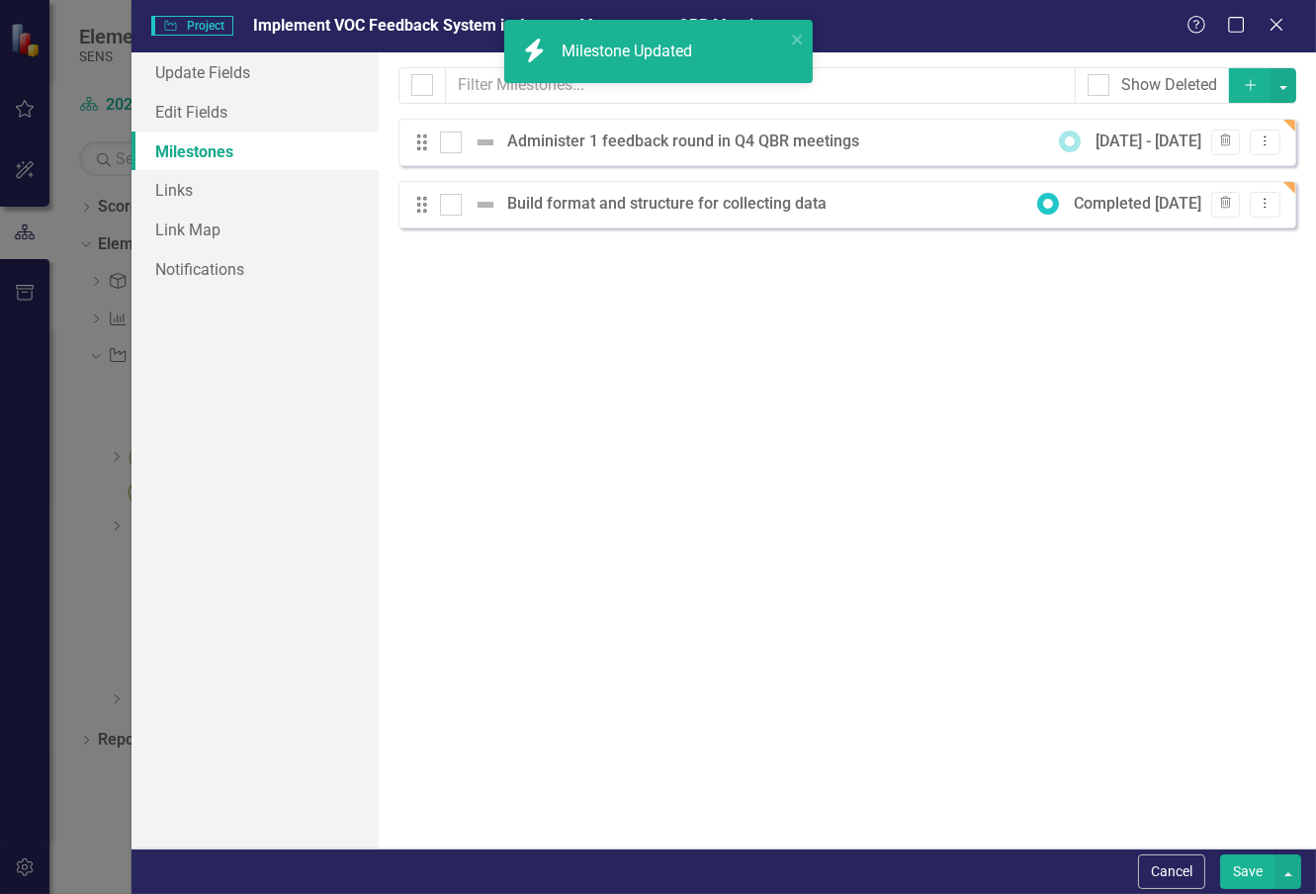
click at [762, 352] on div "Milestones allow you to break down your projects (or initiatives) into smaller …" at bounding box center [847, 450] width 937 height 796
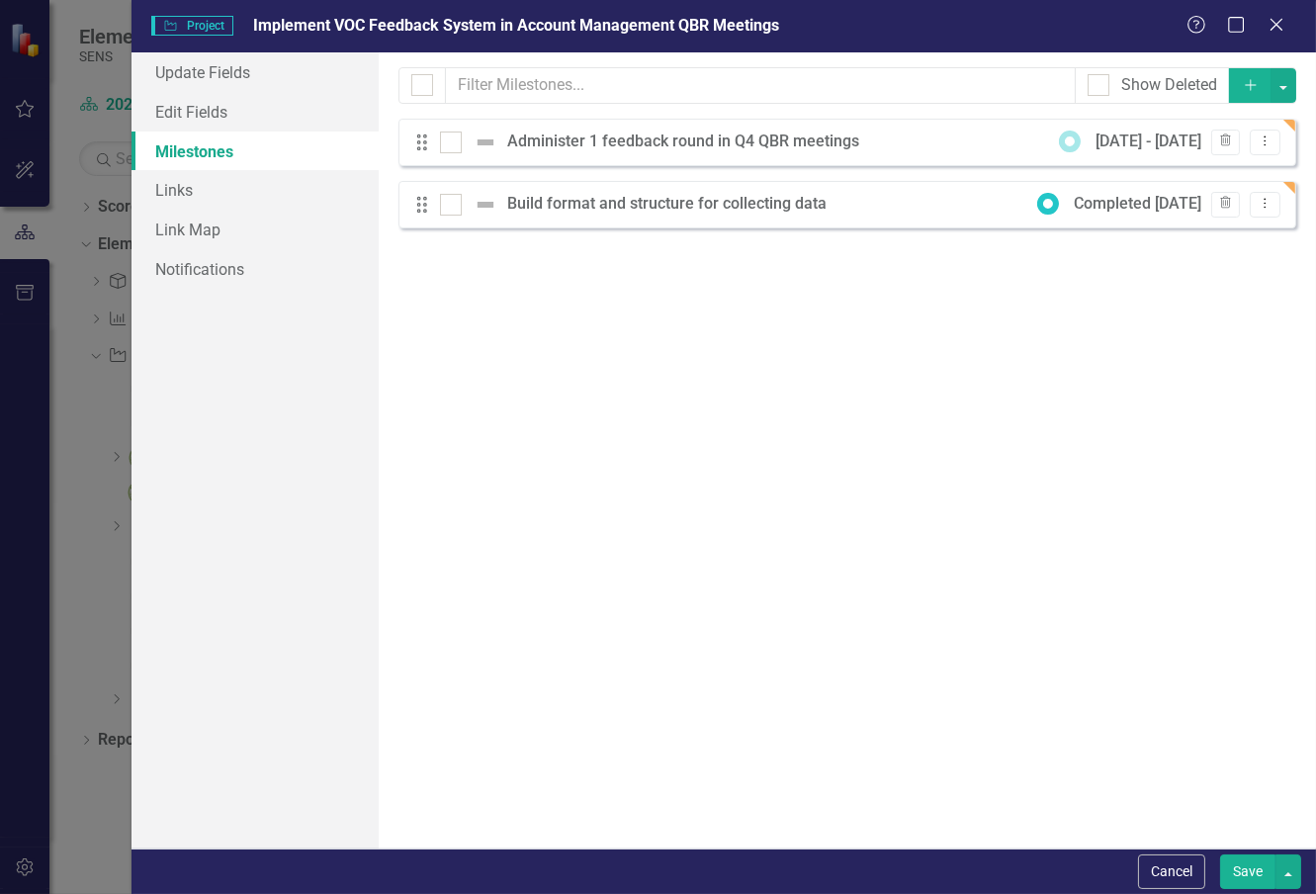
drag, startPoint x: 1034, startPoint y: 705, endPoint x: 1078, endPoint y: 734, distance: 52.1
click at [1034, 705] on div "Milestones allow you to break down your projects (or initiatives) into smaller …" at bounding box center [847, 450] width 937 height 796
click at [1262, 205] on icon "Dropdown Menu" at bounding box center [1265, 203] width 17 height 13
click at [1167, 232] on link "Edit Edit Milestone" at bounding box center [1186, 237] width 186 height 37
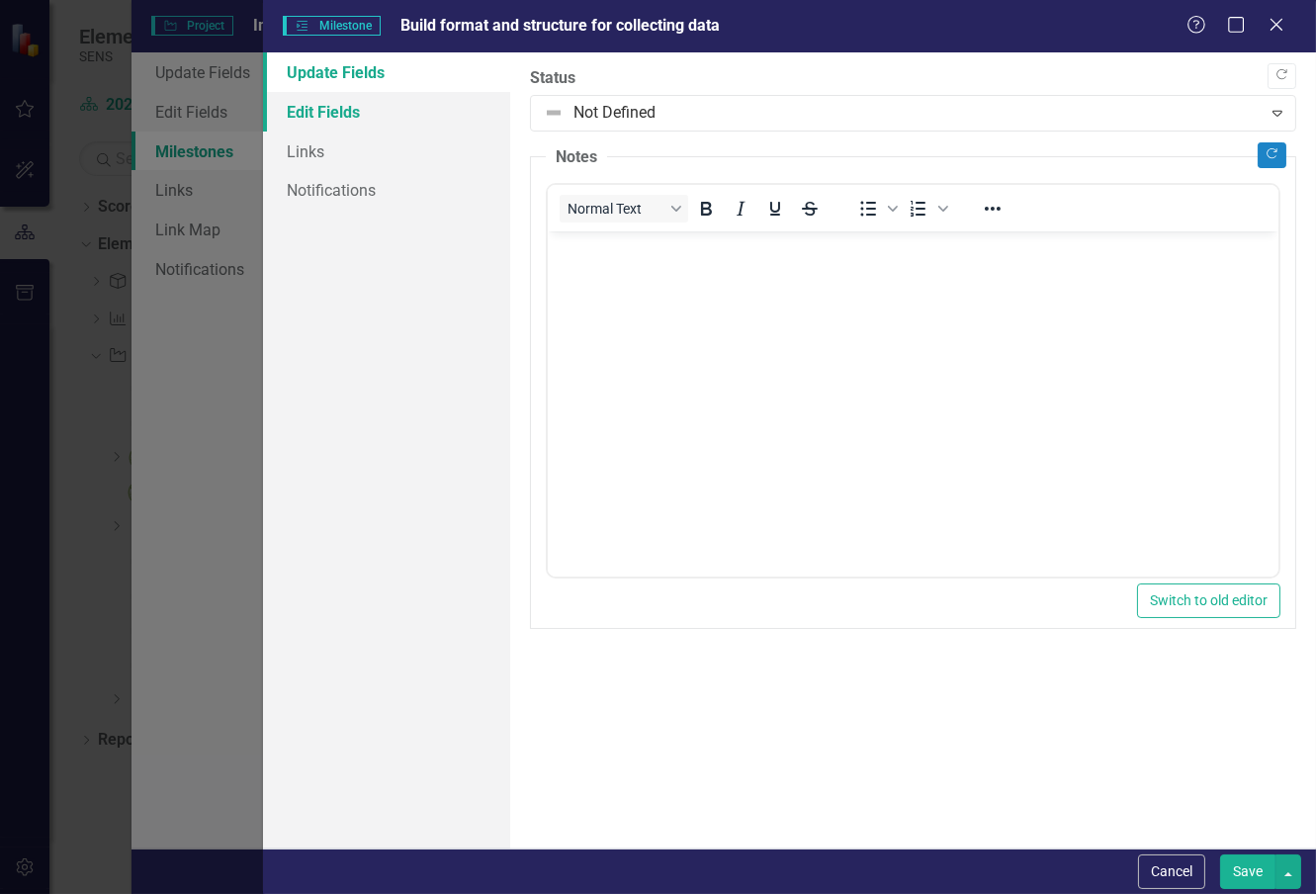
click at [362, 102] on link "Edit Fields" at bounding box center [386, 112] width 247 height 40
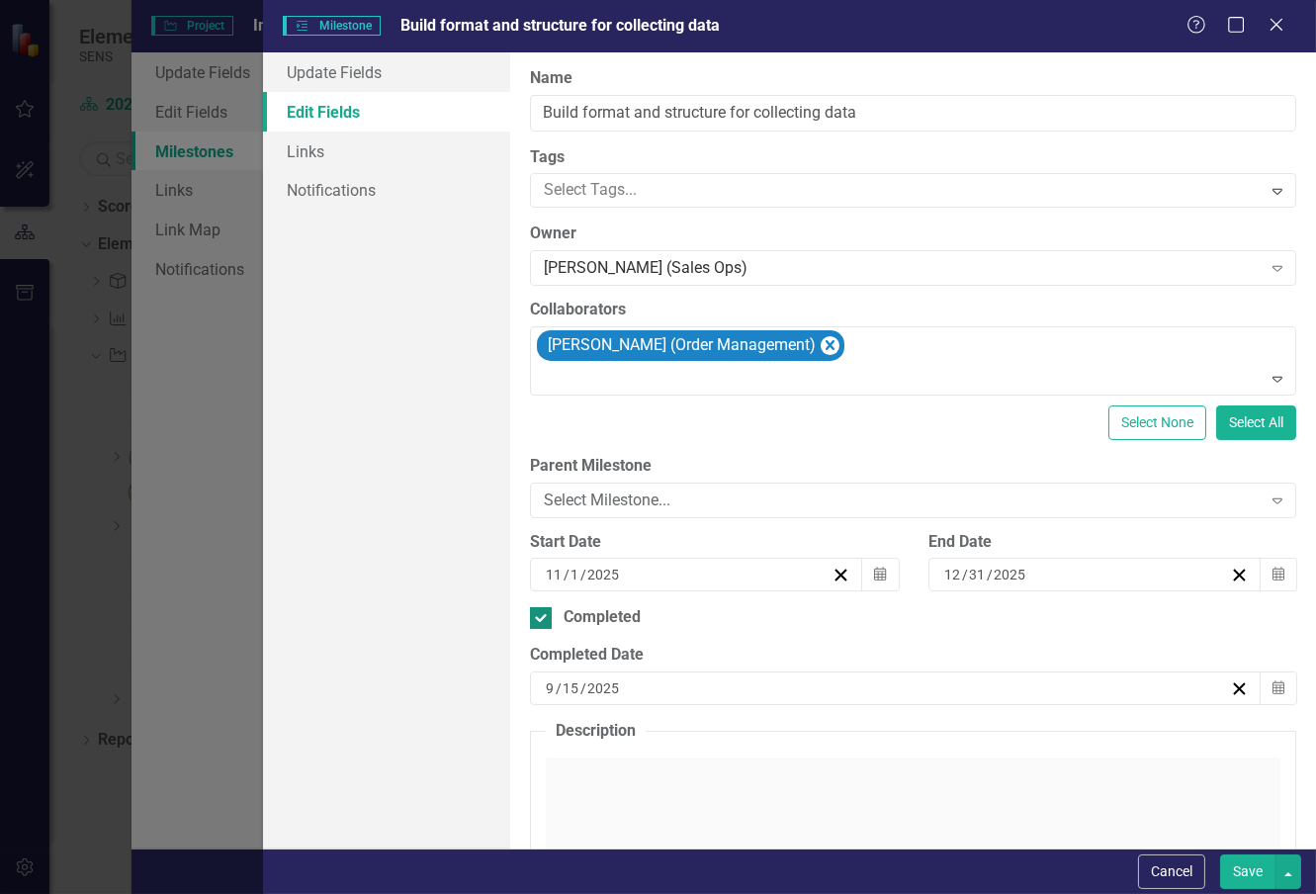
click at [544, 613] on div at bounding box center [541, 618] width 22 height 22
click at [543, 613] on input "Completed" at bounding box center [536, 613] width 13 height 13
checkbox input "false"
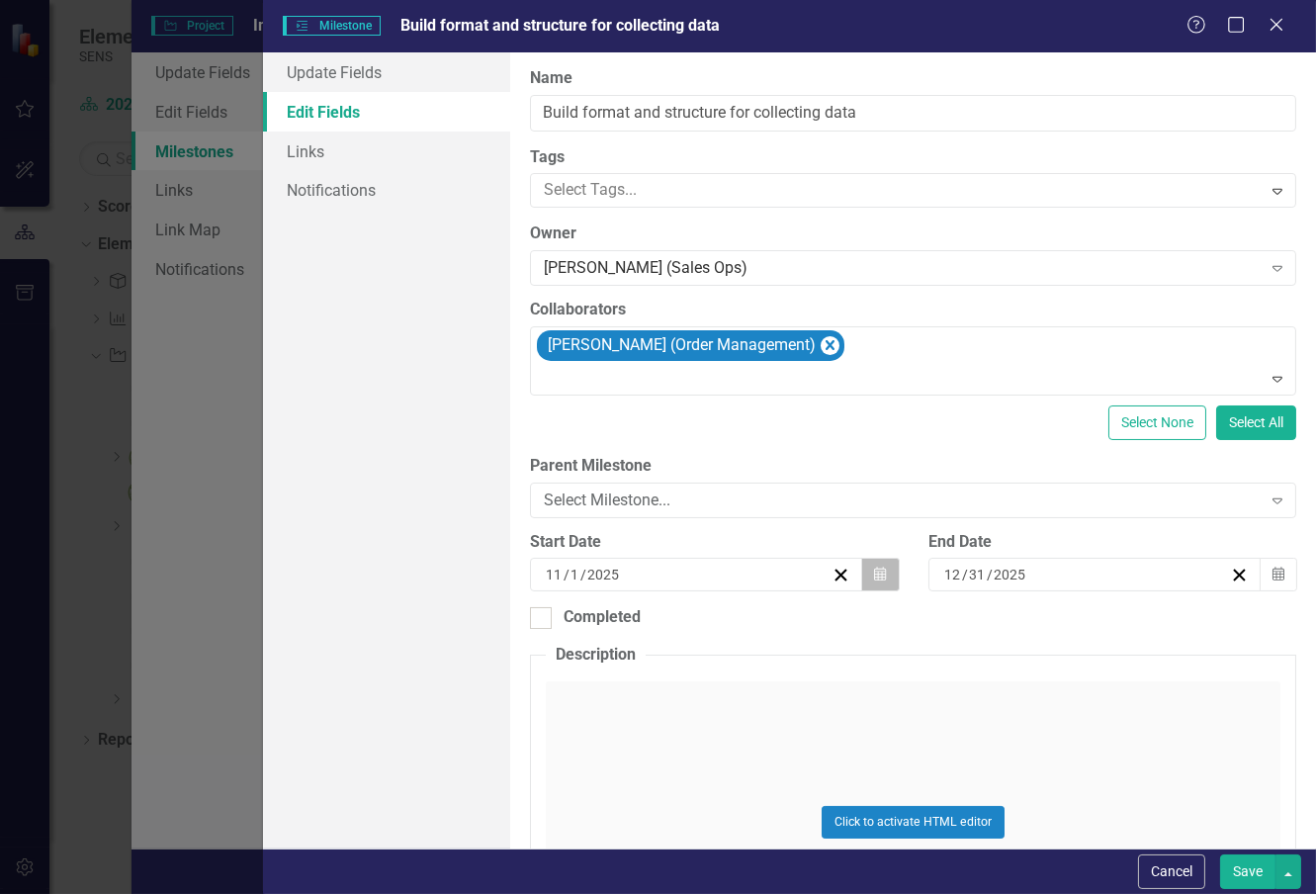
click at [876, 575] on icon "button" at bounding box center [880, 574] width 12 height 14
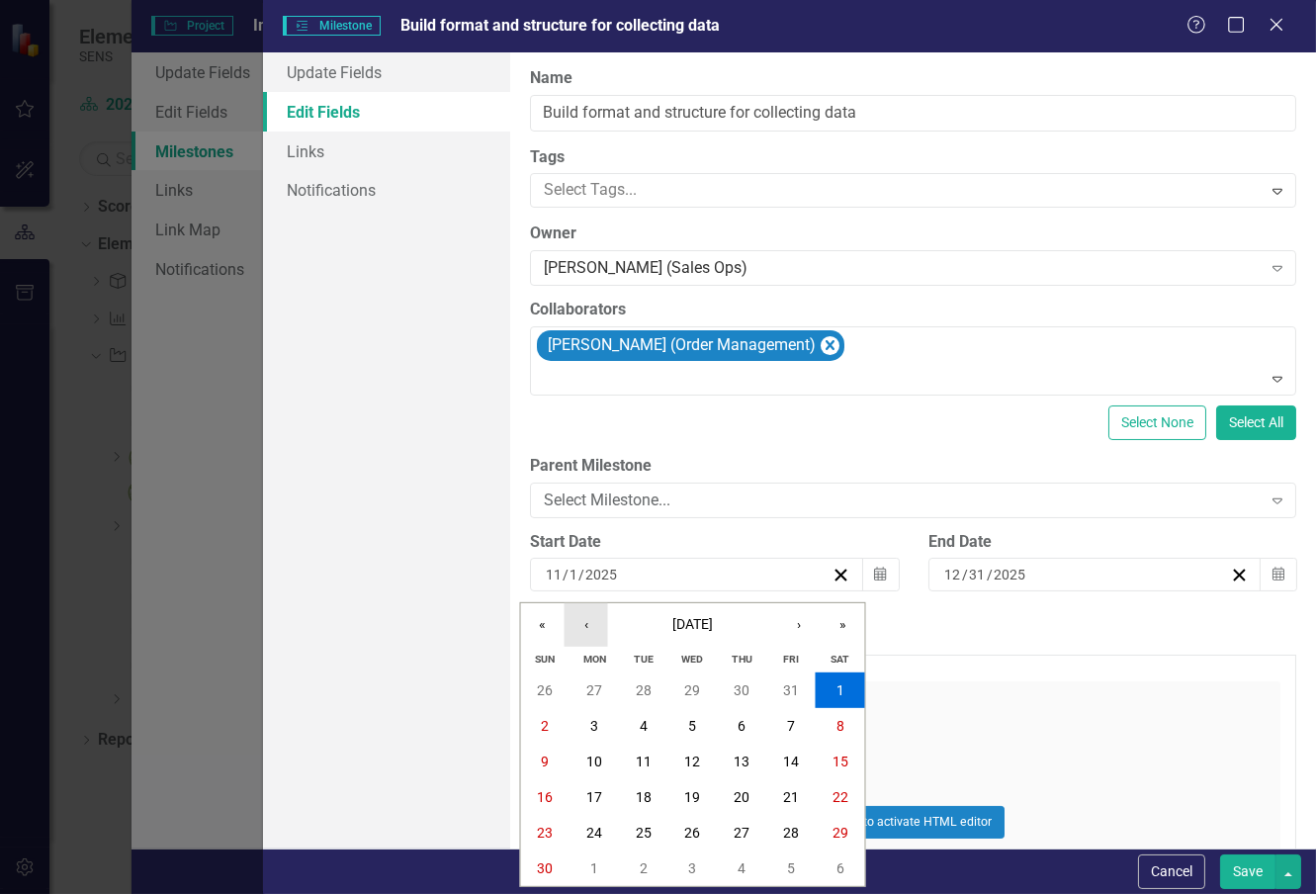
click at [590, 619] on button "‹" at bounding box center [586, 624] width 43 height 43
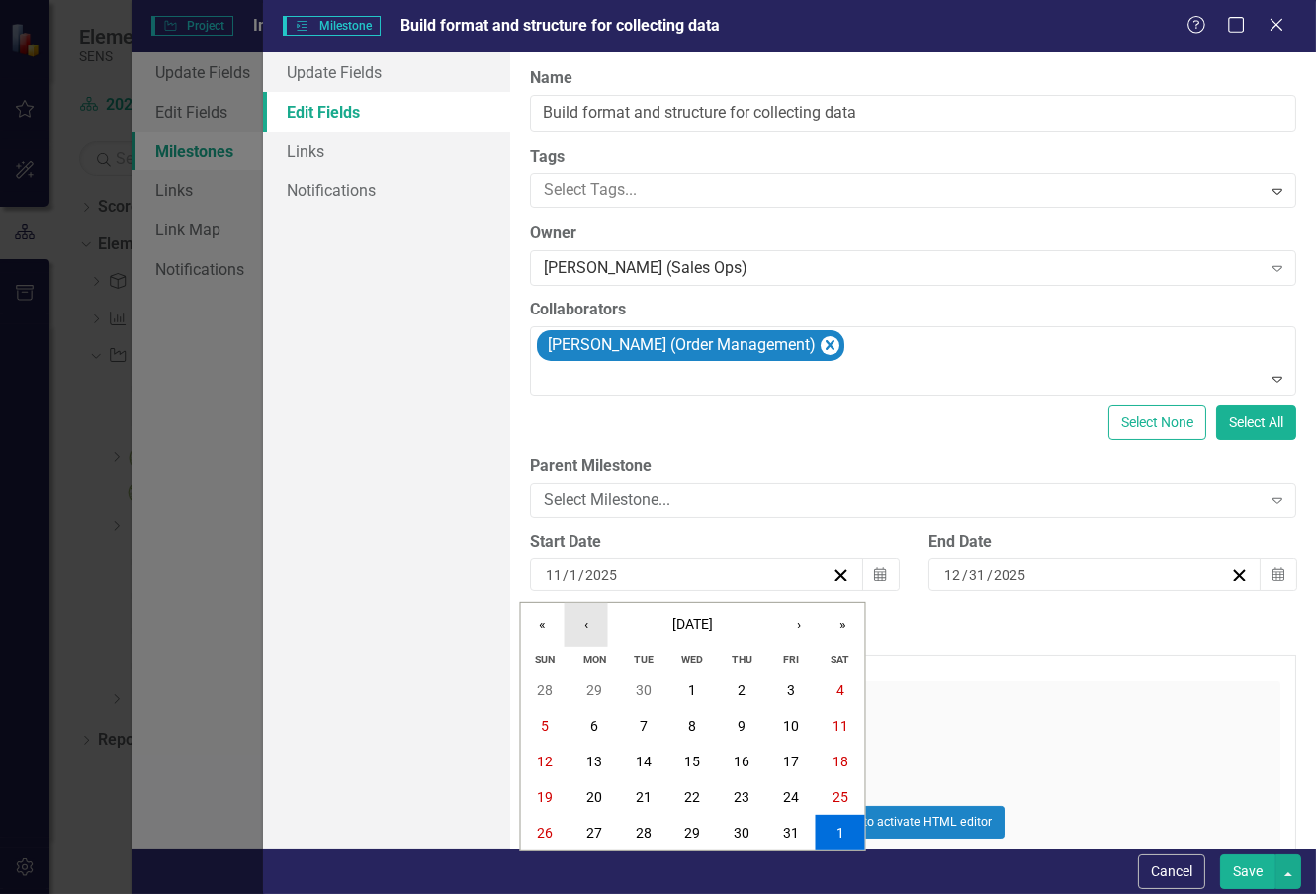
click at [590, 619] on button "‹" at bounding box center [586, 624] width 43 height 43
click at [595, 762] on abbr "15" at bounding box center [594, 761] width 16 height 16
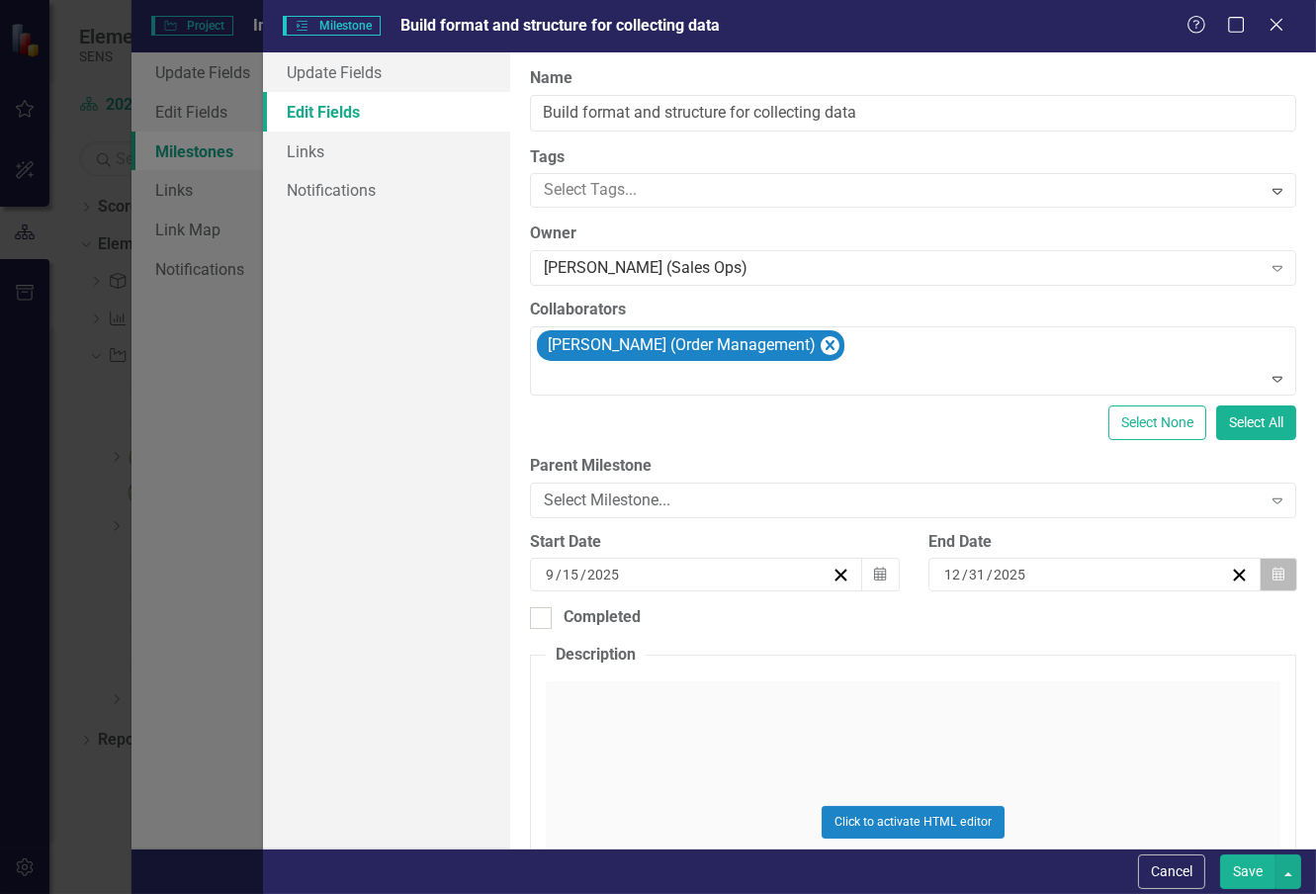
click at [1272, 577] on icon "Calendar" at bounding box center [1278, 574] width 12 height 14
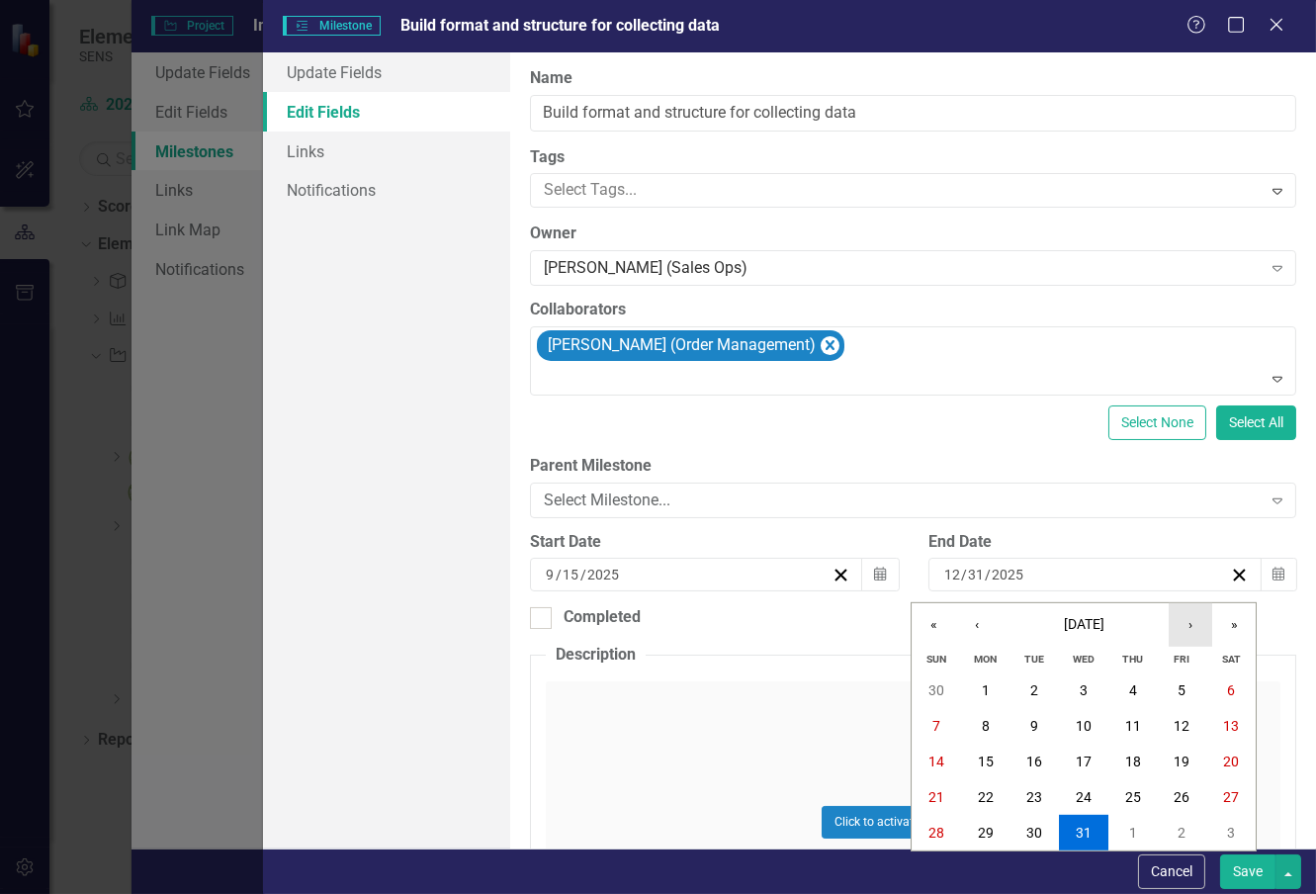
click at [1197, 624] on button "›" at bounding box center [1190, 624] width 43 height 43
click at [971, 623] on button "‹" at bounding box center [976, 624] width 43 height 43
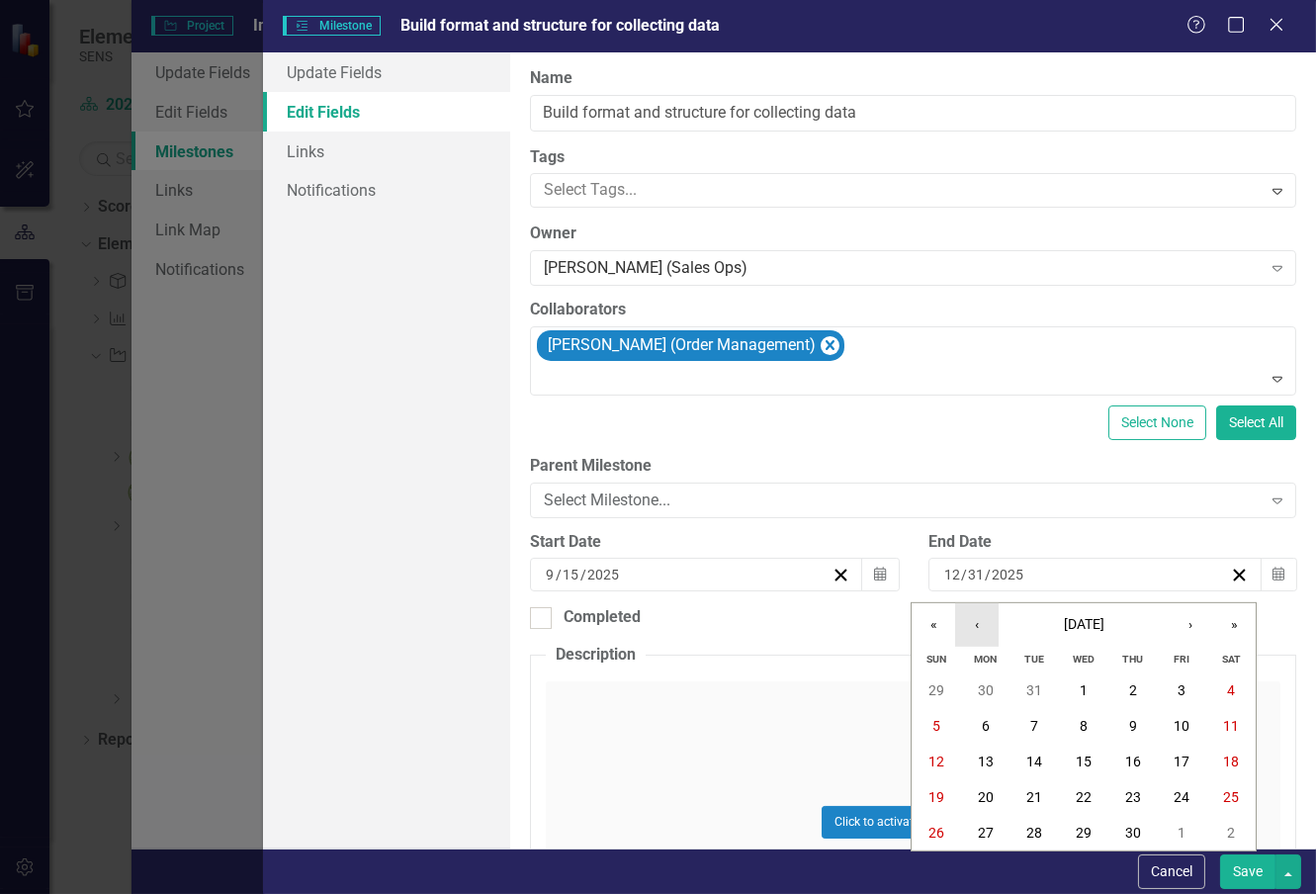
click at [971, 623] on button "‹" at bounding box center [976, 624] width 43 height 43
click at [972, 623] on button "‹" at bounding box center [976, 624] width 43 height 43
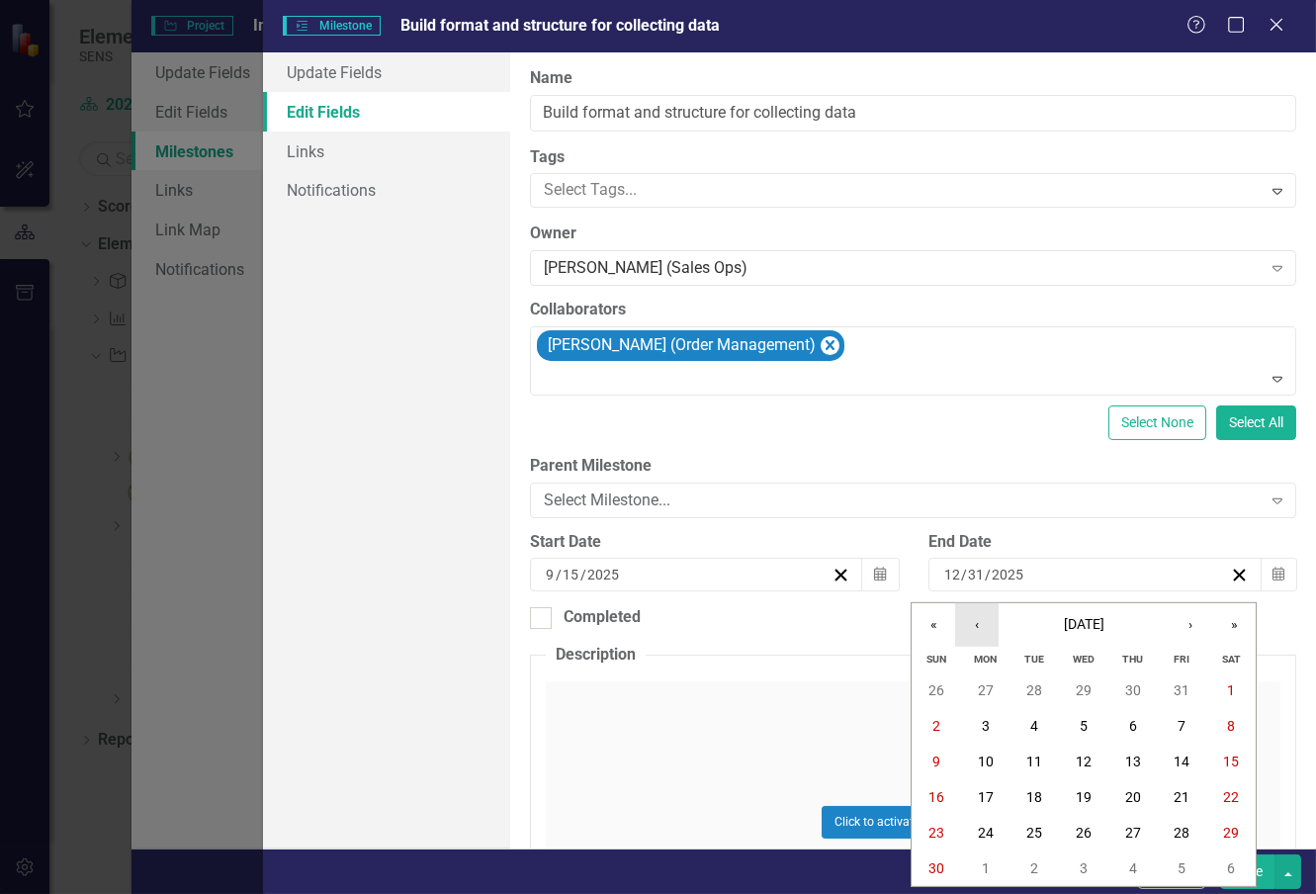
click at [972, 623] on button "‹" at bounding box center [976, 624] width 43 height 43
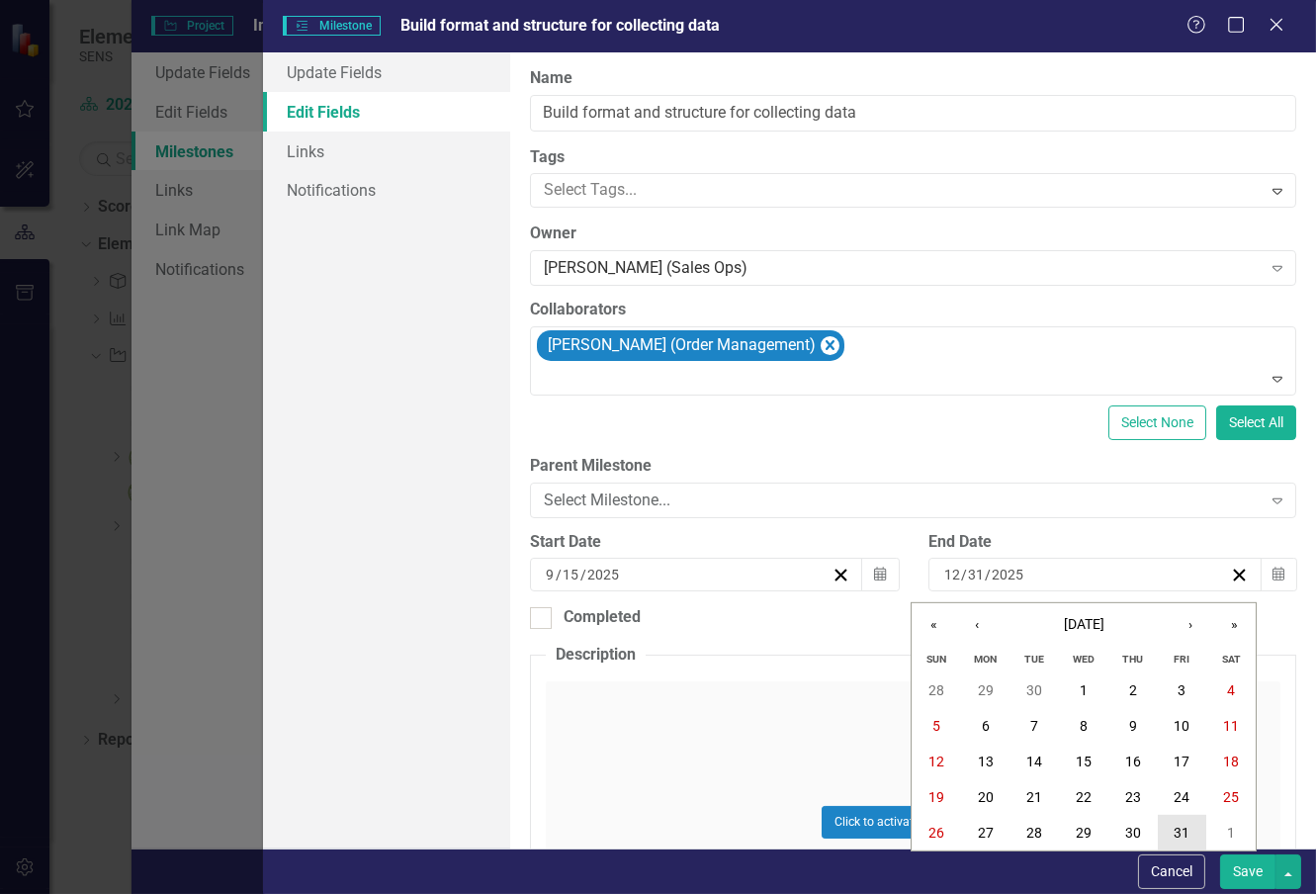
click at [1187, 832] on abbr "31" at bounding box center [1182, 833] width 16 height 16
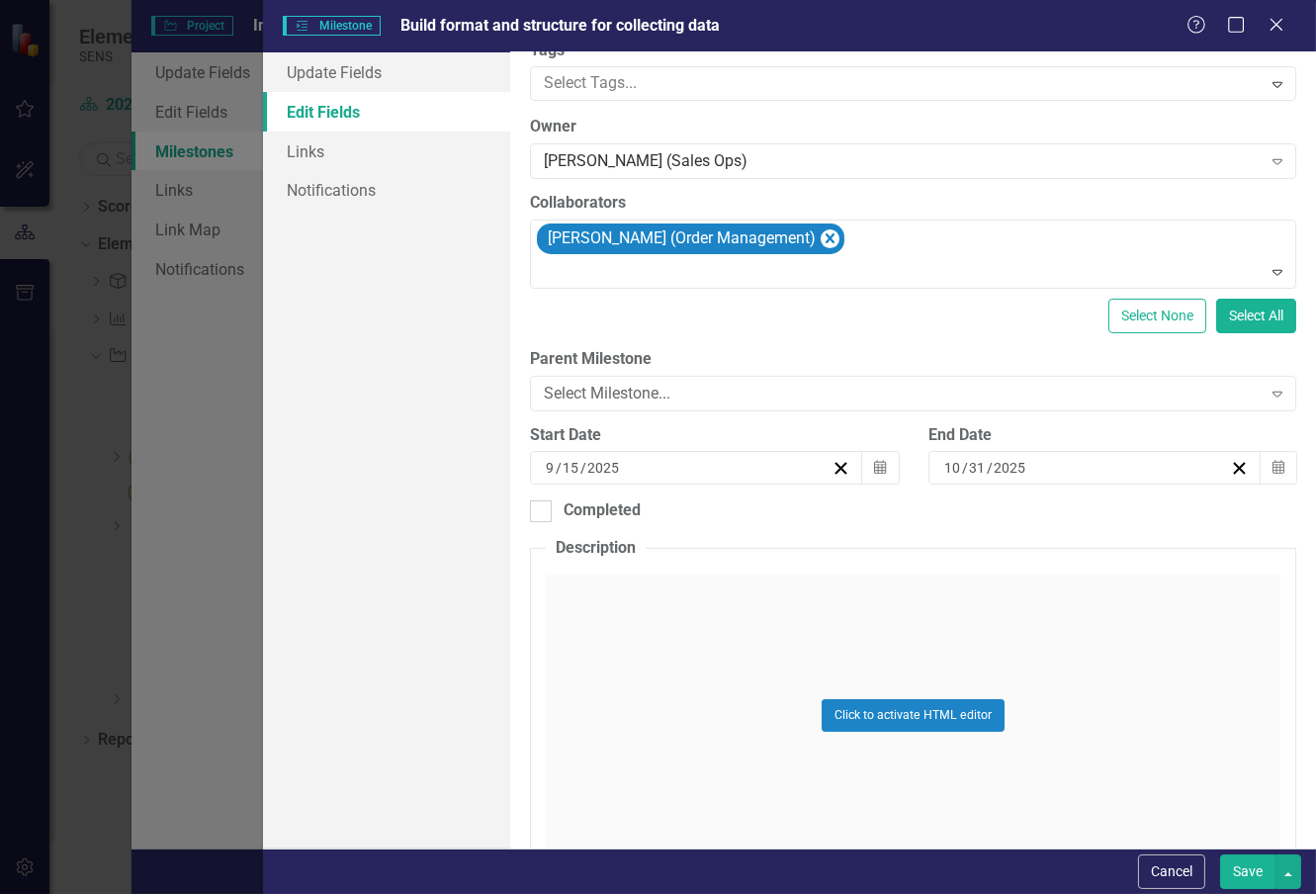
scroll to position [210, 0]
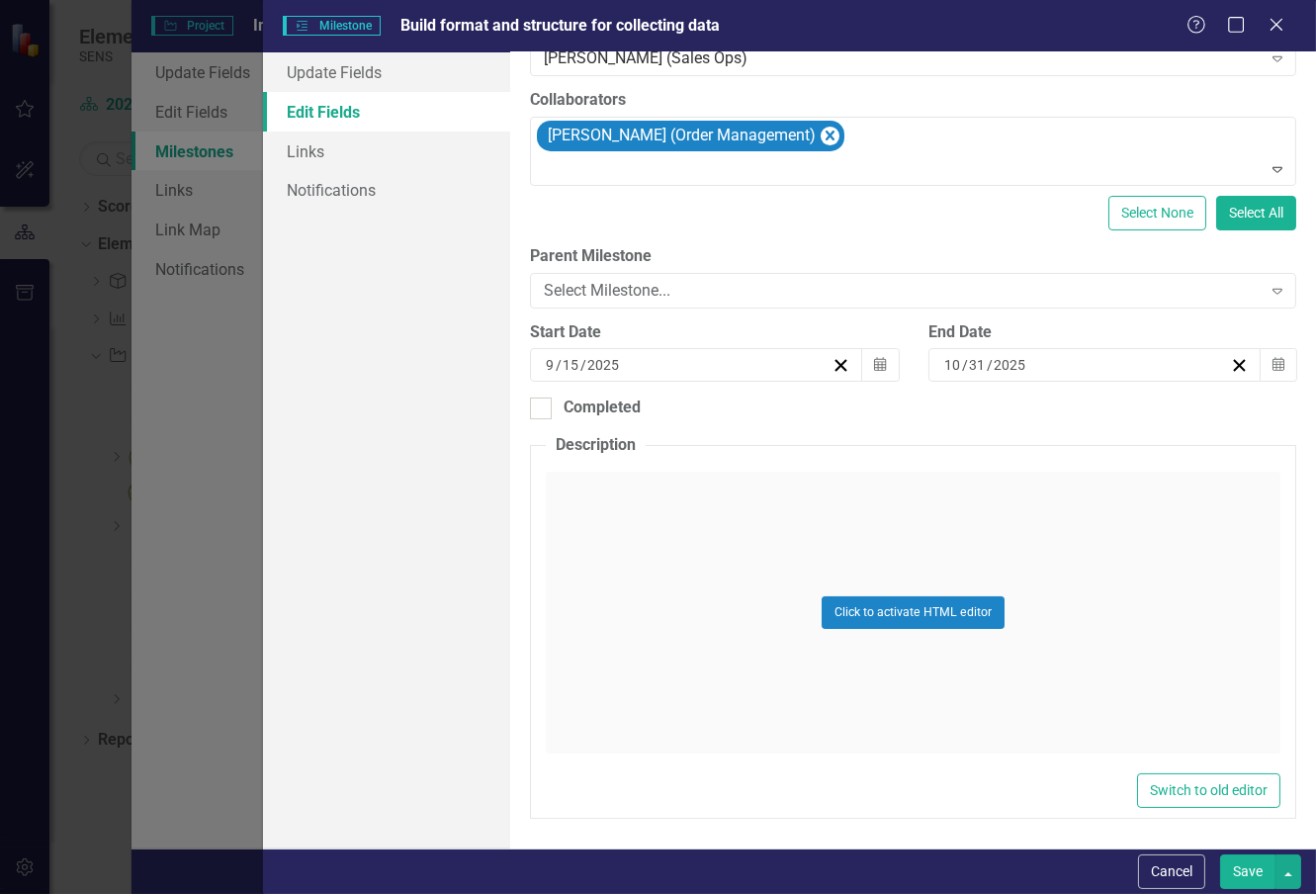
click at [1250, 870] on button "Save" at bounding box center [1247, 871] width 55 height 35
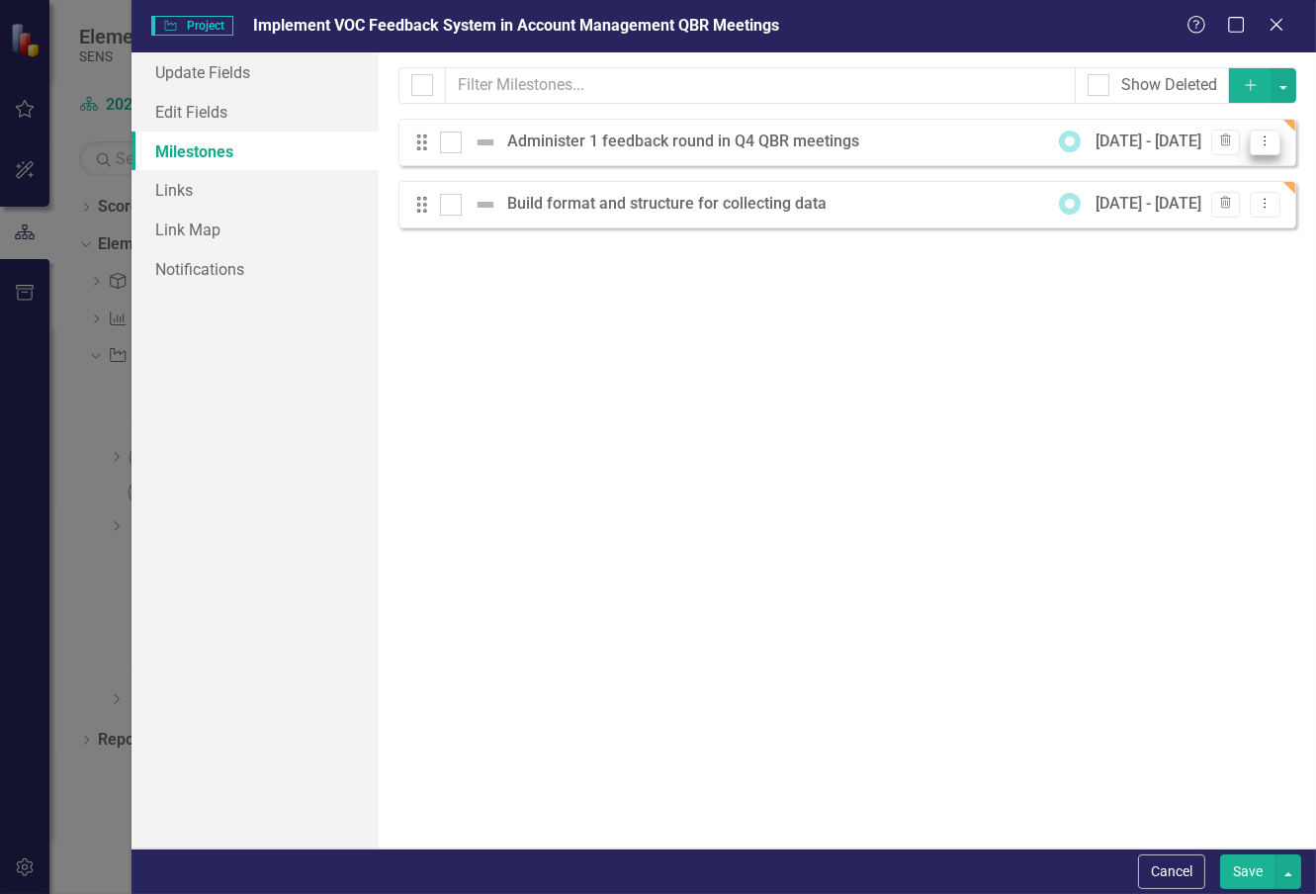
click at [1267, 141] on icon "Dropdown Menu" at bounding box center [1265, 140] width 17 height 13
click at [1201, 172] on link "Edit Edit Milestone" at bounding box center [1186, 175] width 186 height 37
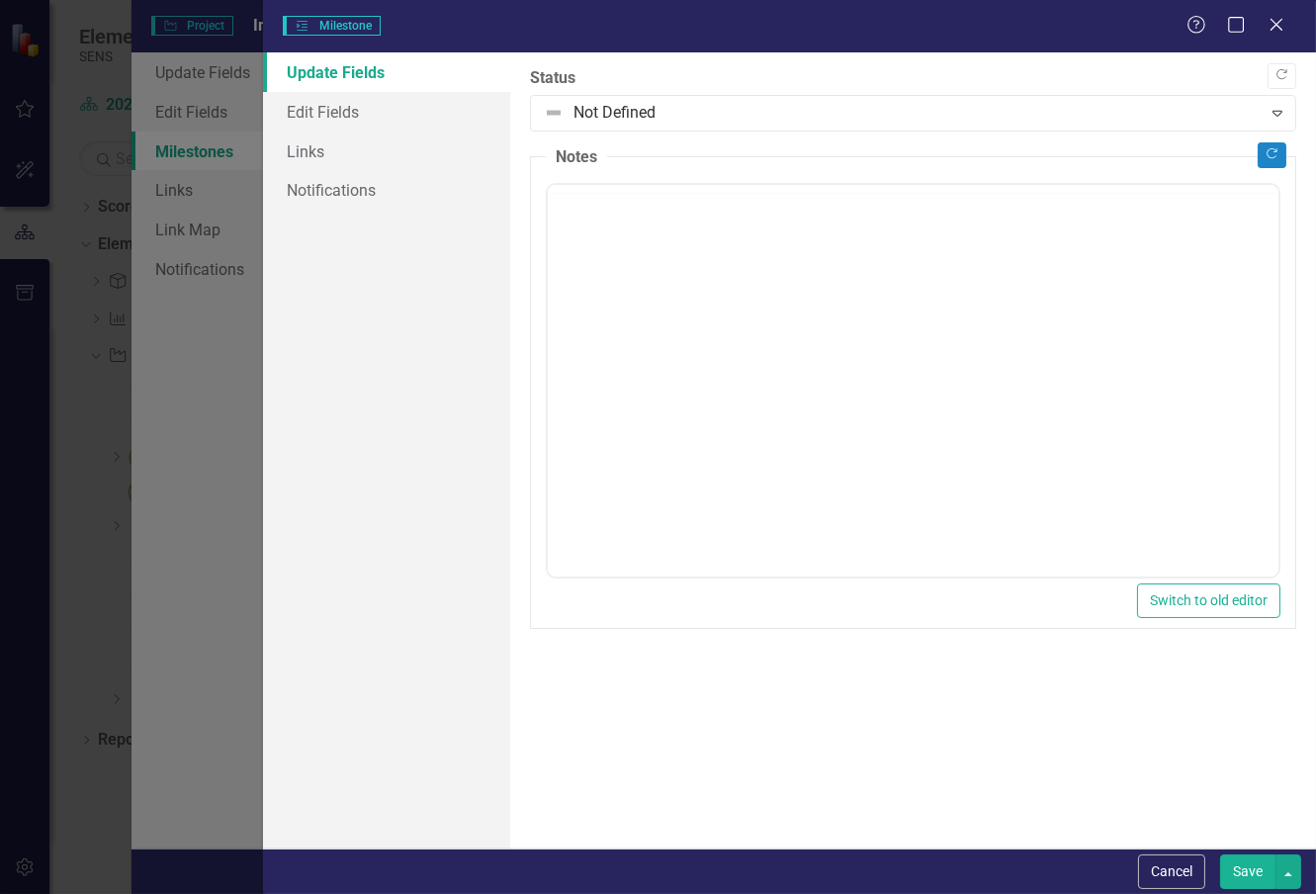
scroll to position [0, 0]
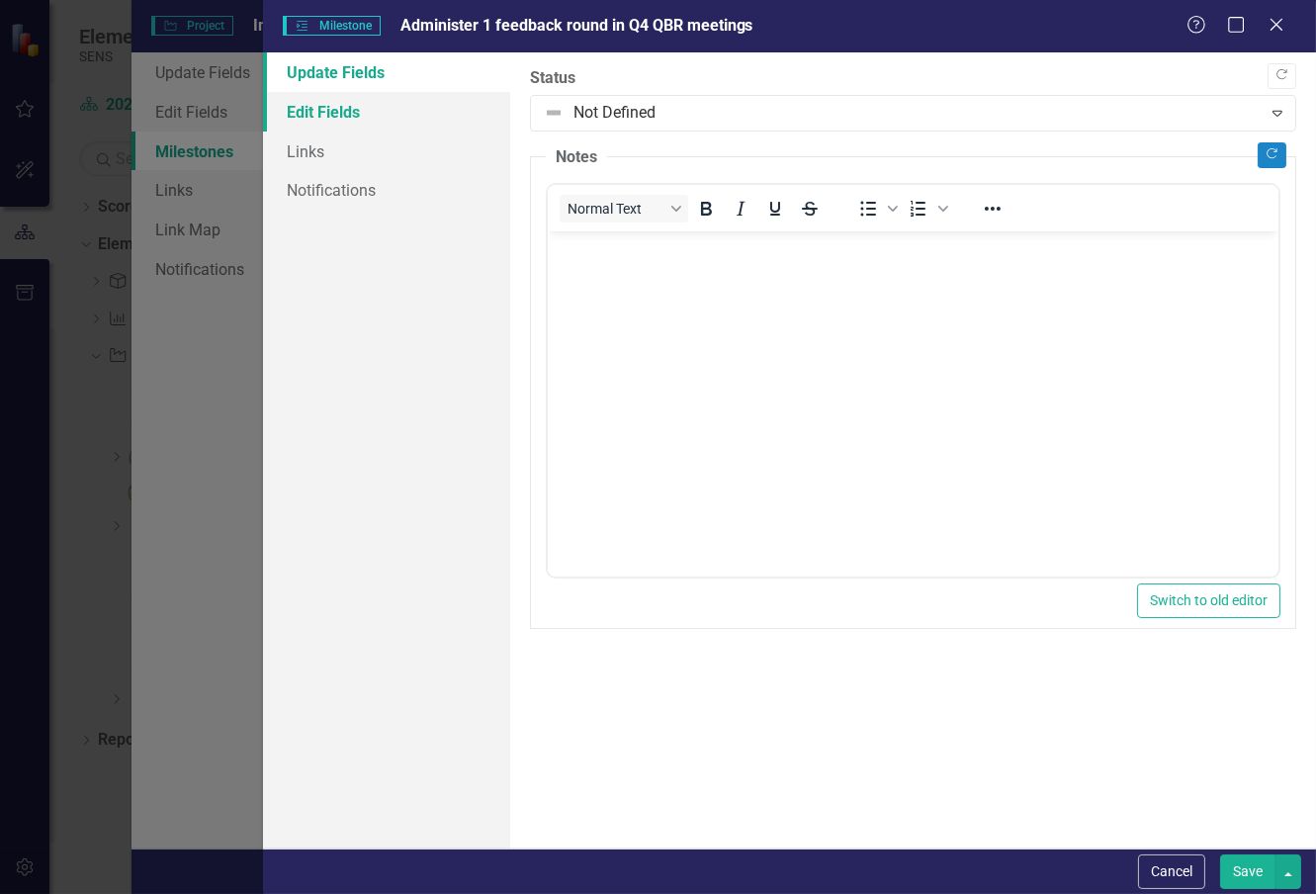
click at [326, 112] on link "Edit Fields" at bounding box center [386, 112] width 247 height 40
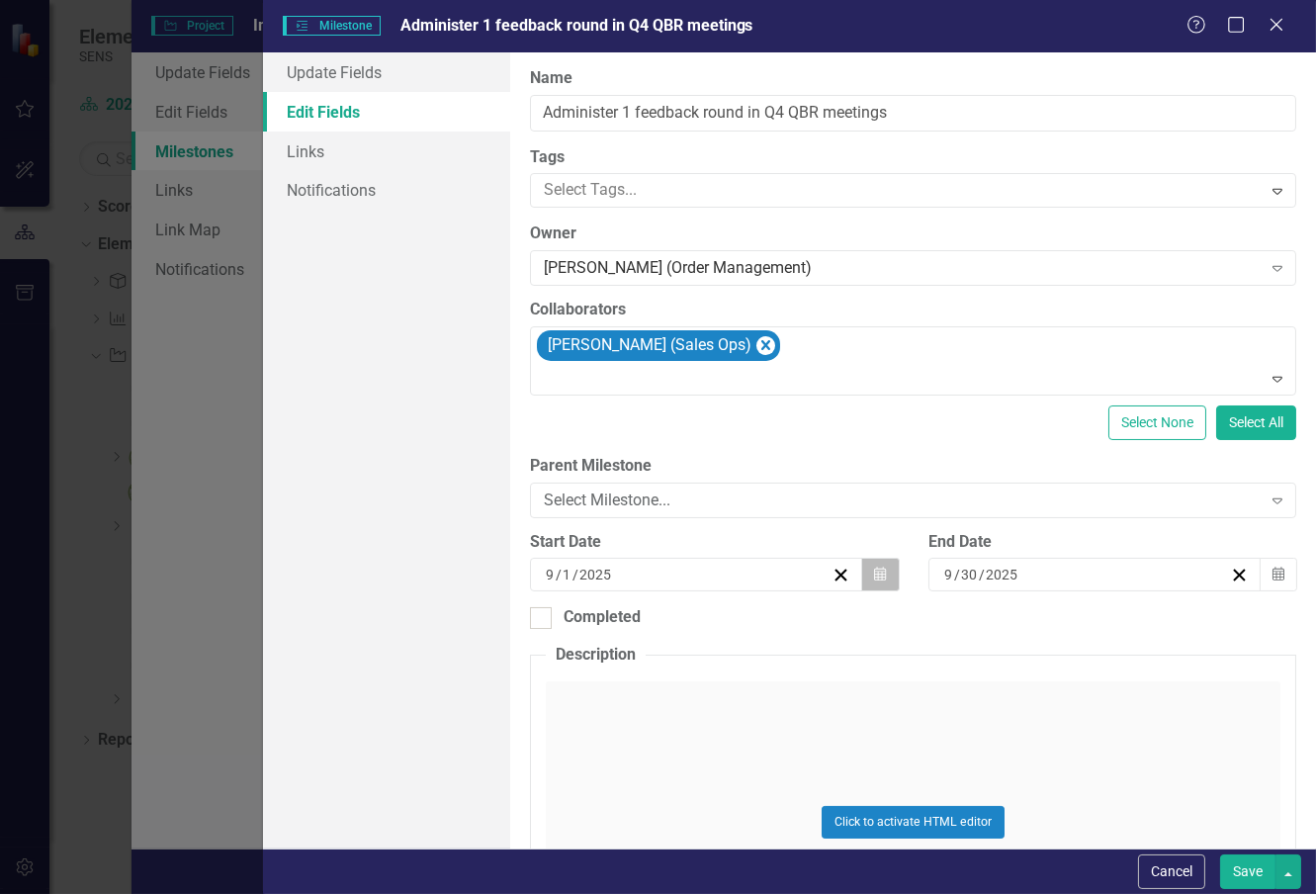
click at [874, 573] on icon "Calendar" at bounding box center [880, 574] width 12 height 14
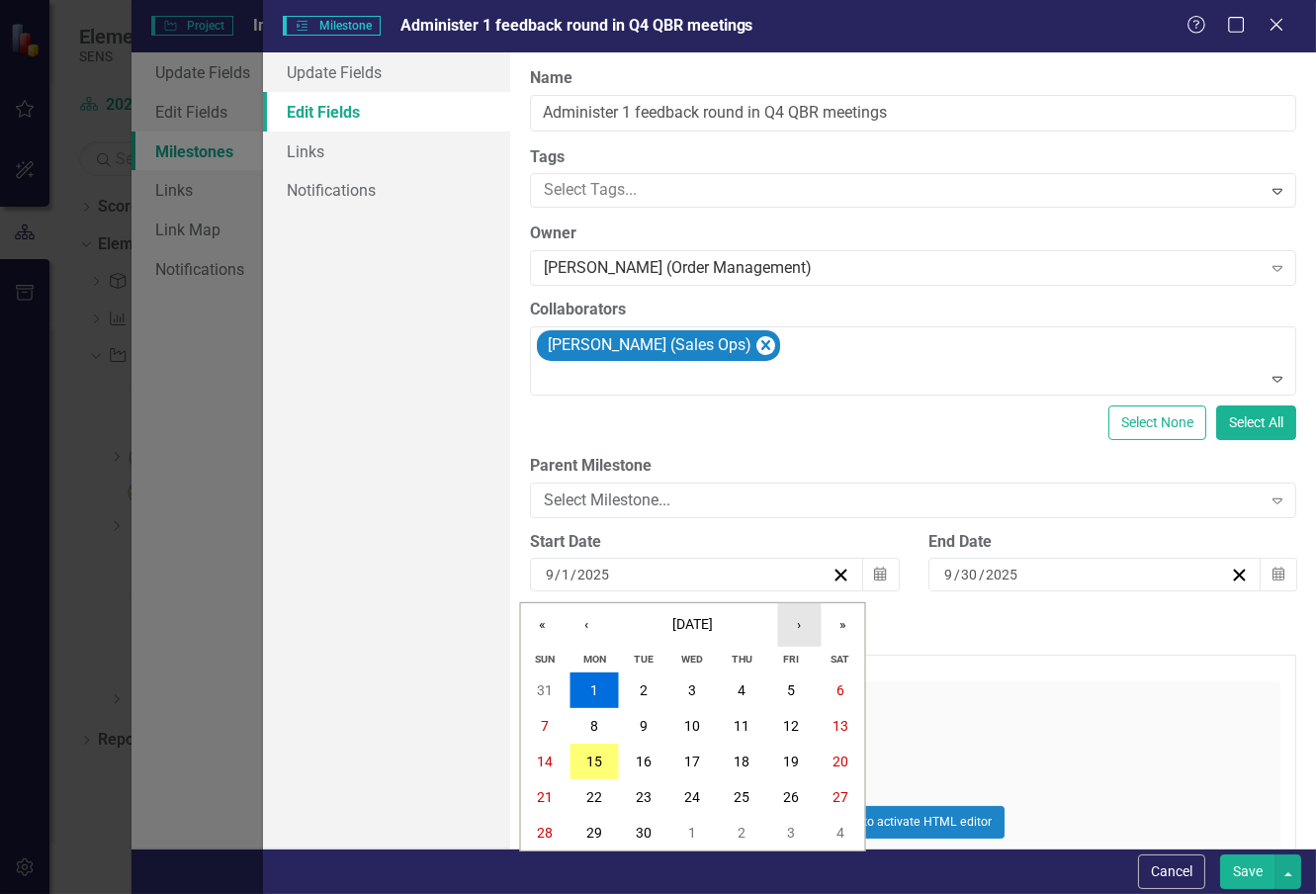
click at [797, 624] on button "›" at bounding box center [799, 624] width 43 height 43
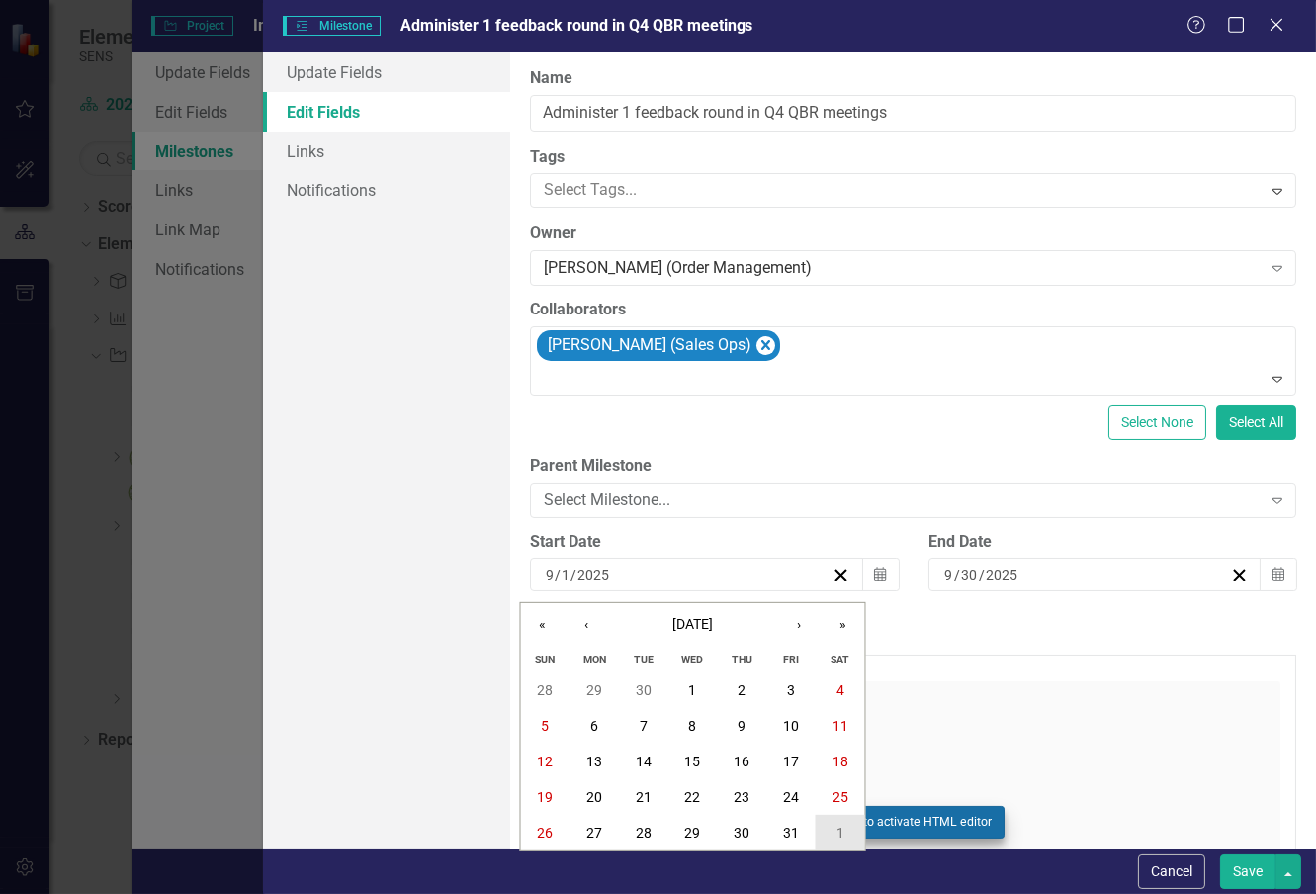
click at [842, 830] on abbr "1" at bounding box center [840, 833] width 8 height 16
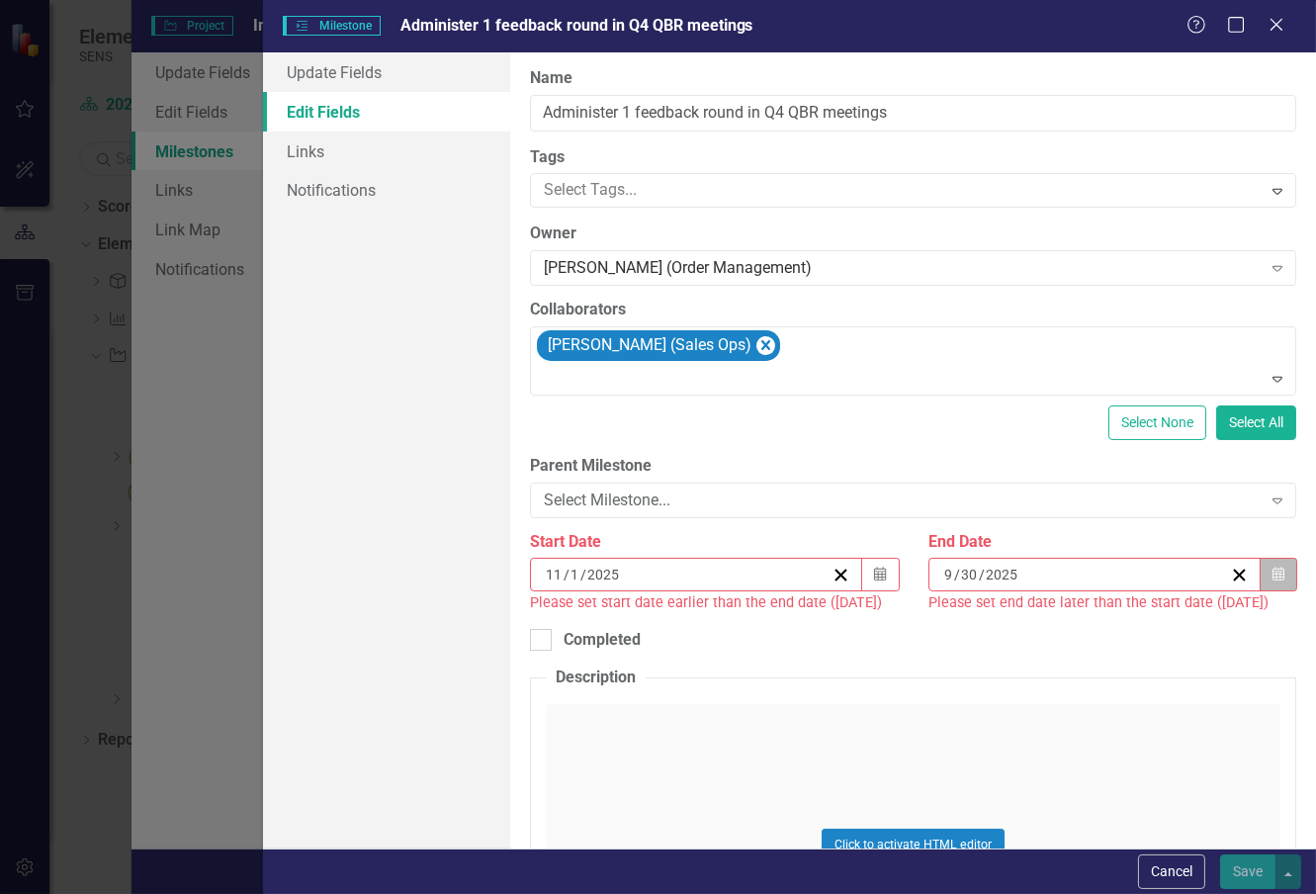
click at [1272, 579] on icon "button" at bounding box center [1278, 574] width 12 height 14
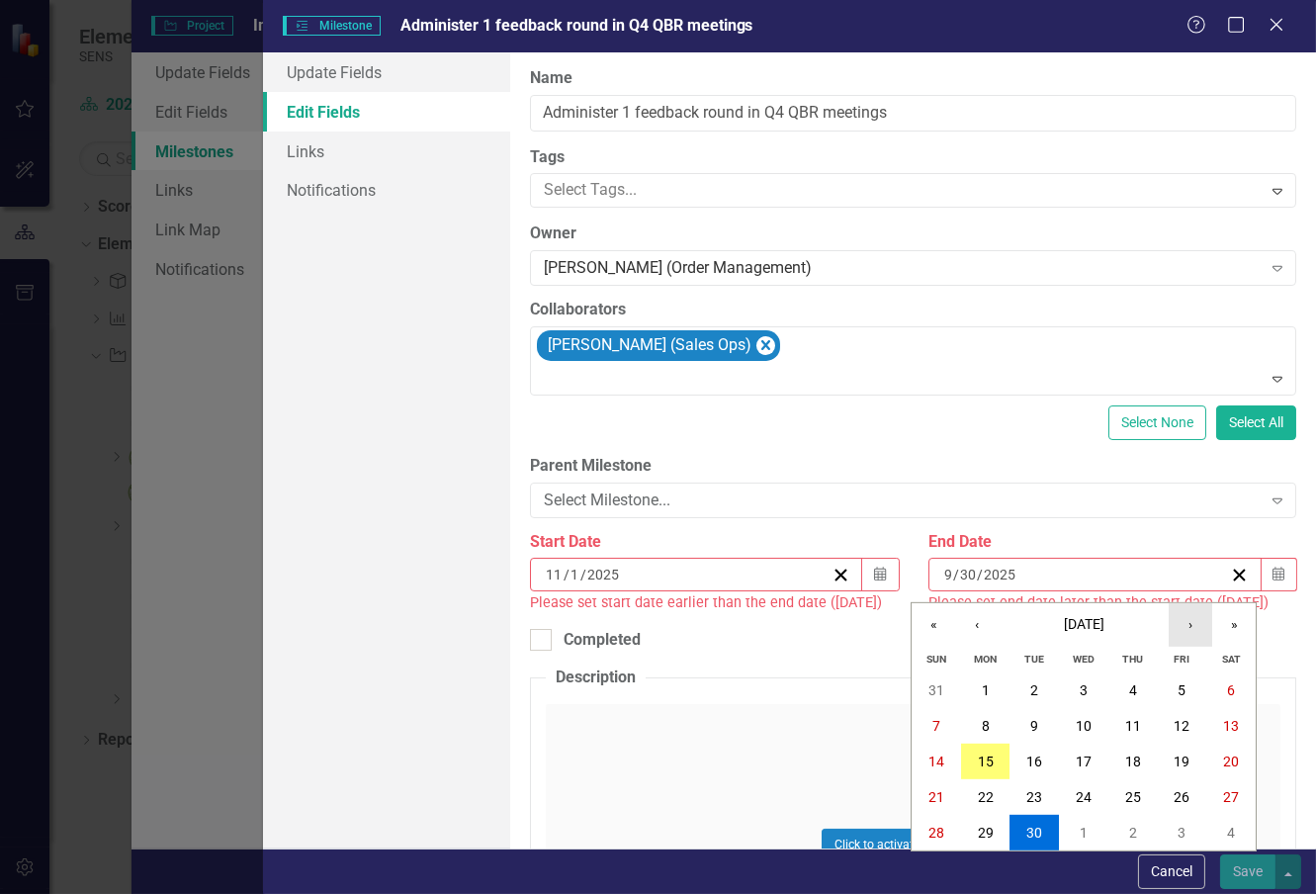
click at [1199, 629] on button "›" at bounding box center [1190, 624] width 43 height 43
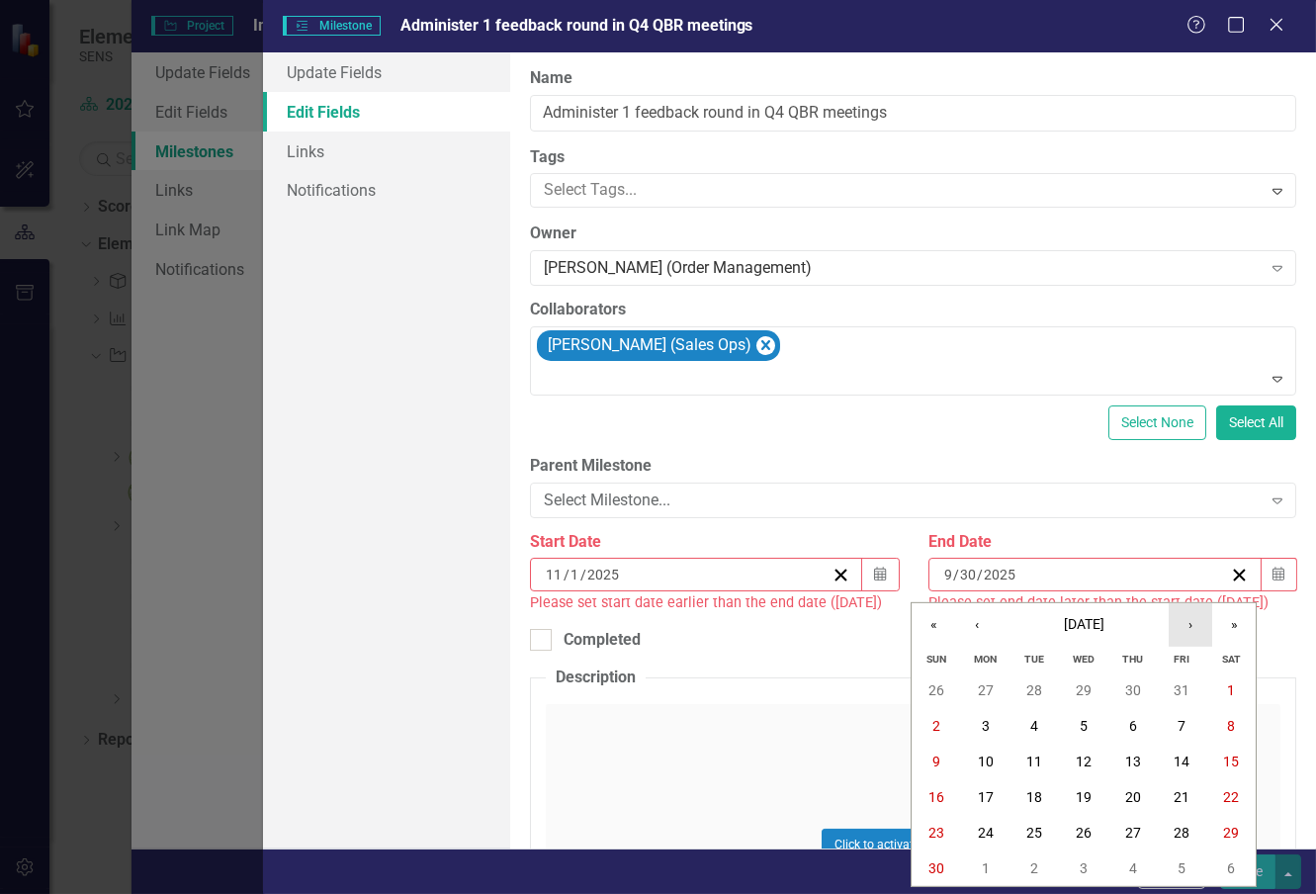
click at [1199, 629] on button "›" at bounding box center [1190, 624] width 43 height 43
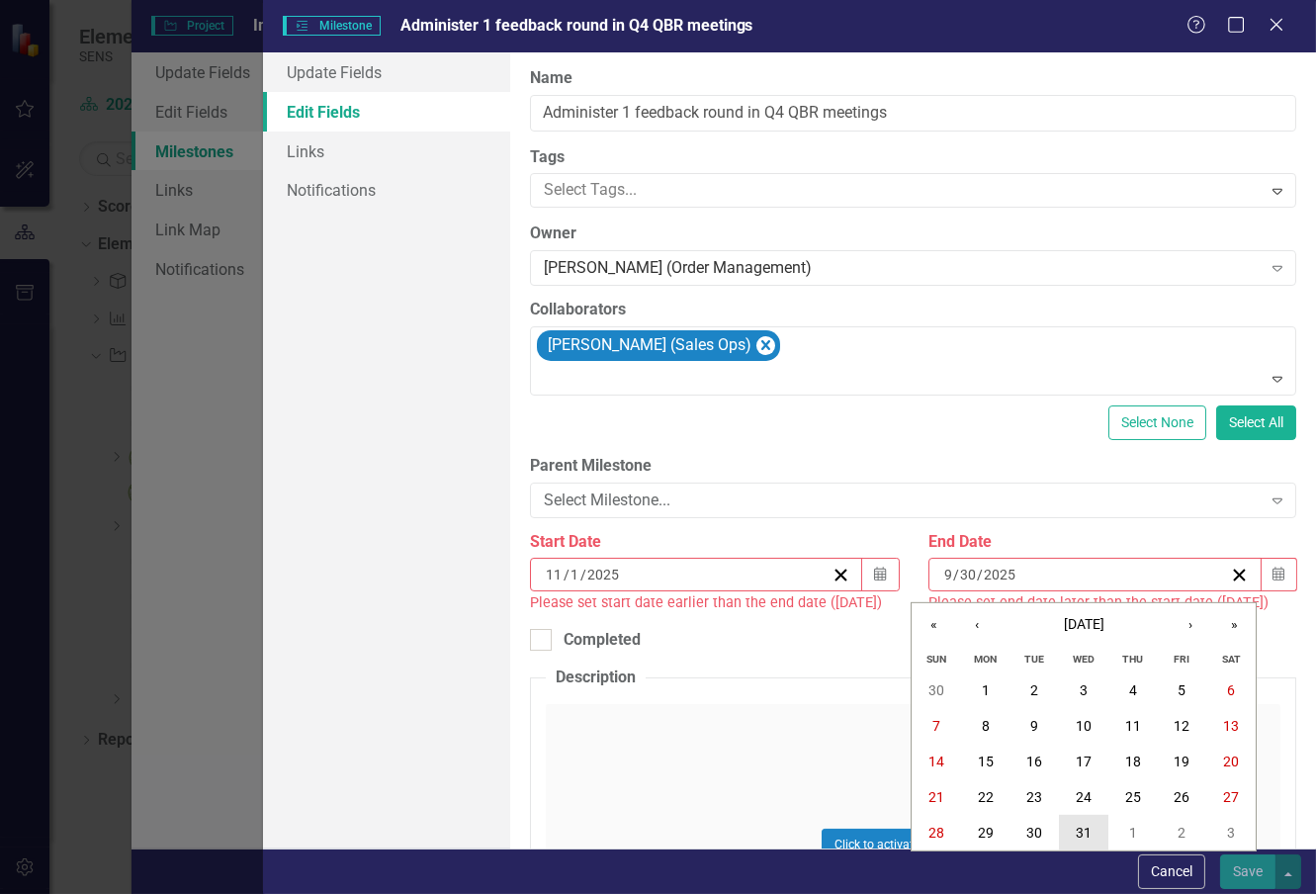
click at [1082, 833] on abbr "31" at bounding box center [1084, 833] width 16 height 16
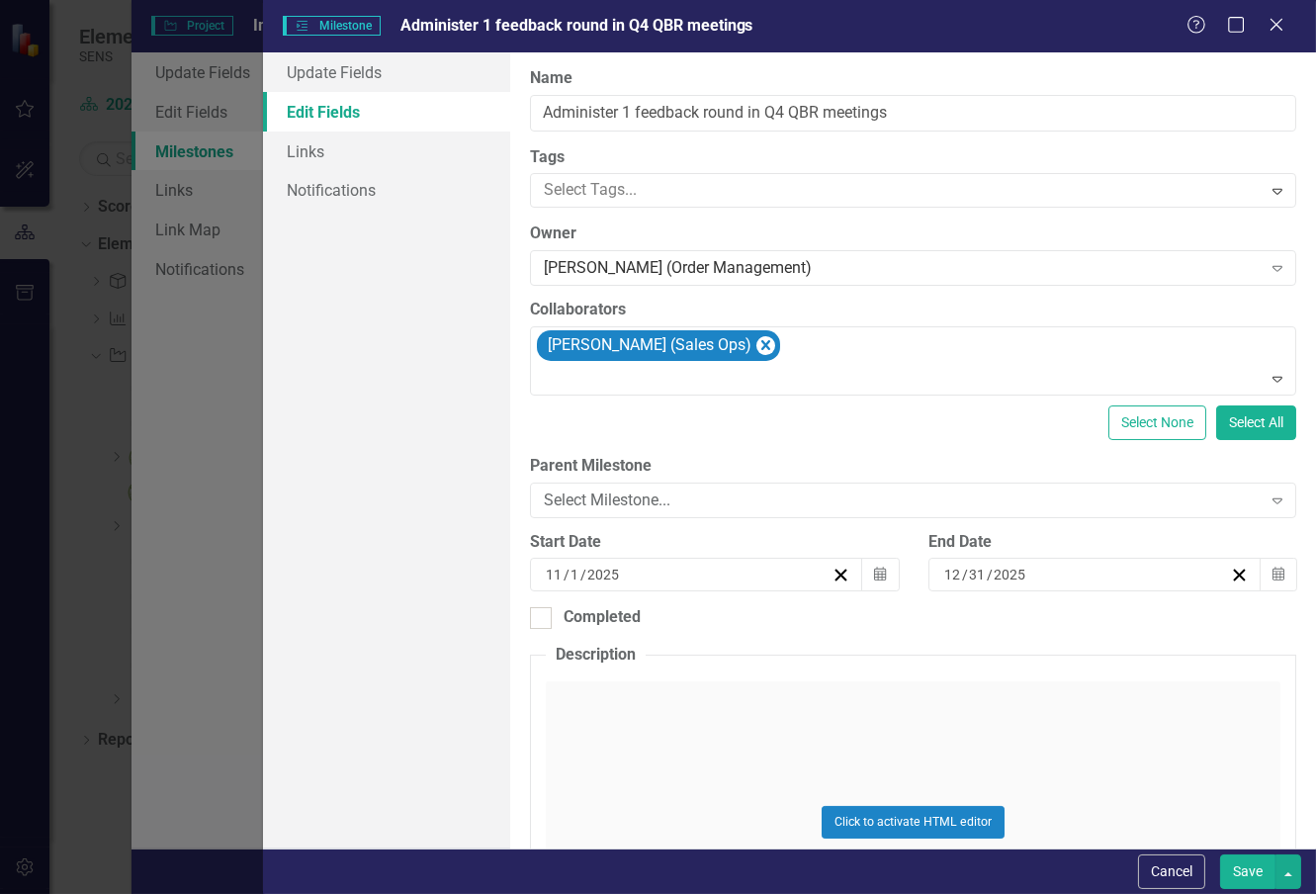
scroll to position [210, 0]
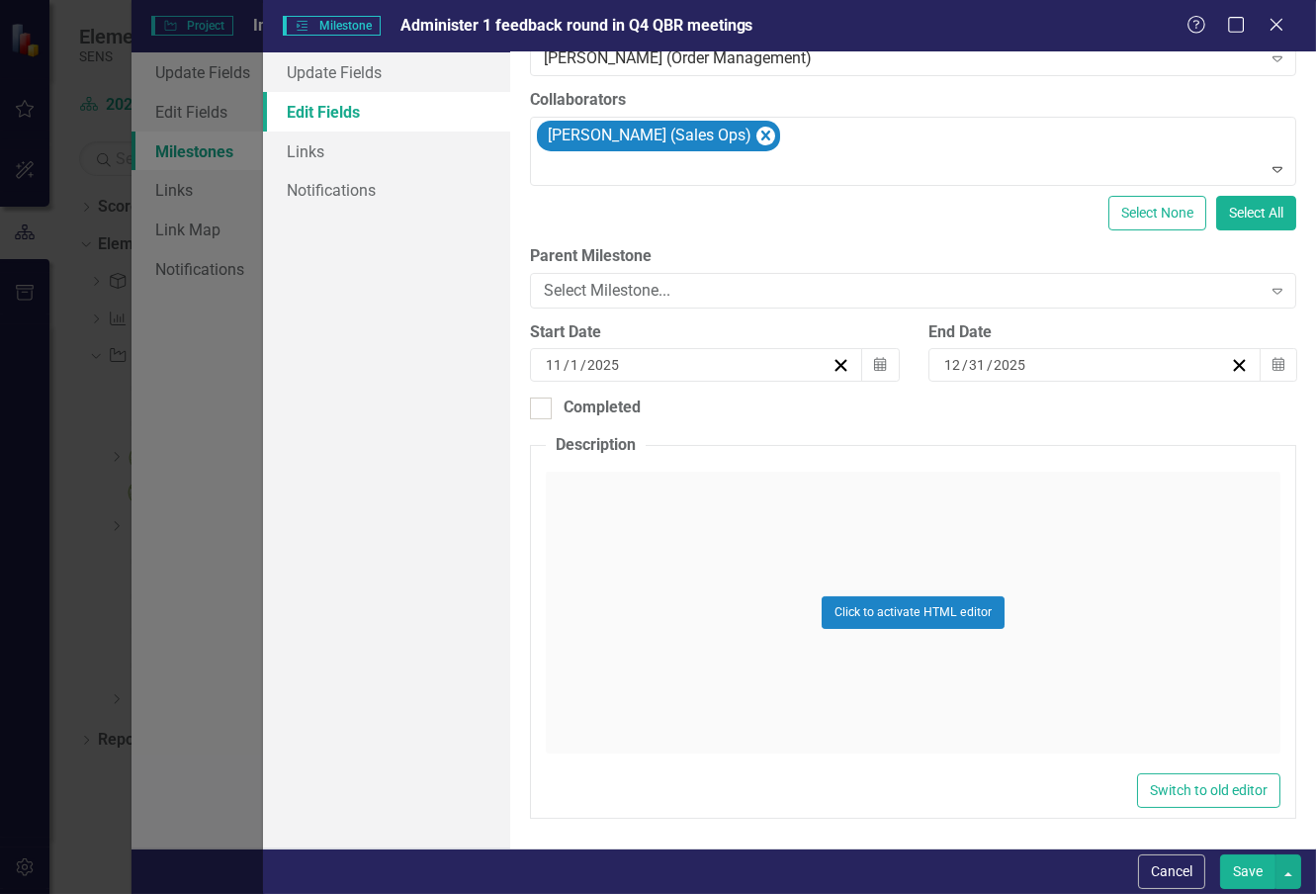
click at [1258, 875] on button "Save" at bounding box center [1247, 871] width 55 height 35
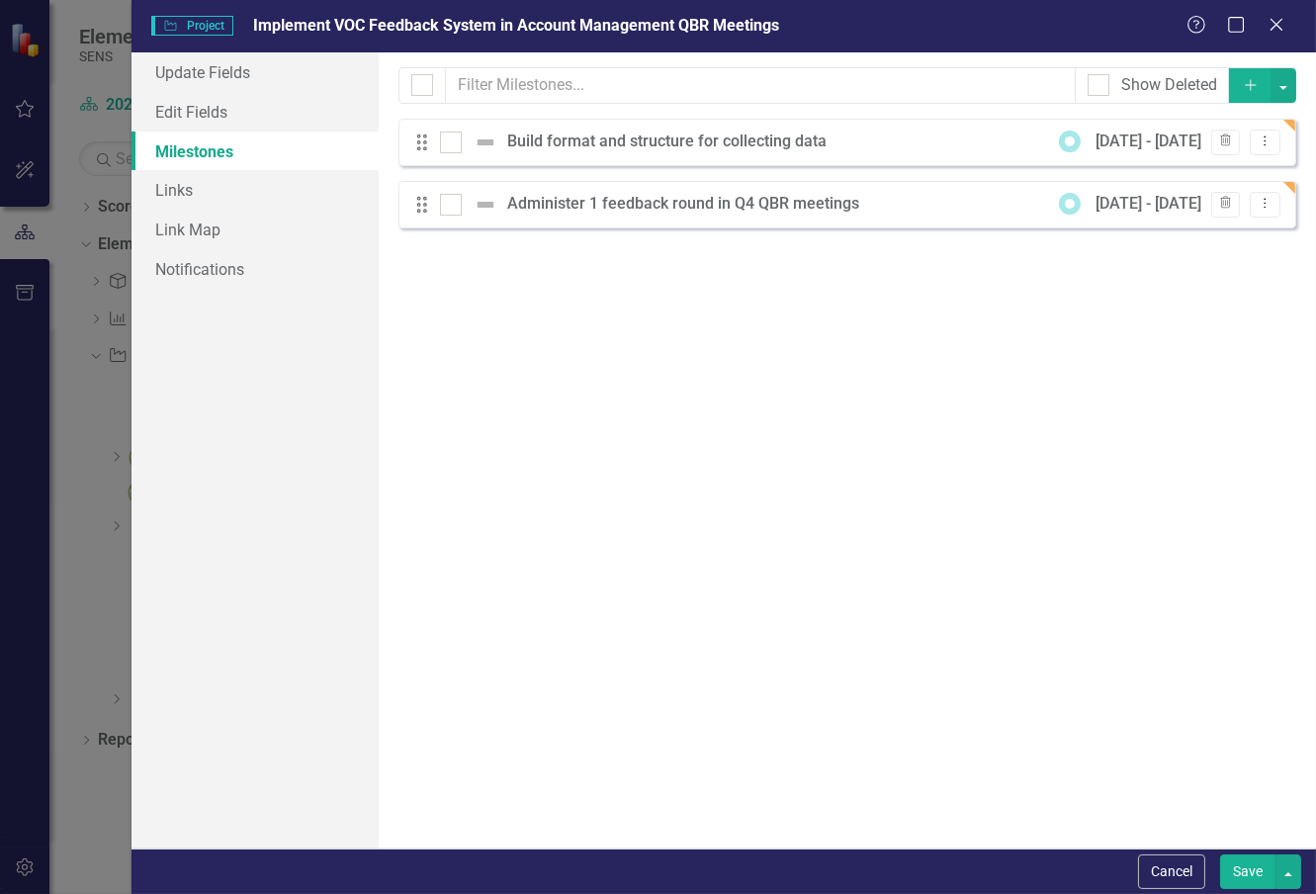
click at [1244, 868] on button "Save" at bounding box center [1247, 871] width 55 height 35
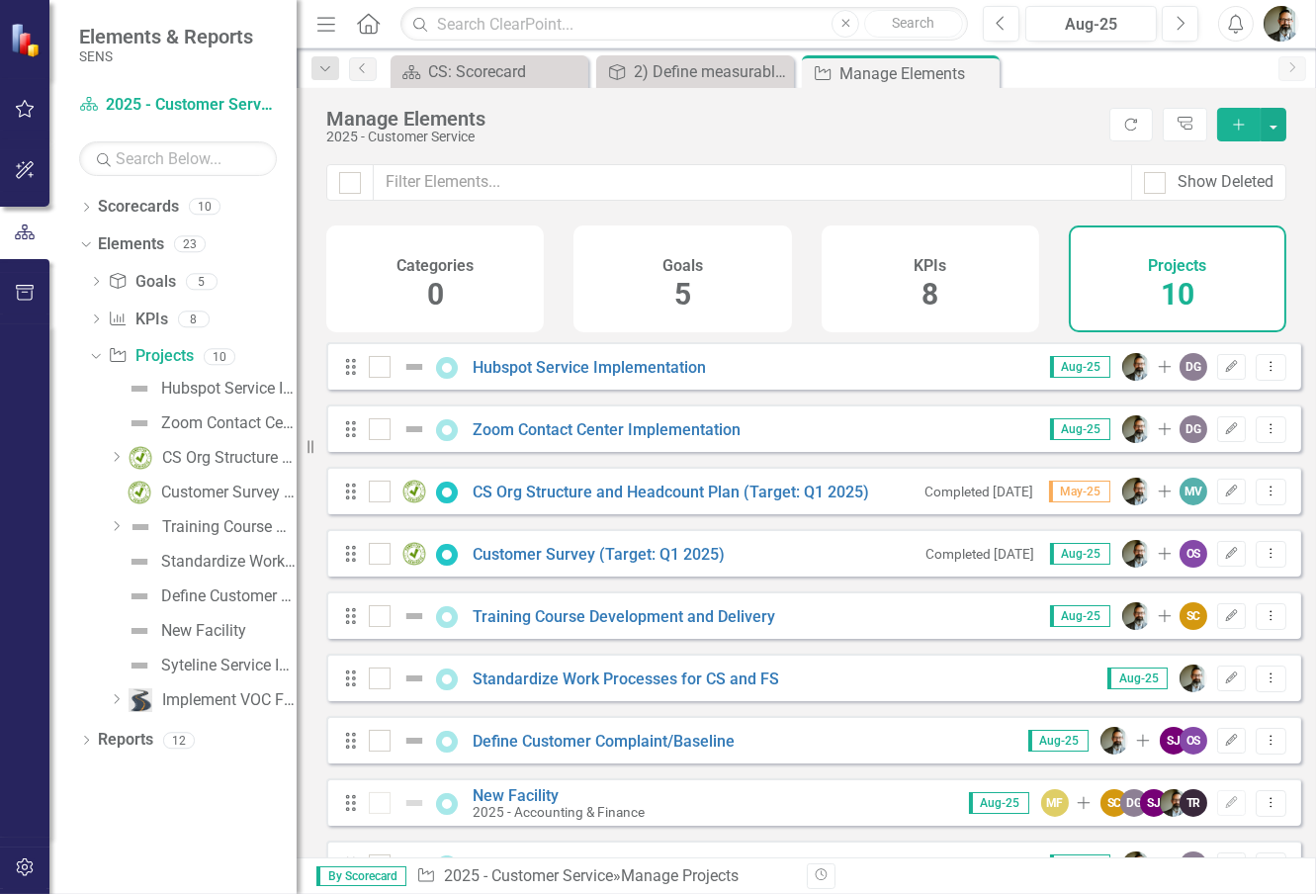
scroll to position [122, 0]
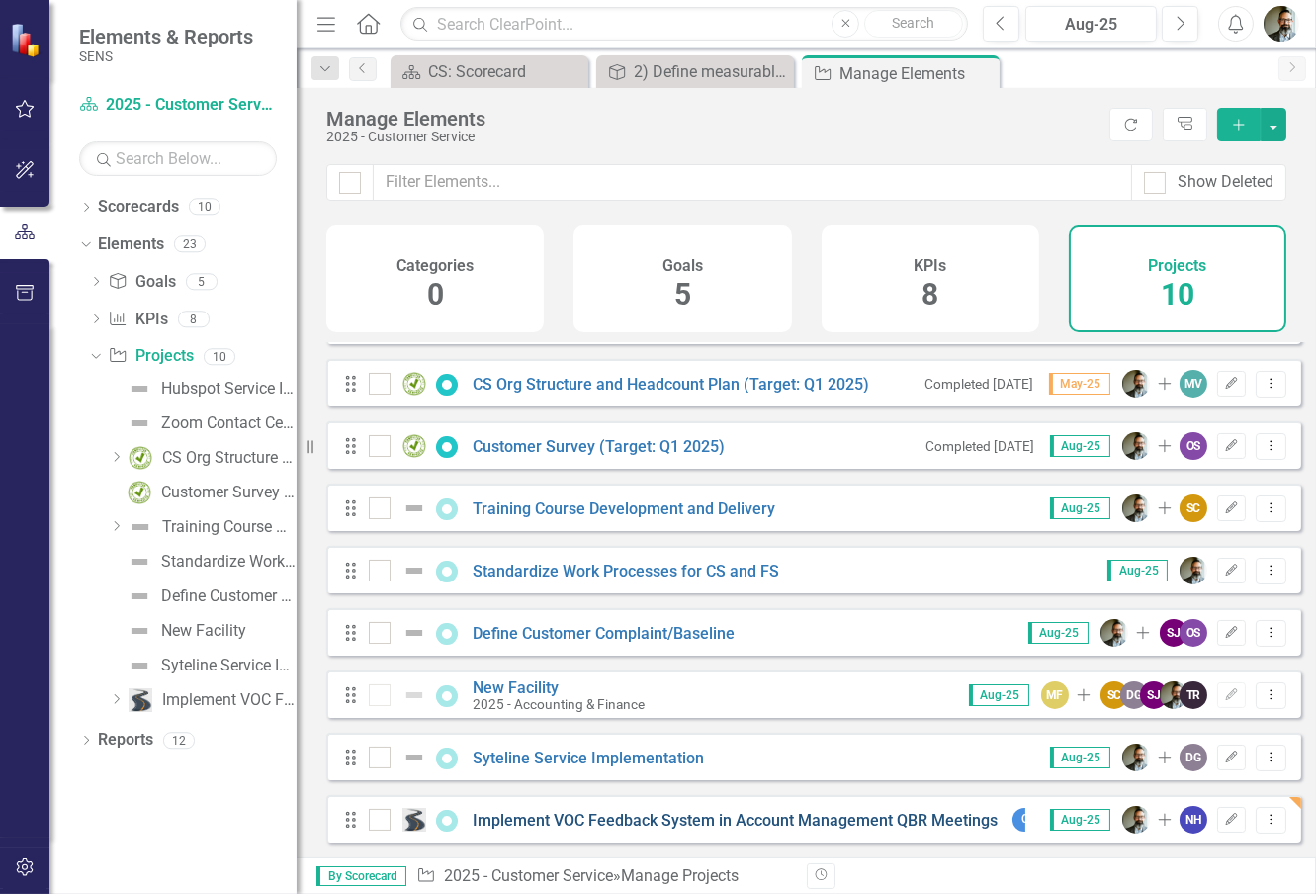
click at [688, 813] on link "Implement VOC Feedback System in Account Management QBR Meetings" at bounding box center [735, 820] width 525 height 19
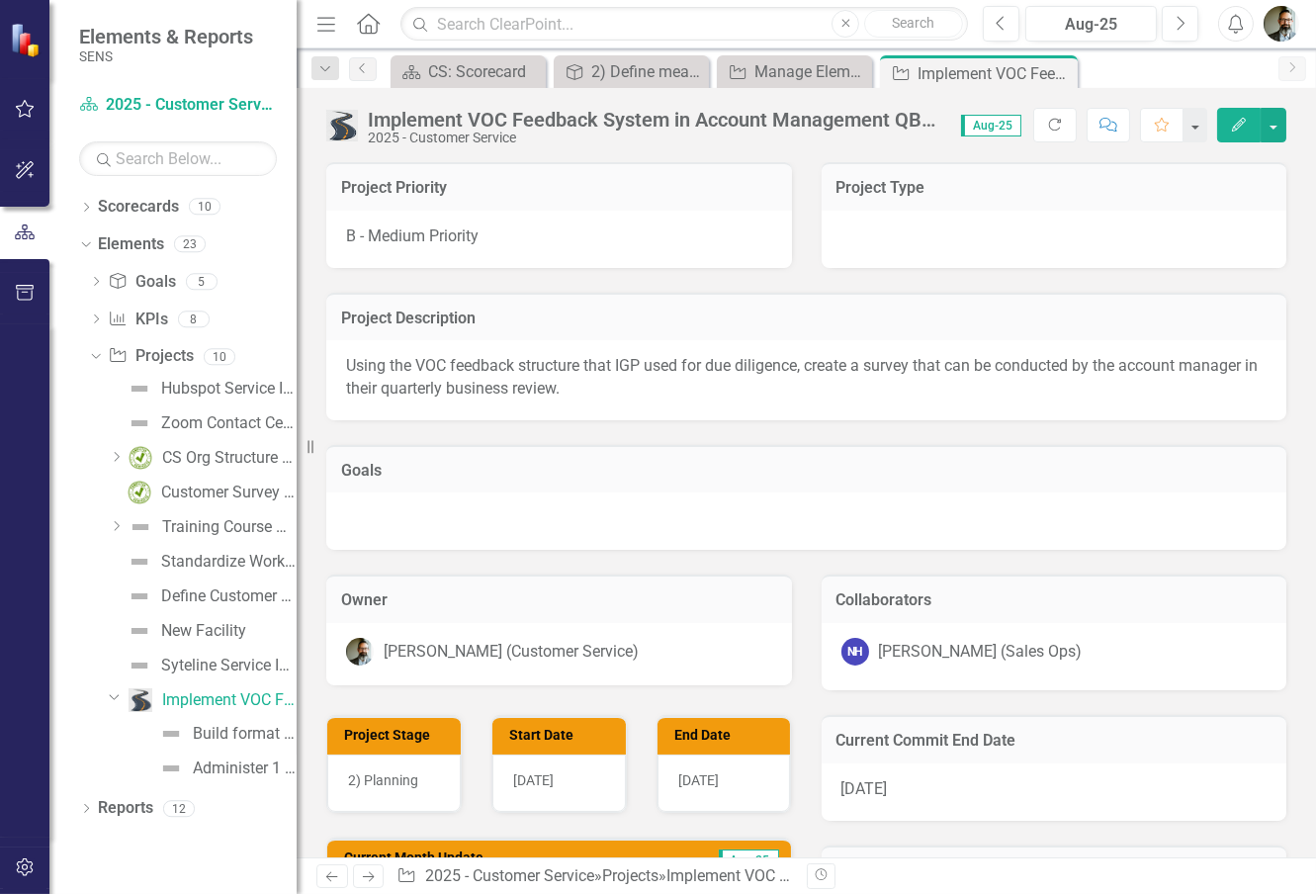
click at [393, 505] on div at bounding box center [806, 520] width 960 height 57
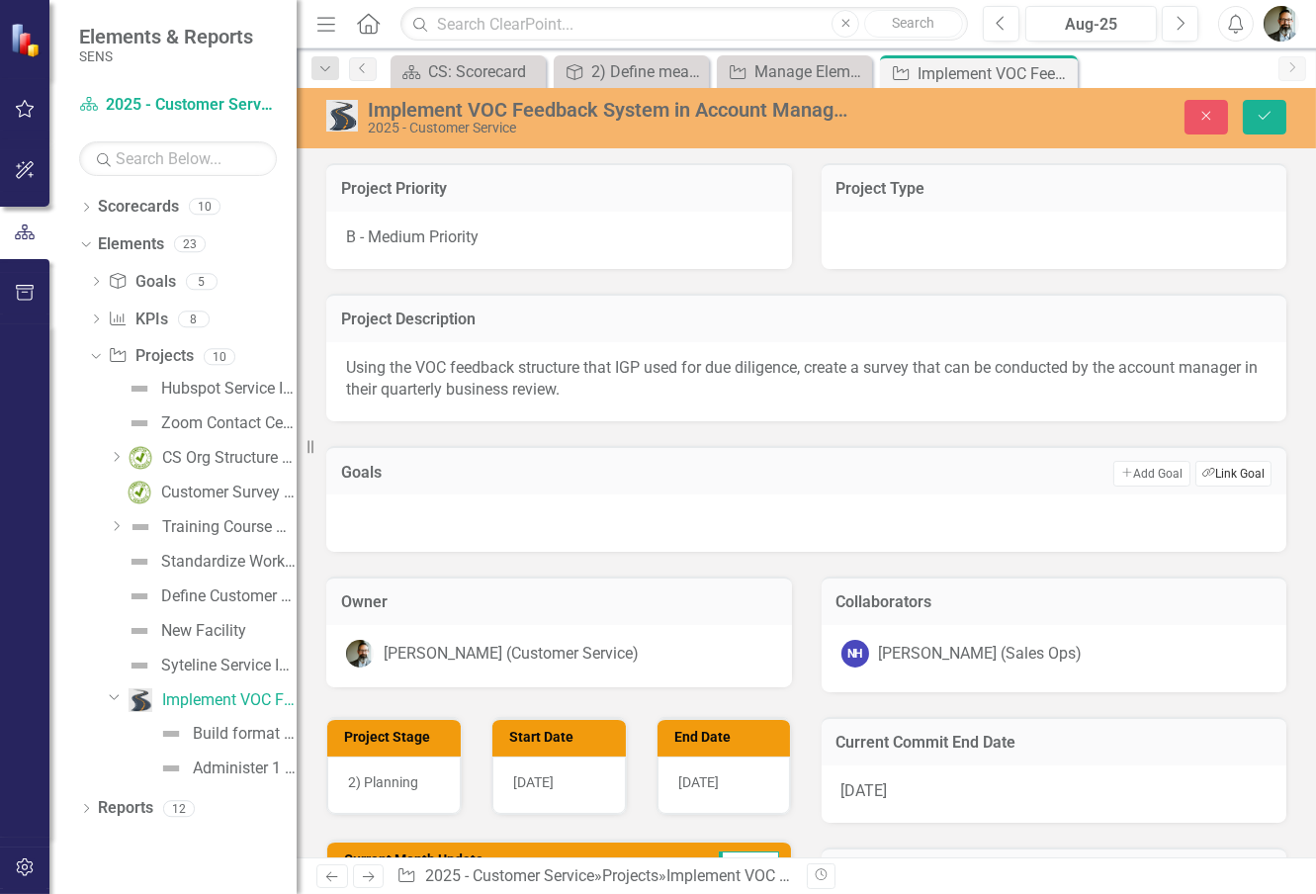
click at [1210, 476] on button "Link Tag Link Goal" at bounding box center [1233, 474] width 76 height 26
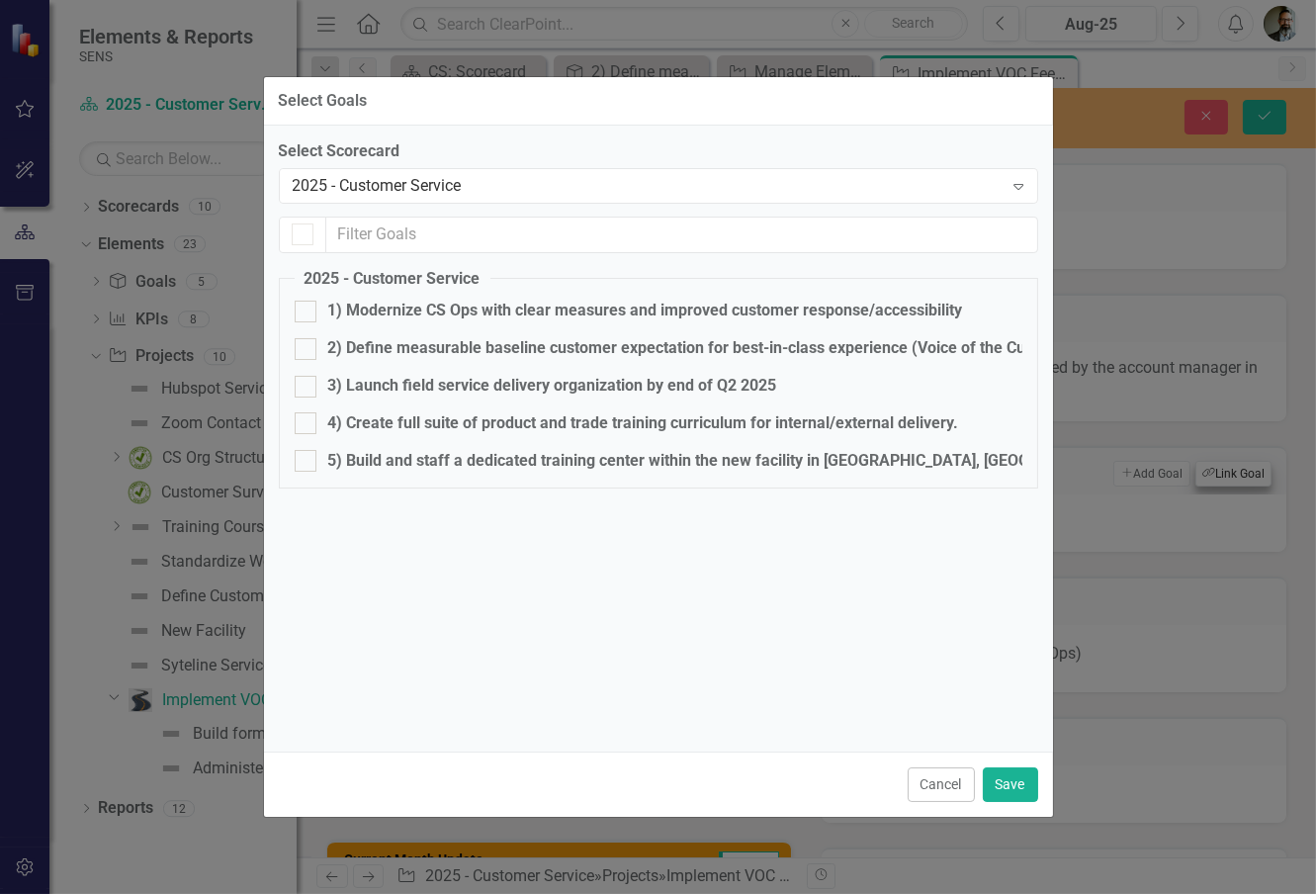
checkbox input "false"
click at [302, 340] on input "2) Define measurable baseline customer expectation for best-in-class experience…" at bounding box center [301, 344] width 13 height 13
checkbox input "true"
click at [1013, 773] on button "Save" at bounding box center [1010, 784] width 55 height 35
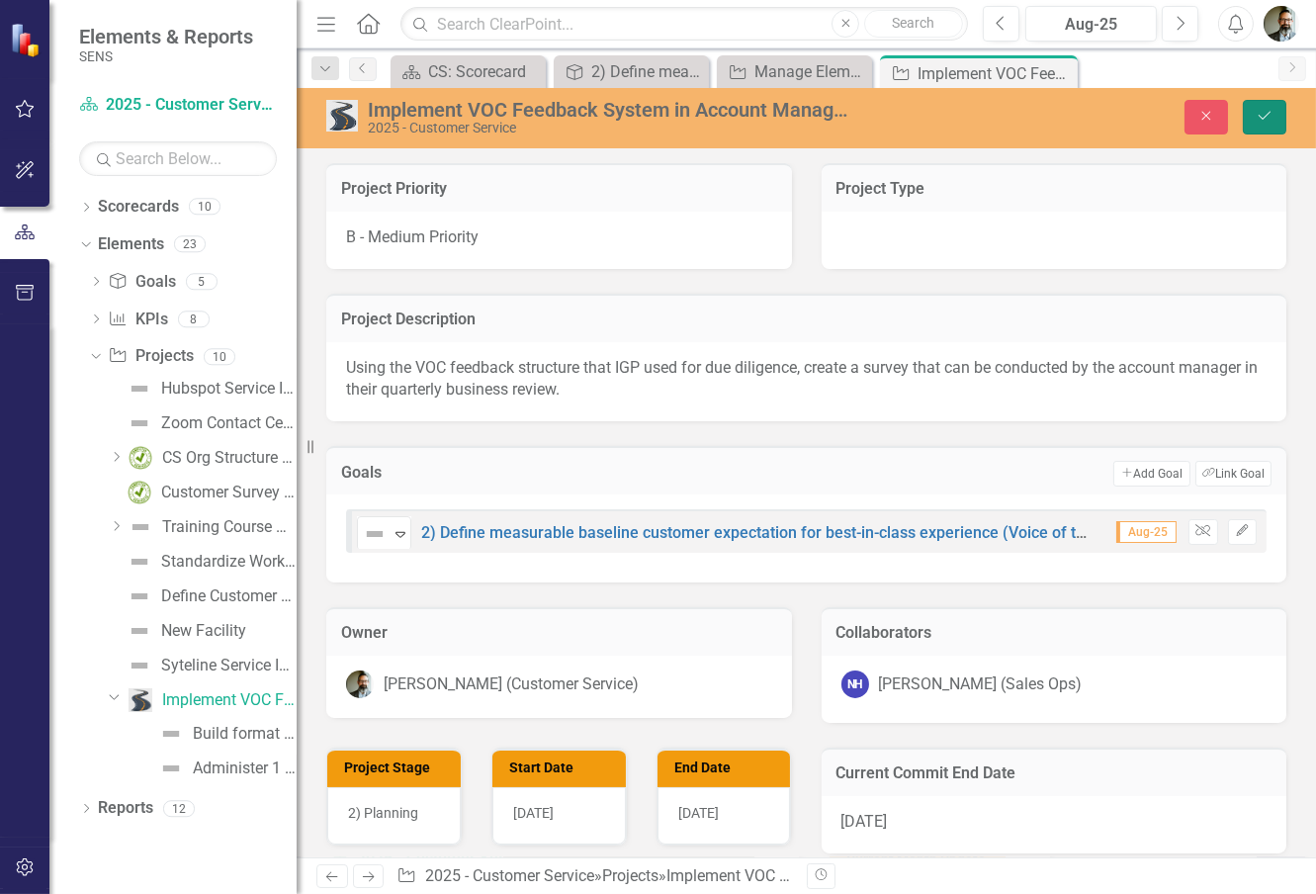
click at [1259, 117] on icon "Save" at bounding box center [1265, 116] width 18 height 14
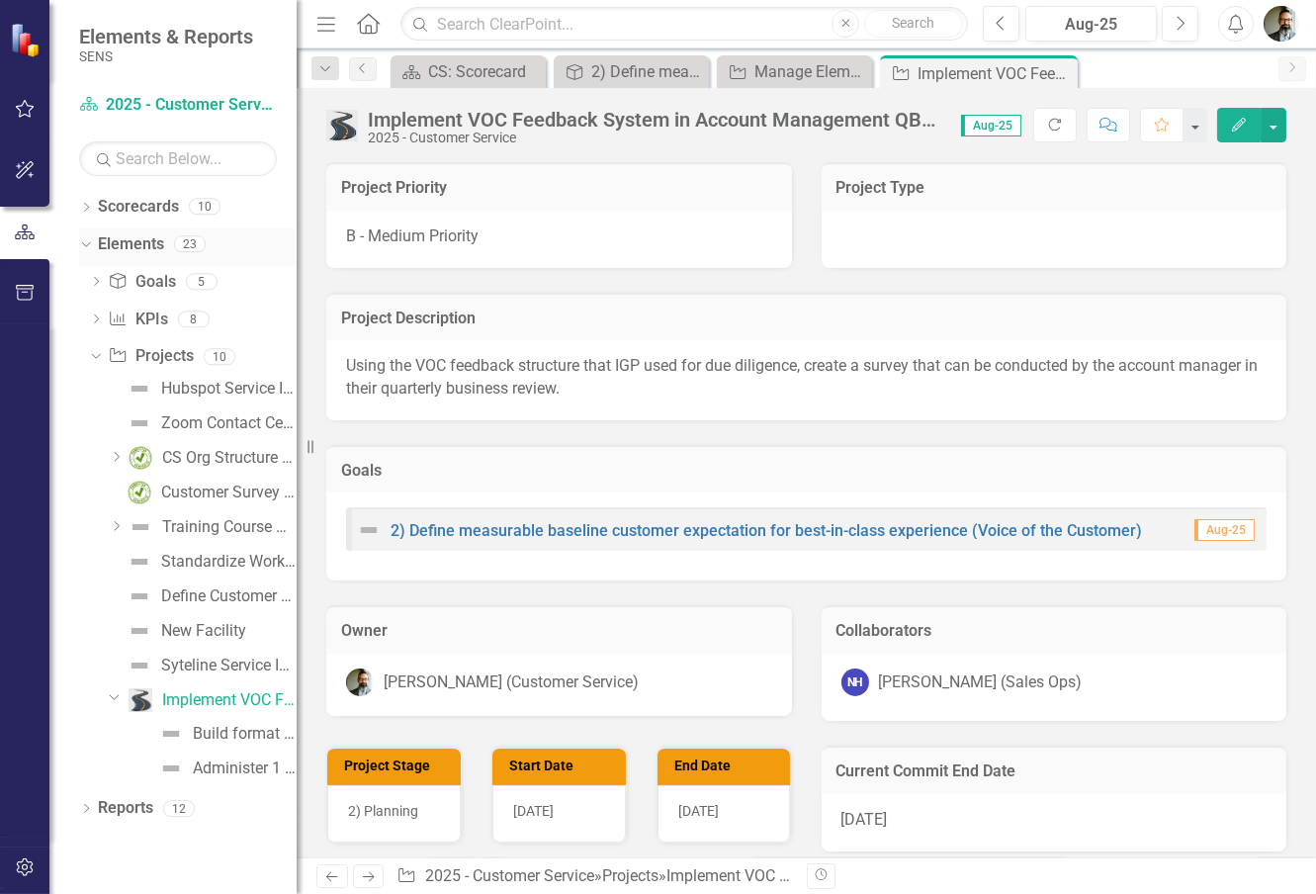
click at [86, 243] on icon "Dropdown" at bounding box center [83, 243] width 11 height 14
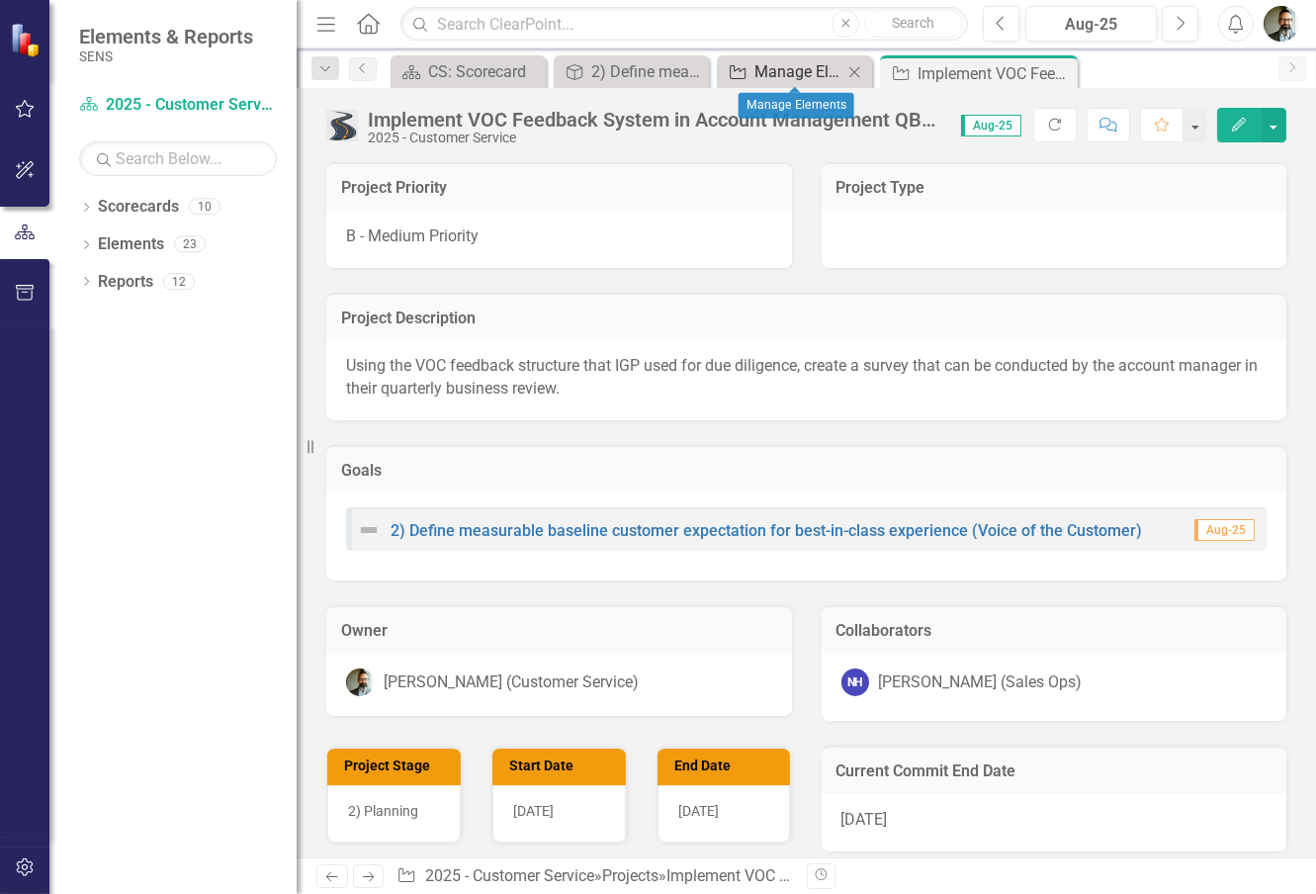
click at [772, 67] on div "Manage Elements" at bounding box center [798, 71] width 88 height 25
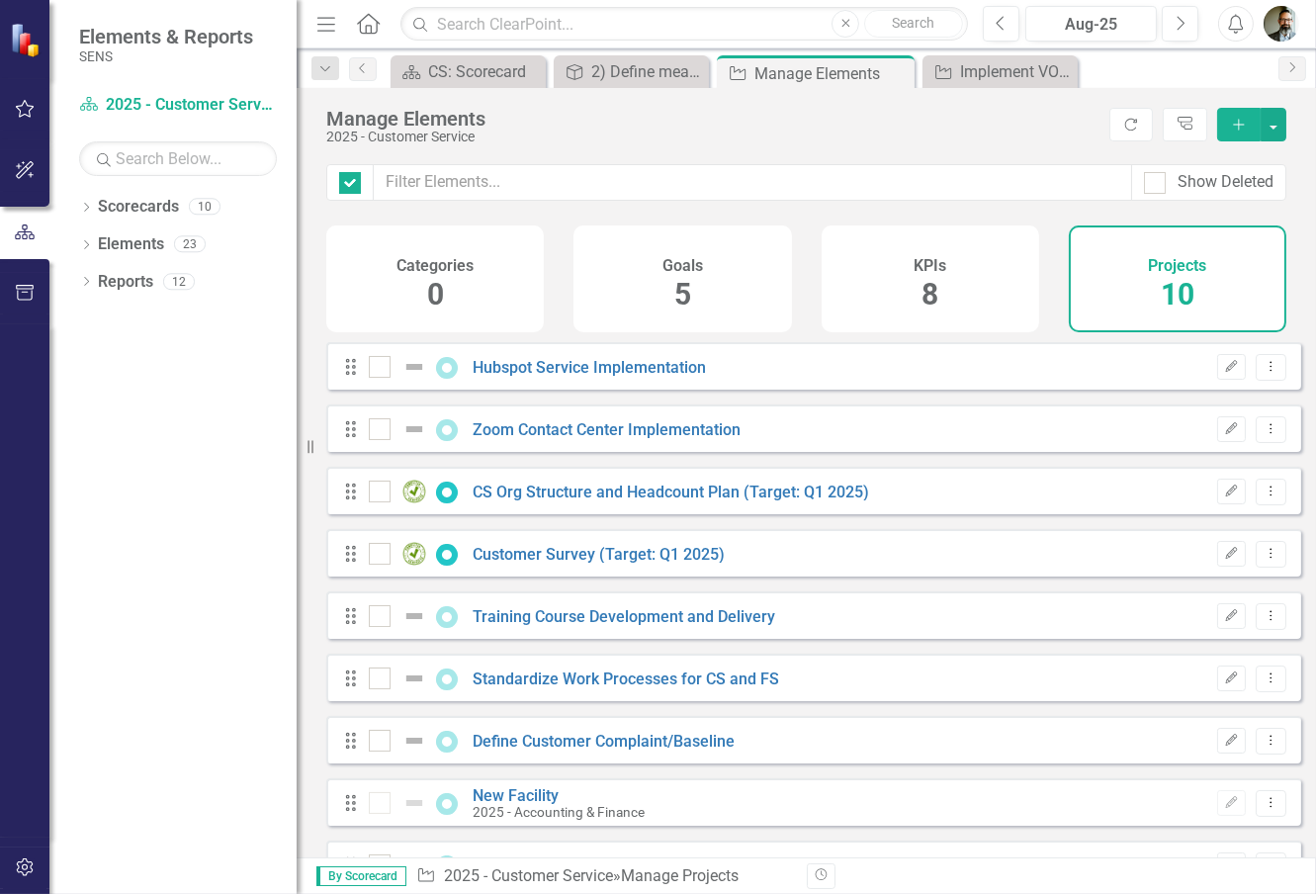
checkbox input "false"
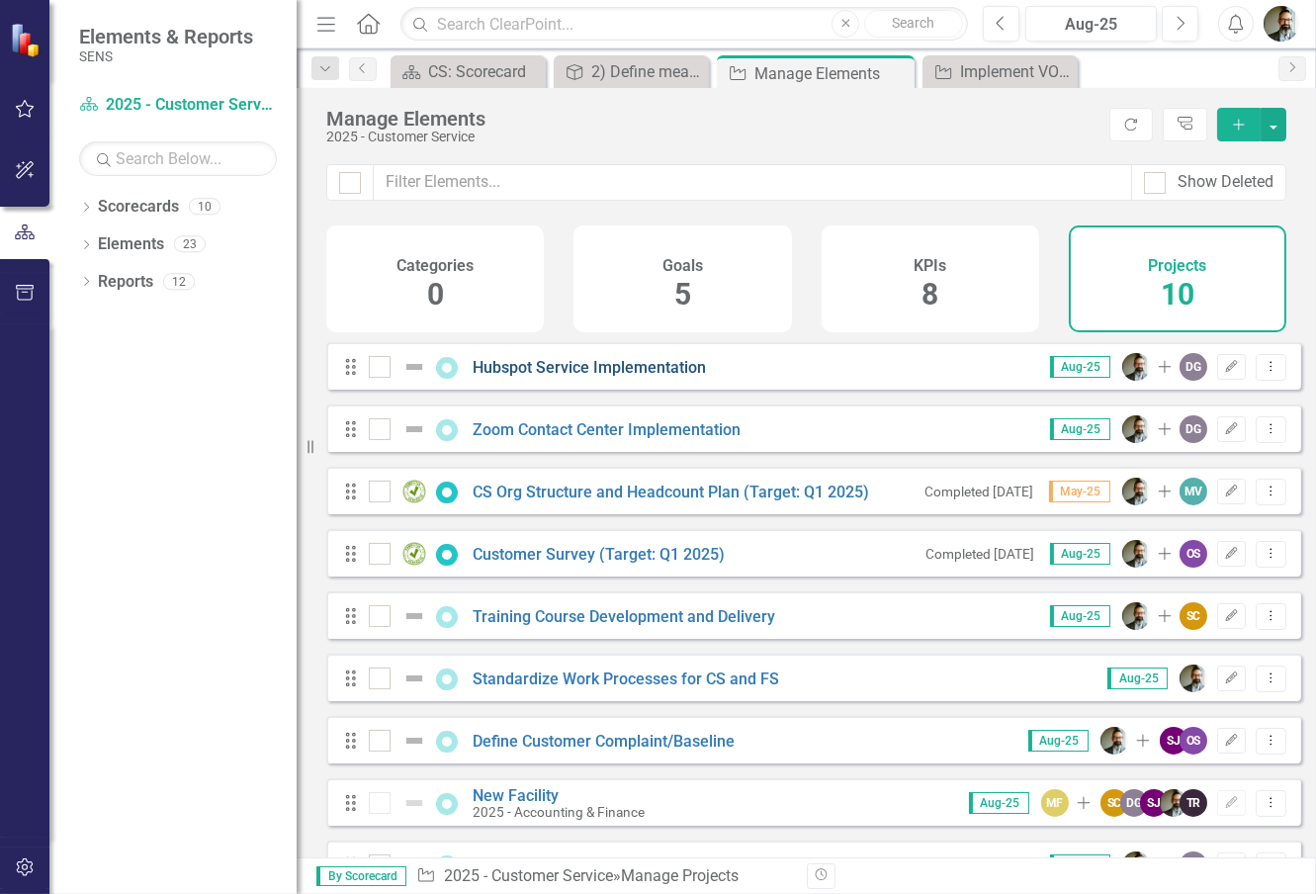
click at [658, 377] on link "Hubspot Service Implementation" at bounding box center [589, 367] width 233 height 19
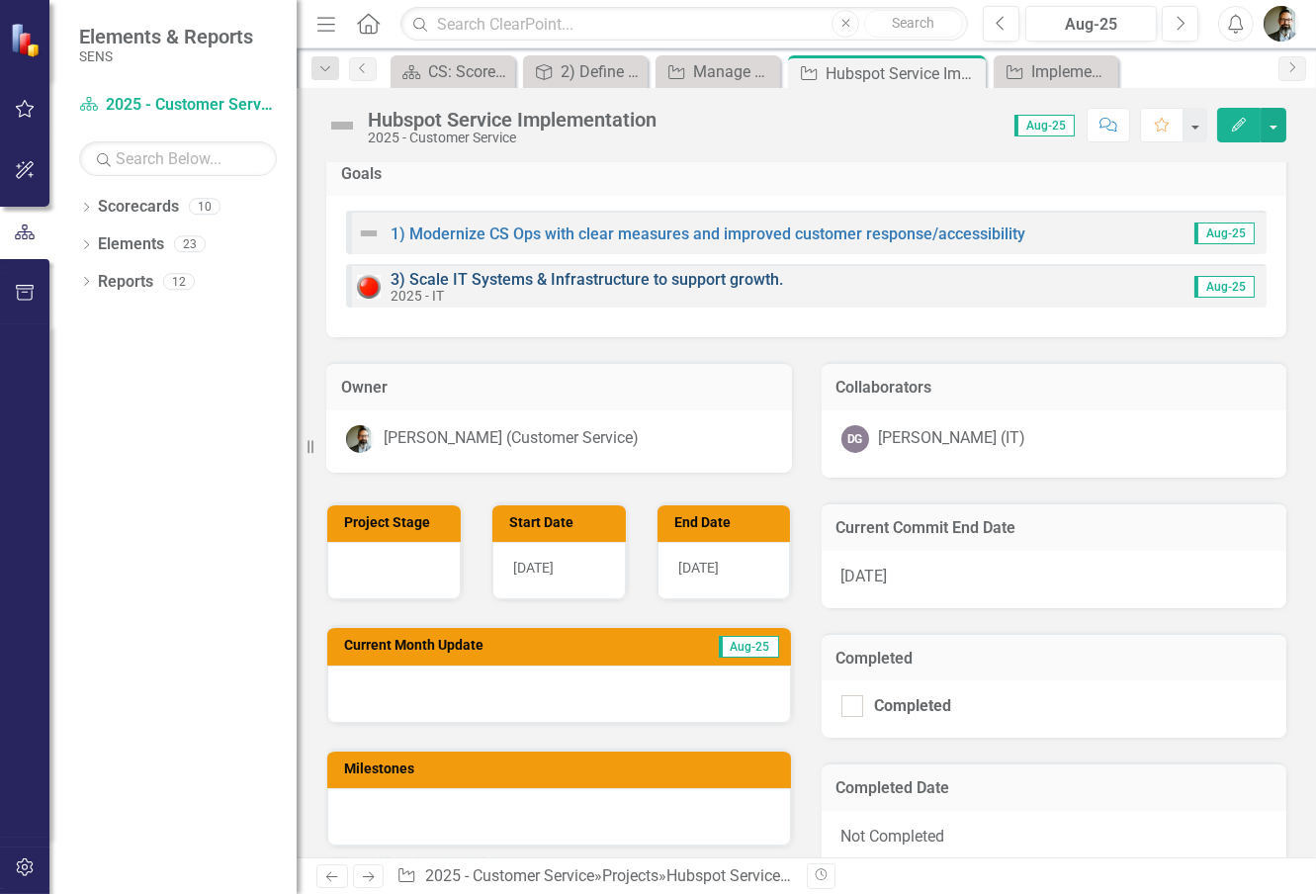
scroll to position [439, 0]
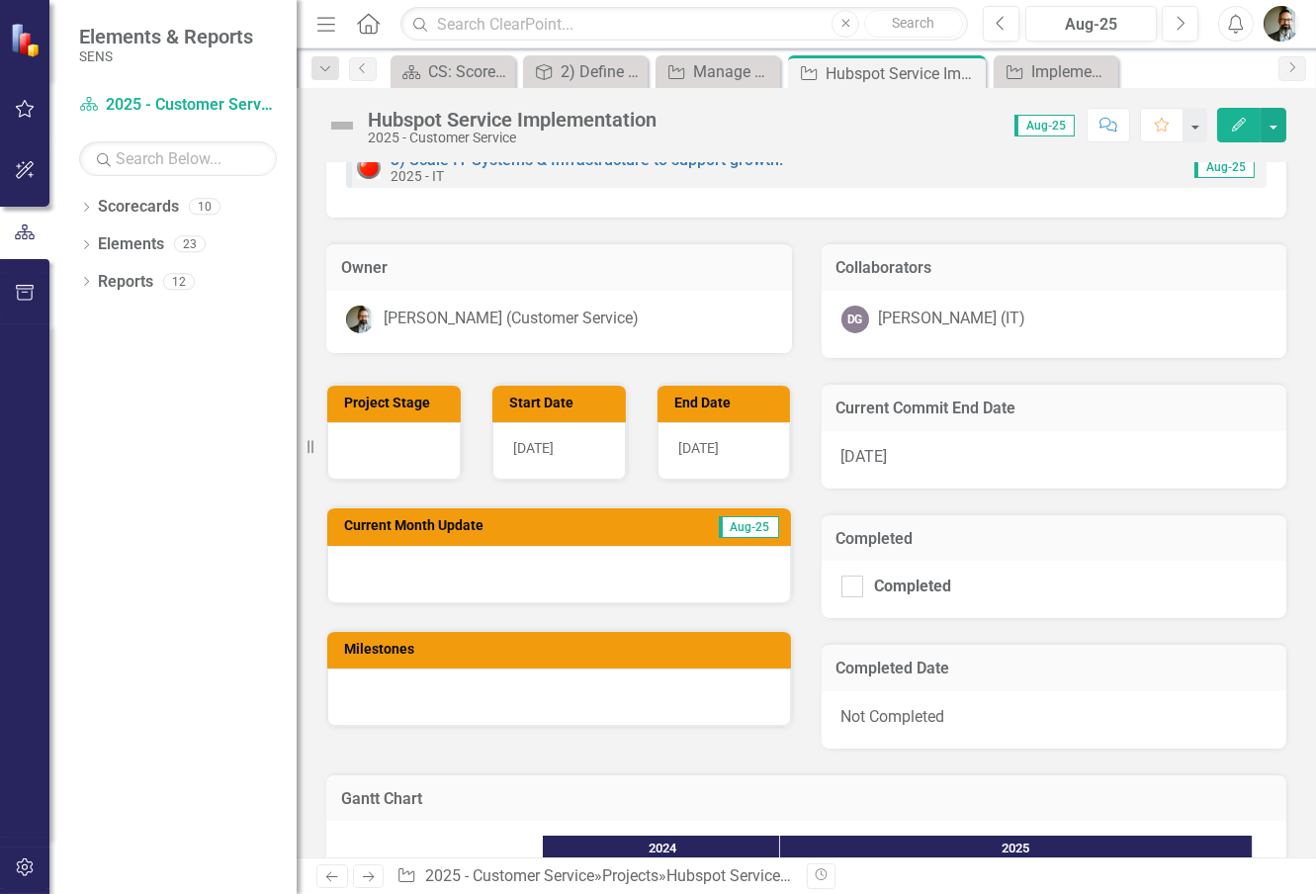
click at [843, 568] on div "Completed" at bounding box center [1055, 589] width 466 height 57
click at [844, 579] on input "Completed" at bounding box center [847, 581] width 13 height 13
checkbox input "true"
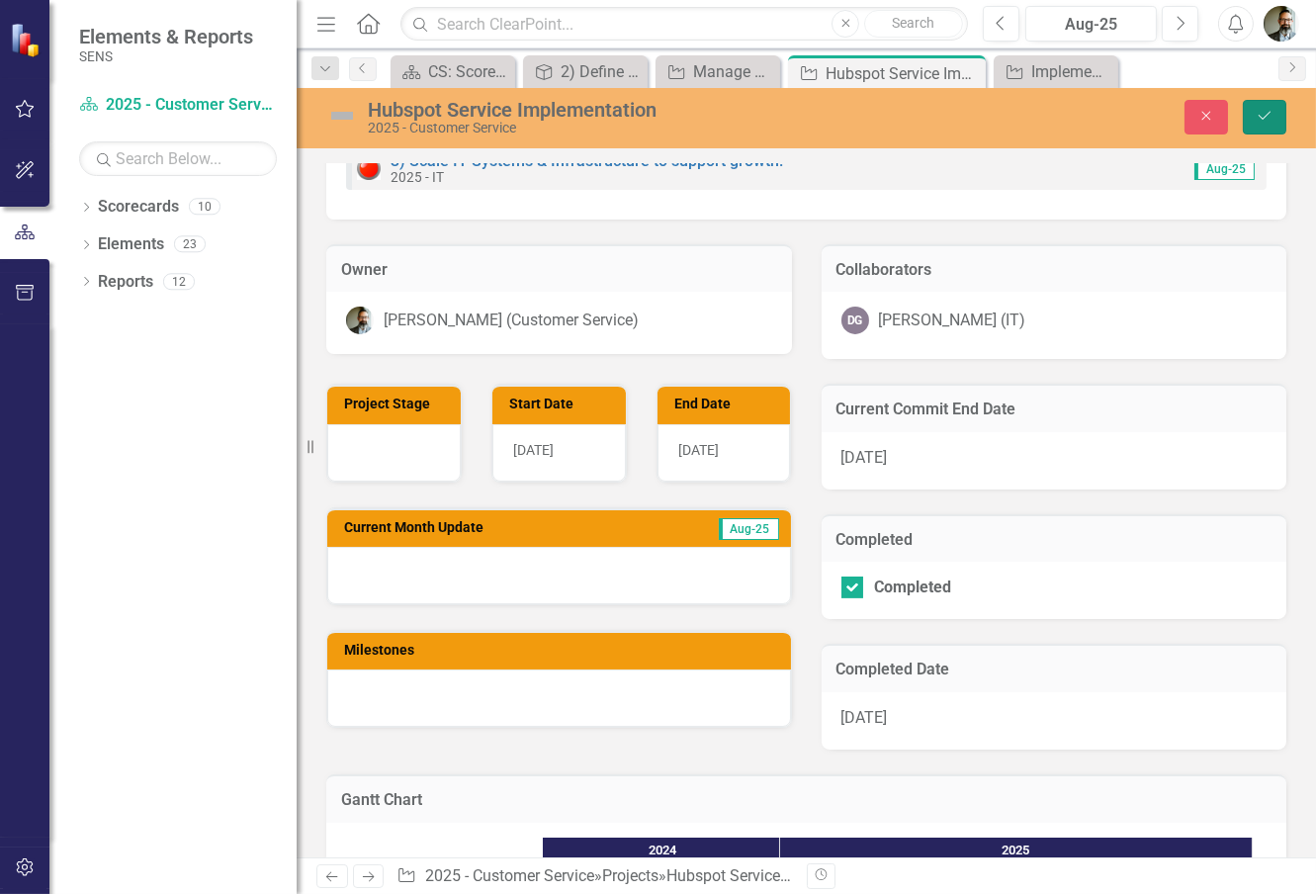
click at [1269, 110] on icon "Save" at bounding box center [1265, 116] width 18 height 14
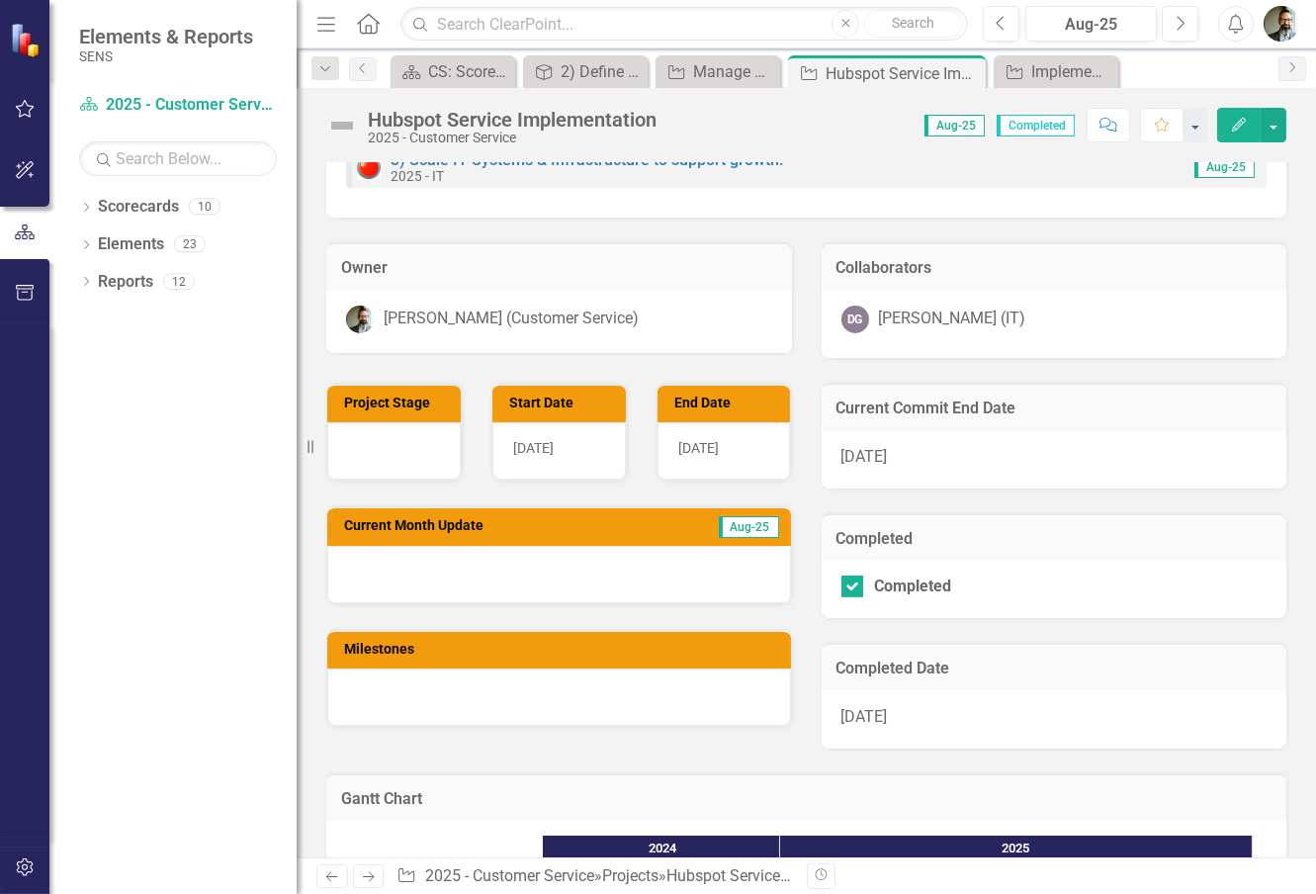
click at [396, 570] on div at bounding box center [559, 574] width 464 height 57
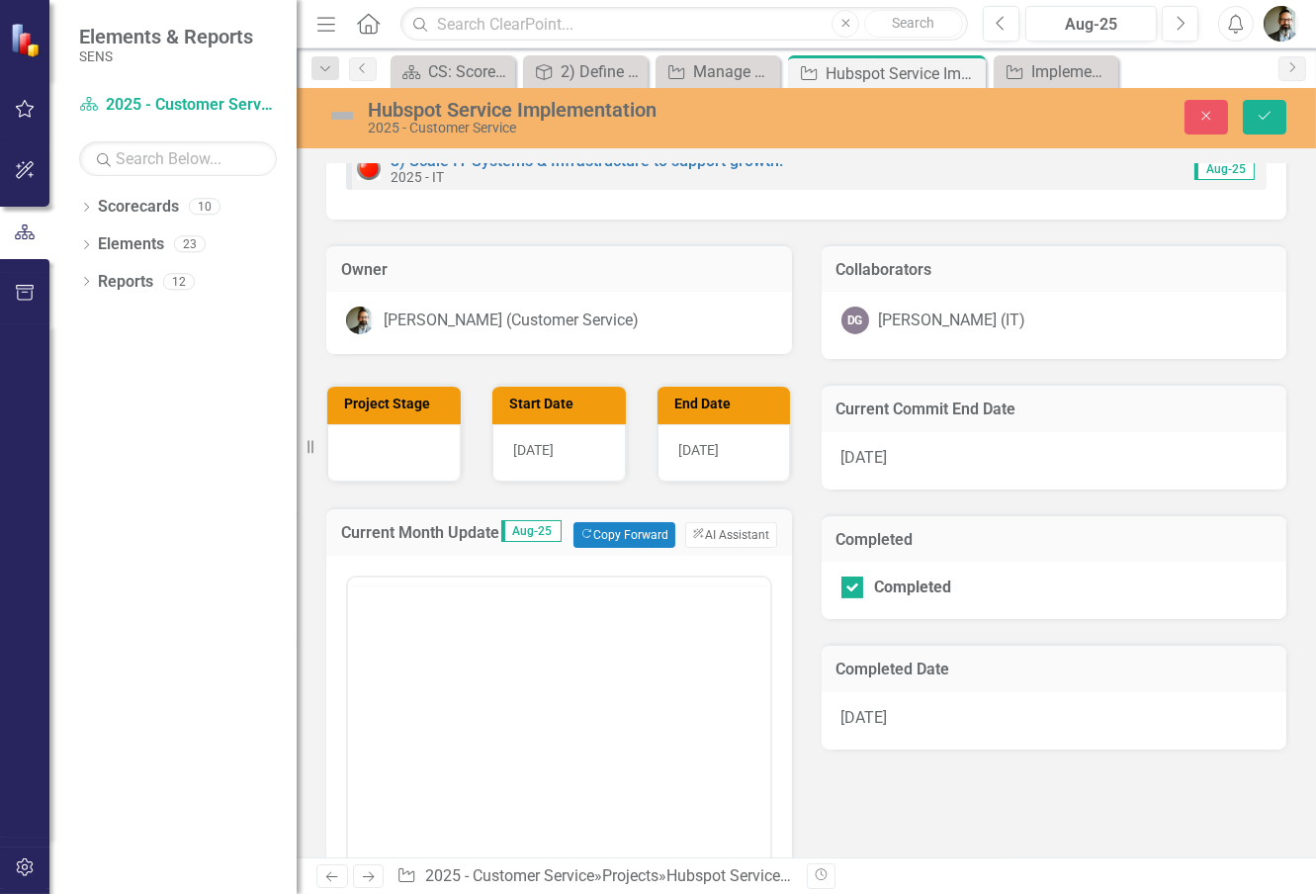
scroll to position [0, 0]
click at [378, 669] on body "Rich Text Area. Press ALT-0 for help." at bounding box center [558, 771] width 422 height 297
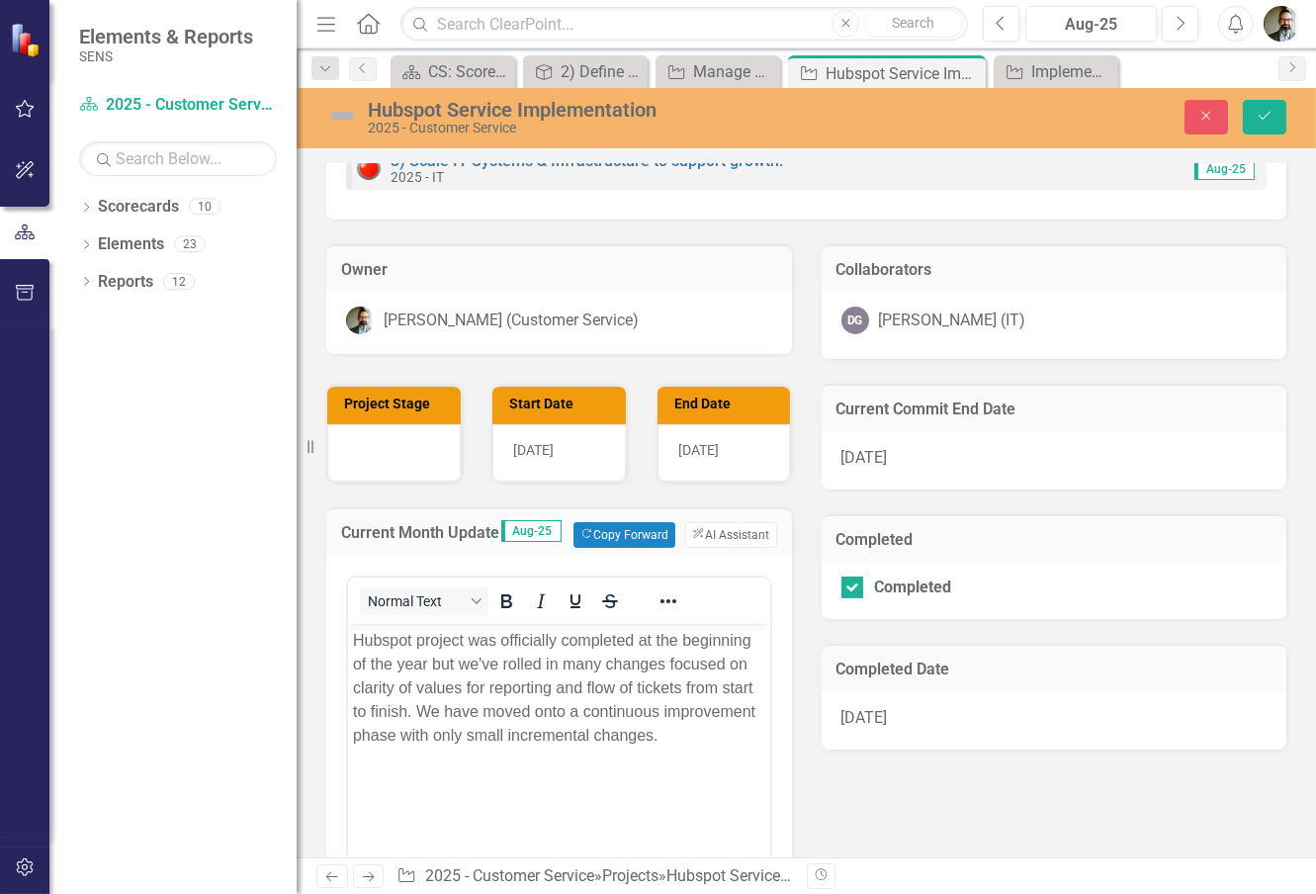
click at [891, 784] on div "Project Stage Start Date [DATE] End Date [DATE] Current Month Update Aug-25 Cop…" at bounding box center [806, 763] width 990 height 809
click at [387, 446] on div at bounding box center [393, 452] width 133 height 57
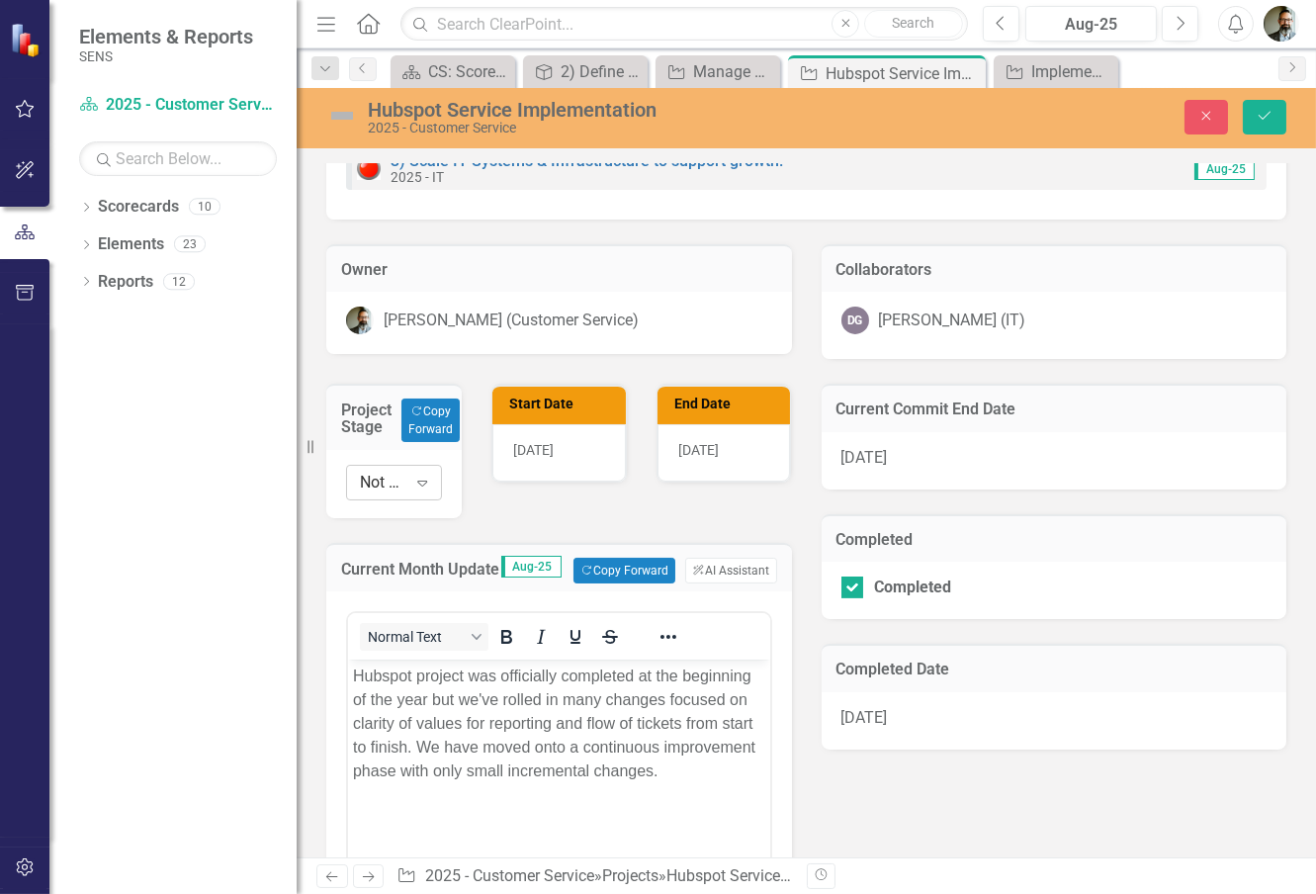
click at [396, 479] on div "Not Defined" at bounding box center [383, 483] width 46 height 23
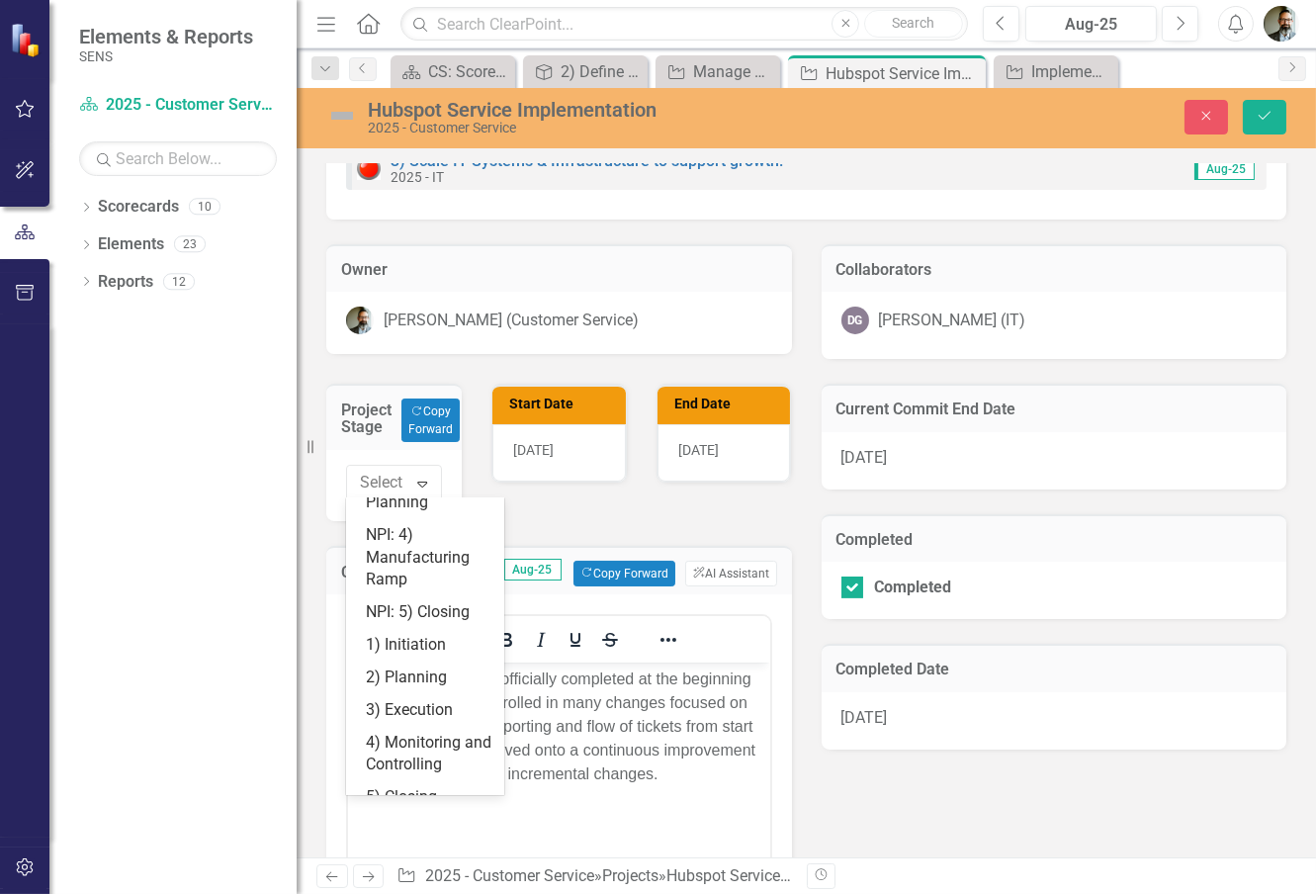
scroll to position [251, 0]
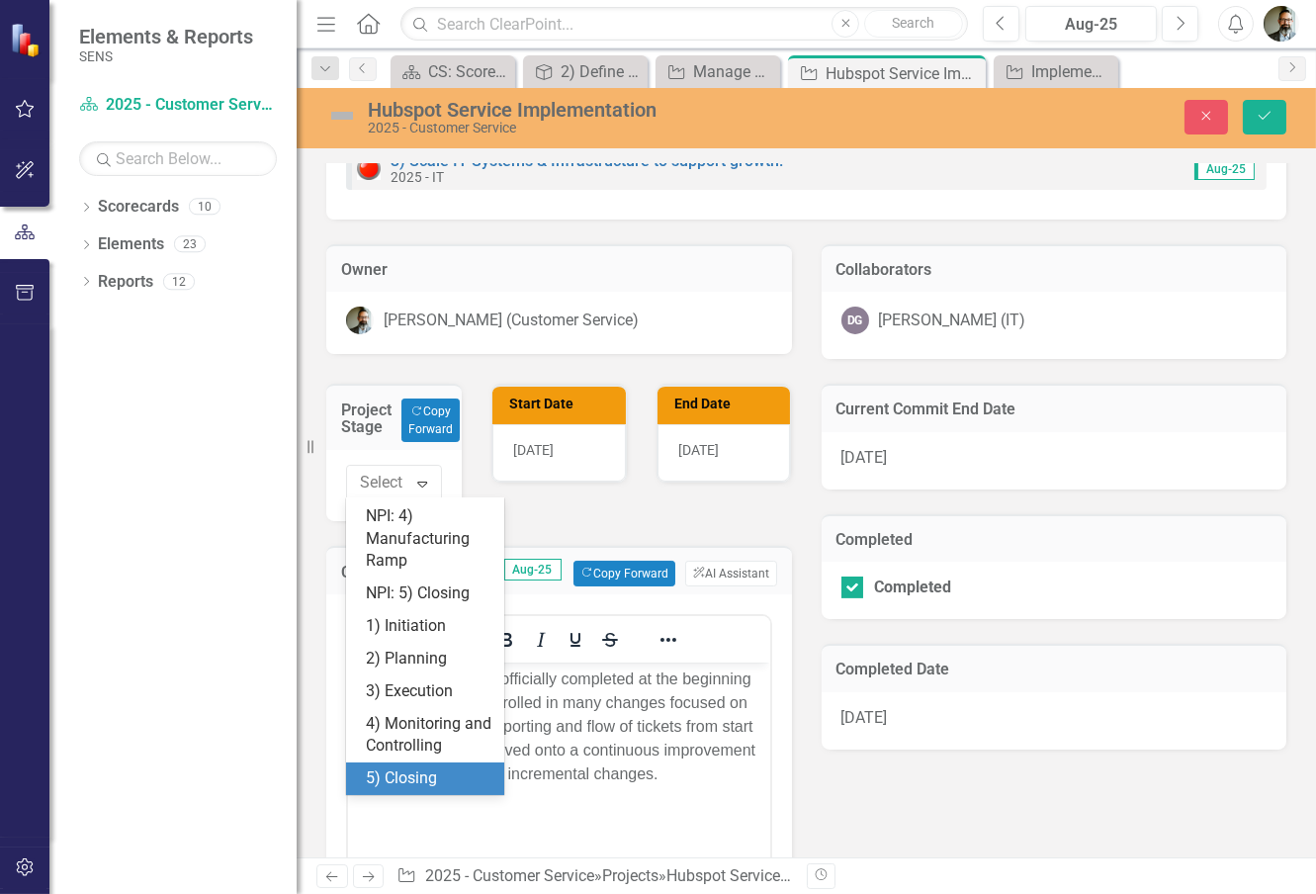
drag, startPoint x: 410, startPoint y: 766, endPoint x: 64, endPoint y: 94, distance: 756.1
click at [410, 767] on div "5) Closing" at bounding box center [429, 778] width 127 height 23
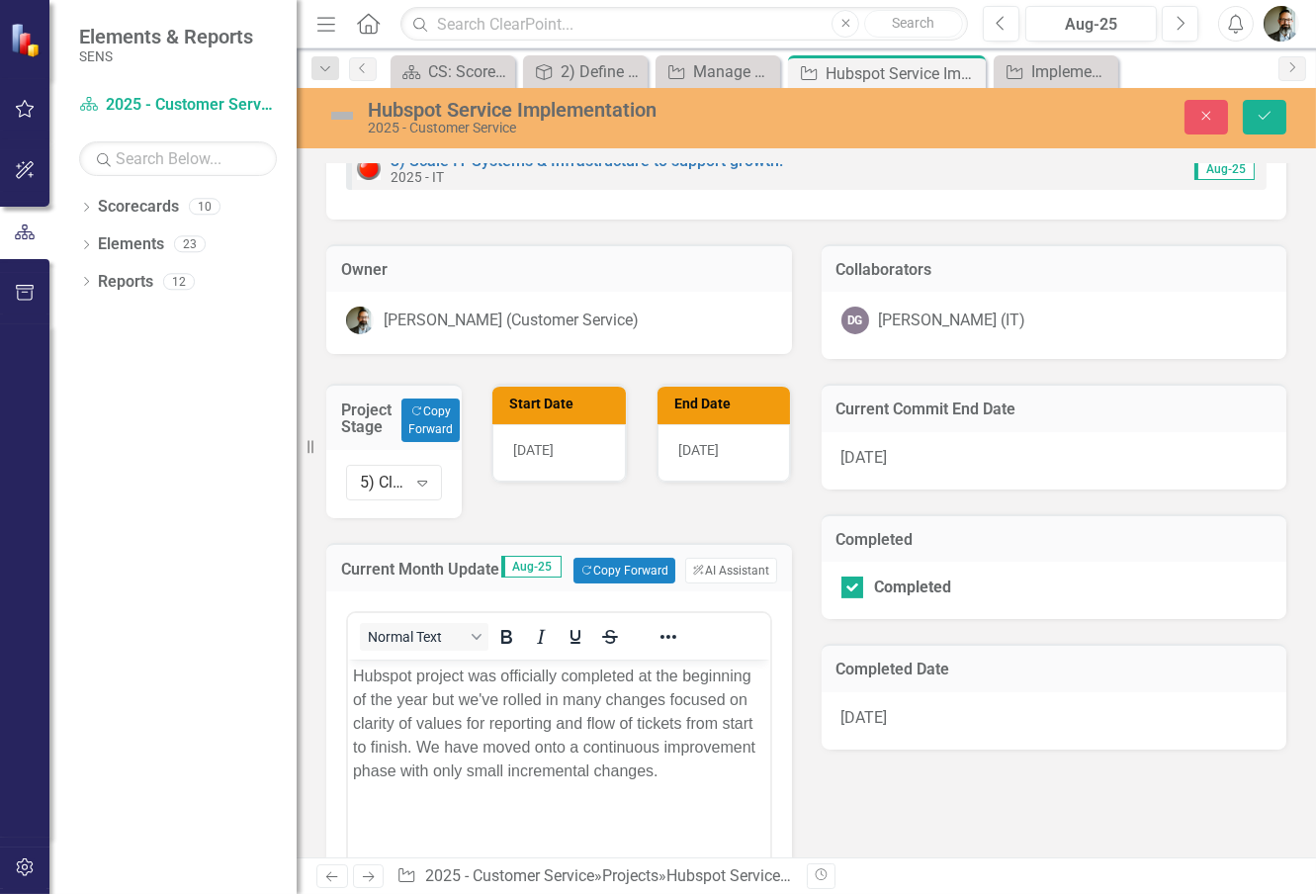
click at [1020, 815] on div "Project Stage Copy Forward Copy Forward 5) Closing Expand Start Date [DATE] End…" at bounding box center [806, 781] width 990 height 845
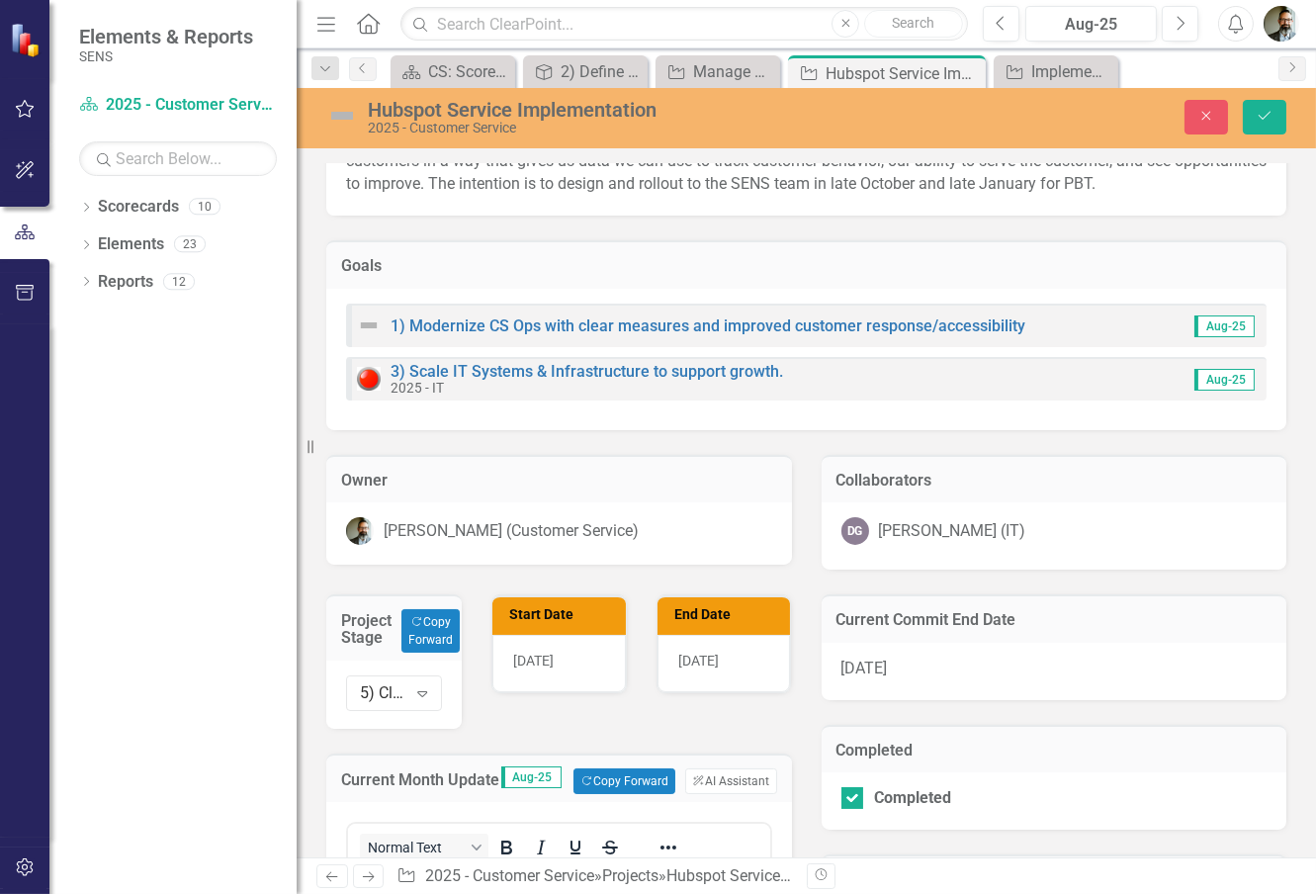
scroll to position [0, 0]
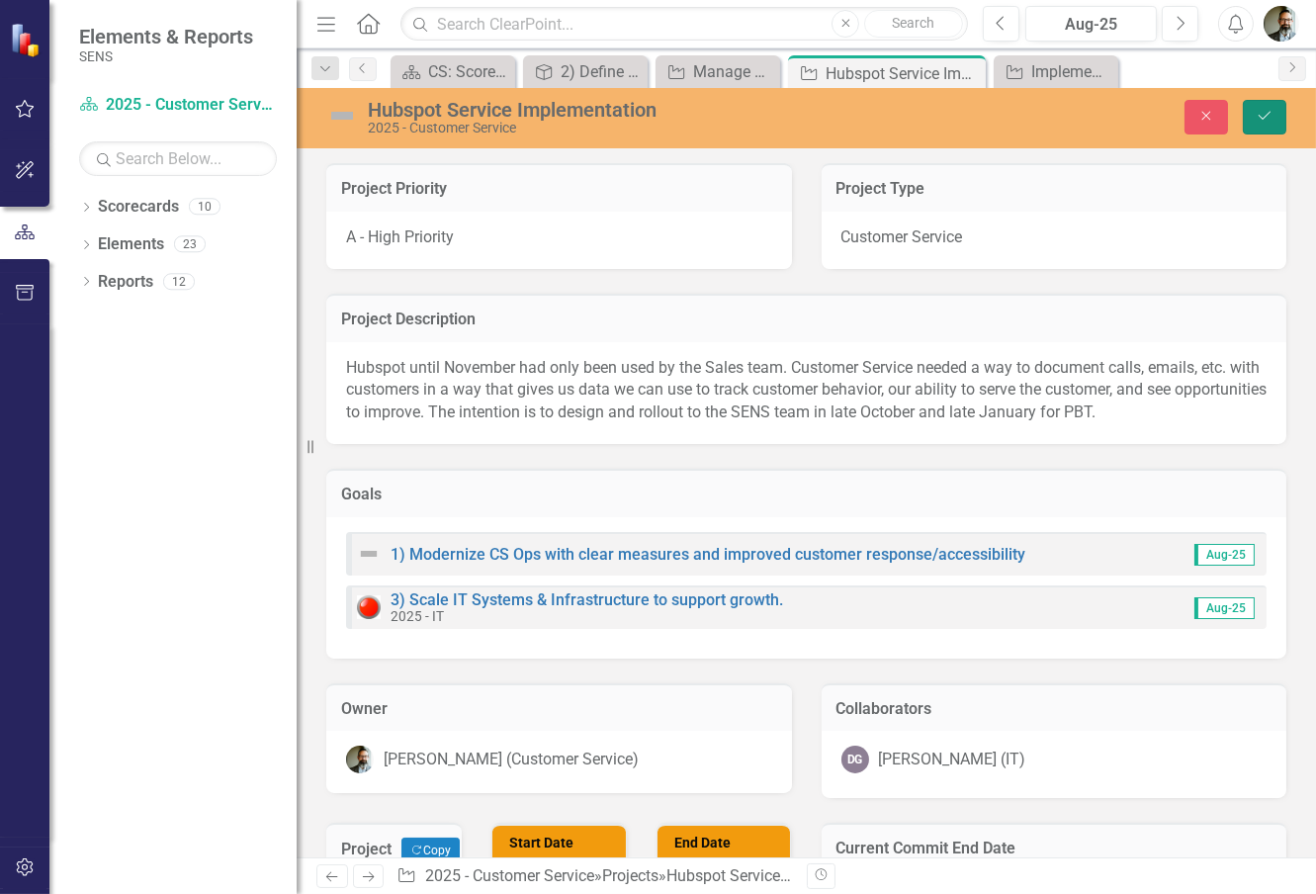
click at [1263, 119] on icon "Save" at bounding box center [1265, 116] width 18 height 14
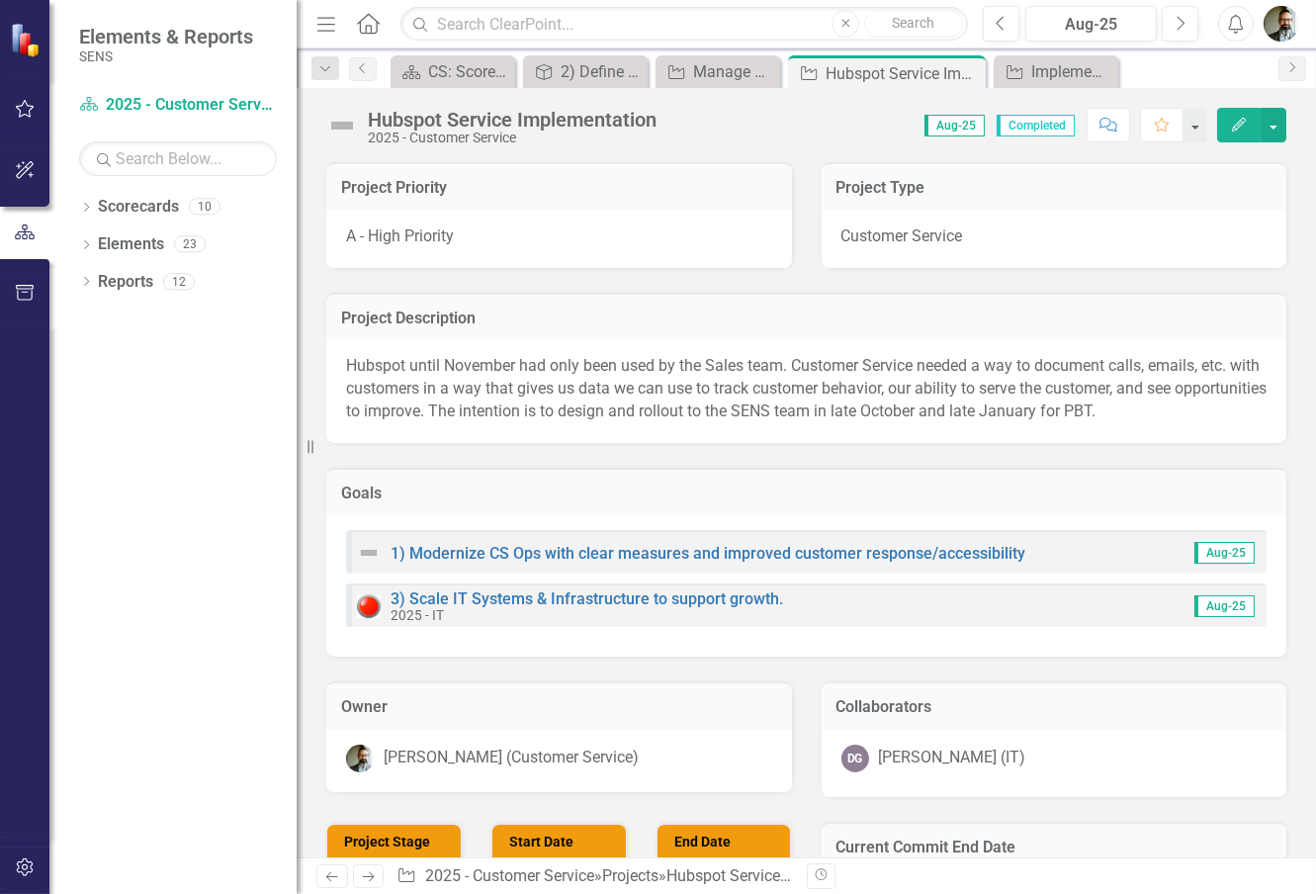
click at [237, 502] on div "Dropdown Scorecards 10 Dropdown 2025 - Company Scorecard 2025 - Accounting & Fi…" at bounding box center [172, 542] width 247 height 703
click at [341, 121] on img at bounding box center [342, 126] width 32 height 32
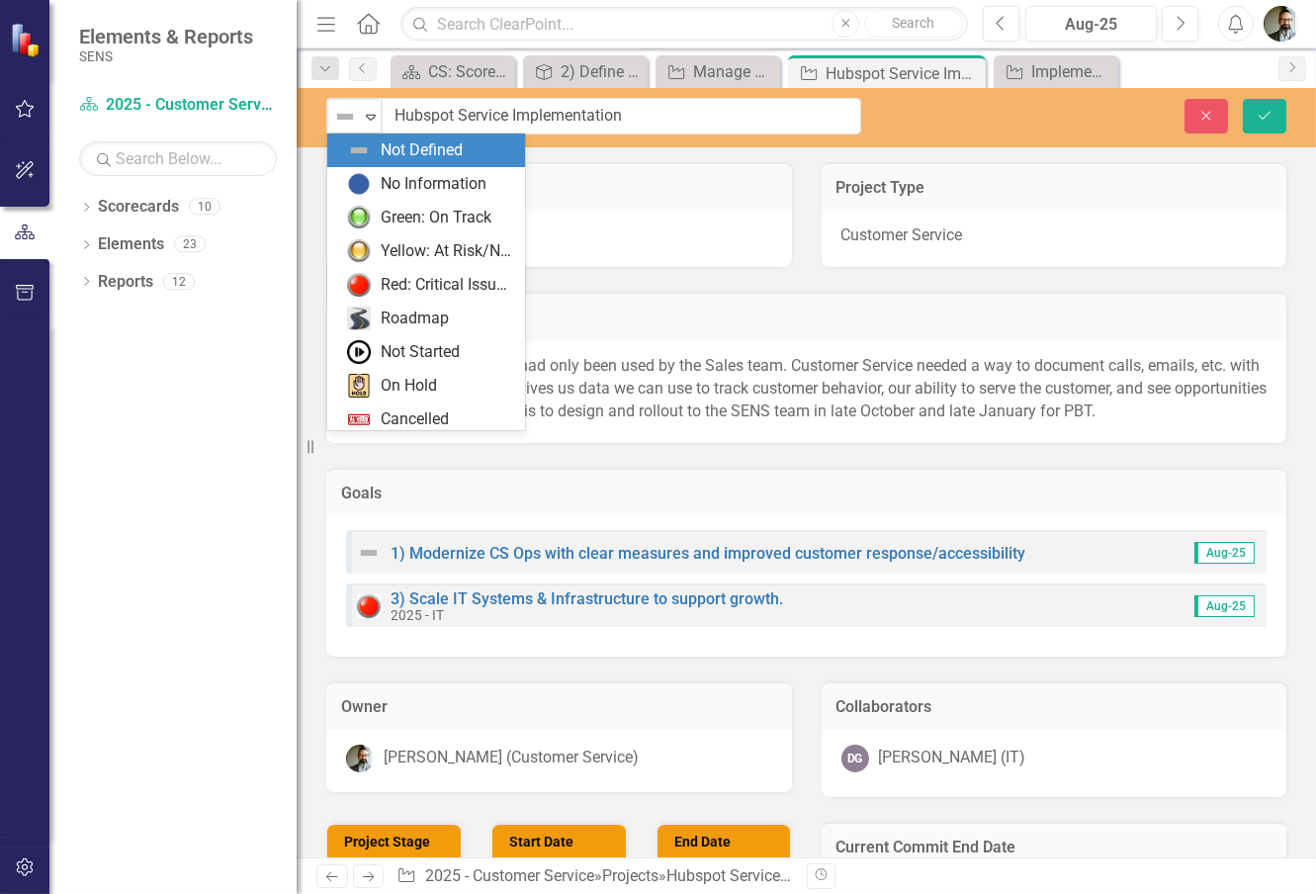
scroll to position [40, 0]
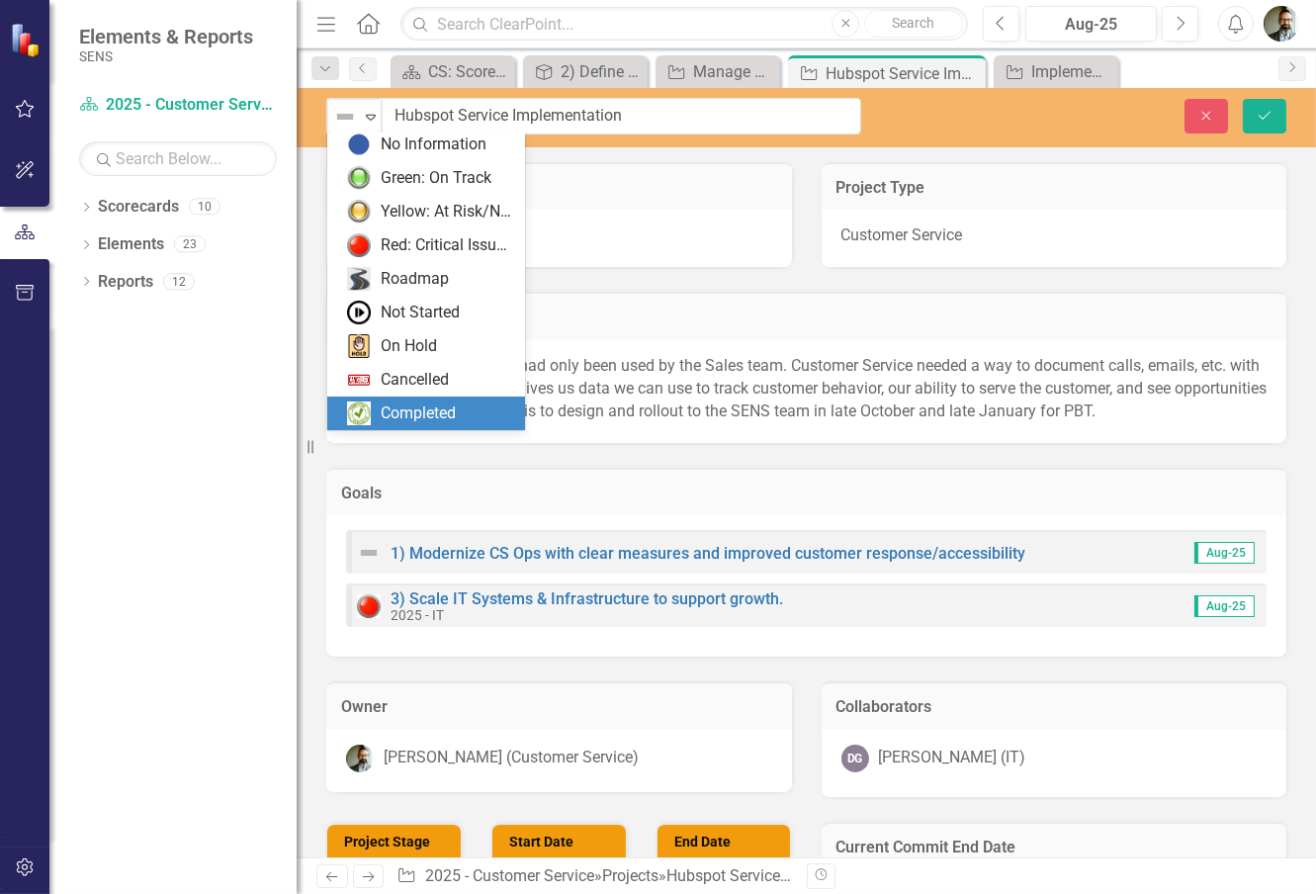
click at [358, 409] on img at bounding box center [359, 413] width 24 height 24
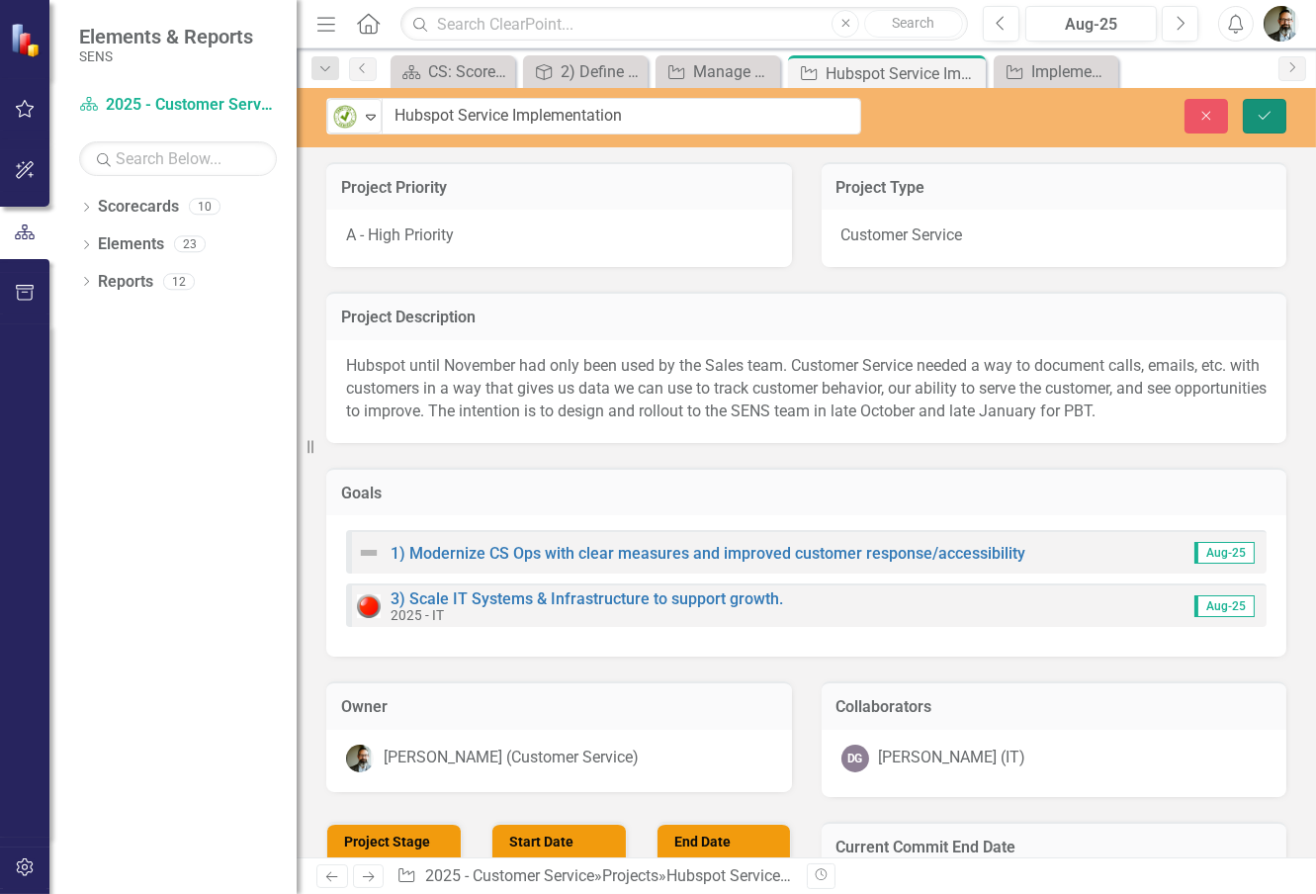
click at [1269, 115] on icon "Save" at bounding box center [1265, 116] width 18 height 14
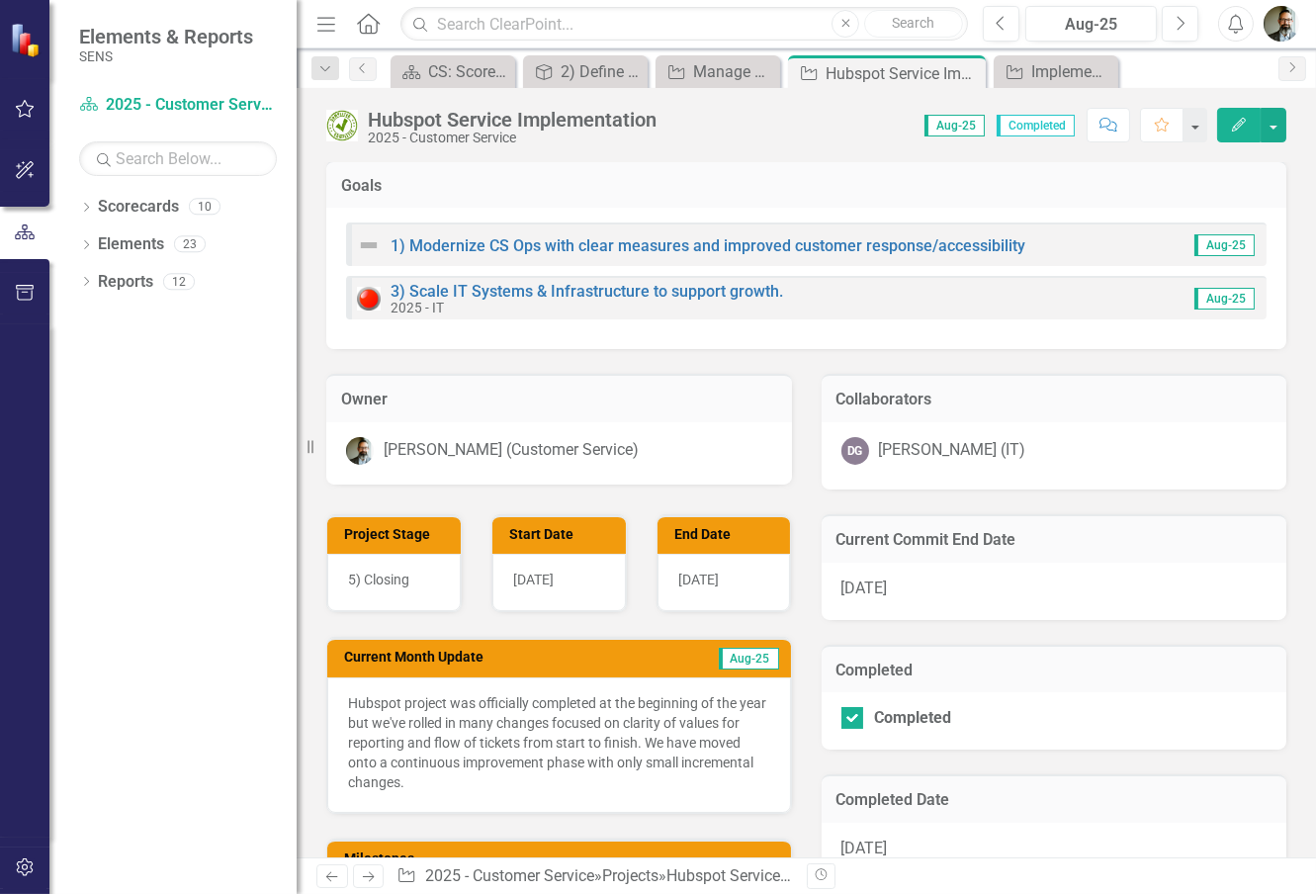
scroll to position [0, 0]
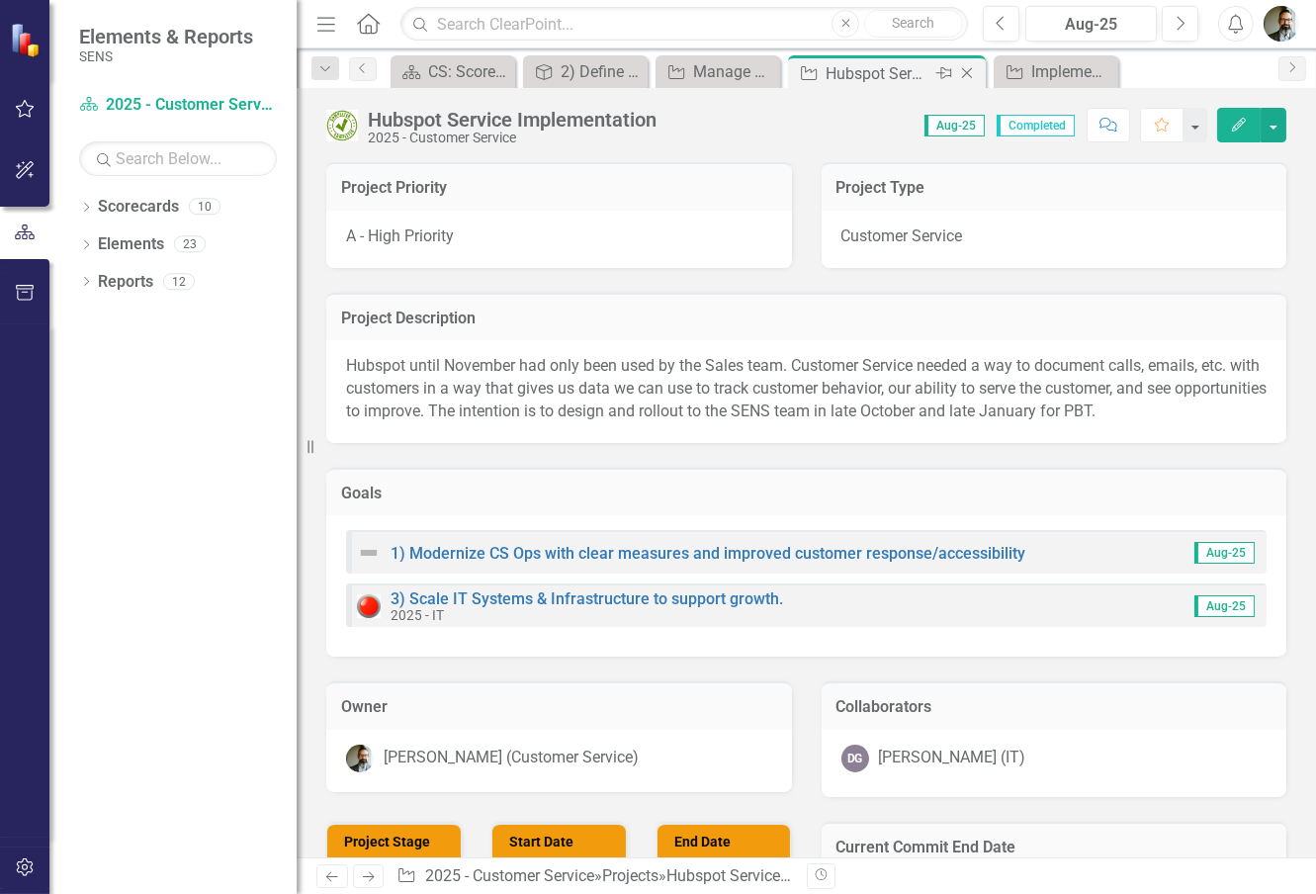
click at [966, 71] on icon "Close" at bounding box center [967, 73] width 20 height 16
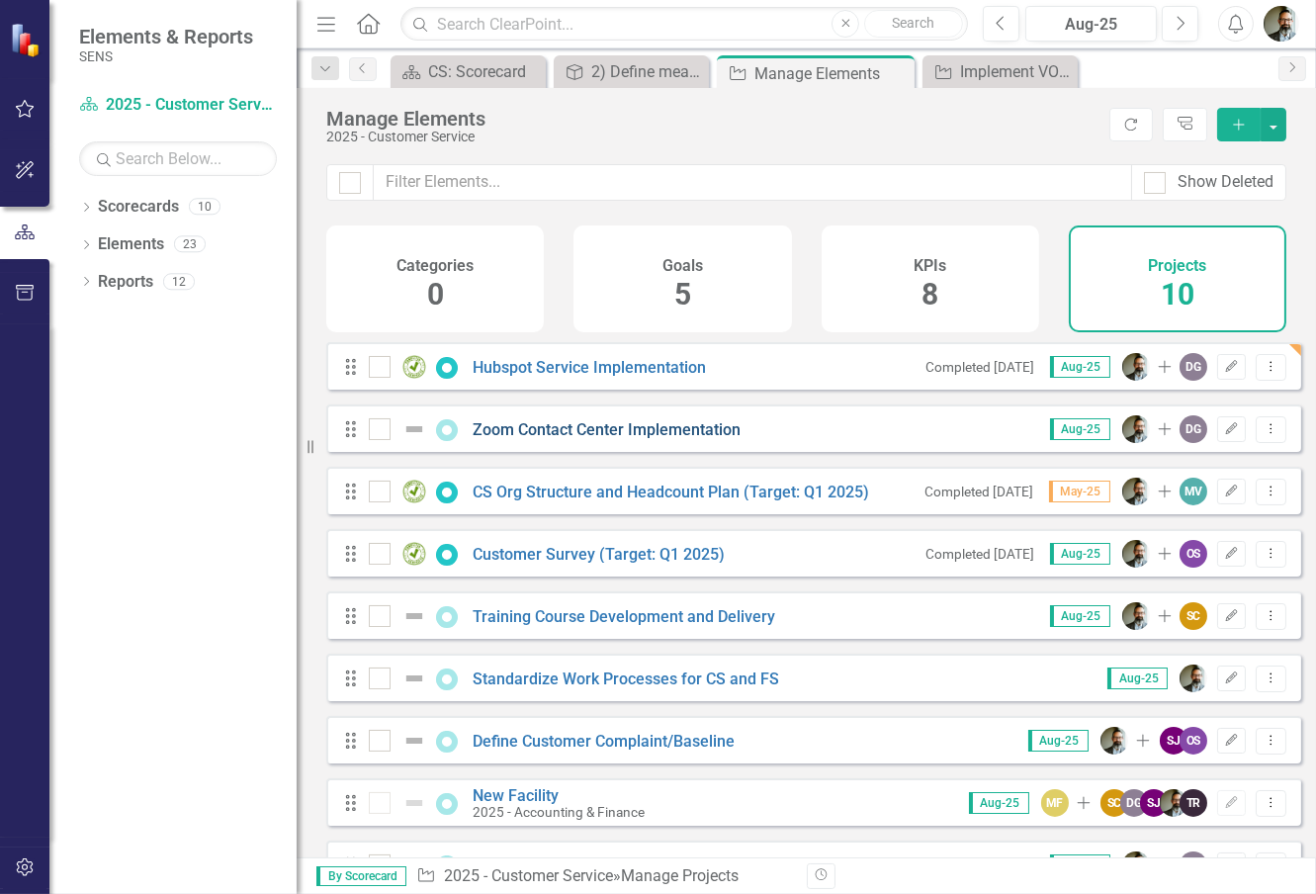
click at [589, 438] on link "Zoom Contact Center Implementation" at bounding box center [607, 429] width 268 height 19
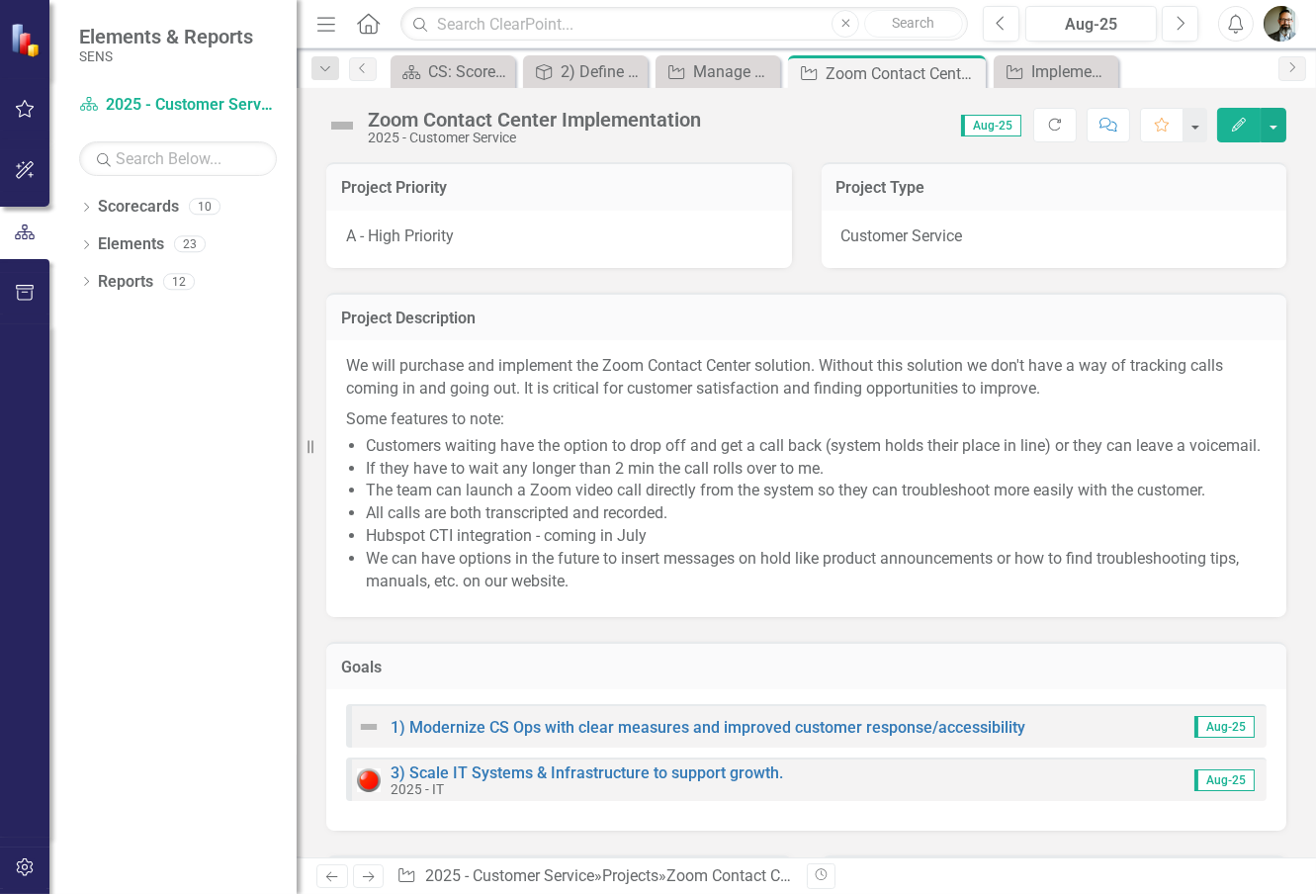
click at [337, 125] on img at bounding box center [342, 126] width 32 height 32
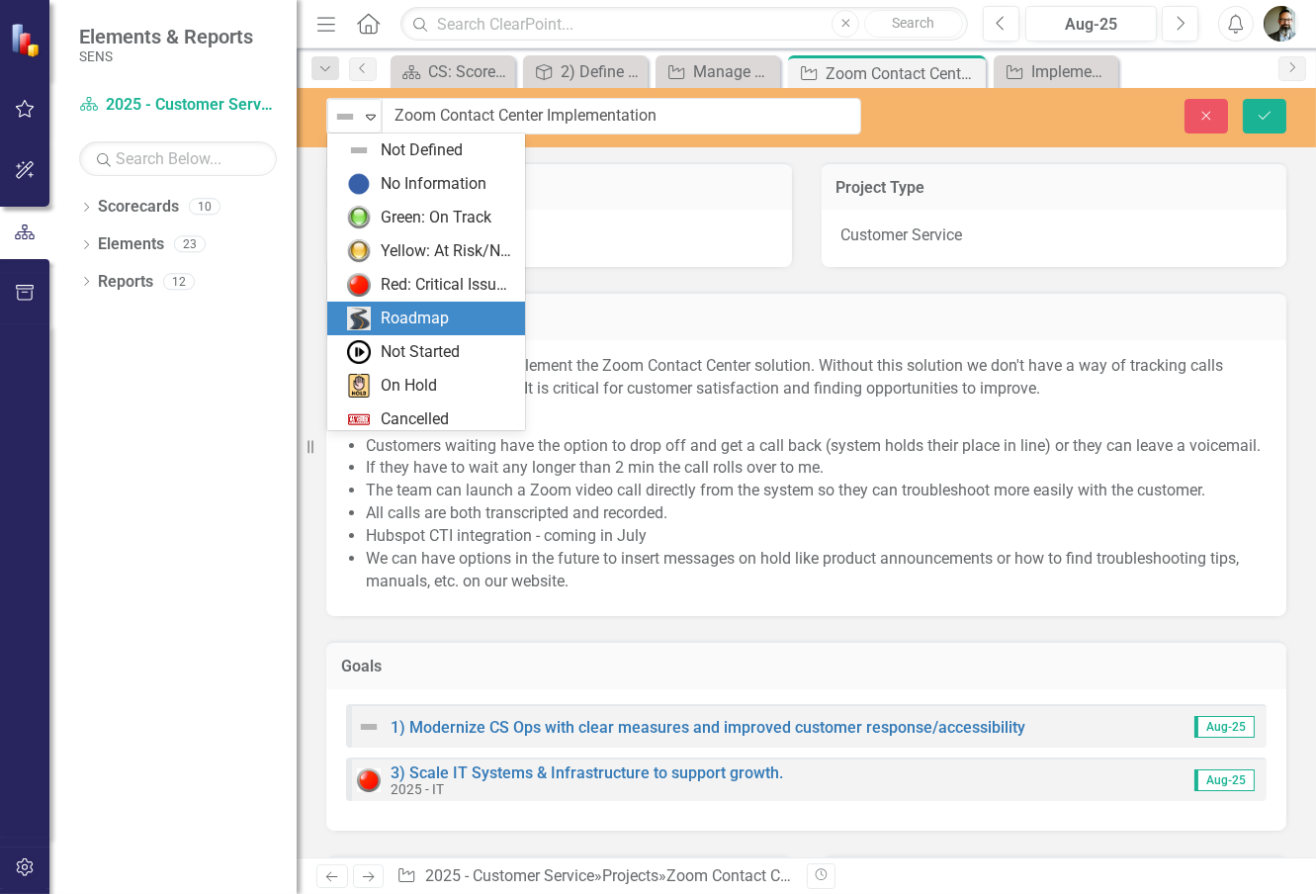
scroll to position [40, 0]
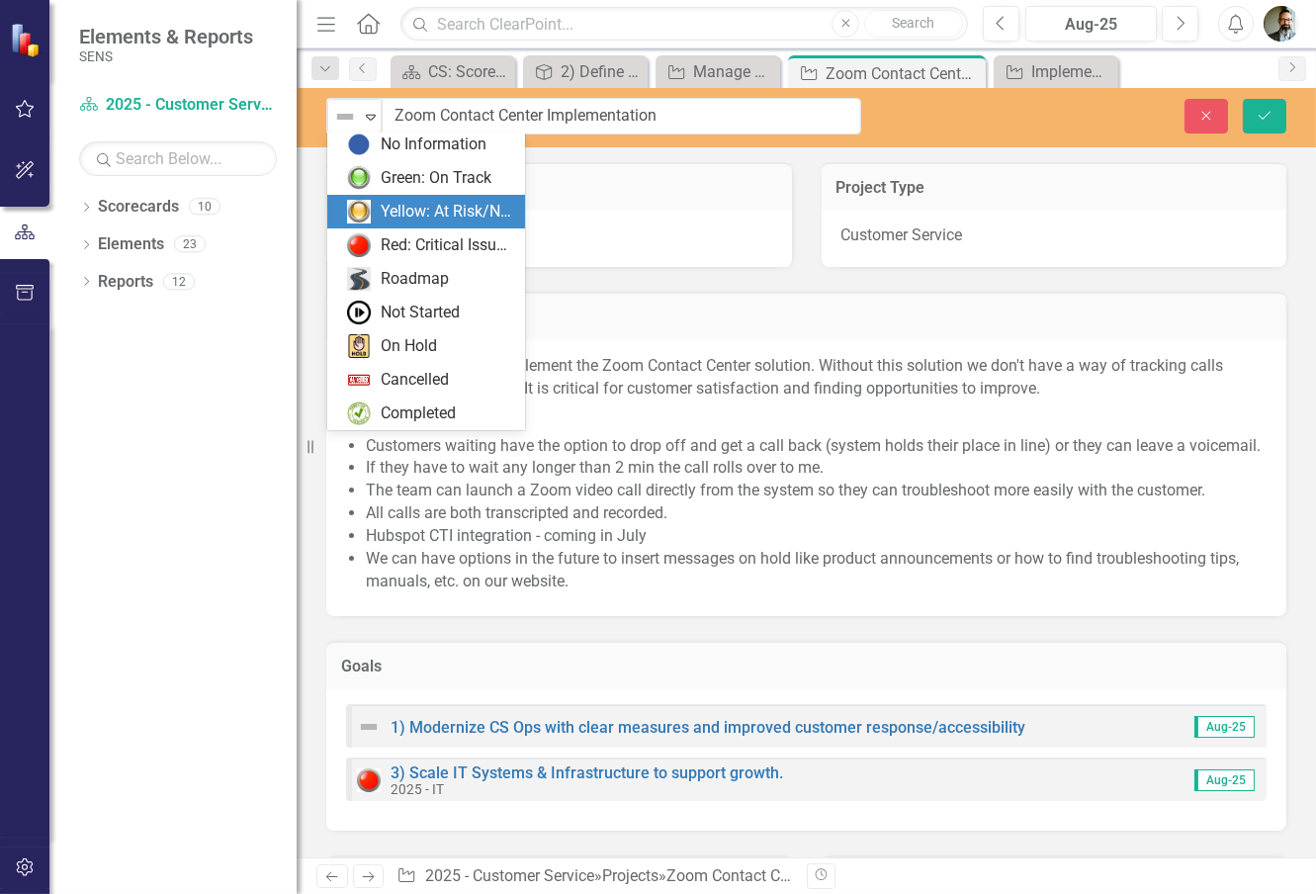
click at [411, 217] on div "Yellow: At Risk/Needs Attention" at bounding box center [447, 212] width 132 height 23
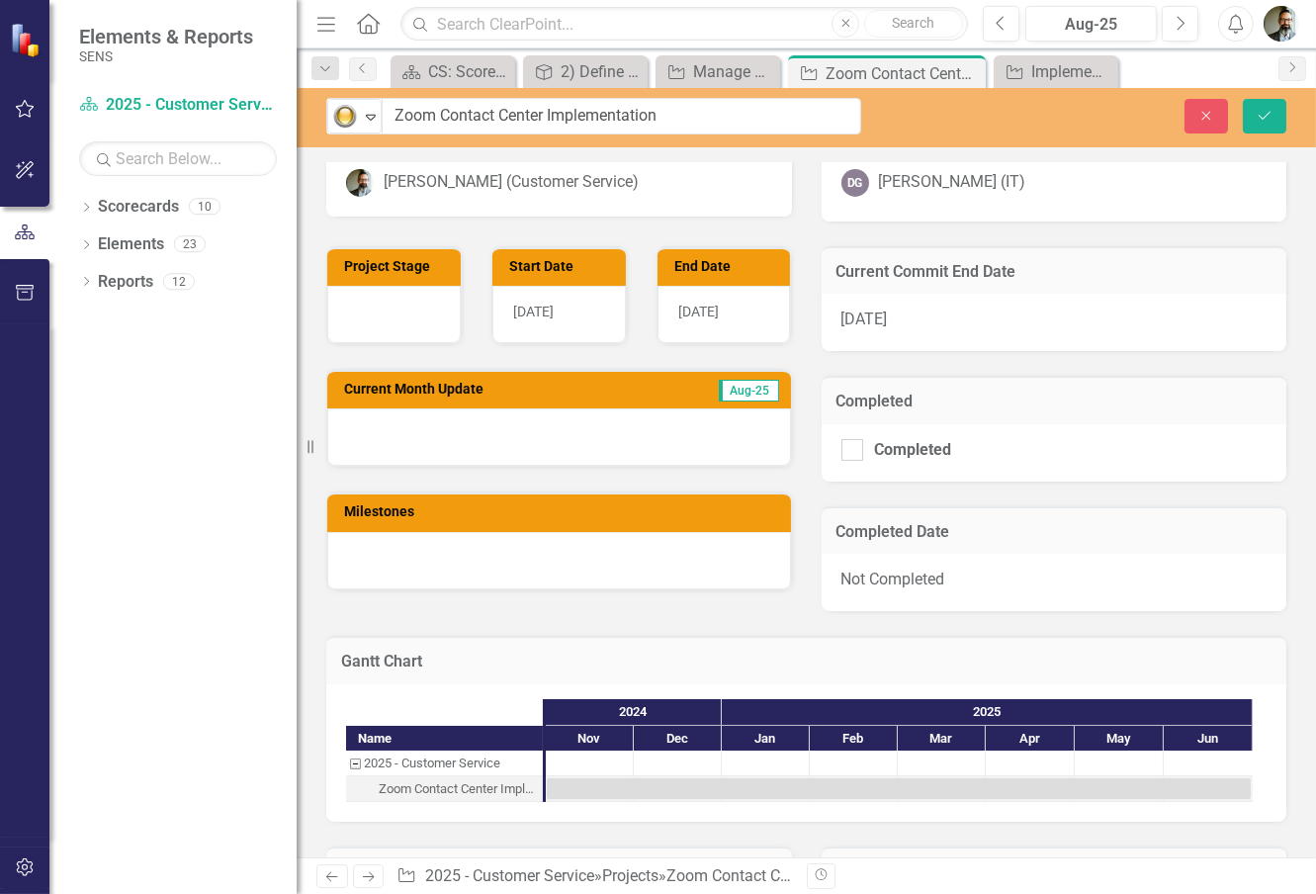
scroll to position [768, 0]
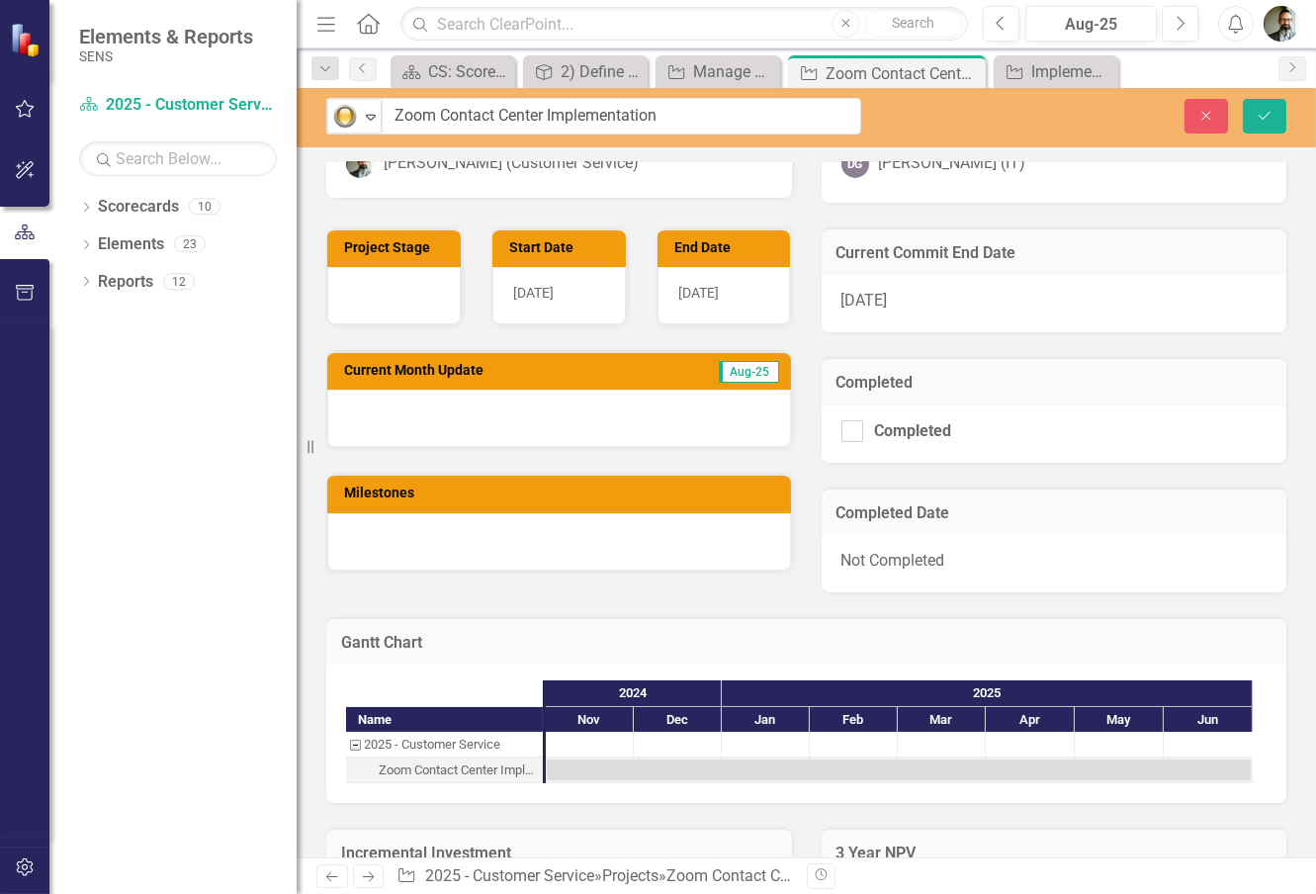
click at [376, 308] on div at bounding box center [393, 295] width 133 height 57
click at [378, 308] on div at bounding box center [393, 295] width 133 height 57
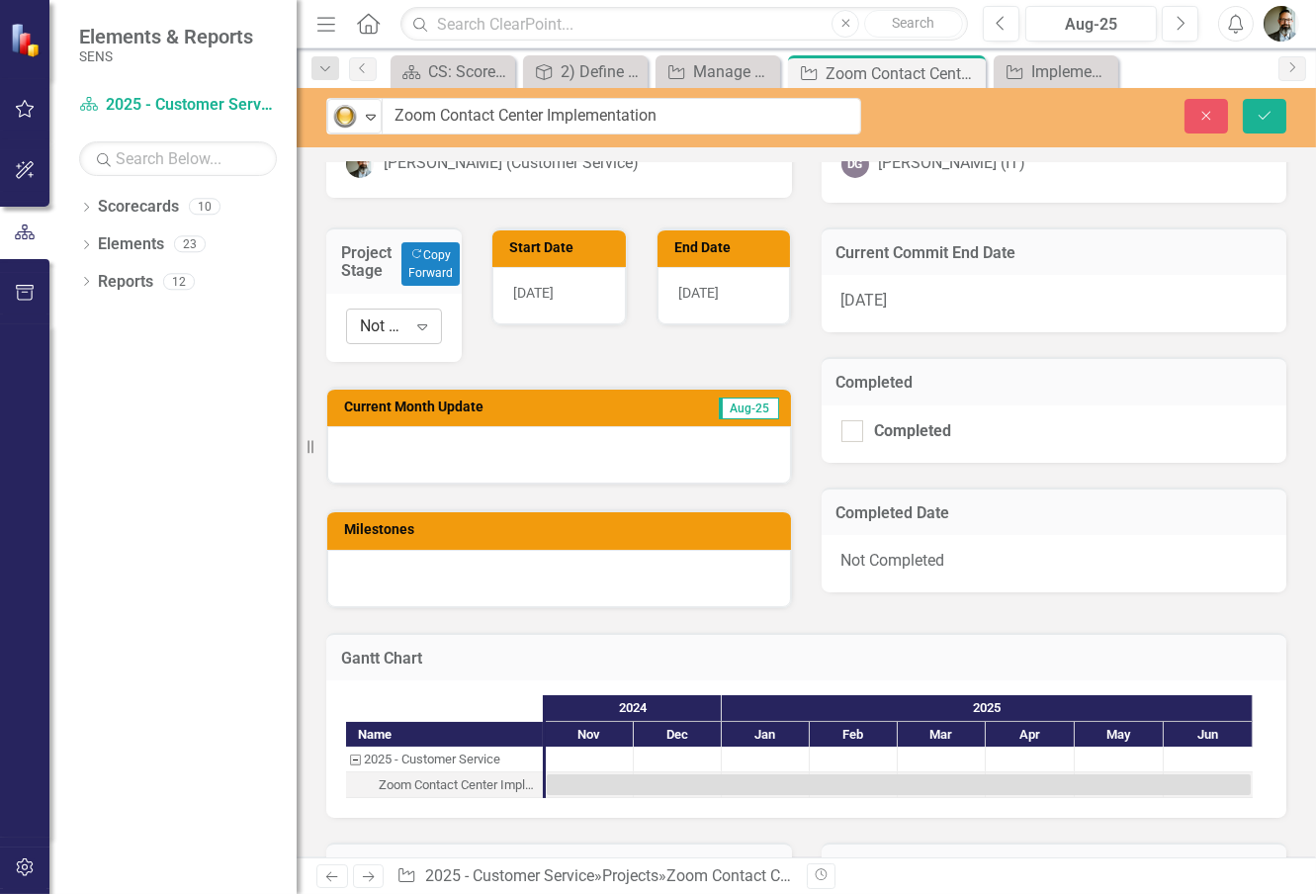
click at [415, 334] on icon "Expand" at bounding box center [422, 326] width 20 height 16
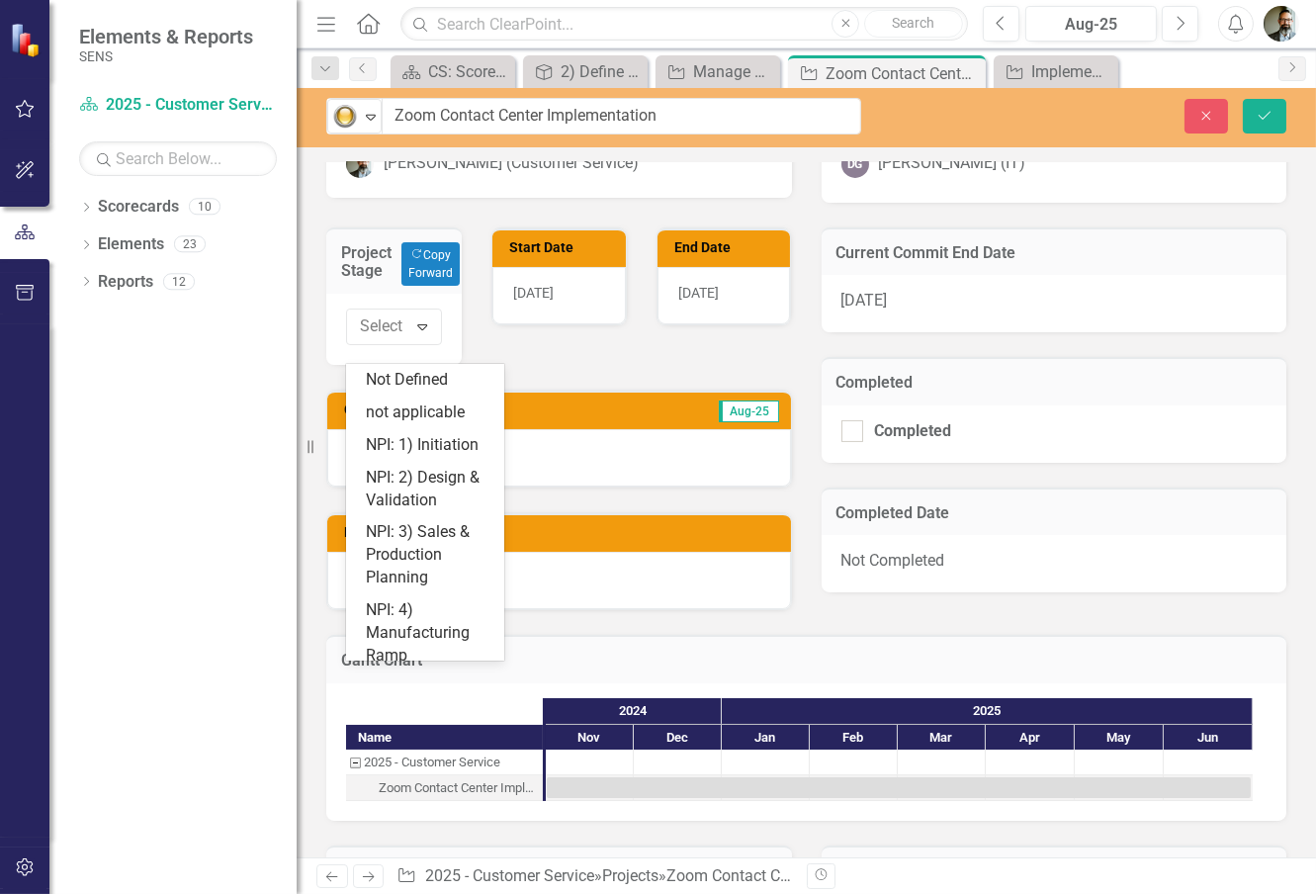
scroll to position [251, 0]
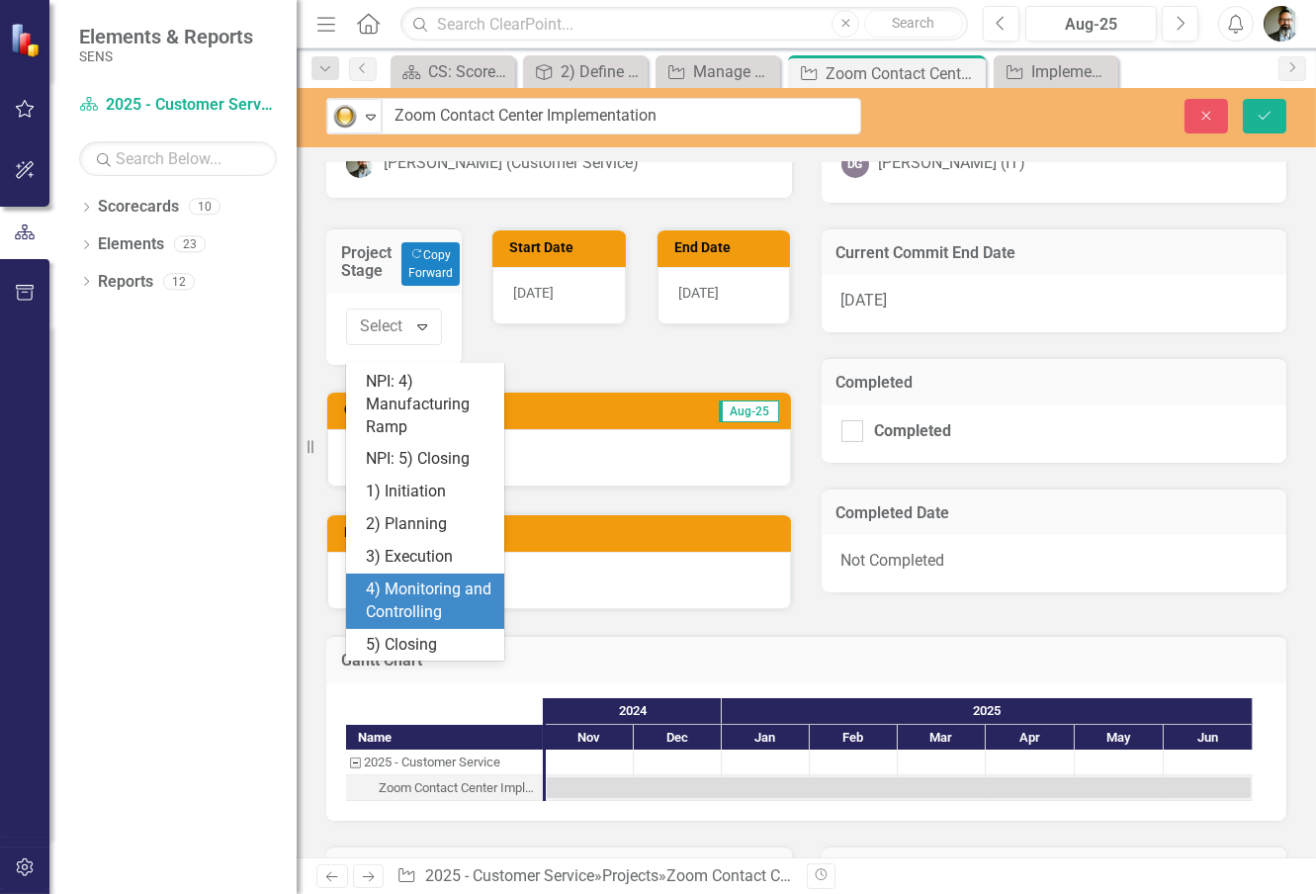
click at [420, 595] on div "4) Monitoring and Controlling" at bounding box center [429, 600] width 127 height 45
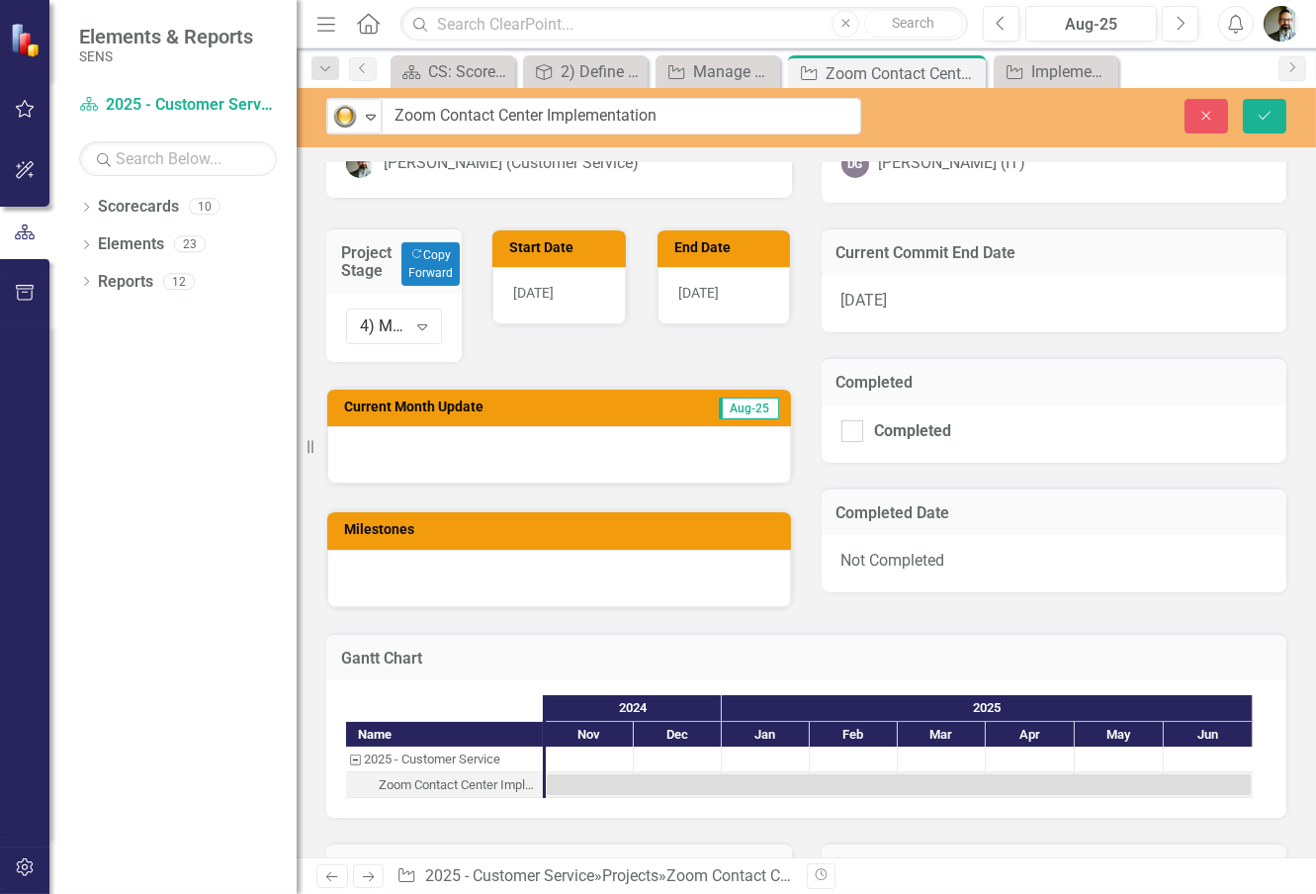
click at [447, 476] on div at bounding box center [559, 454] width 464 height 57
click at [399, 476] on div at bounding box center [559, 454] width 464 height 57
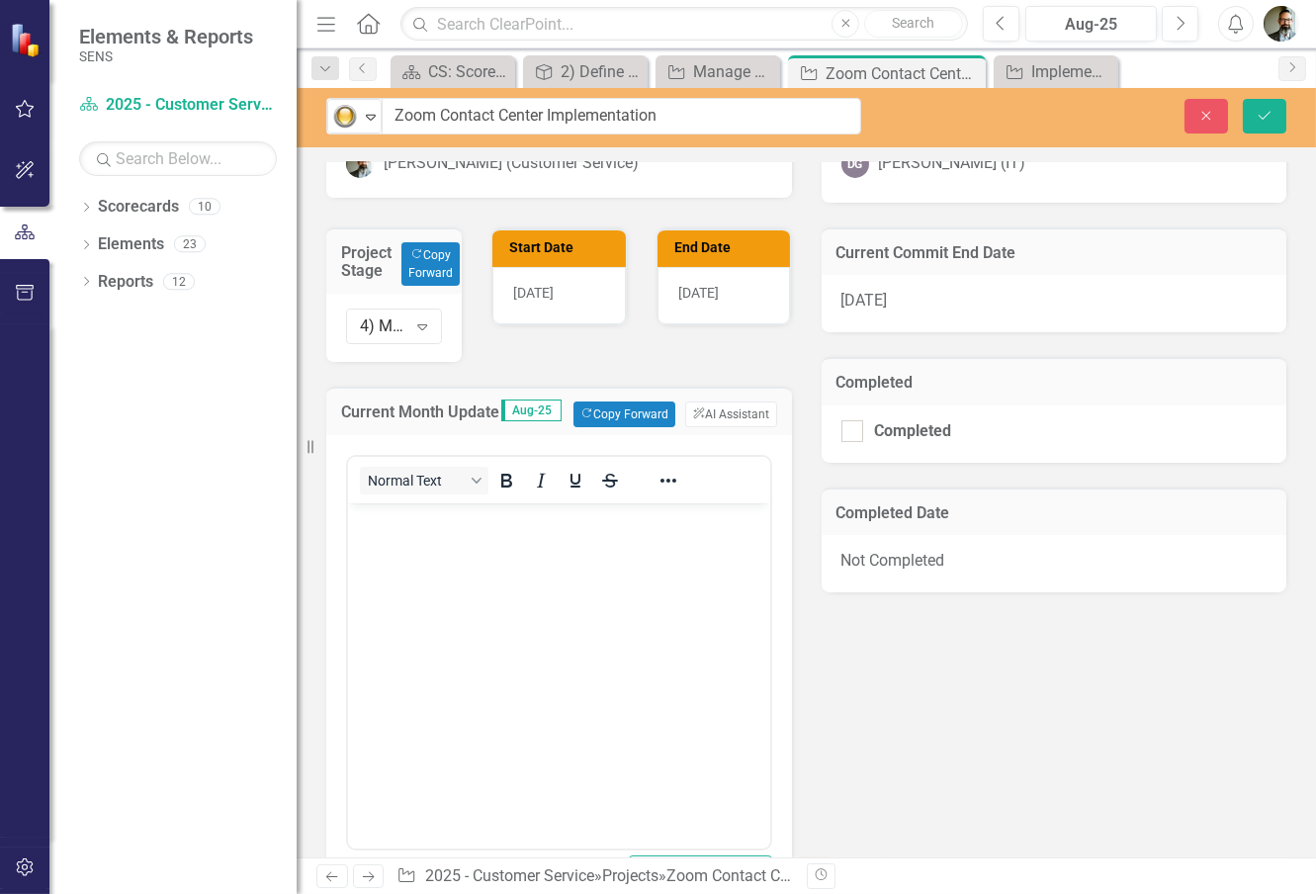
scroll to position [0, 0]
click at [401, 539] on body "Rich Text Area. Press ALT-0 for help." at bounding box center [558, 650] width 422 height 297
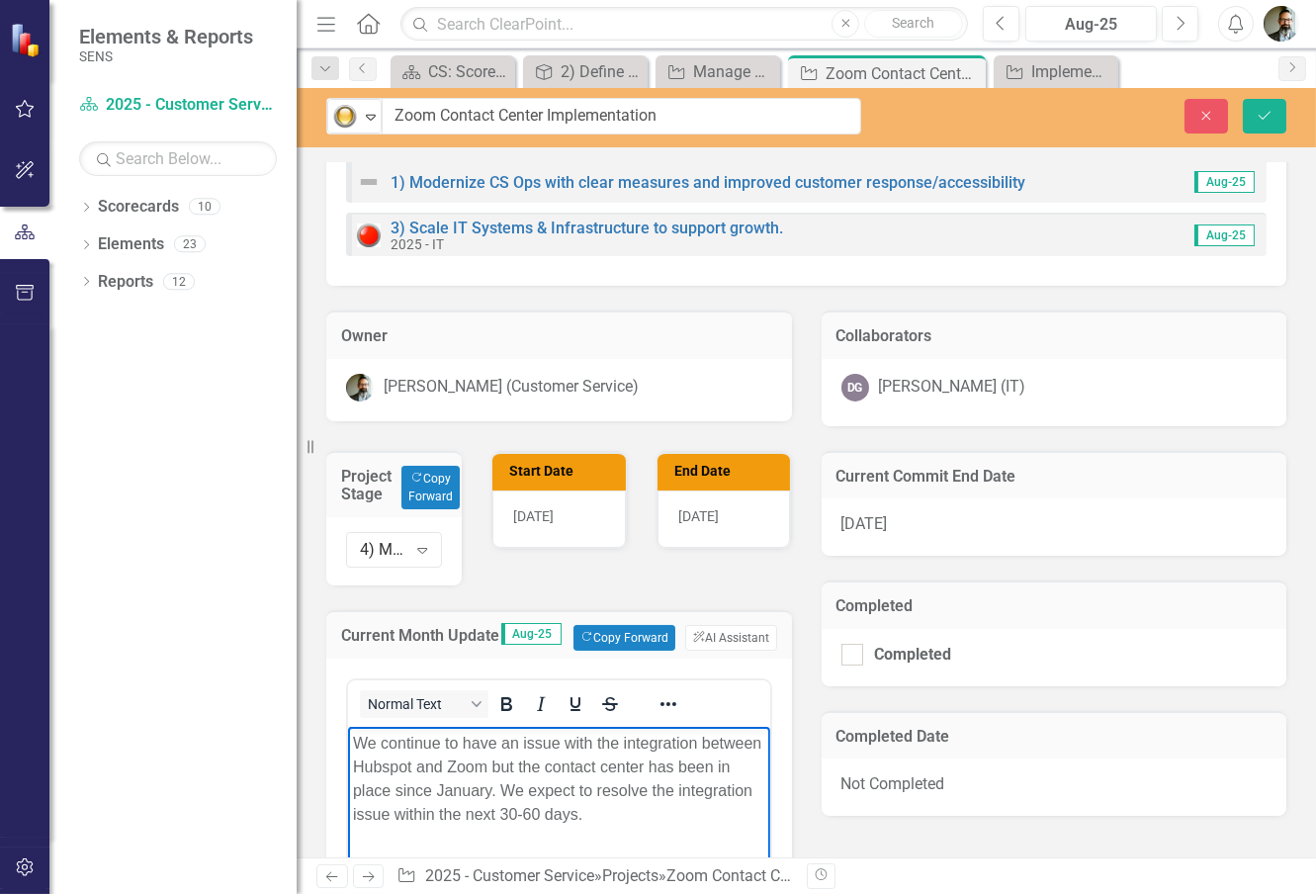
scroll to position [549, 0]
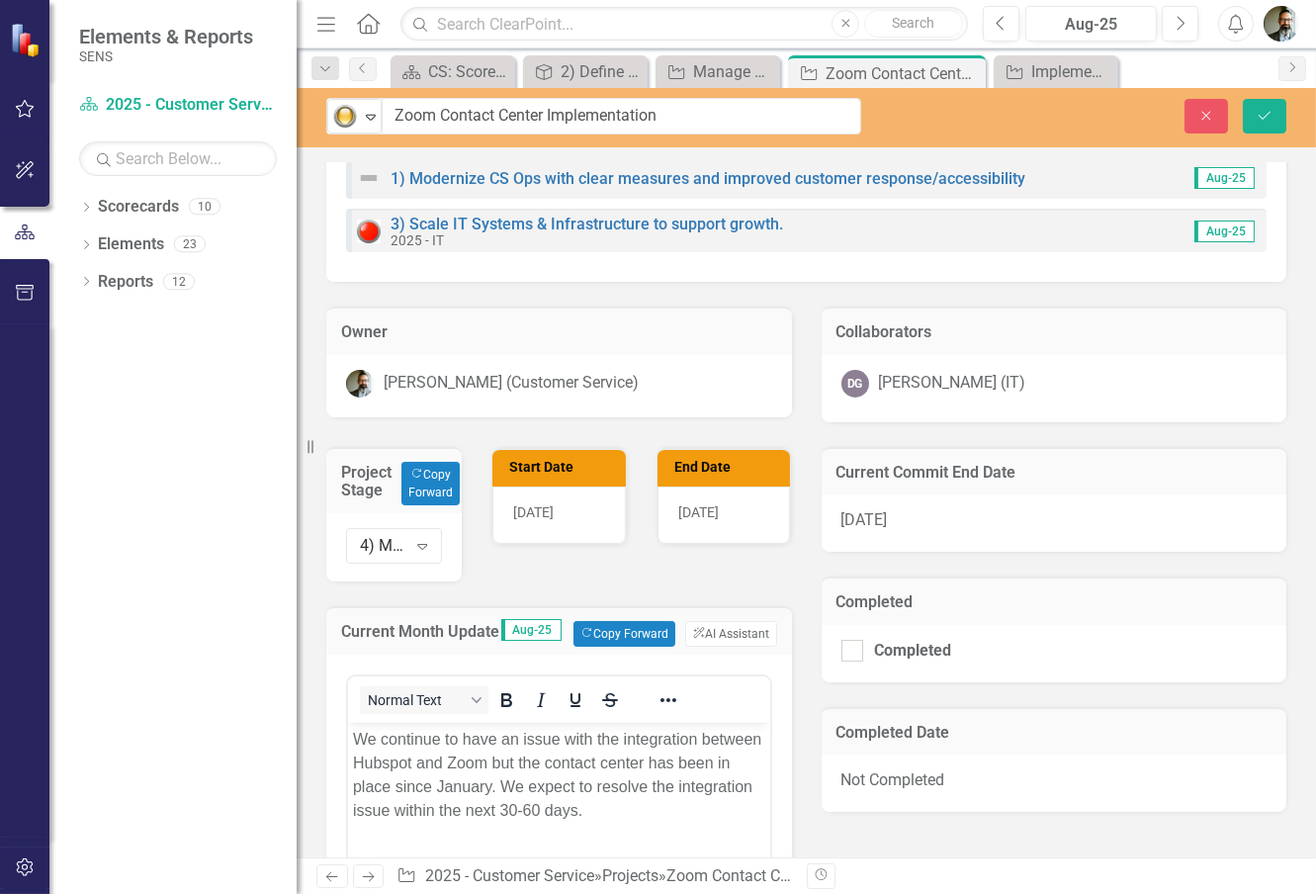
click at [744, 534] on div "[DATE]" at bounding box center [723, 514] width 133 height 57
click at [742, 534] on div "[DATE]" at bounding box center [723, 514] width 133 height 57
click at [749, 533] on icon "Calendar" at bounding box center [753, 526] width 12 height 14
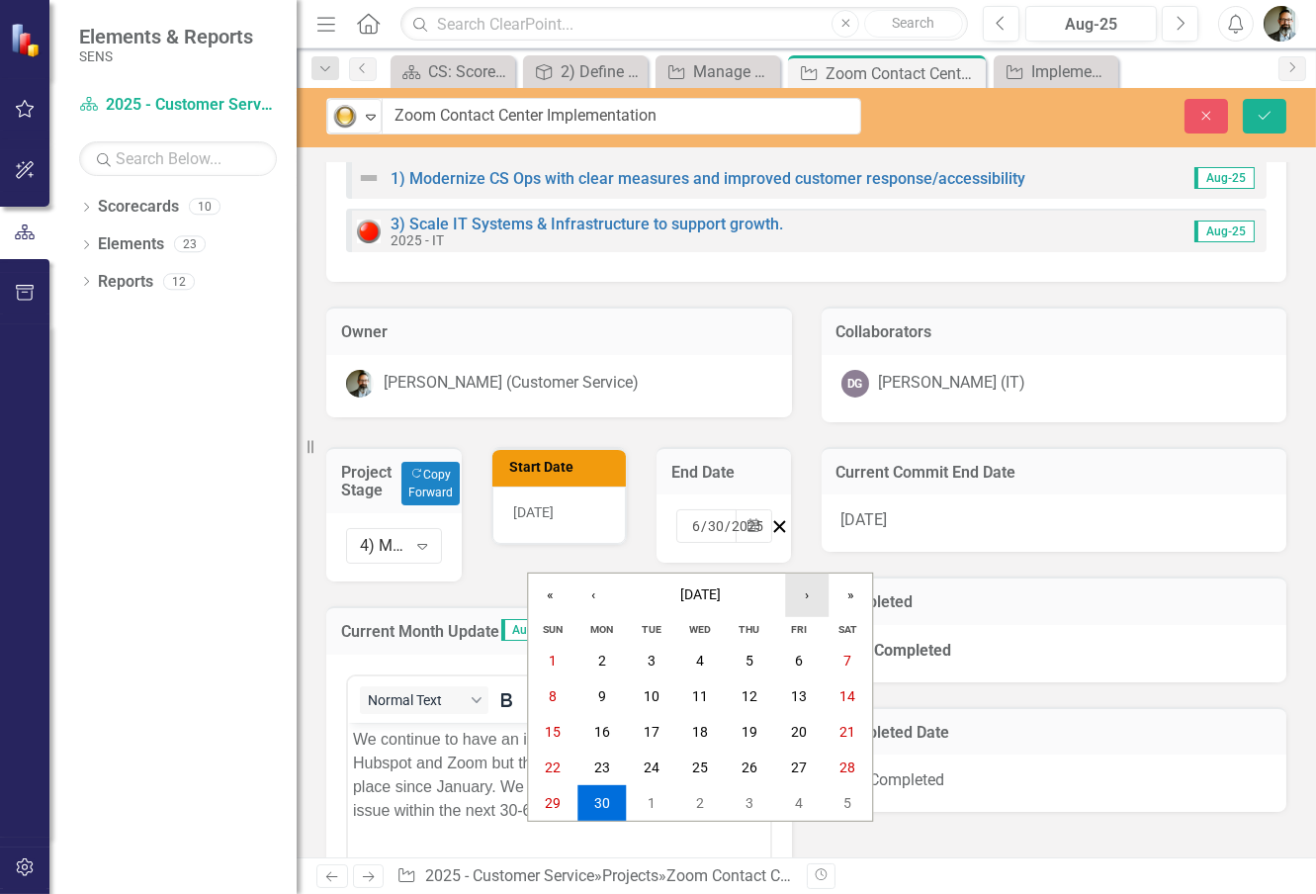
click at [817, 600] on button "›" at bounding box center [806, 594] width 43 height 43
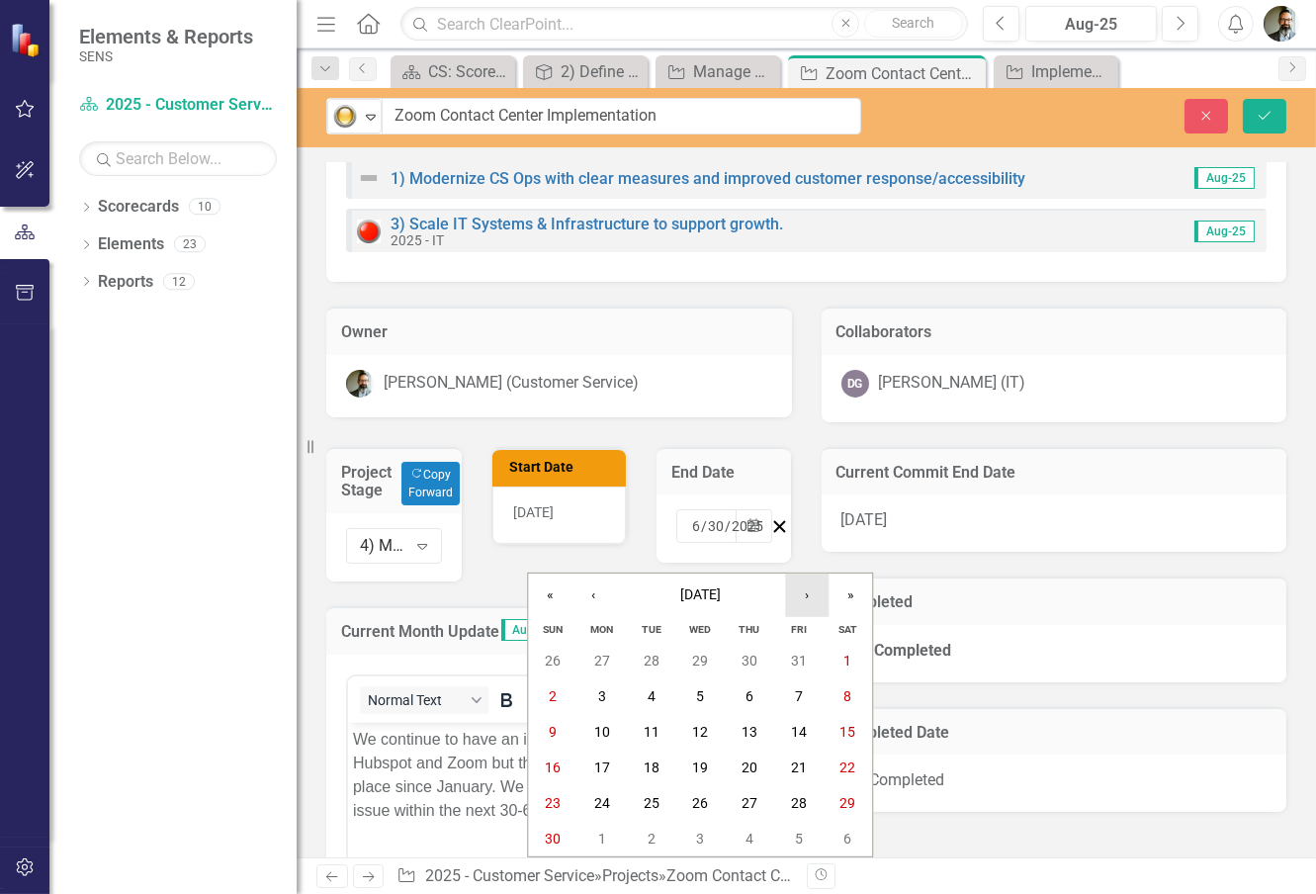
click at [817, 600] on button "›" at bounding box center [806, 594] width 43 height 43
click at [710, 797] on button "31" at bounding box center [699, 803] width 49 height 36
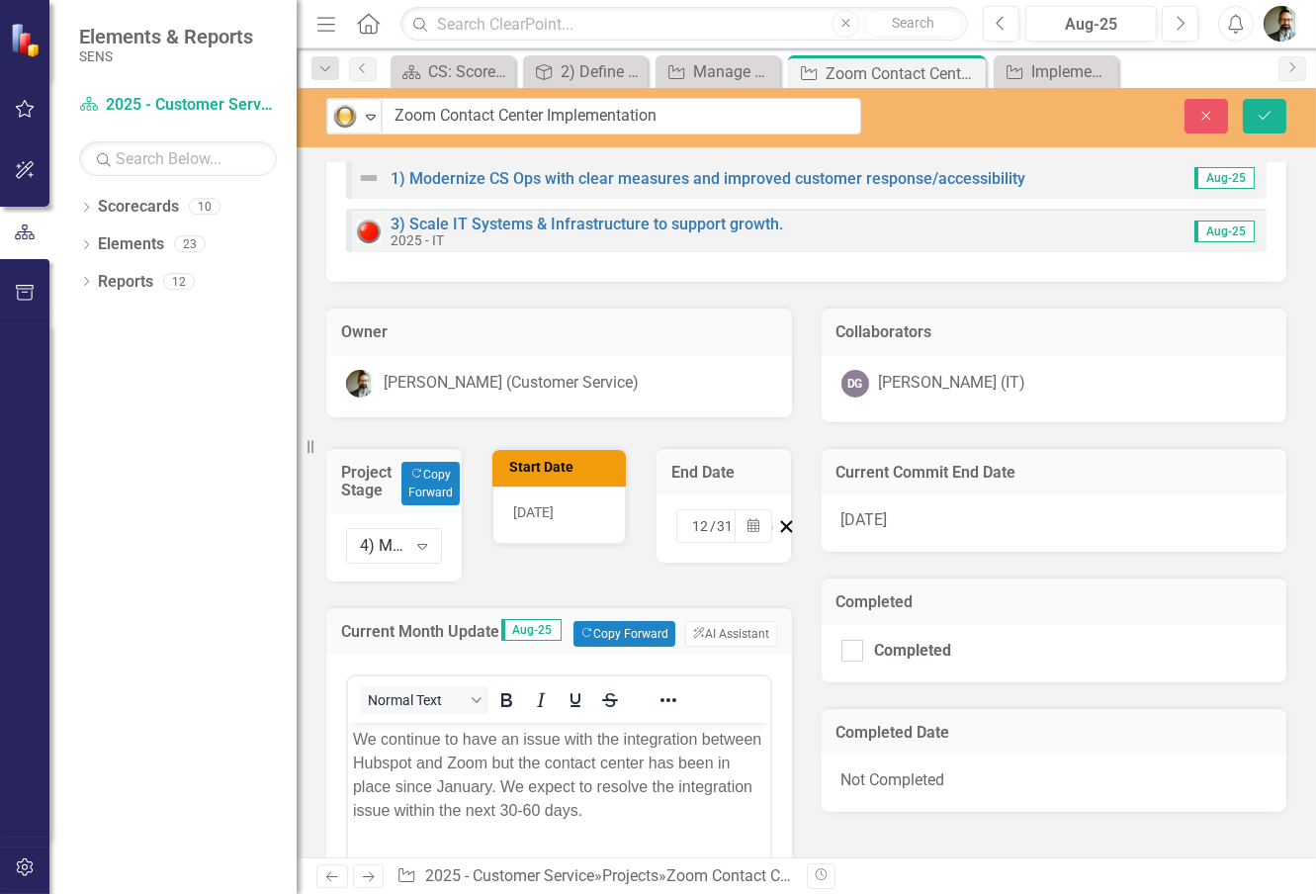
click at [595, 596] on div "Project Stage Copy Forward Copy Forward 4) Monitoring and Controlling Expand St…" at bounding box center [558, 844] width 495 height 845
click at [1273, 111] on button "Save" at bounding box center [1264, 116] width 43 height 35
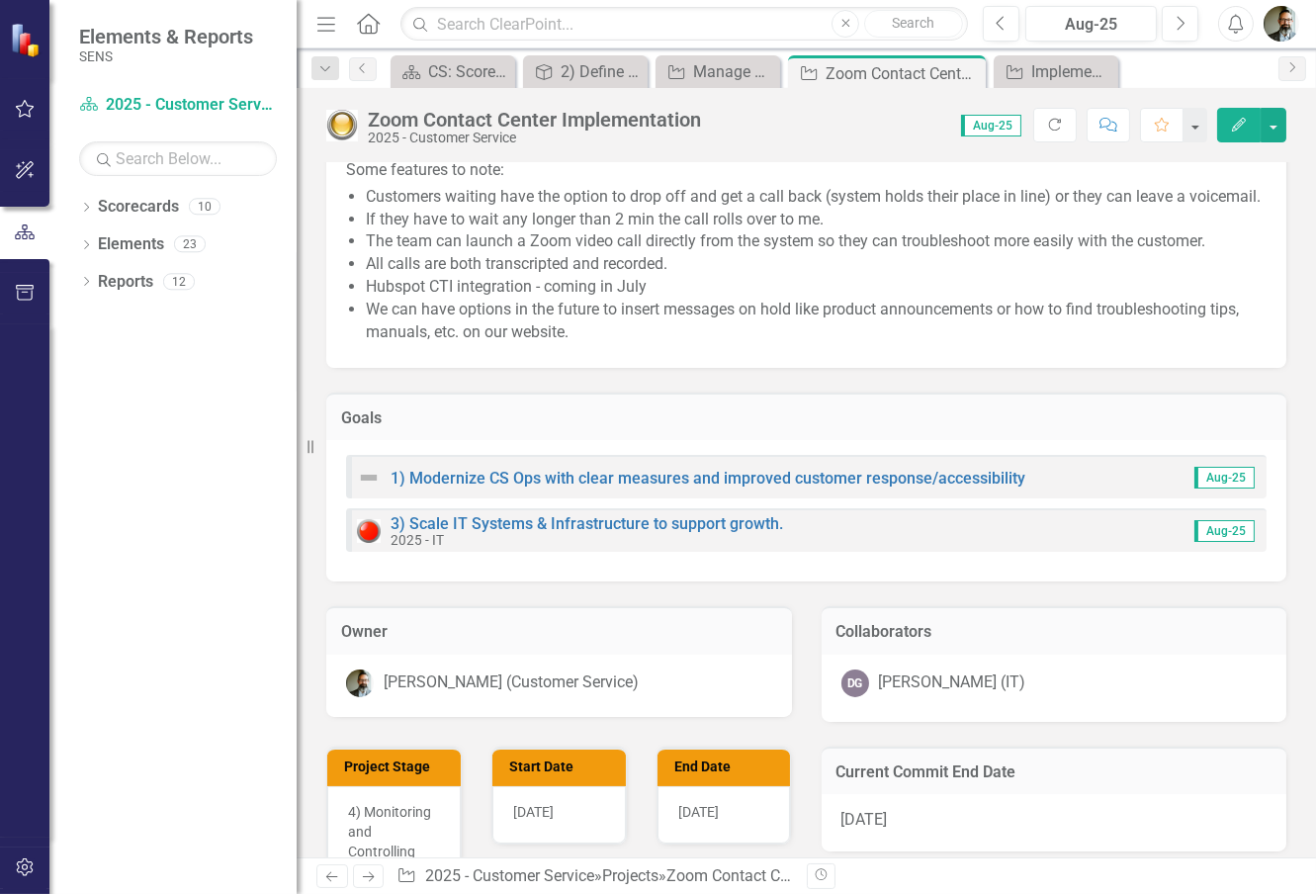
scroll to position [658, 0]
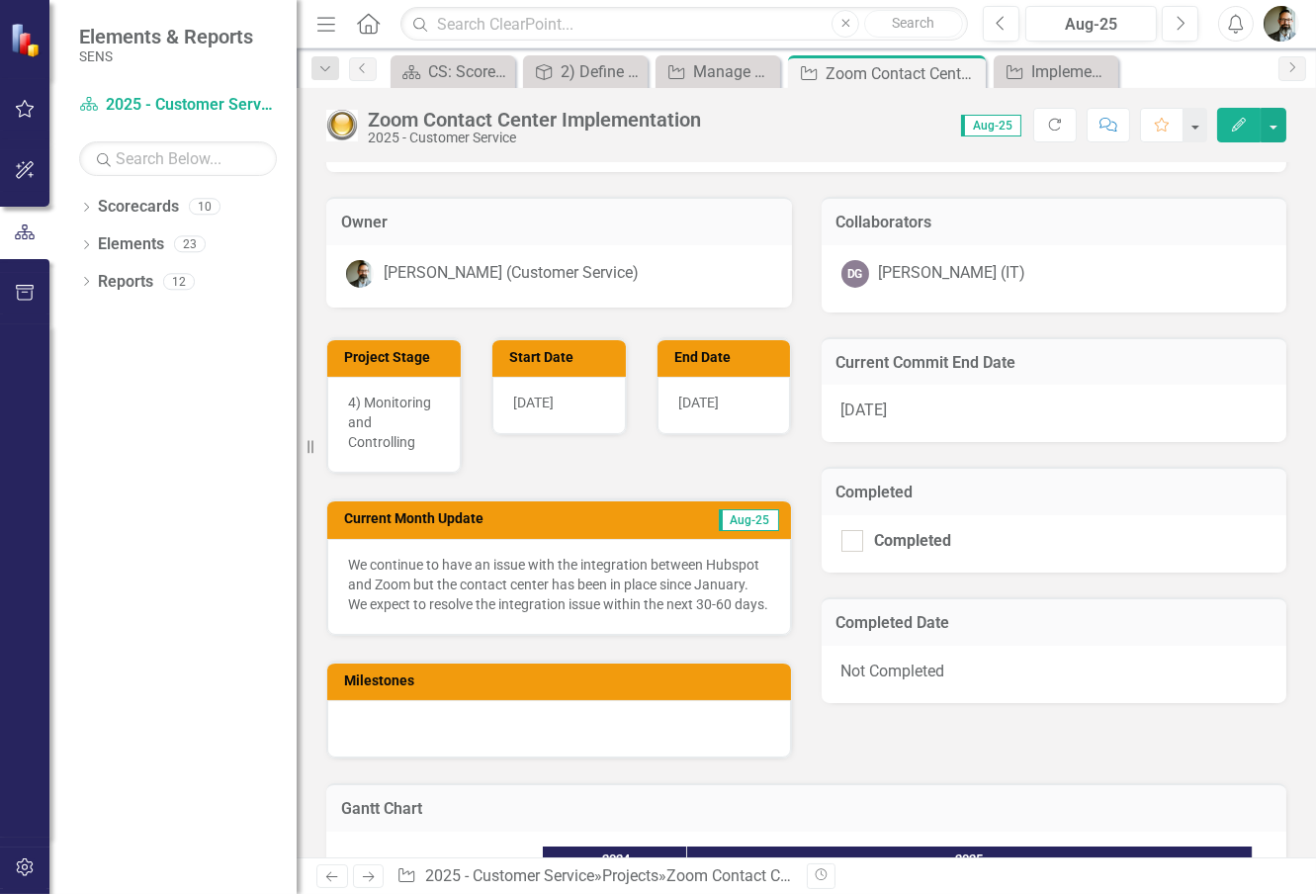
click at [917, 438] on div "[DATE]" at bounding box center [1055, 413] width 466 height 57
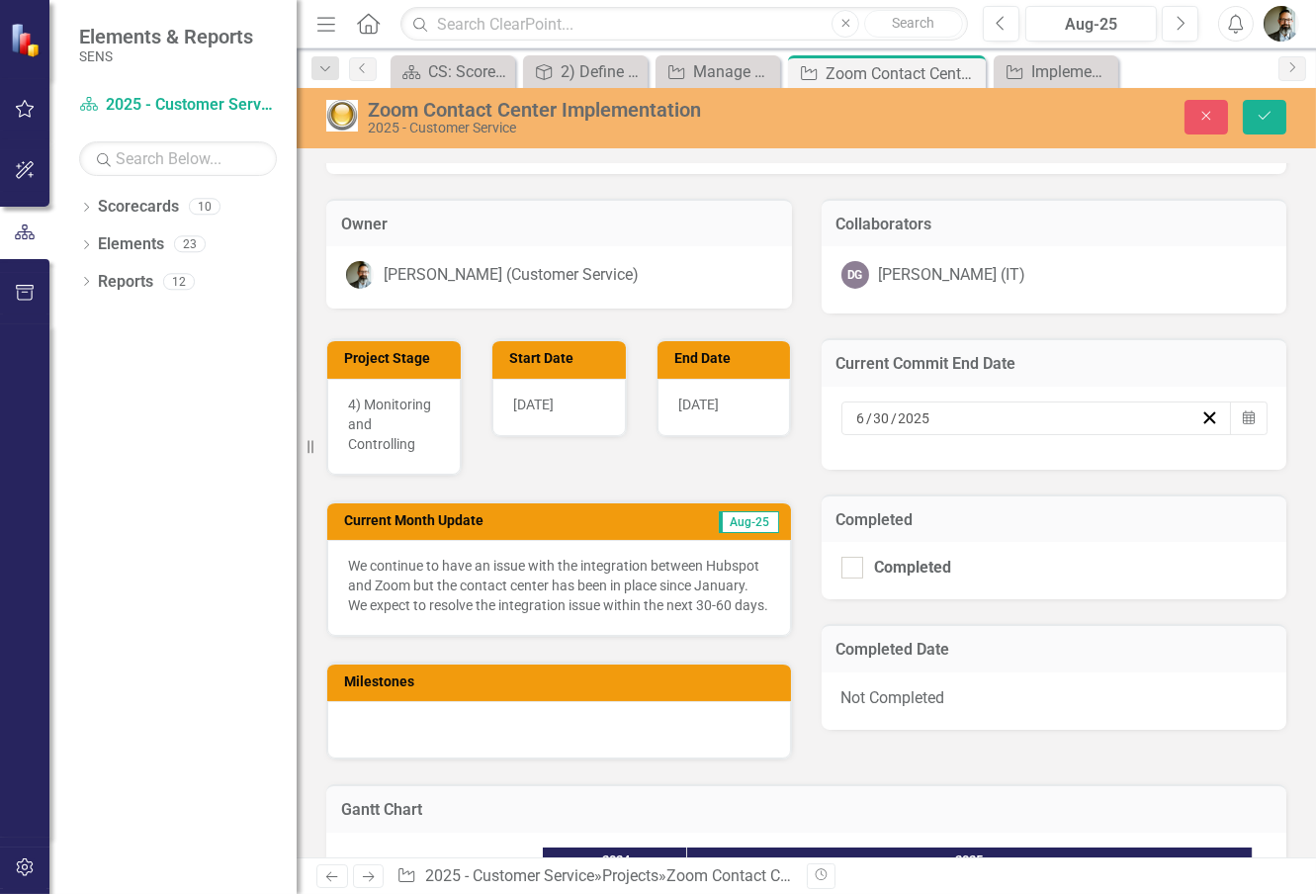
click at [742, 420] on div "[DATE]" at bounding box center [723, 407] width 133 height 57
click at [1243, 424] on icon "button" at bounding box center [1249, 417] width 12 height 14
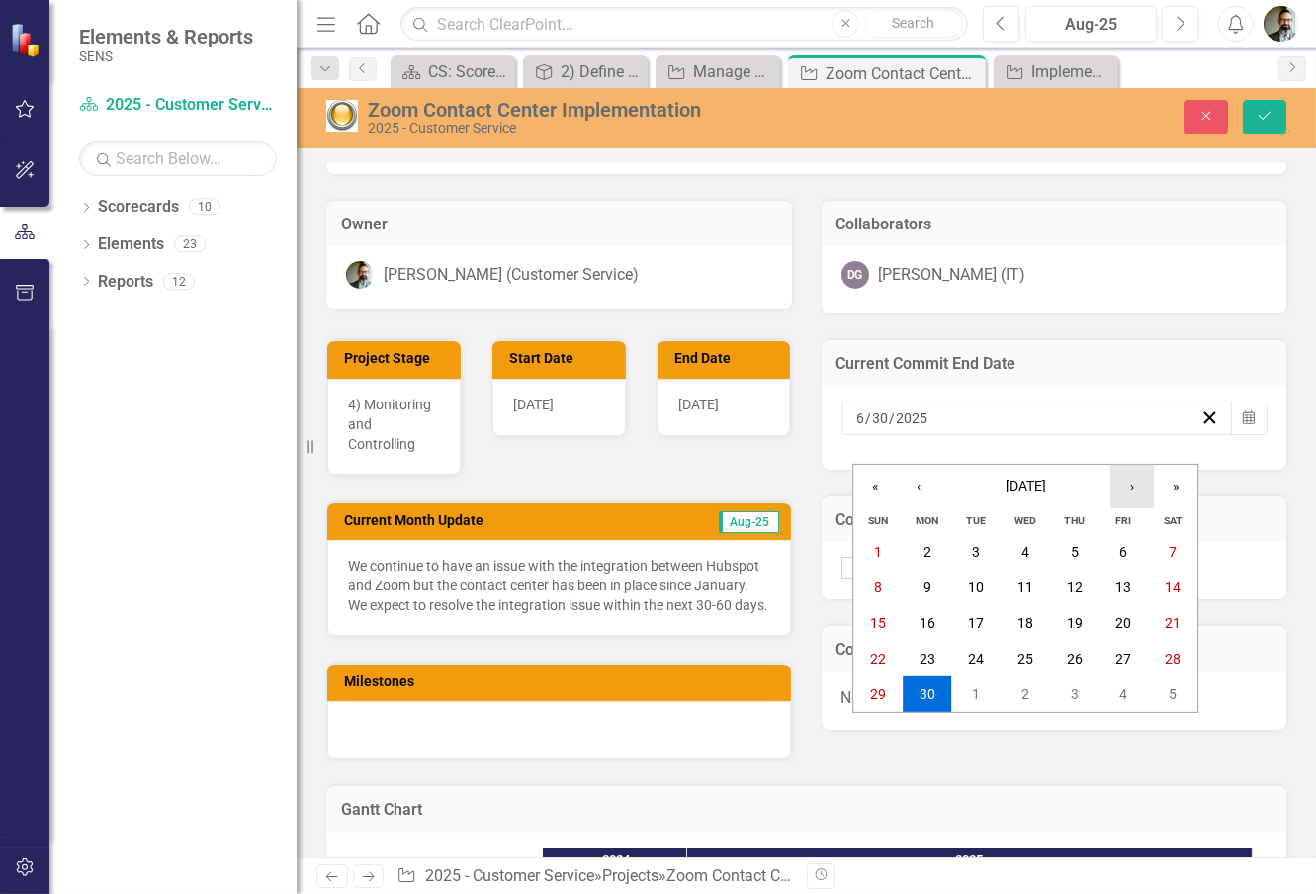
click at [1138, 490] on button "›" at bounding box center [1131, 486] width 43 height 43
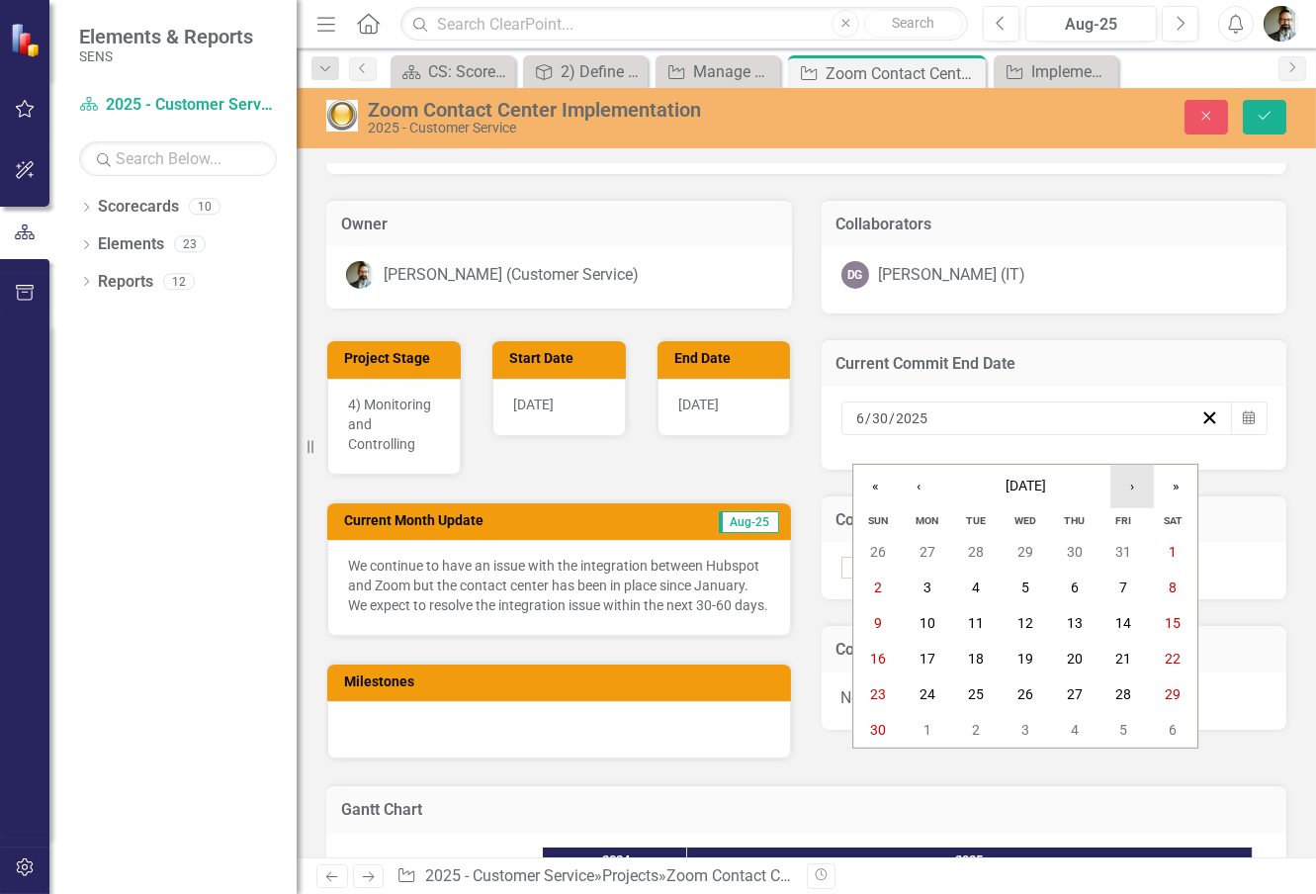
click at [1138, 490] on button "›" at bounding box center [1131, 486] width 43 height 43
click at [1029, 692] on abbr "31" at bounding box center [1025, 694] width 16 height 16
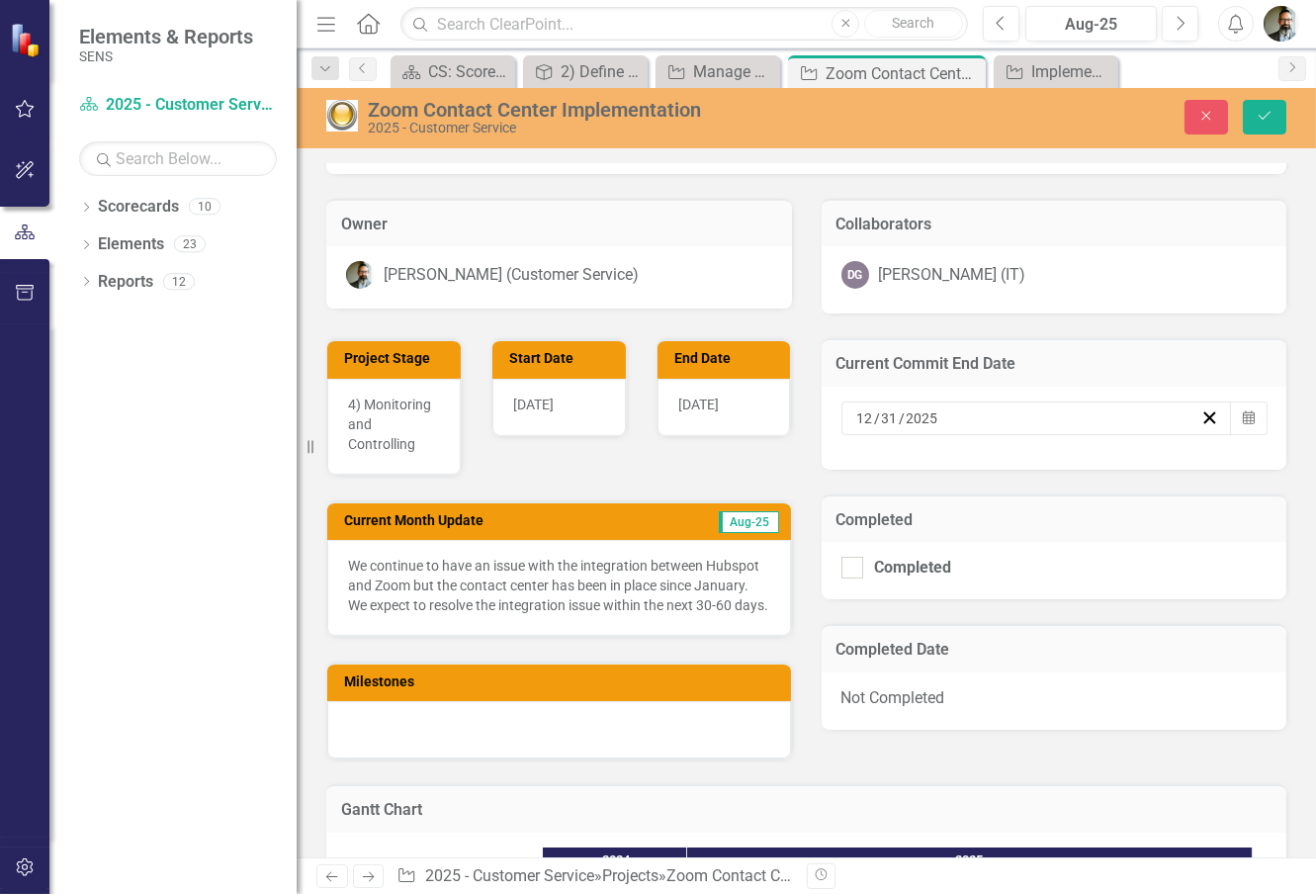
click at [1272, 457] on div "Current Commit End Date [DATE] Calendar" at bounding box center [1054, 391] width 495 height 156
click at [1267, 109] on icon "Save" at bounding box center [1265, 116] width 18 height 14
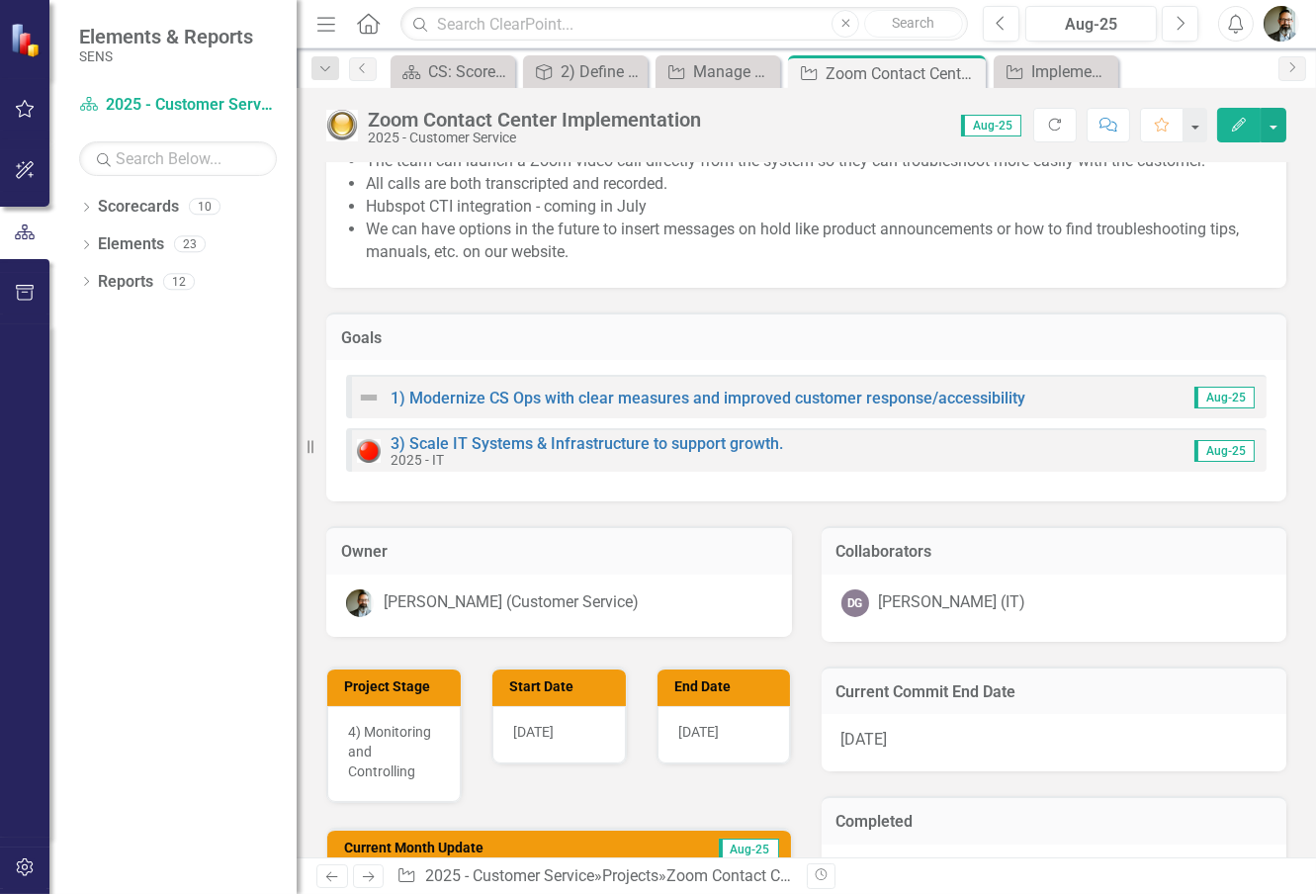
scroll to position [0, 0]
